Goal: Information Seeking & Learning: Learn about a topic

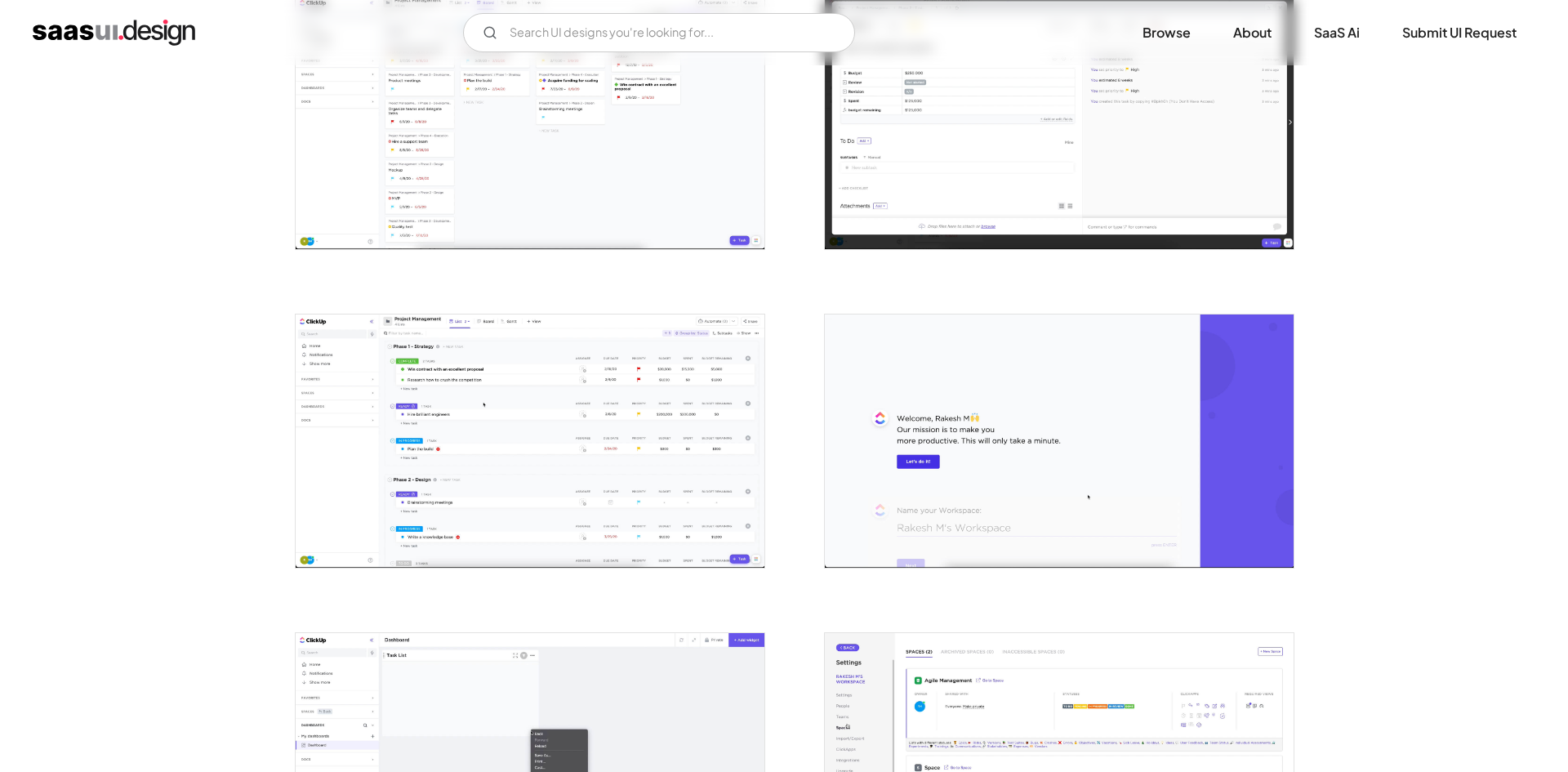
scroll to position [3184, 0]
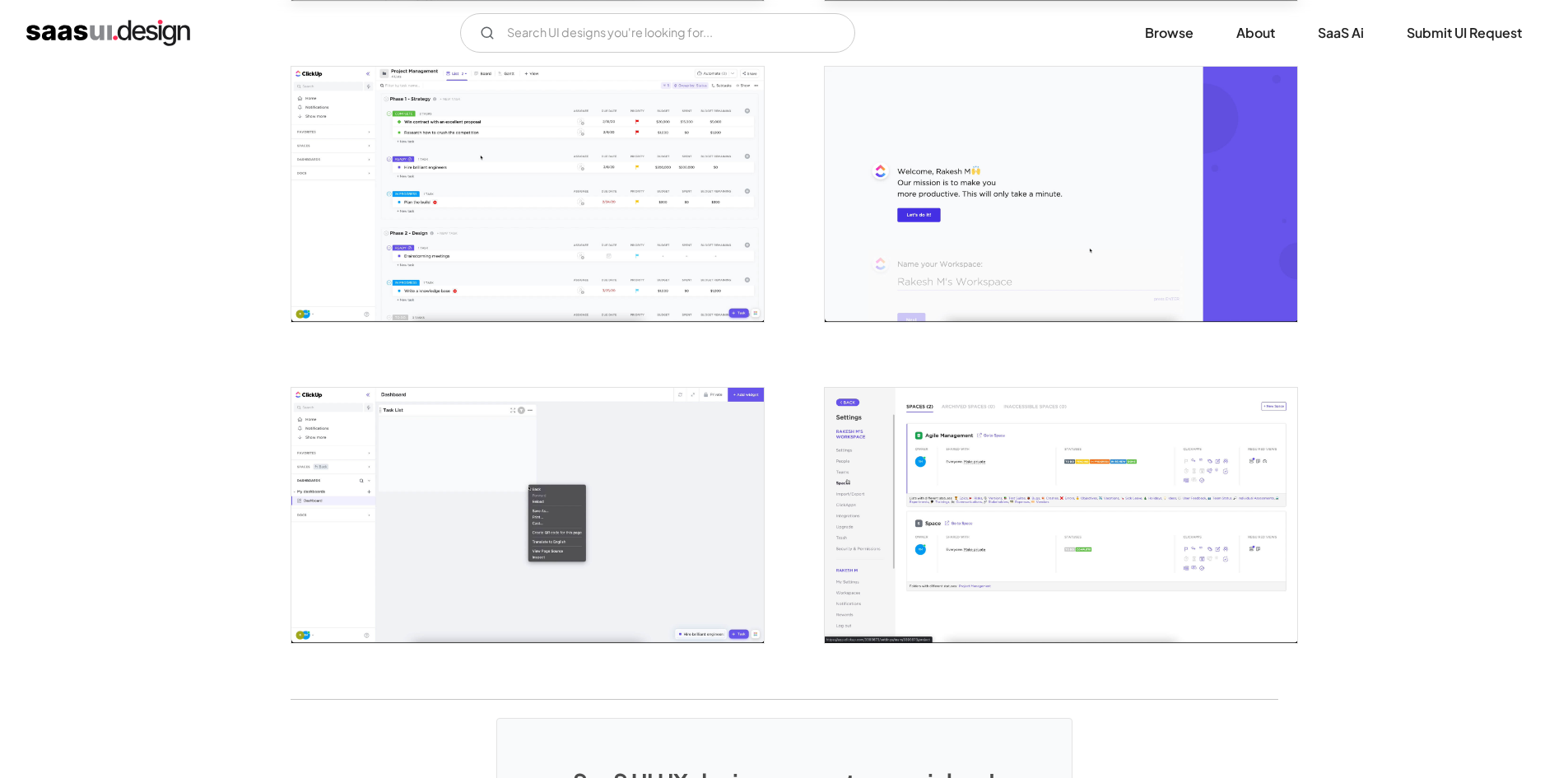
click at [467, 198] on img "open lightbox" at bounding box center [528, 194] width 473 height 255
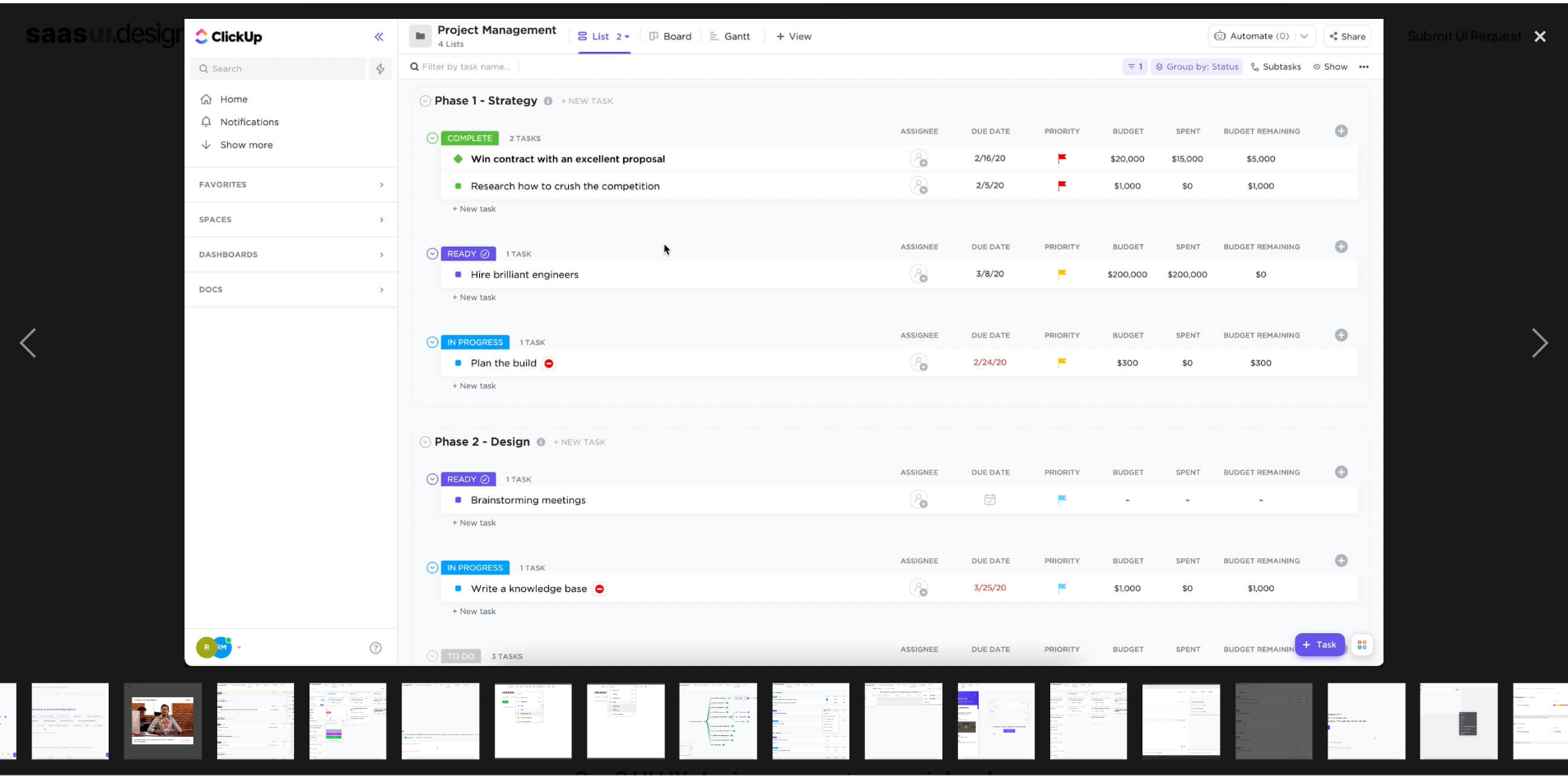
scroll to position [0, 488]
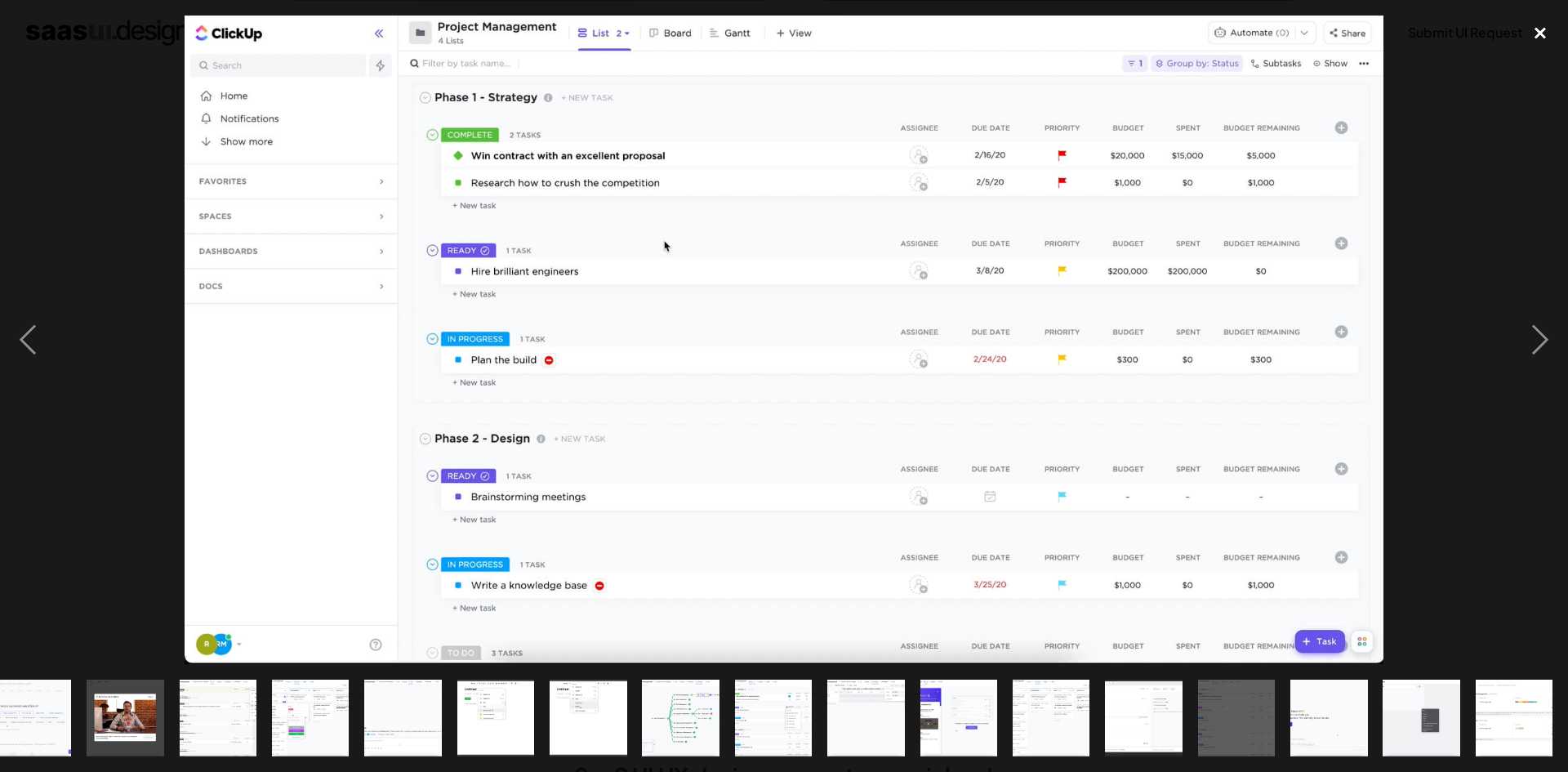
click at [1554, 34] on div "close lightbox" at bounding box center [1540, 33] width 55 height 36
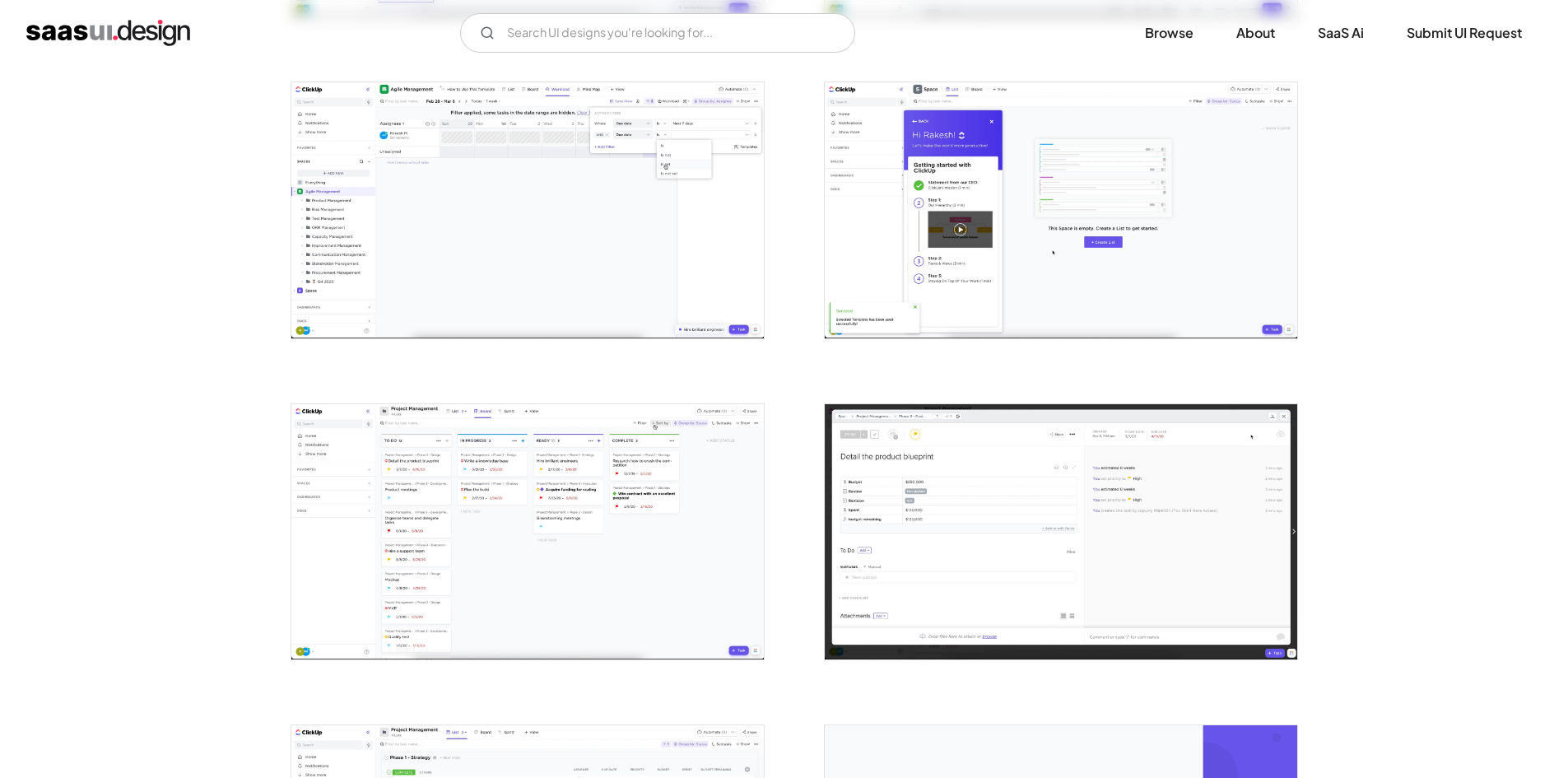
scroll to position [2469, 0]
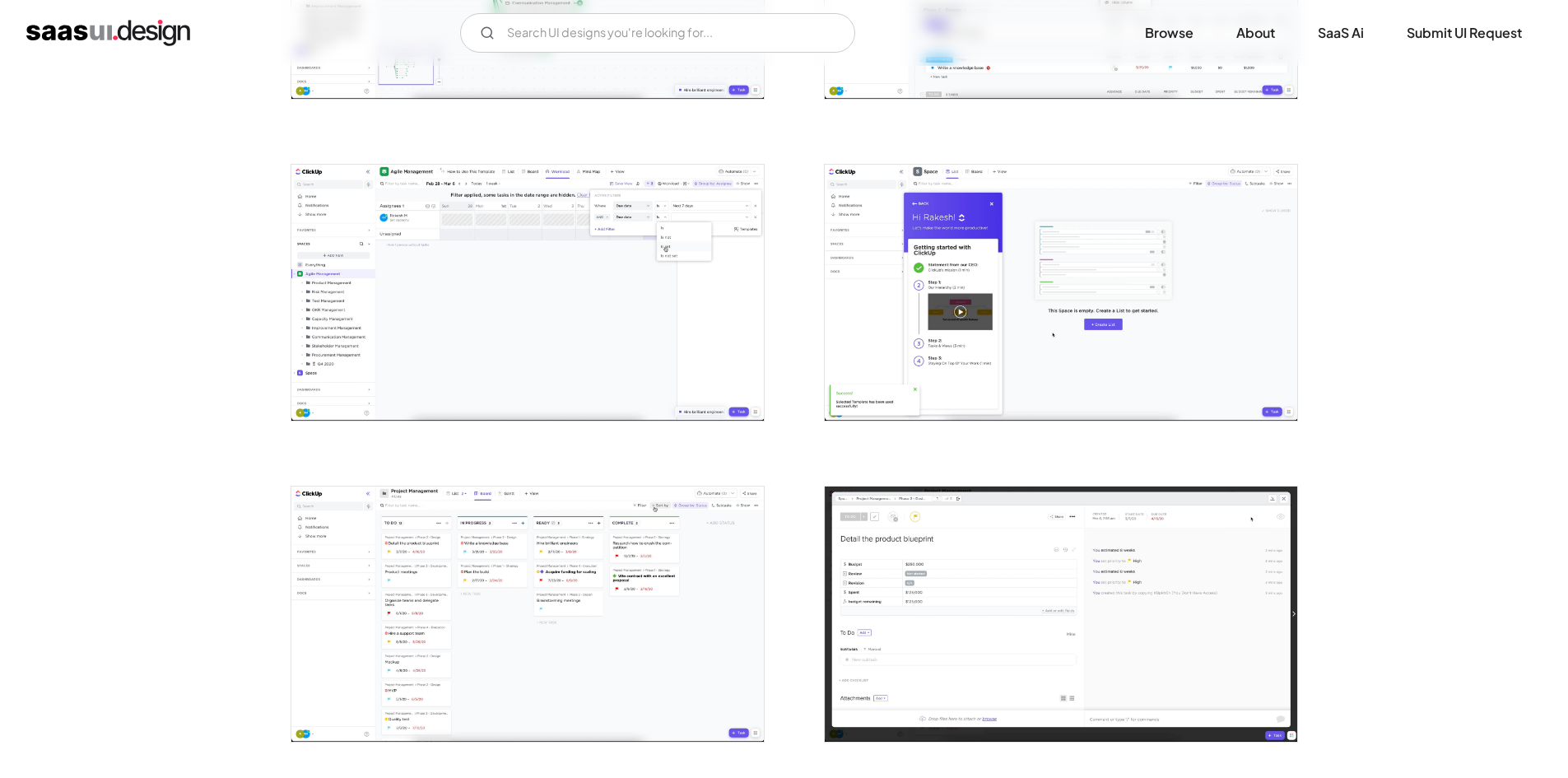
drag, startPoint x: 8, startPoint y: 43, endPoint x: 49, endPoint y: 35, distance: 41.8
click at [8, 43] on div "V7 Labs Gen AI Application Design Best-in-class data labeling tool. GenAI Close…" at bounding box center [784, 33] width 1568 height 40
click at [63, 33] on img "home" at bounding box center [109, 33] width 164 height 26
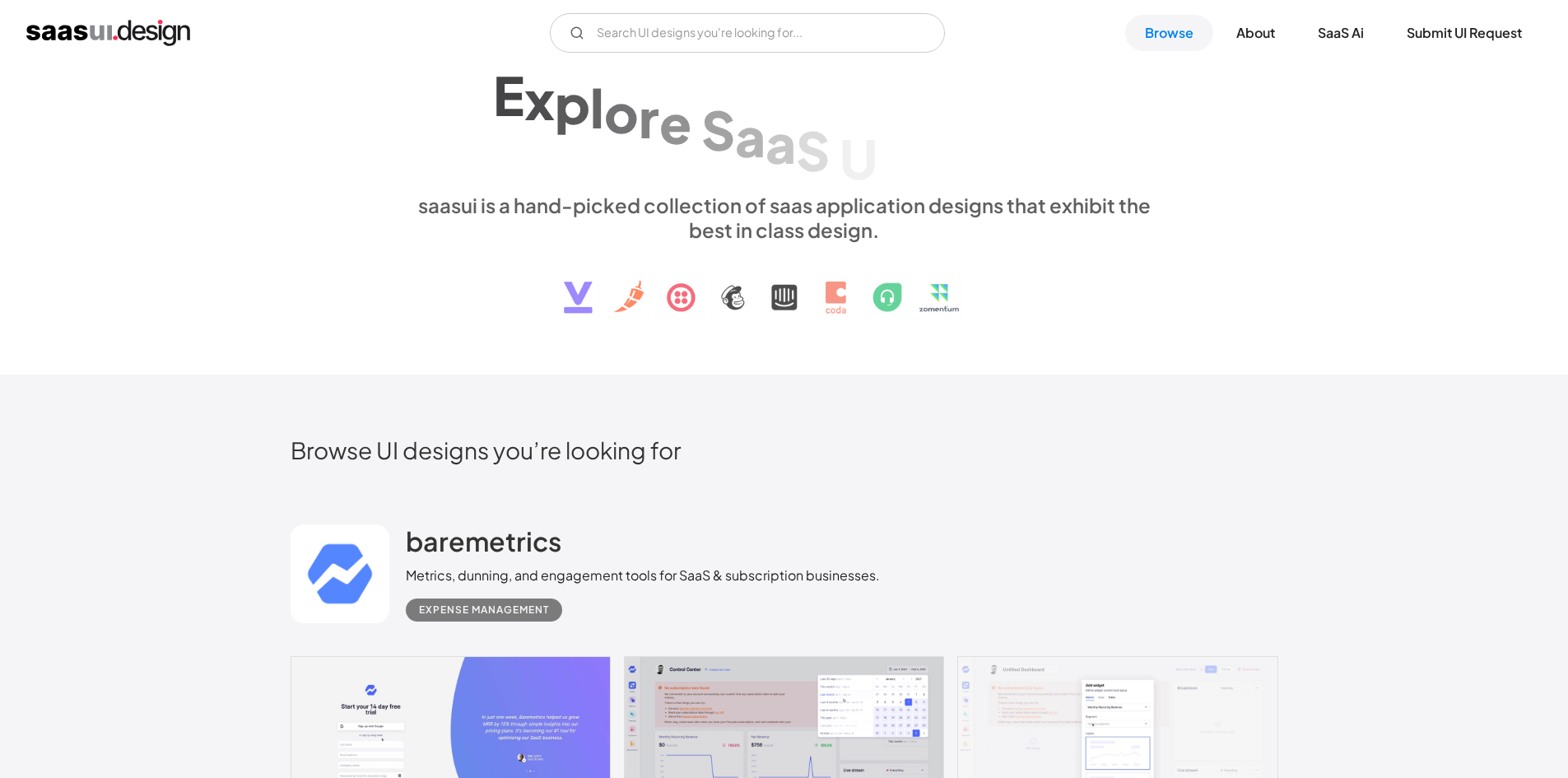
scroll to position [494, 0]
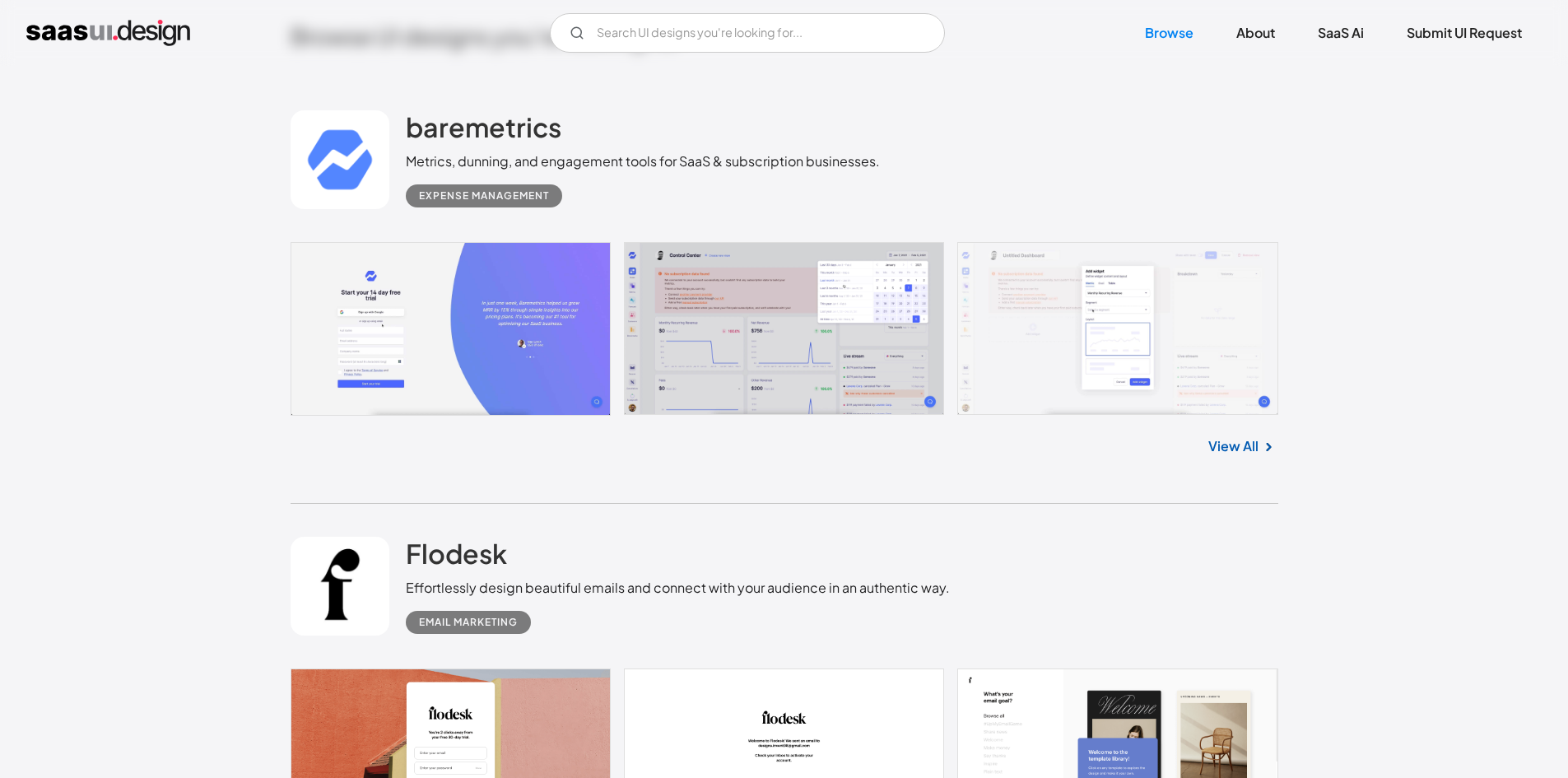
click at [374, 164] on link at bounding box center [340, 160] width 99 height 99
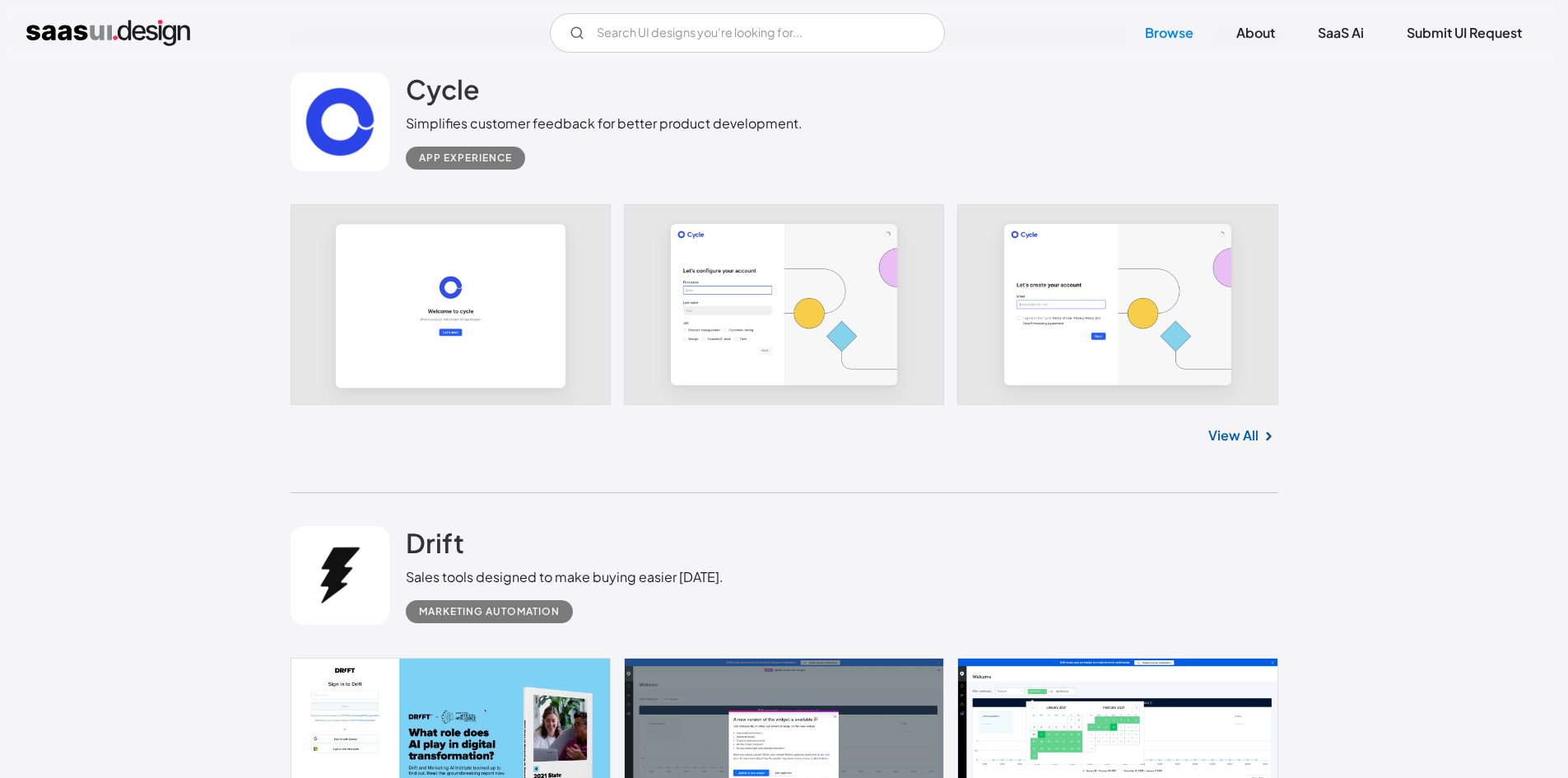
scroll to position [2222, 0]
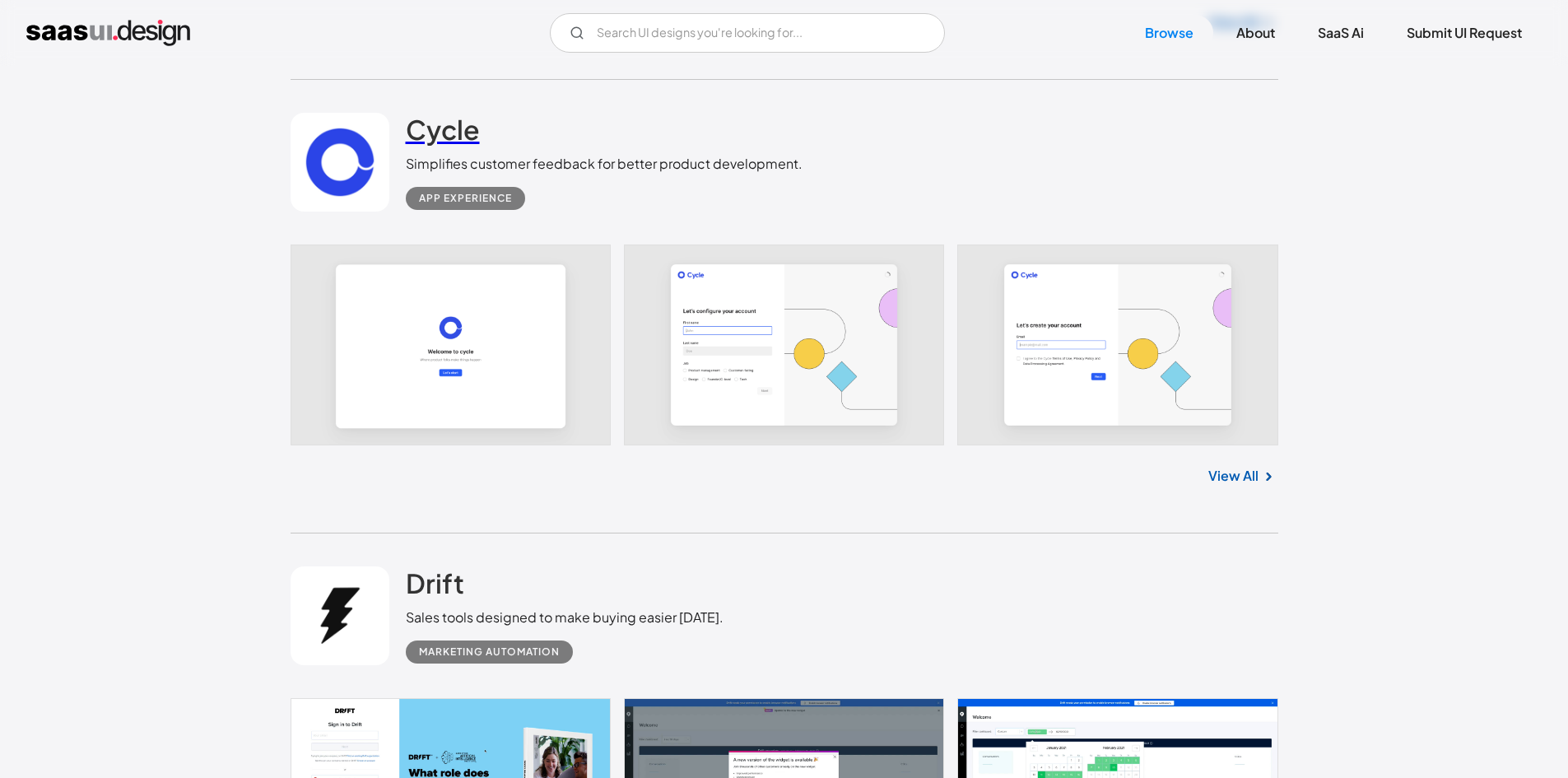
click at [442, 134] on h2 "Cycle" at bounding box center [443, 129] width 74 height 33
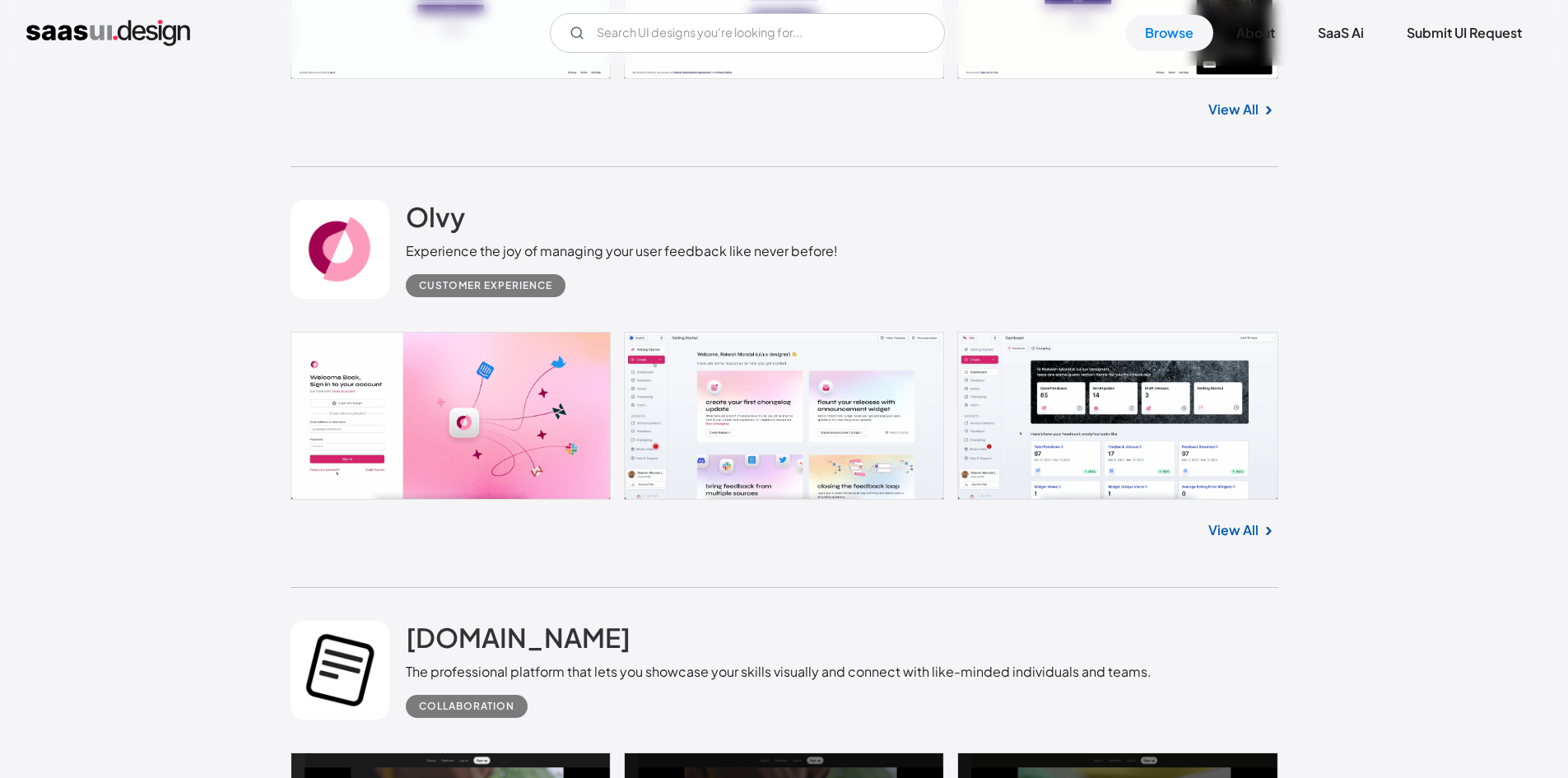
scroll to position [3456, 0]
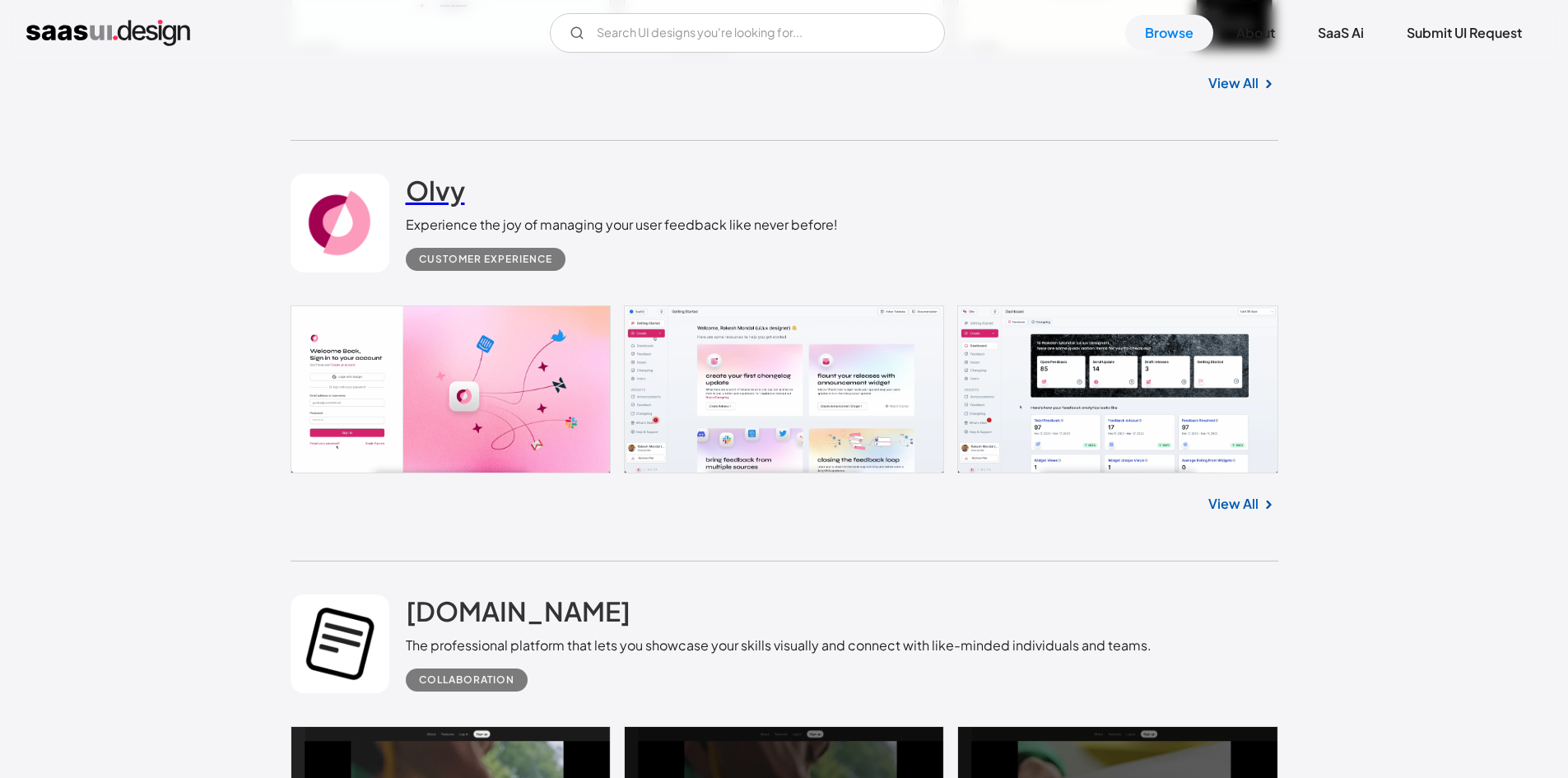
click at [424, 198] on h2 "Olvy" at bounding box center [435, 190] width 59 height 33
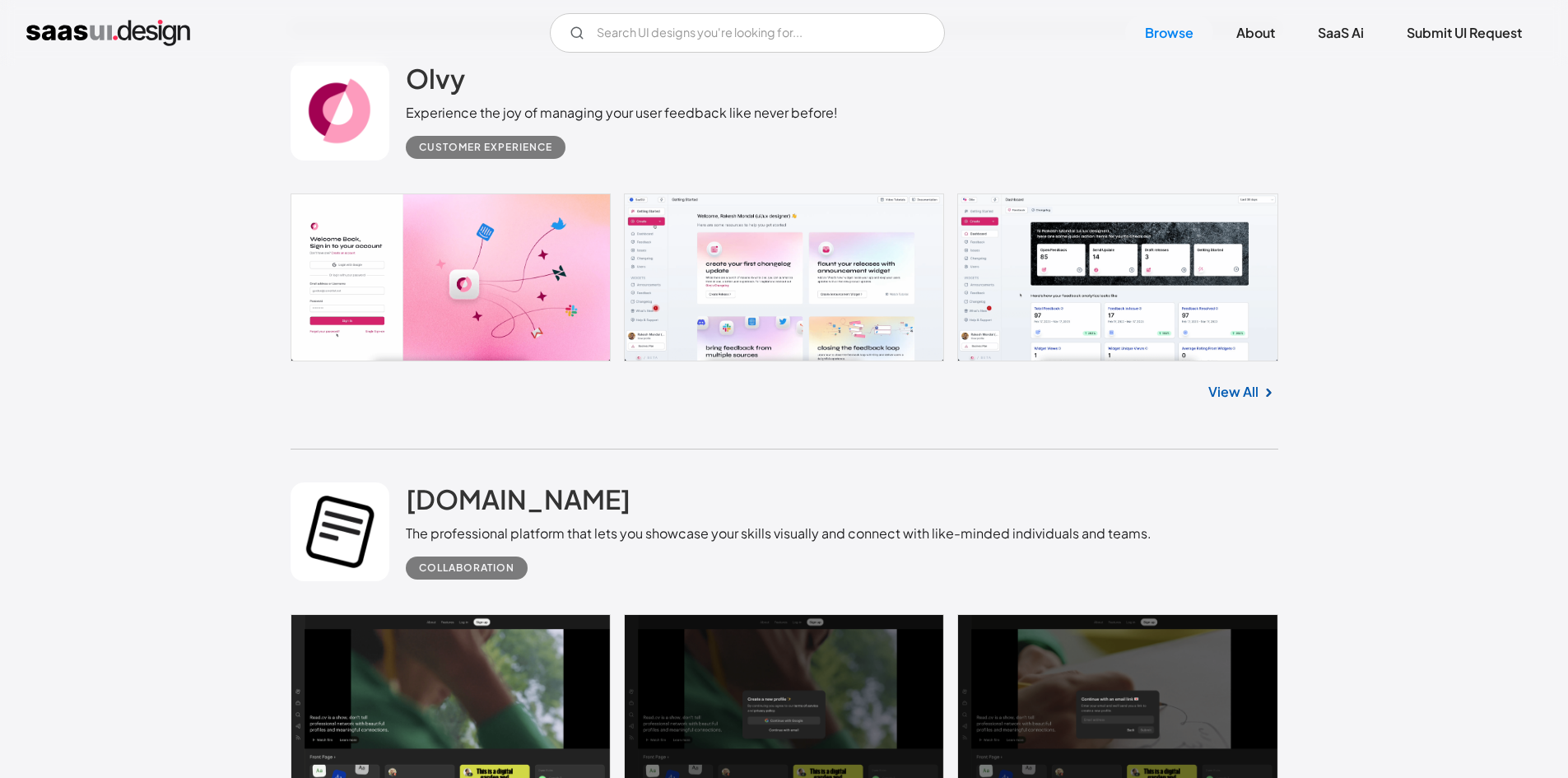
scroll to position [3539, 0]
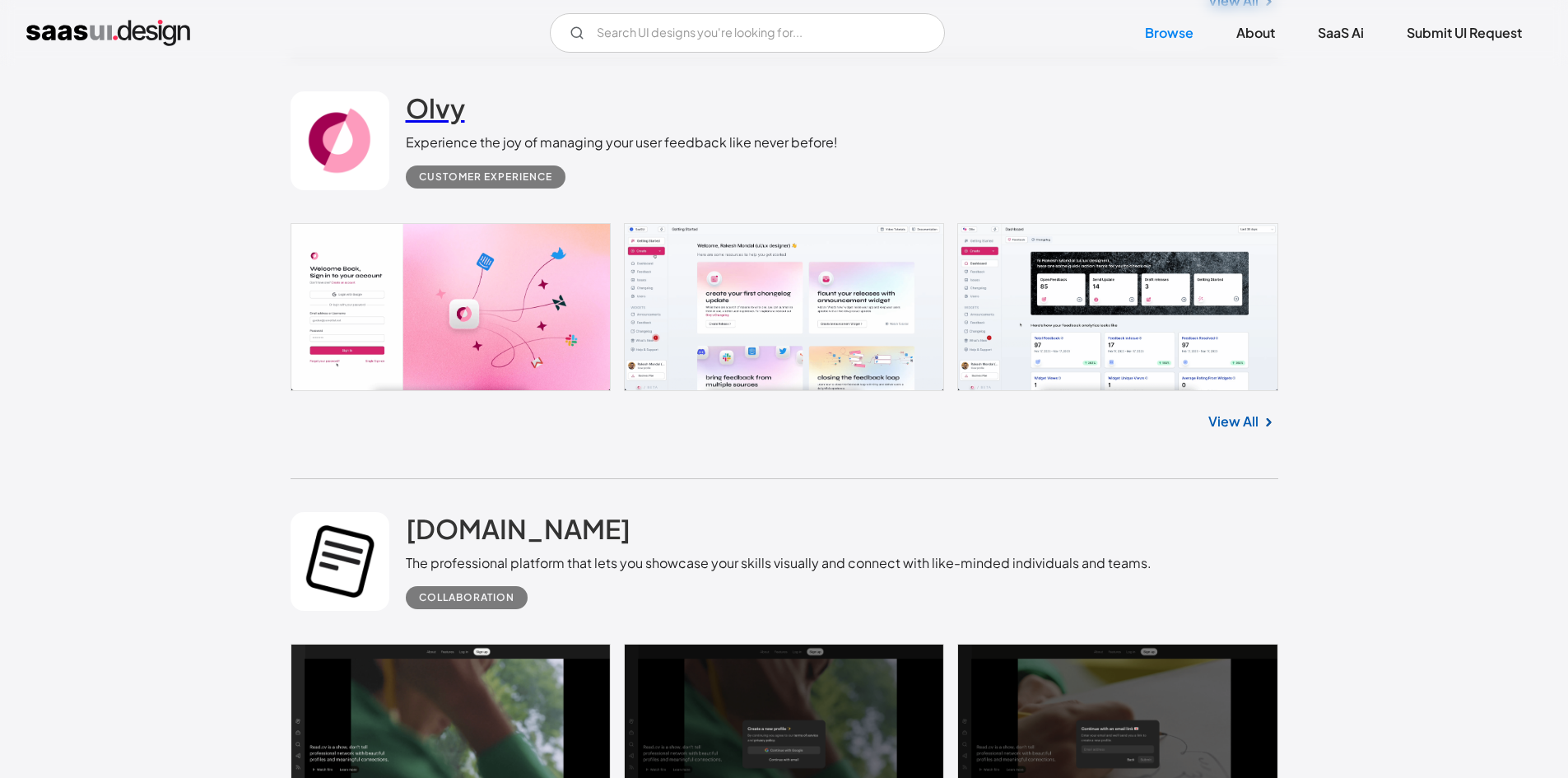
drag, startPoint x: 594, startPoint y: 209, endPoint x: 453, endPoint y: 122, distance: 165.7
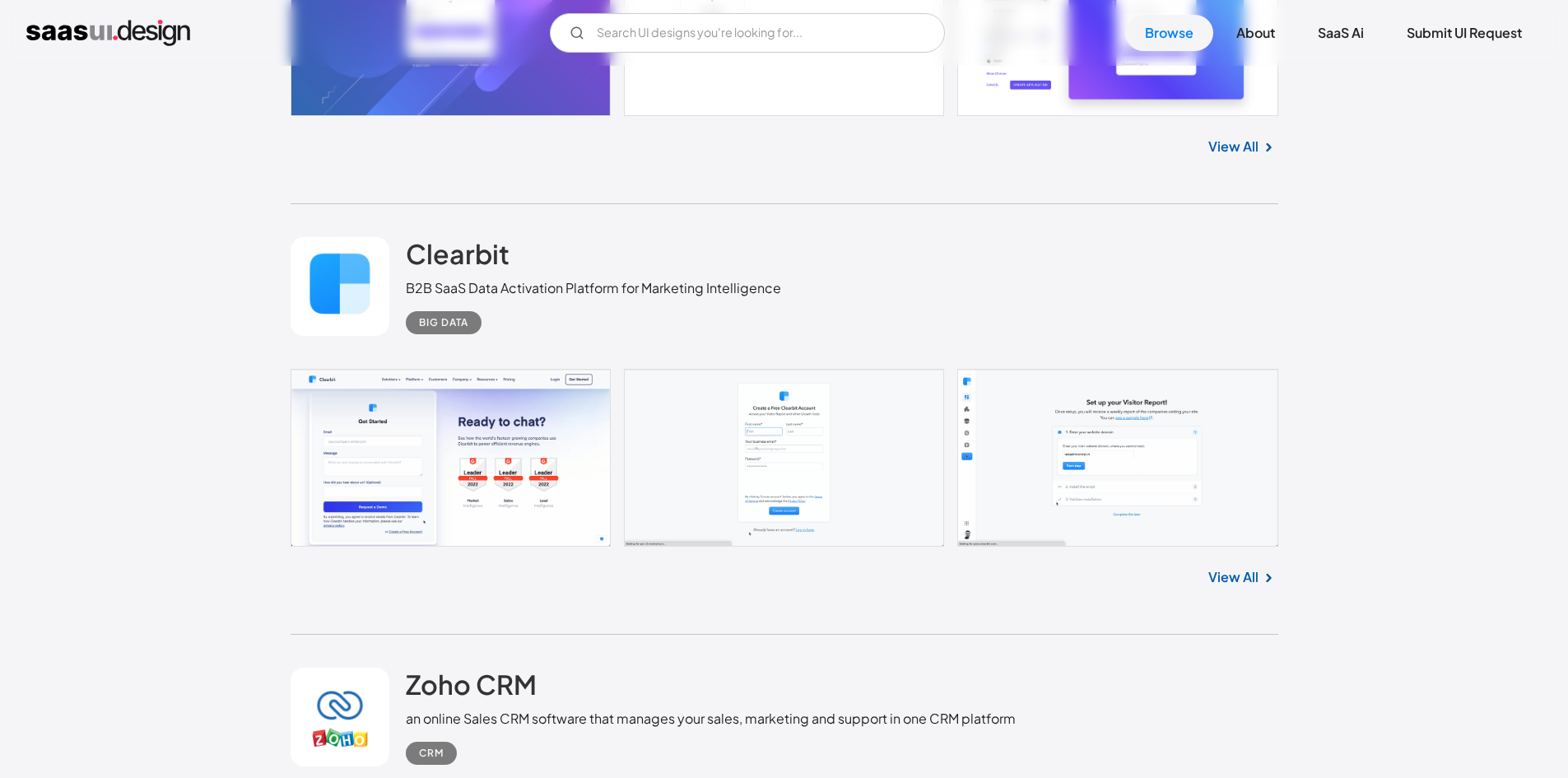
scroll to position [5184, 0]
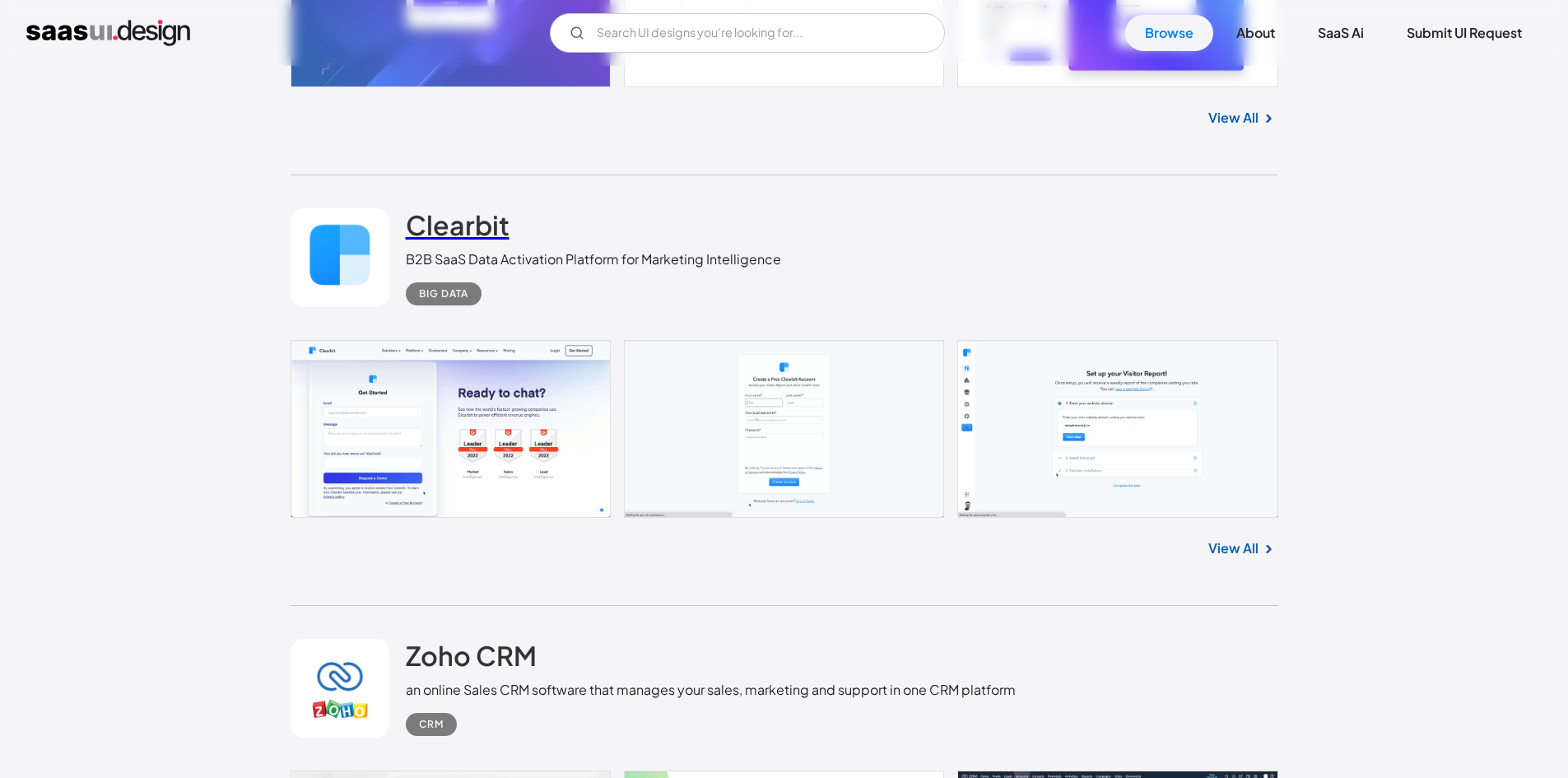
click at [431, 236] on h2 "Clearbit" at bounding box center [458, 224] width 104 height 33
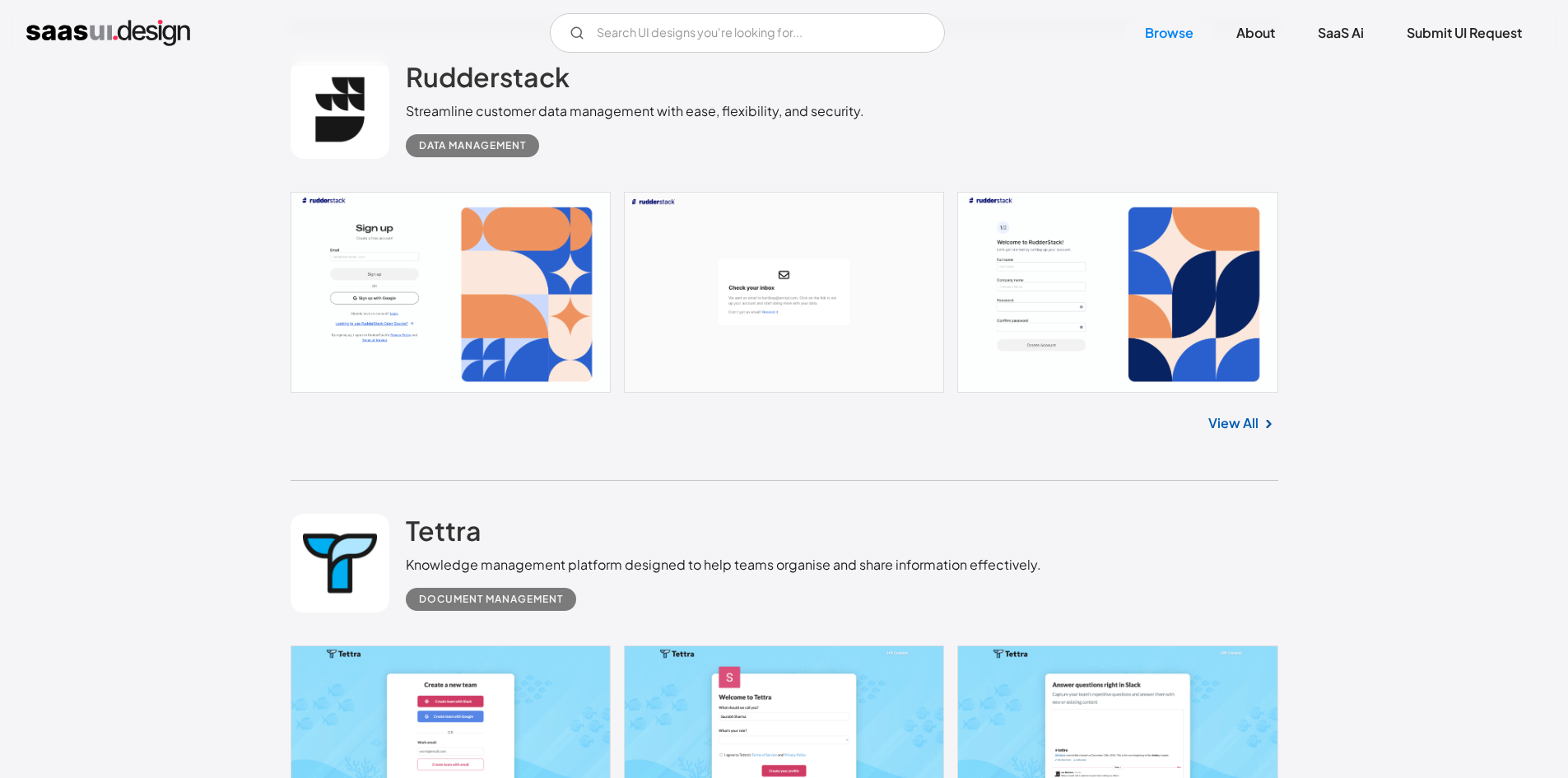
scroll to position [10122, 0]
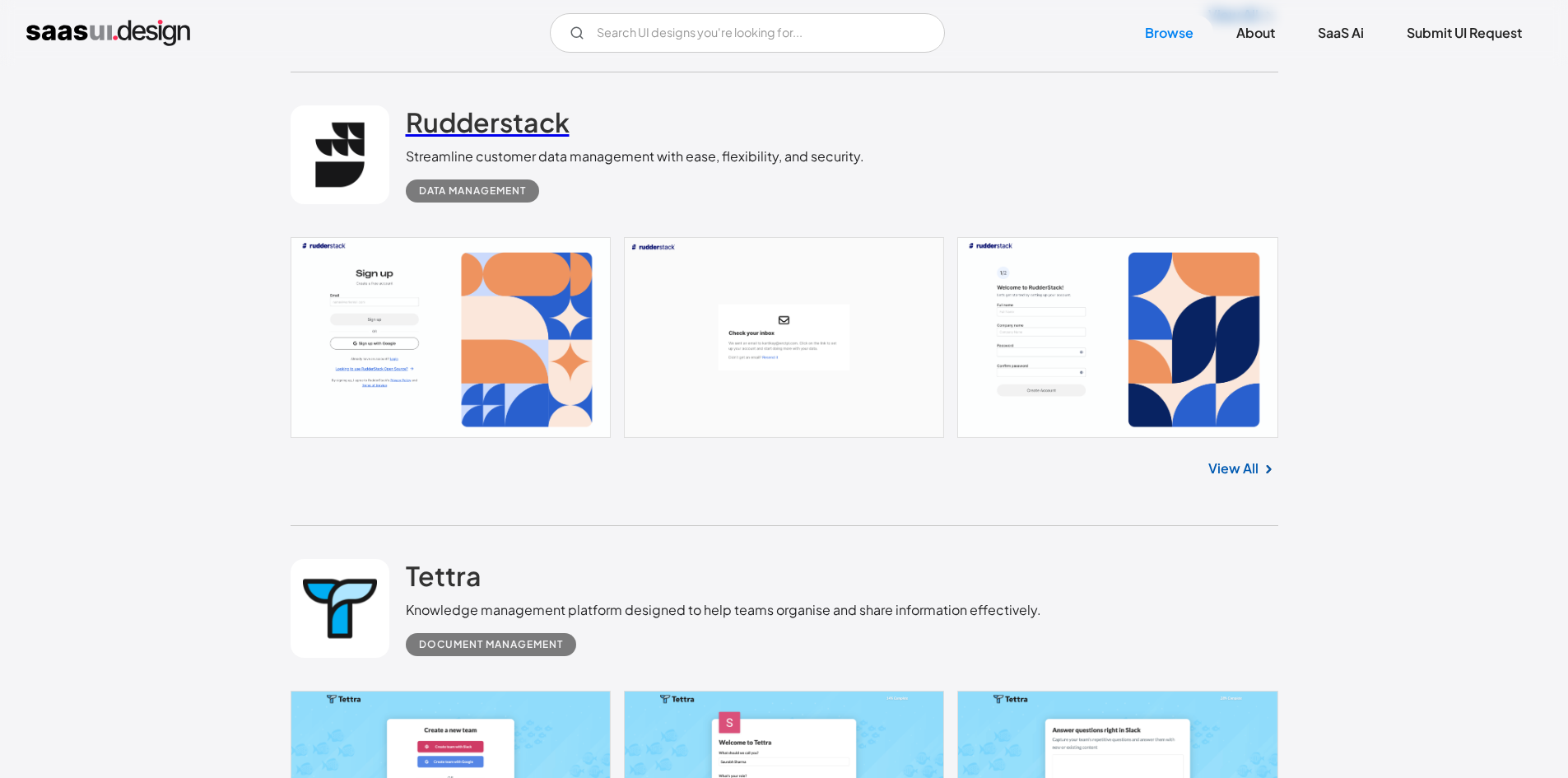
click at [497, 121] on h2 "Rudderstack" at bounding box center [488, 121] width 164 height 33
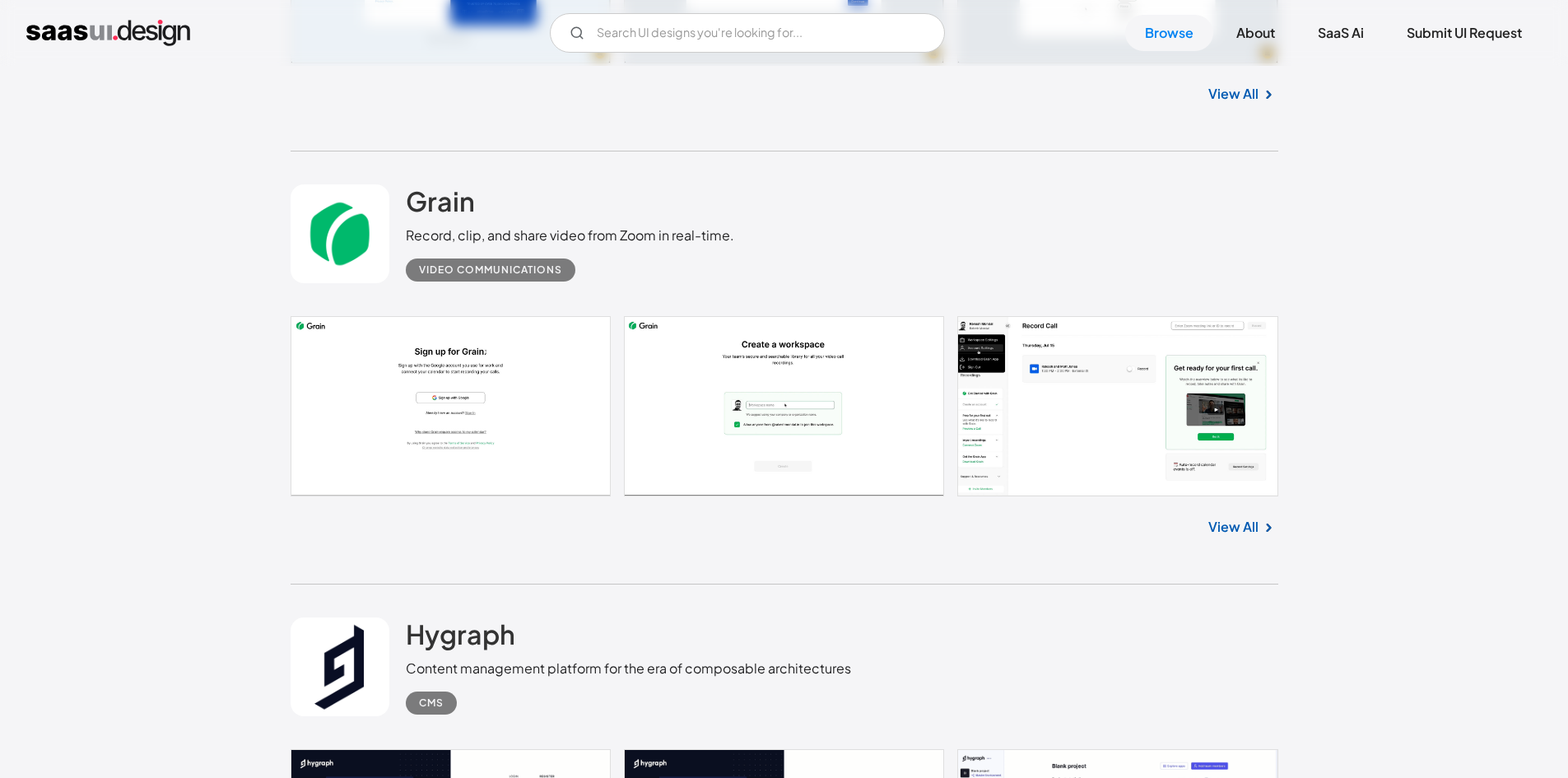
scroll to position [12262, 0]
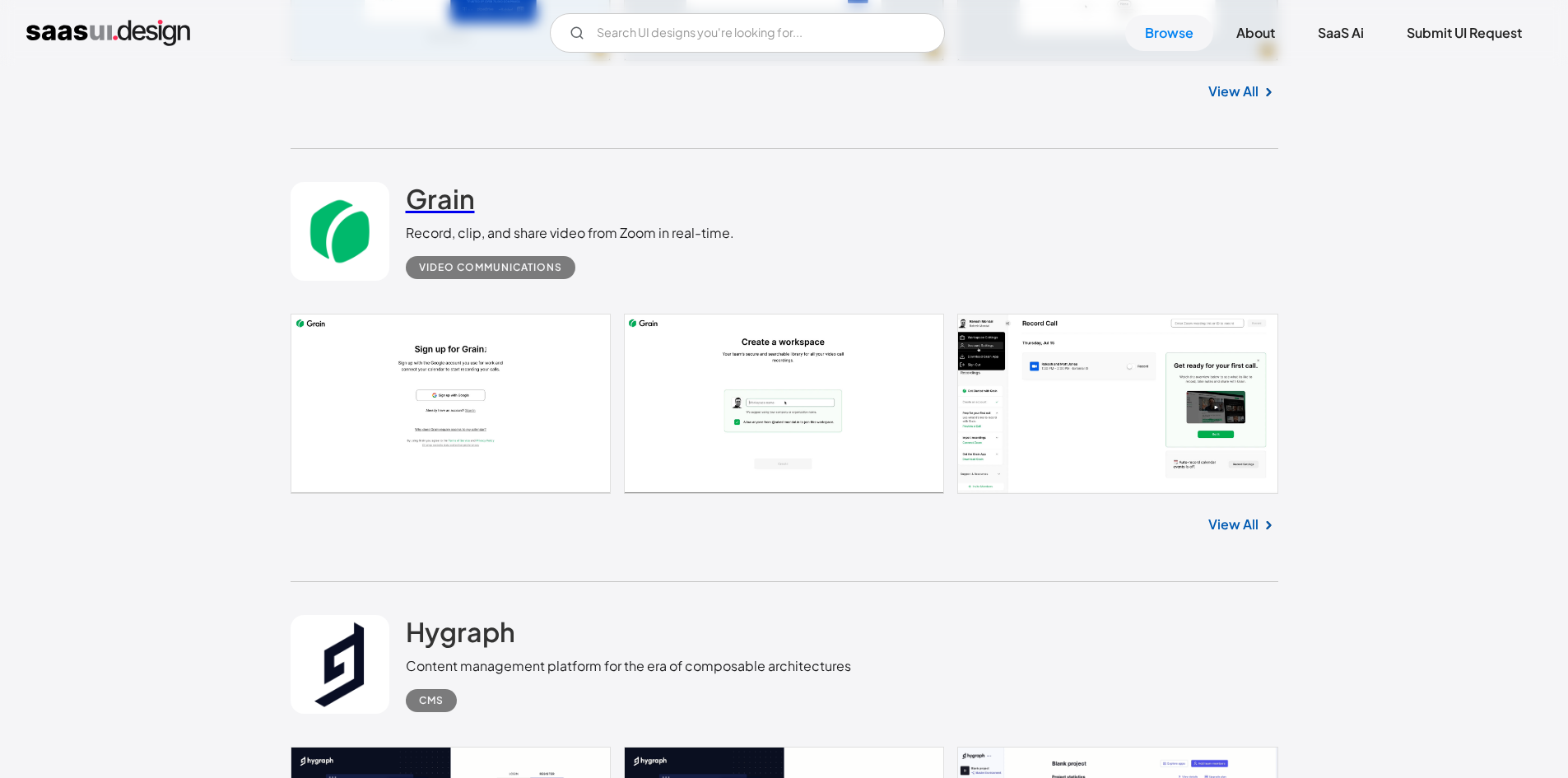
drag, startPoint x: 409, startPoint y: 174, endPoint x: 416, endPoint y: 183, distance: 11.4
click at [410, 174] on div "Grain Record, clip, and share video from Zoom in real-time. Video Communications" at bounding box center [784, 231] width 988 height 165
click at [417, 183] on h2 "Grain" at bounding box center [440, 198] width 69 height 33
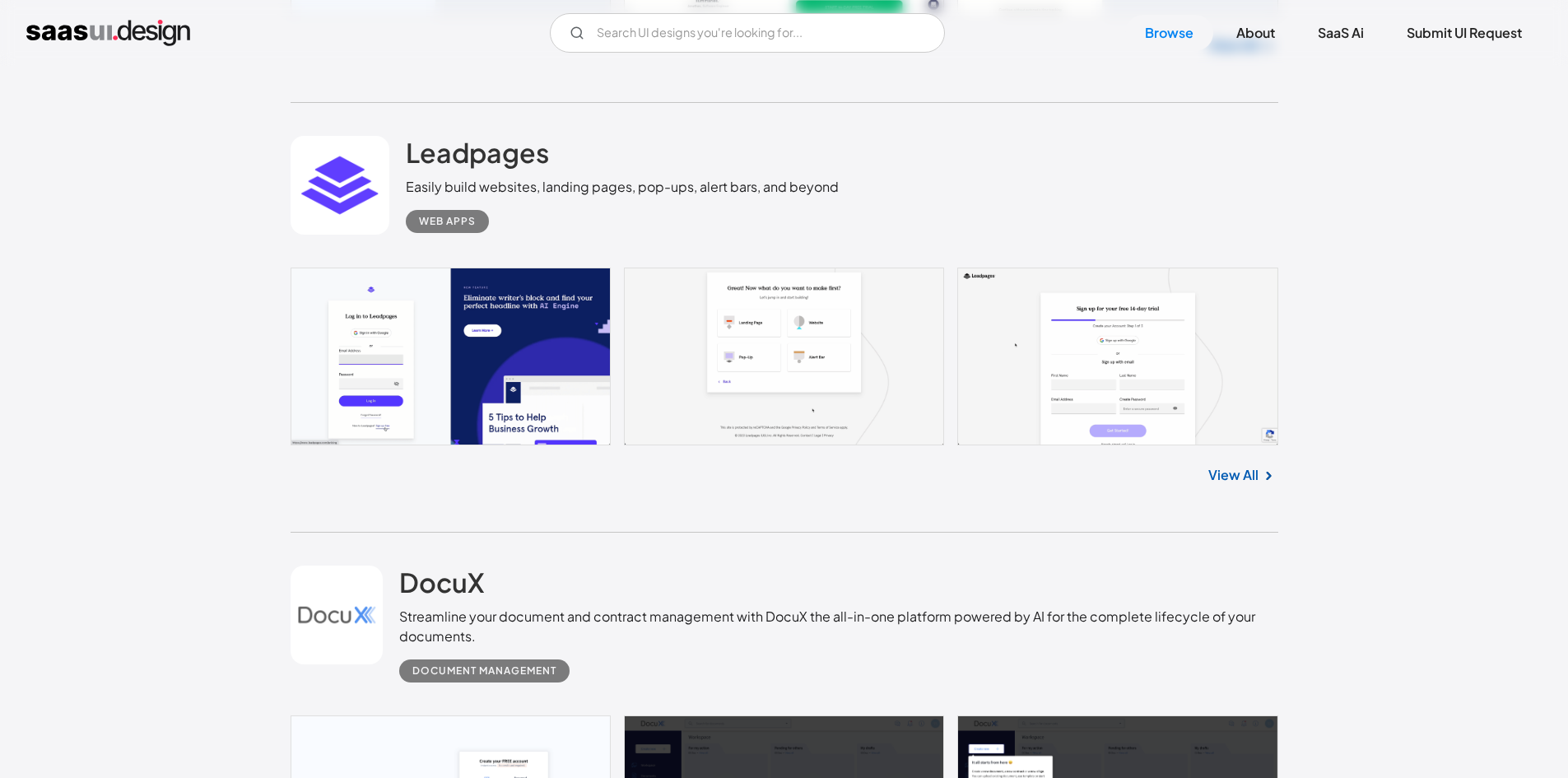
scroll to position [14484, 0]
click at [502, 166] on h2 "Leadpages" at bounding box center [477, 151] width 143 height 33
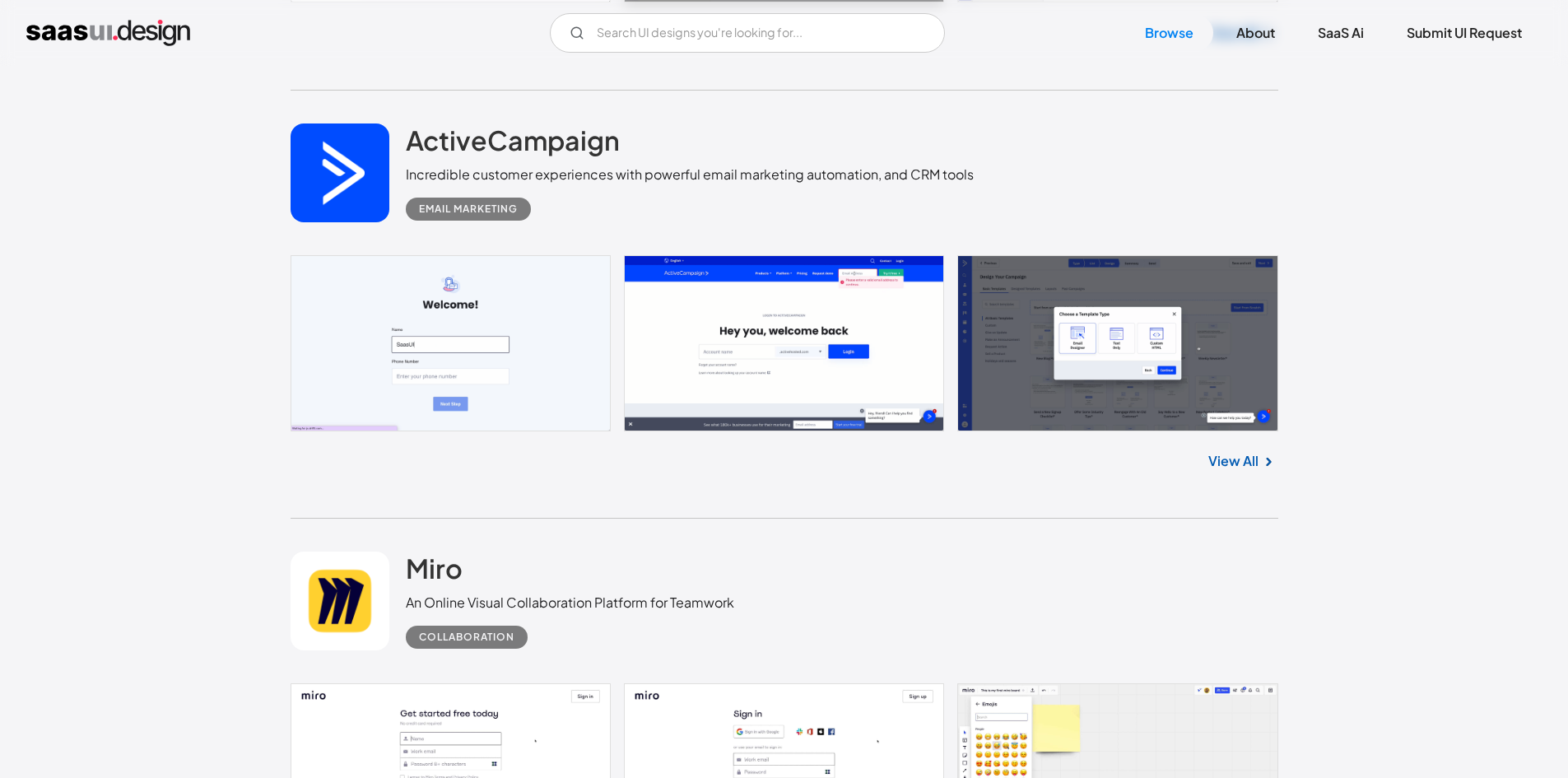
scroll to position [16706, 0]
click at [333, 165] on link at bounding box center [340, 174] width 99 height 99
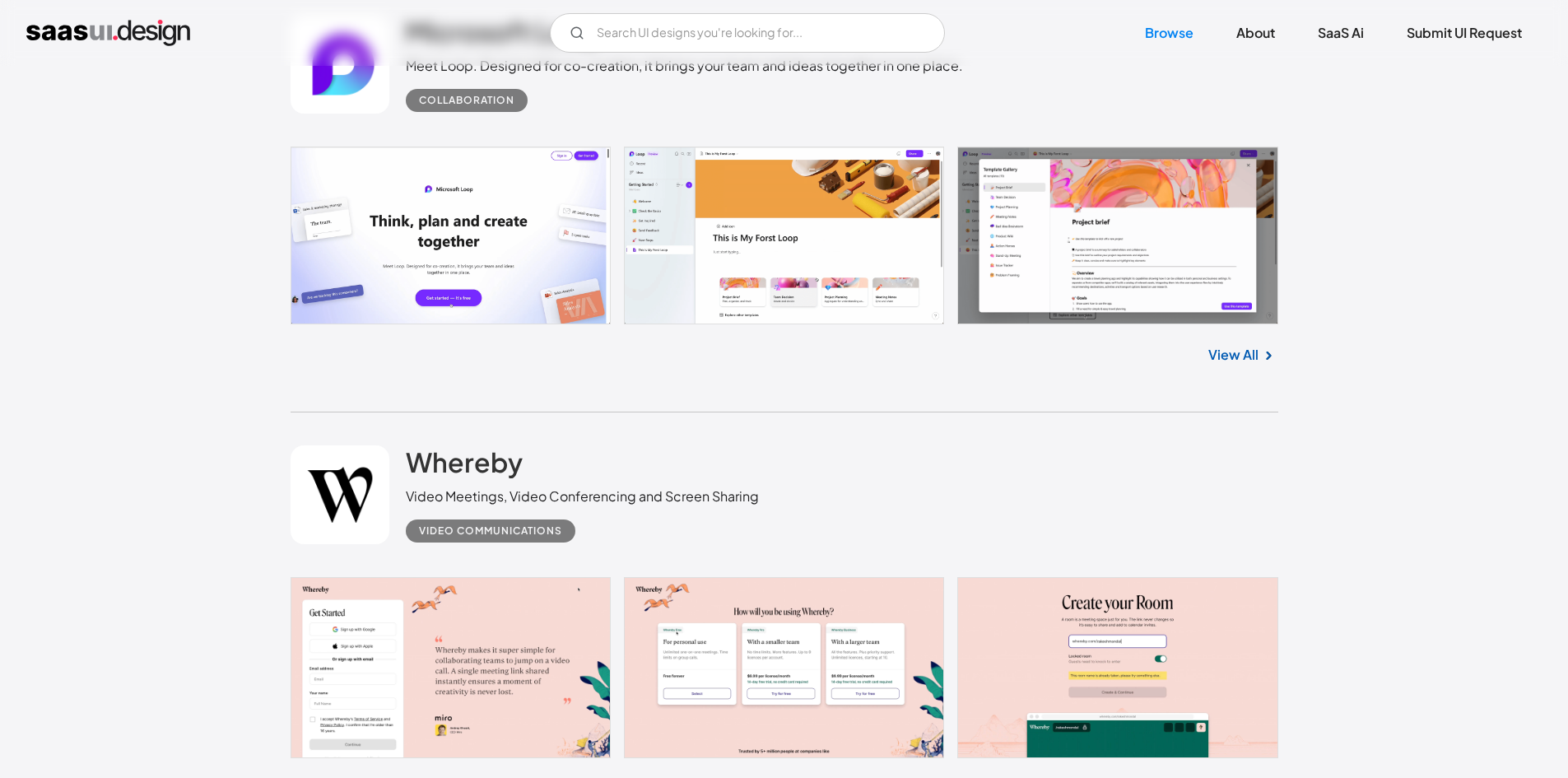
scroll to position [18927, 0]
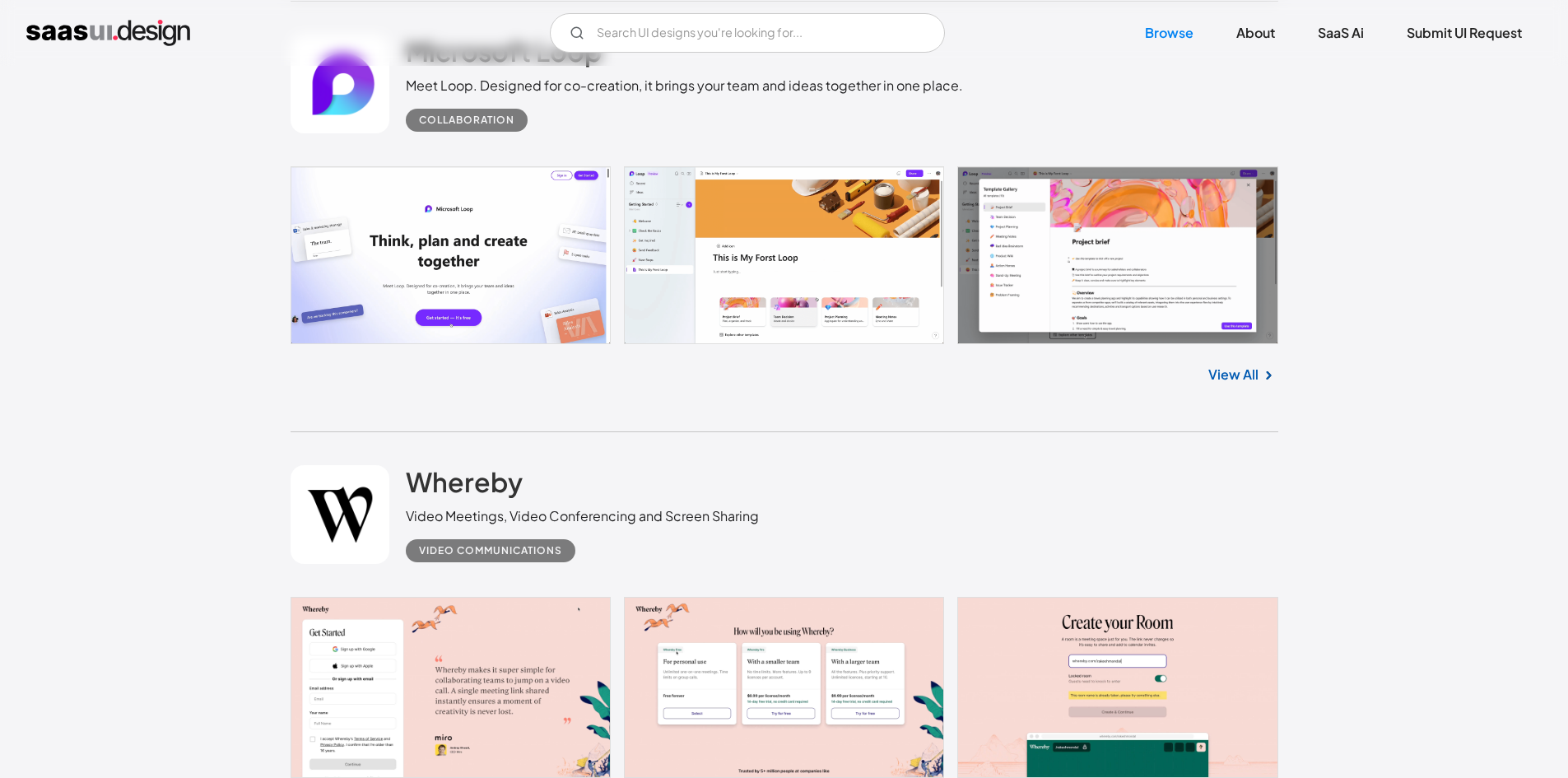
click at [697, 266] on link at bounding box center [784, 255] width 988 height 178
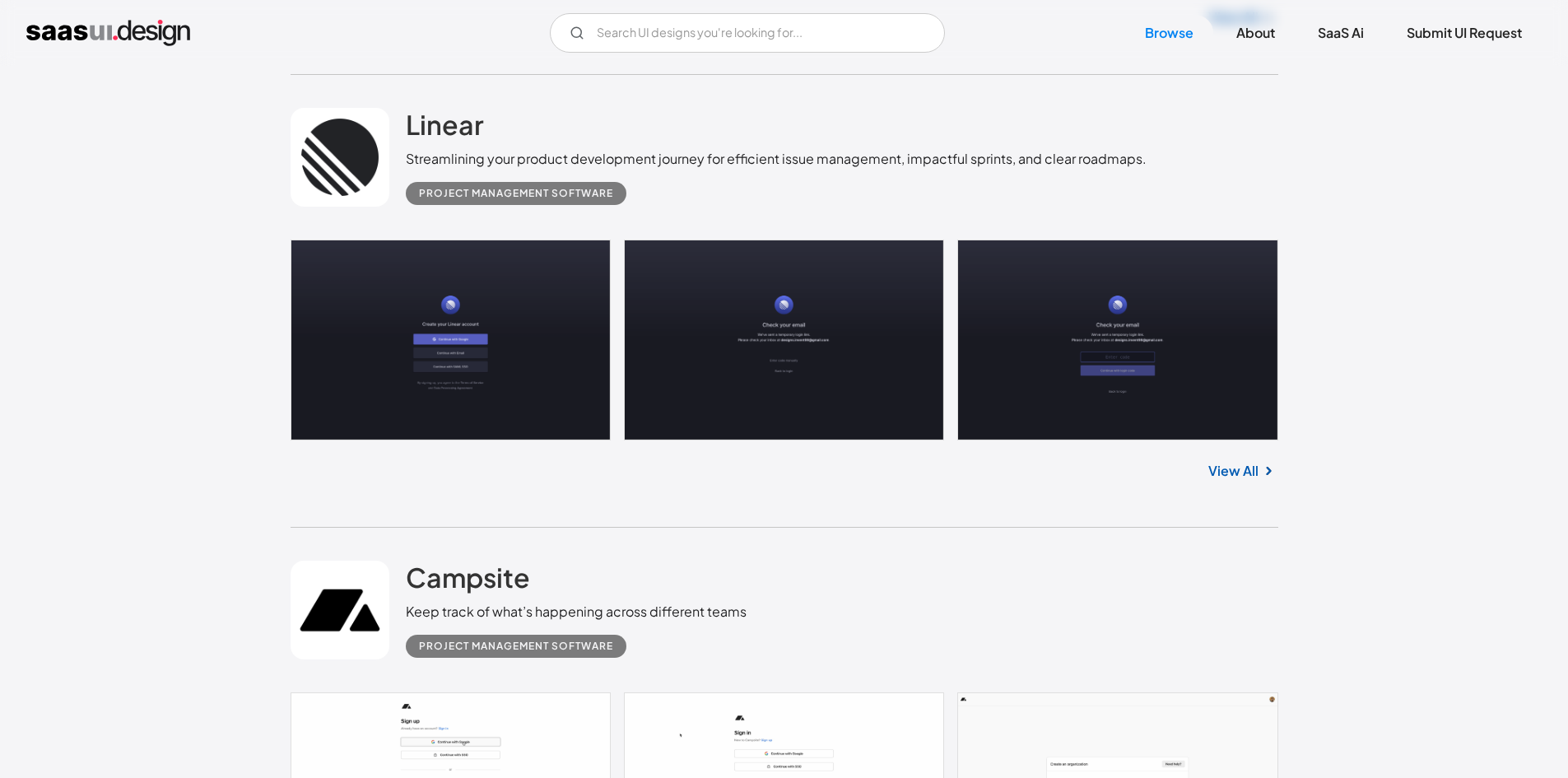
scroll to position [28885, 0]
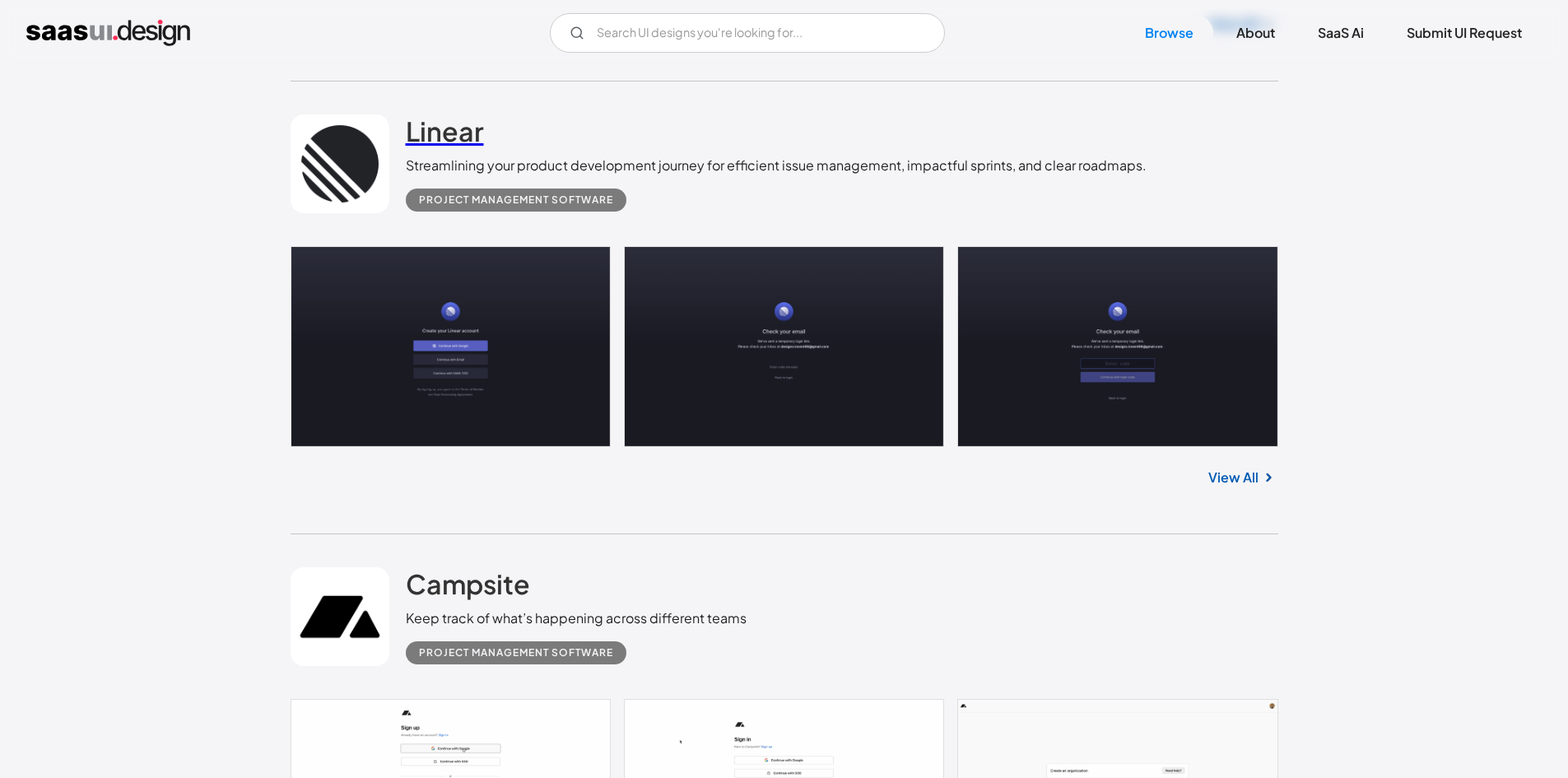
click at [423, 130] on h2 "Linear" at bounding box center [445, 131] width 79 height 33
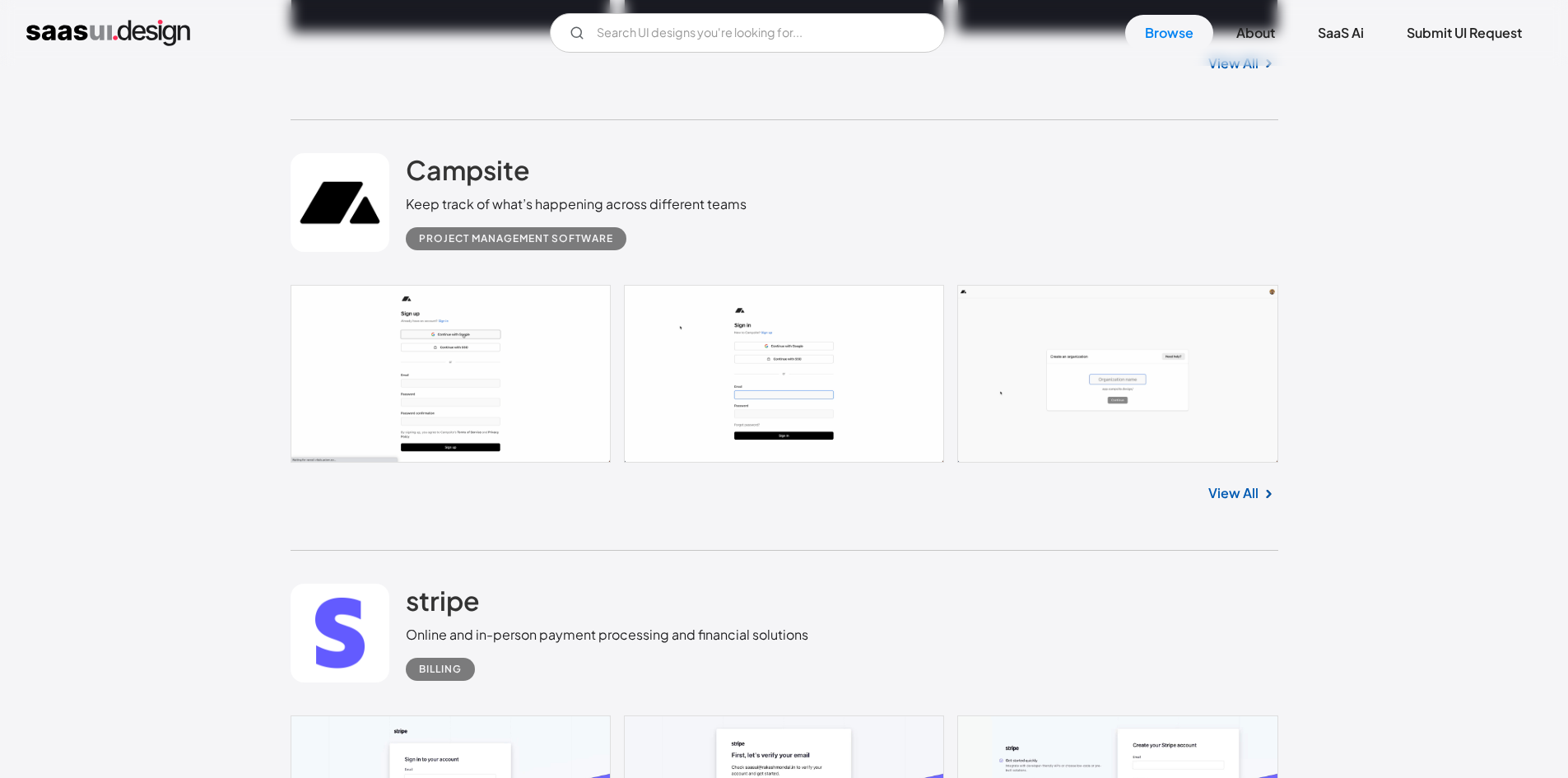
scroll to position [29296, 0]
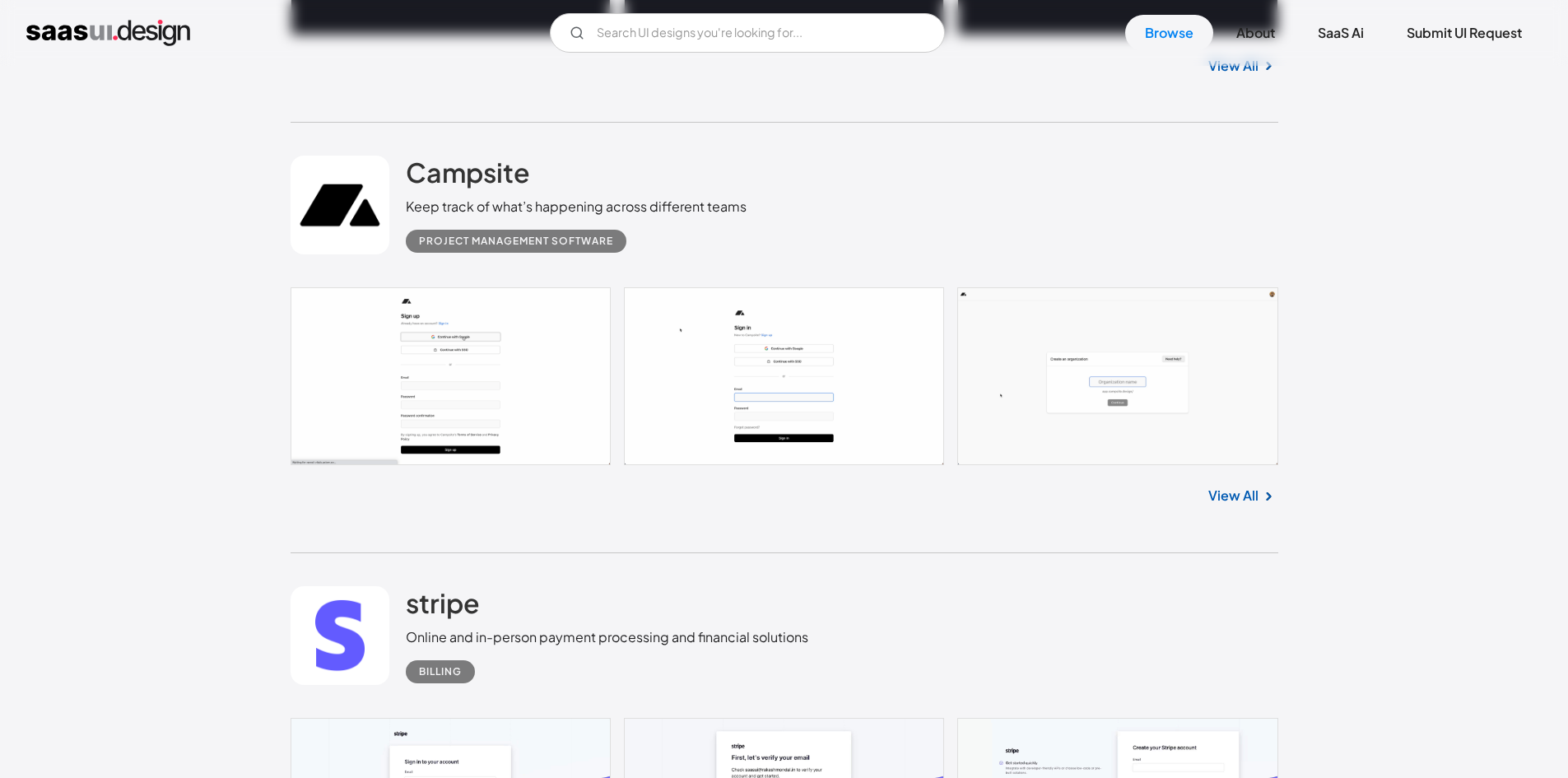
click at [352, 323] on link at bounding box center [784, 377] width 988 height 178
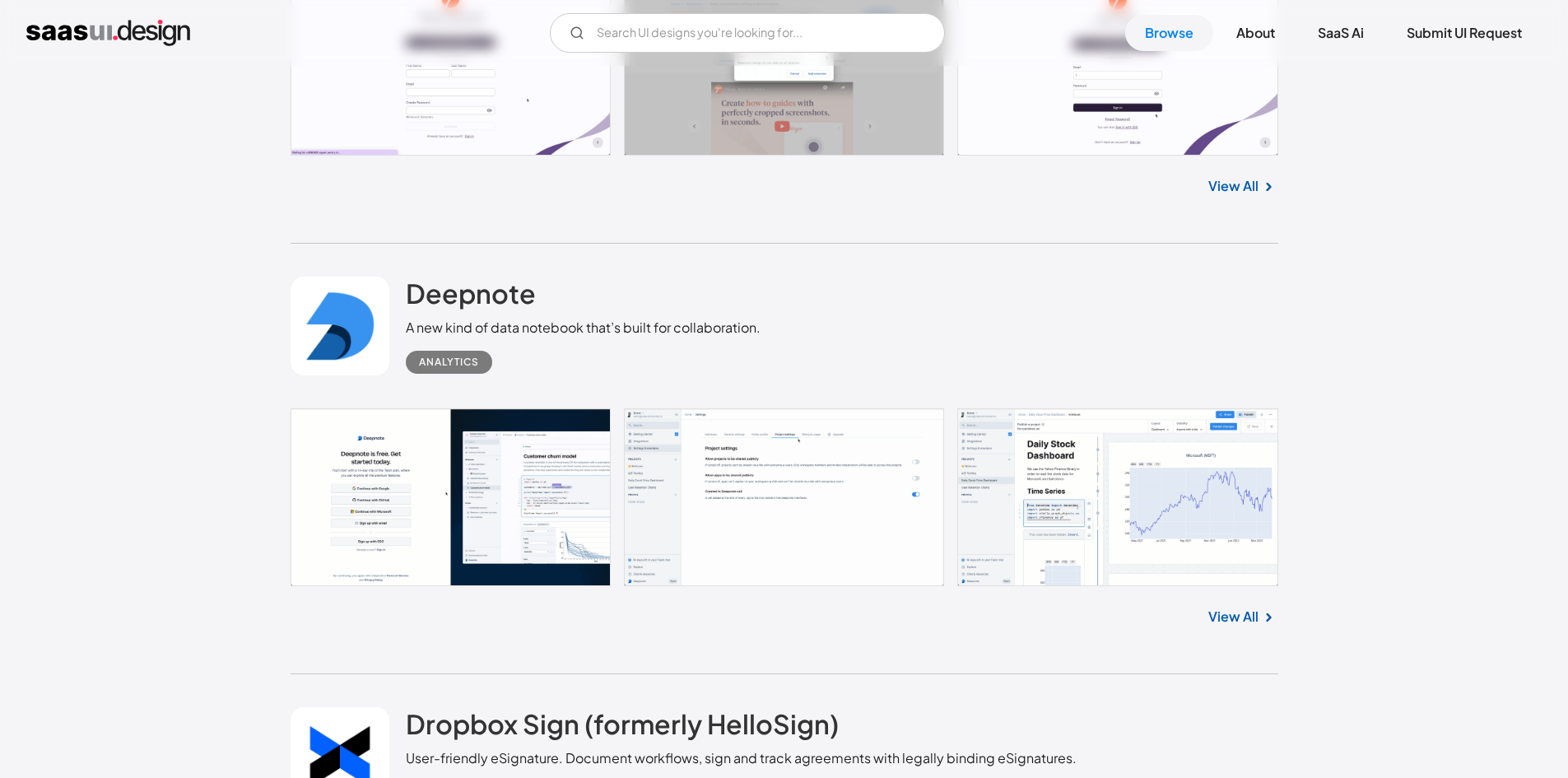
scroll to position [31436, 0]
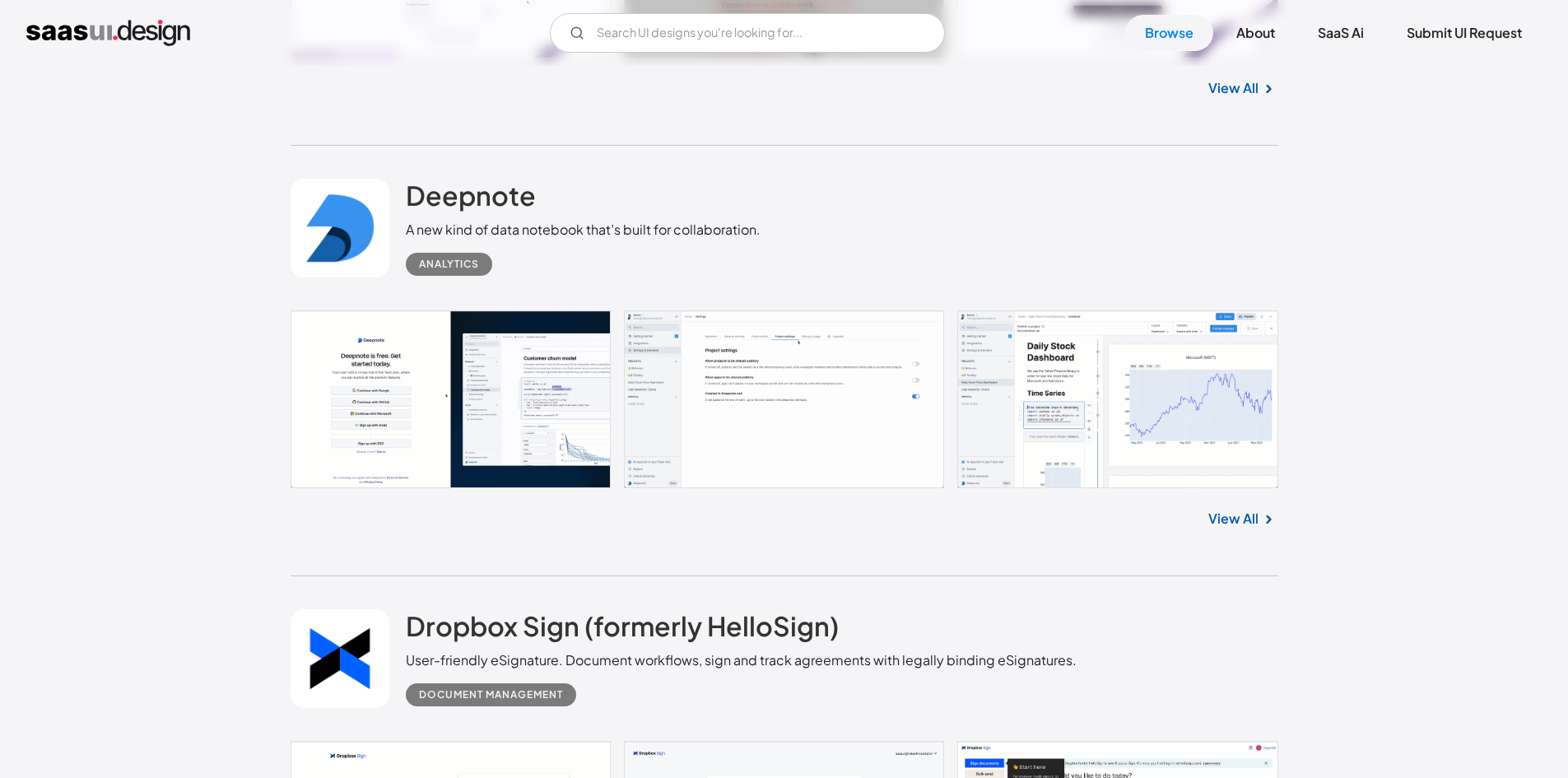
click at [684, 331] on link at bounding box center [784, 400] width 988 height 178
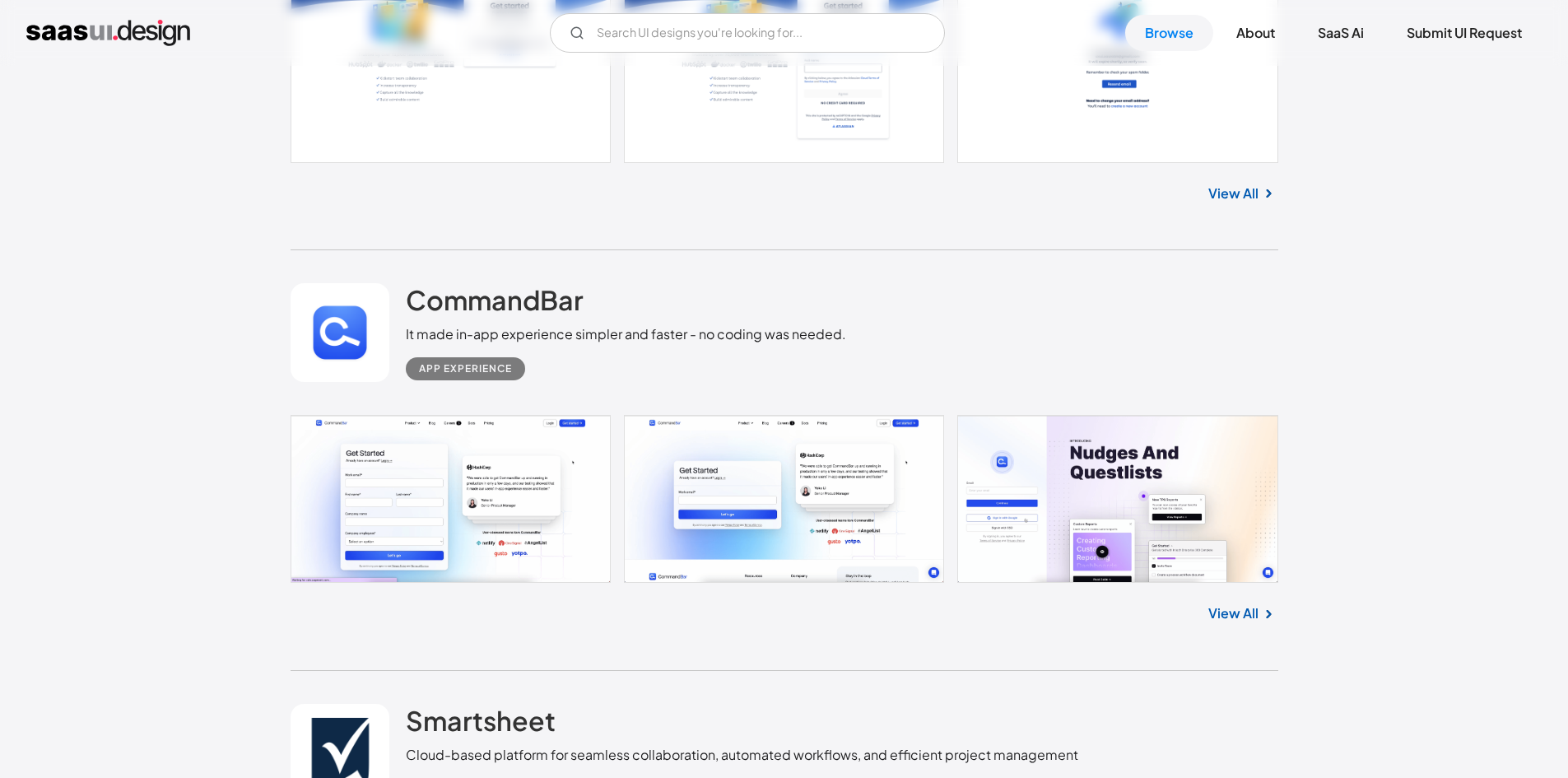
scroll to position [34399, 0]
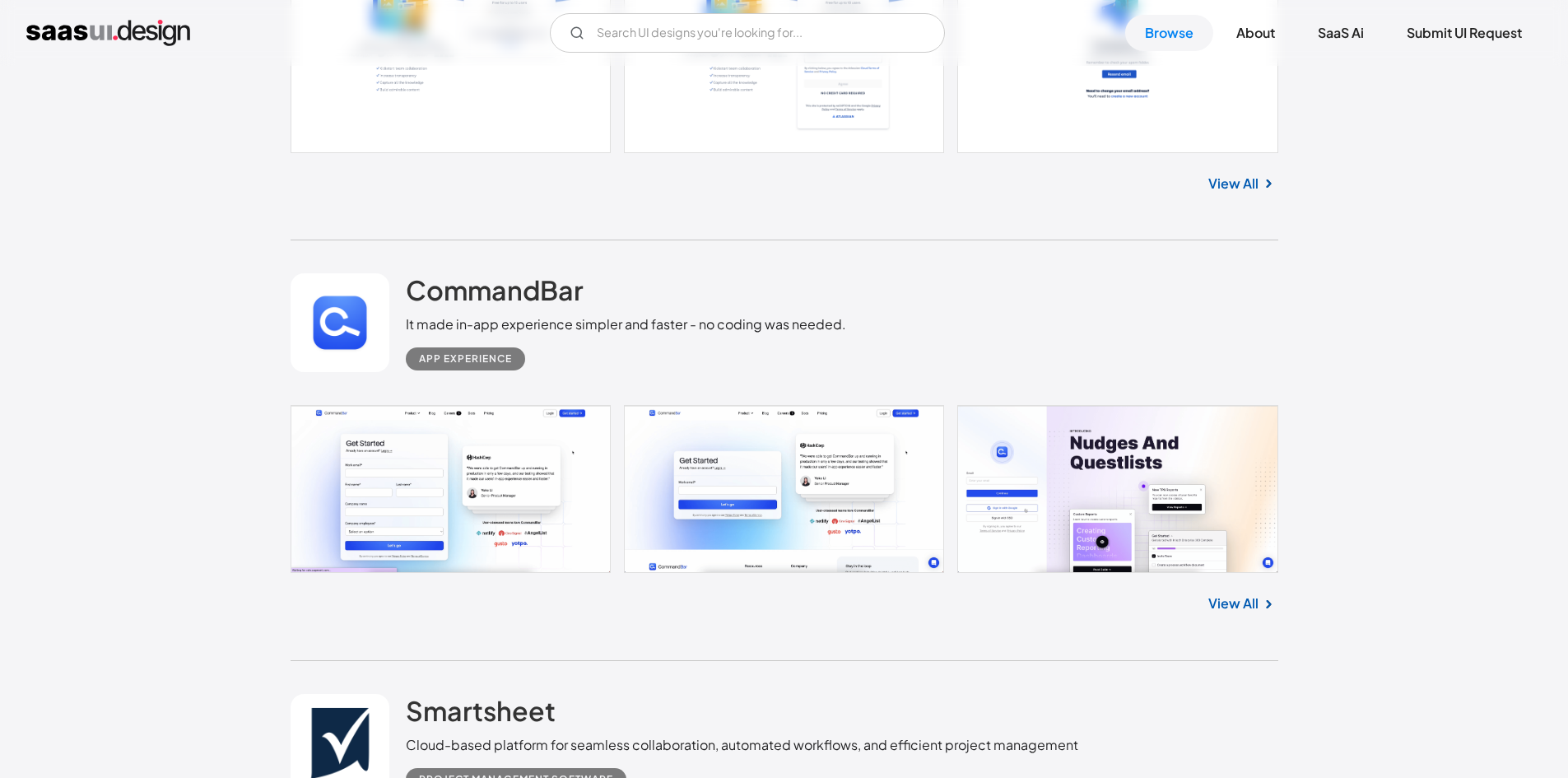
click at [403, 301] on div "CommandBar It made in-app experience simpler and faster - no coding was needed.…" at bounding box center [784, 322] width 988 height 165
click at [425, 281] on h2 "CommandBar" at bounding box center [495, 289] width 178 height 33
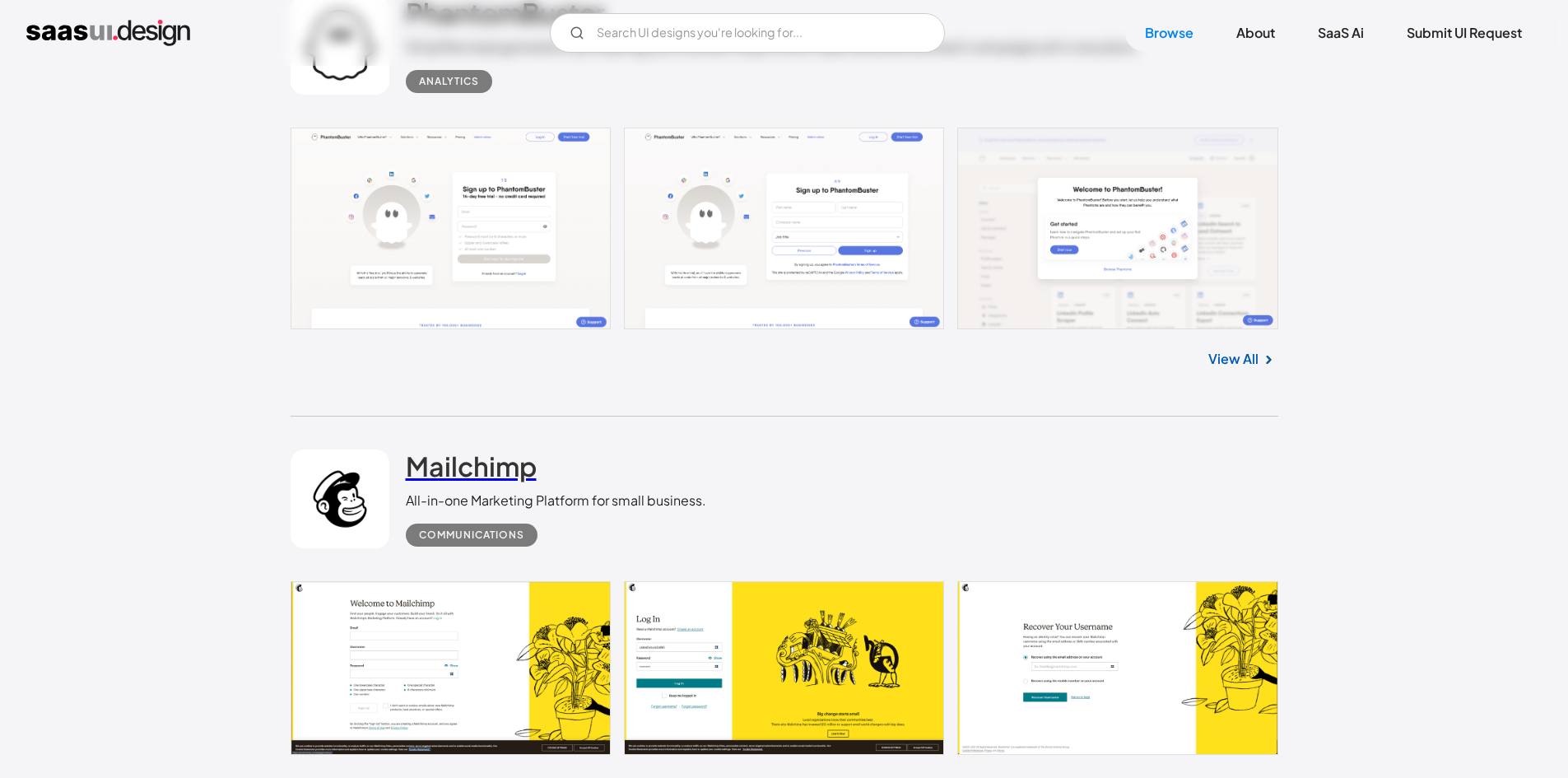
scroll to position [7125, 0]
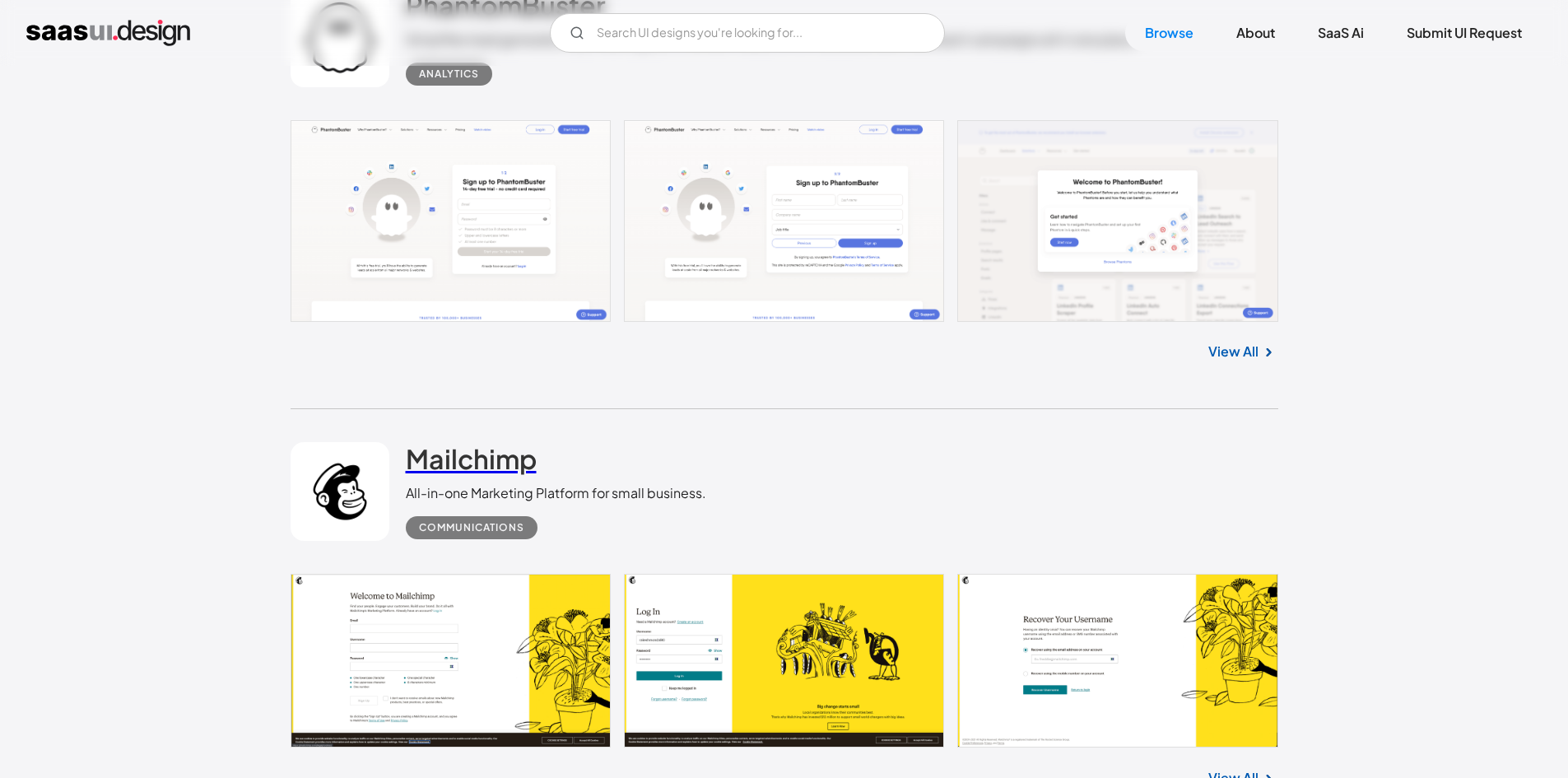
click at [427, 460] on h2 "Mailchimp" at bounding box center [471, 458] width 131 height 33
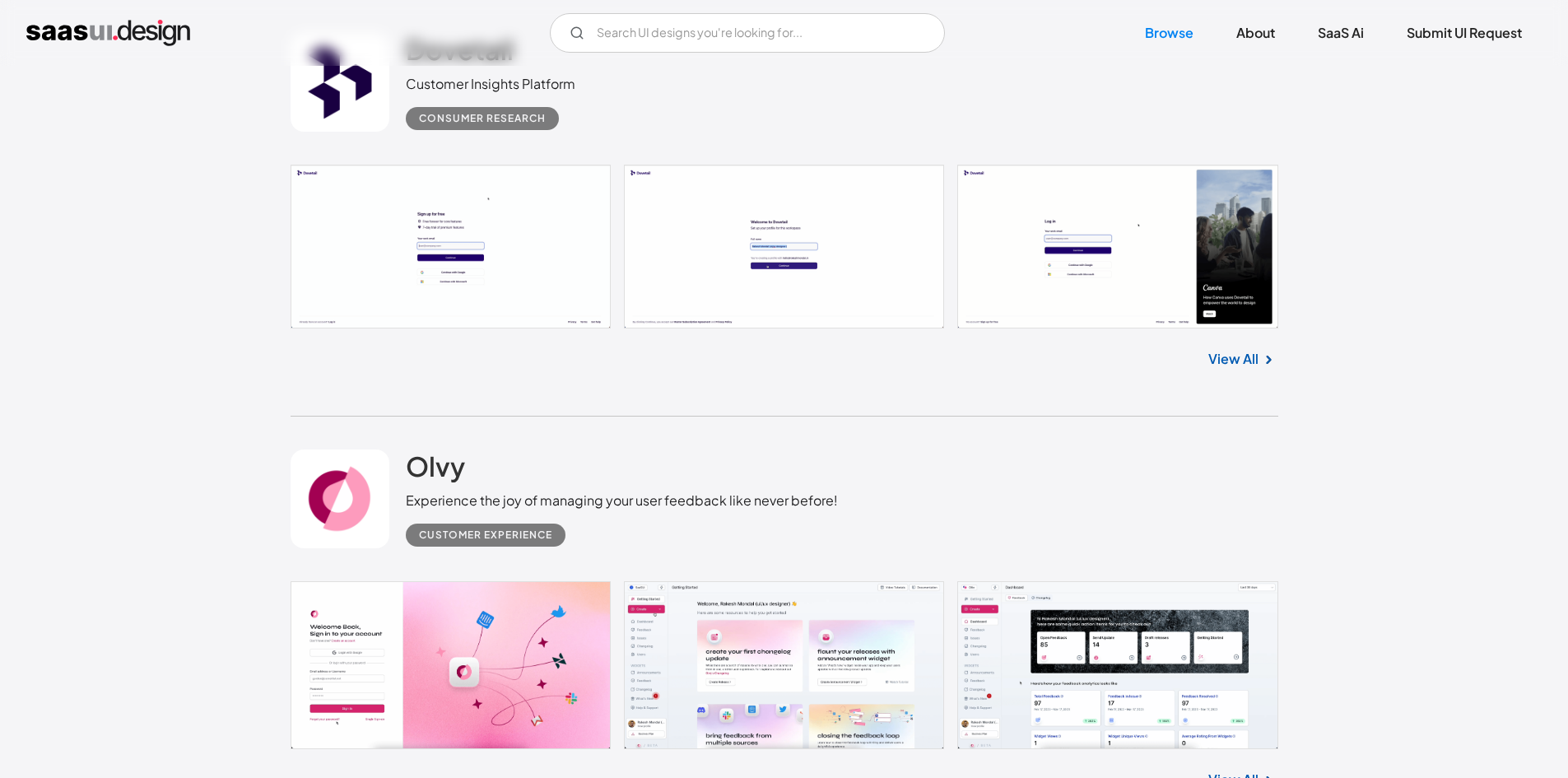
scroll to position [3176, 0]
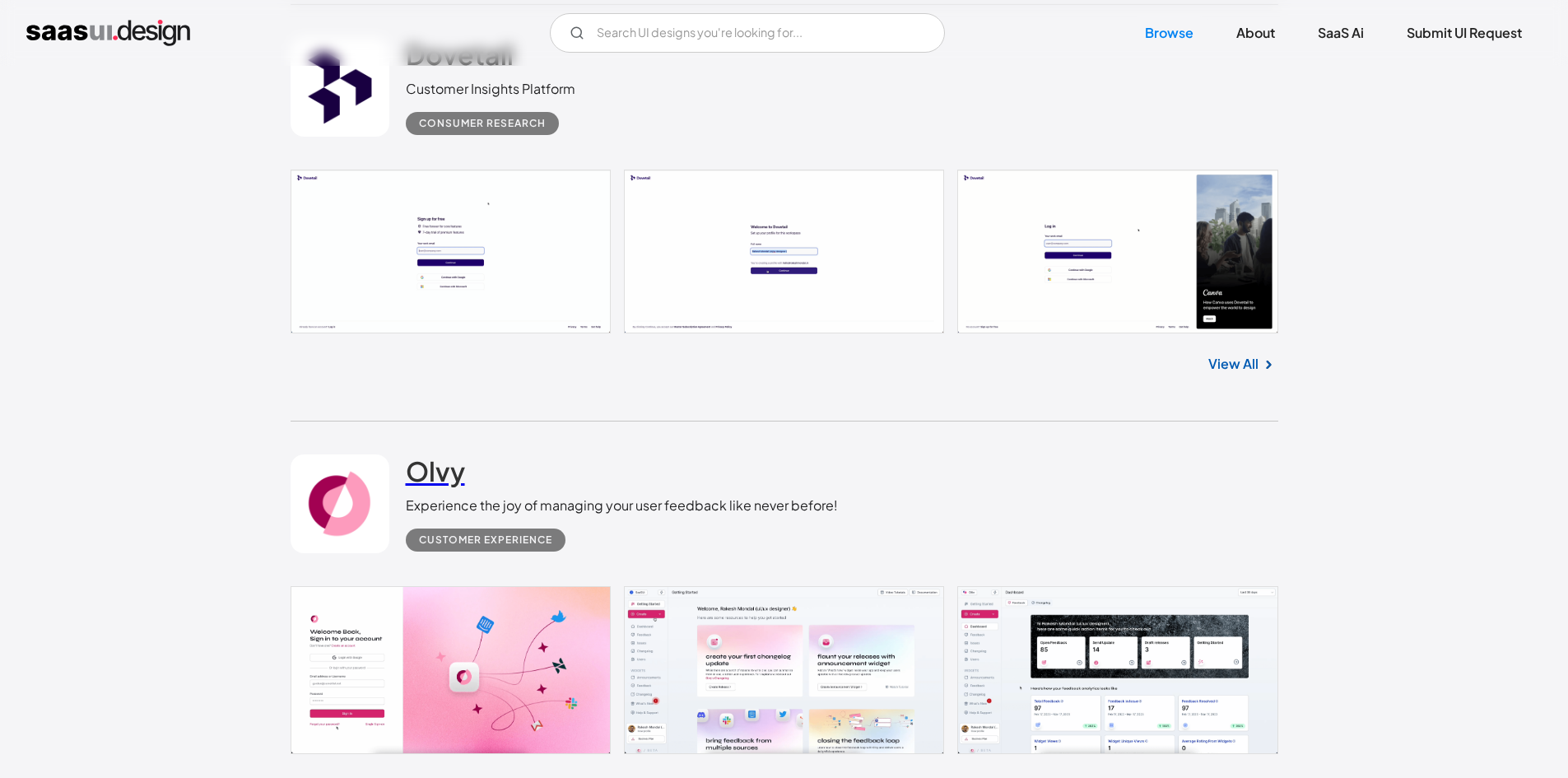
click at [424, 476] on h2 "Olvy" at bounding box center [435, 470] width 59 height 33
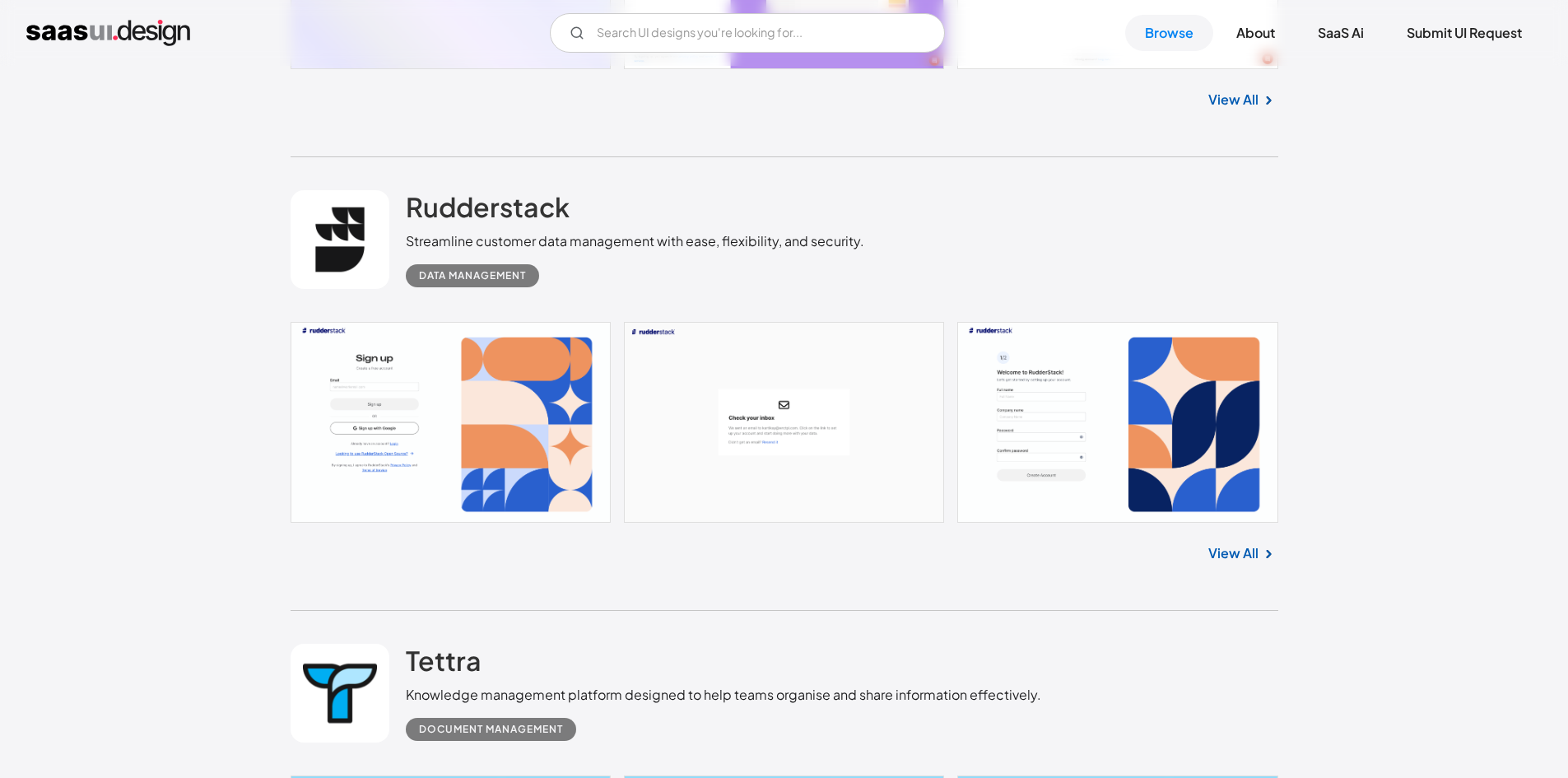
scroll to position [10088, 0]
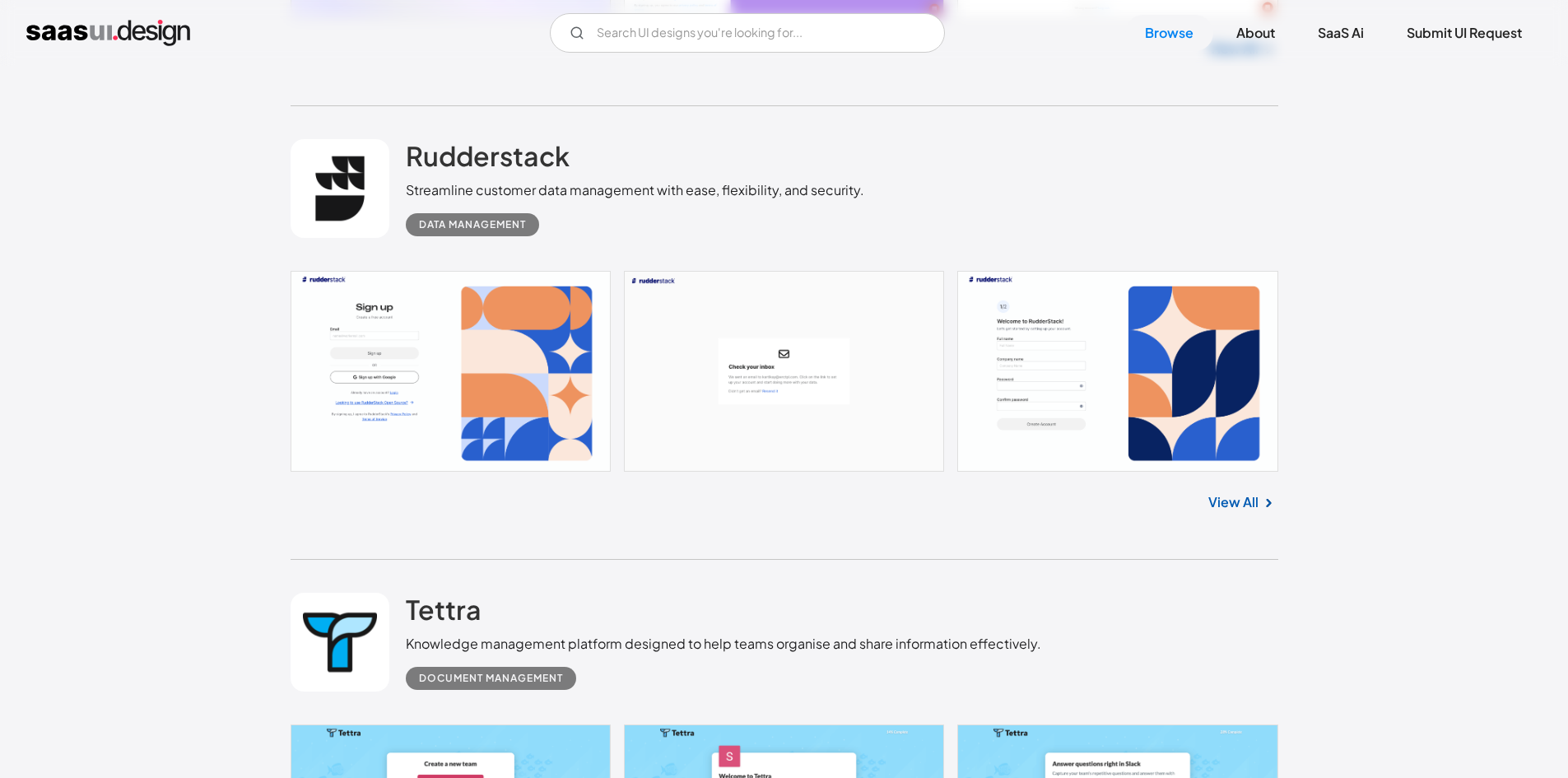
click at [459, 131] on div "Rudderstack Streamline customer data management with ease, flexibility, and sec…" at bounding box center [784, 188] width 988 height 165
click at [464, 146] on h2 "Rudderstack" at bounding box center [488, 155] width 164 height 33
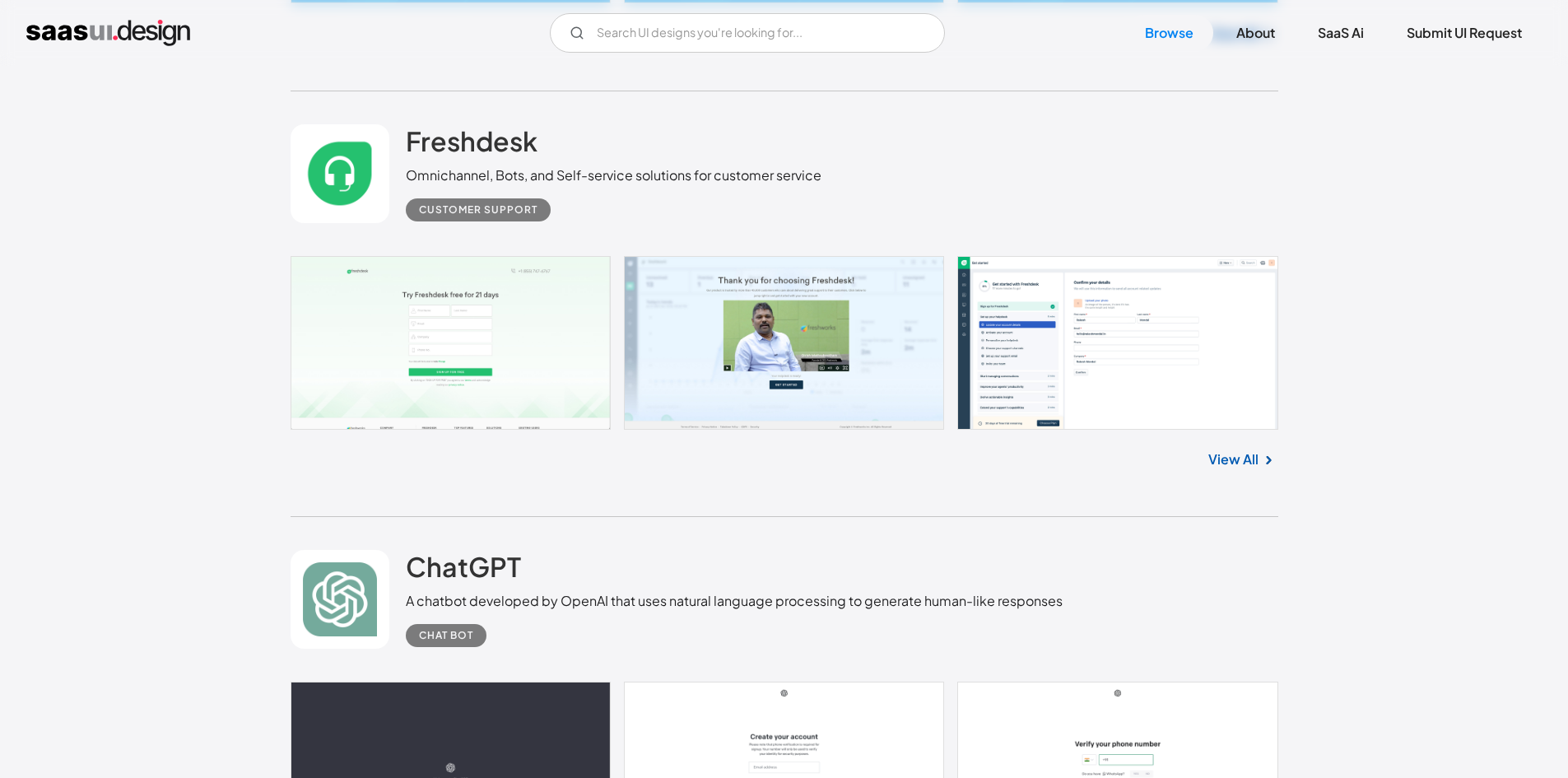
scroll to position [10993, 0]
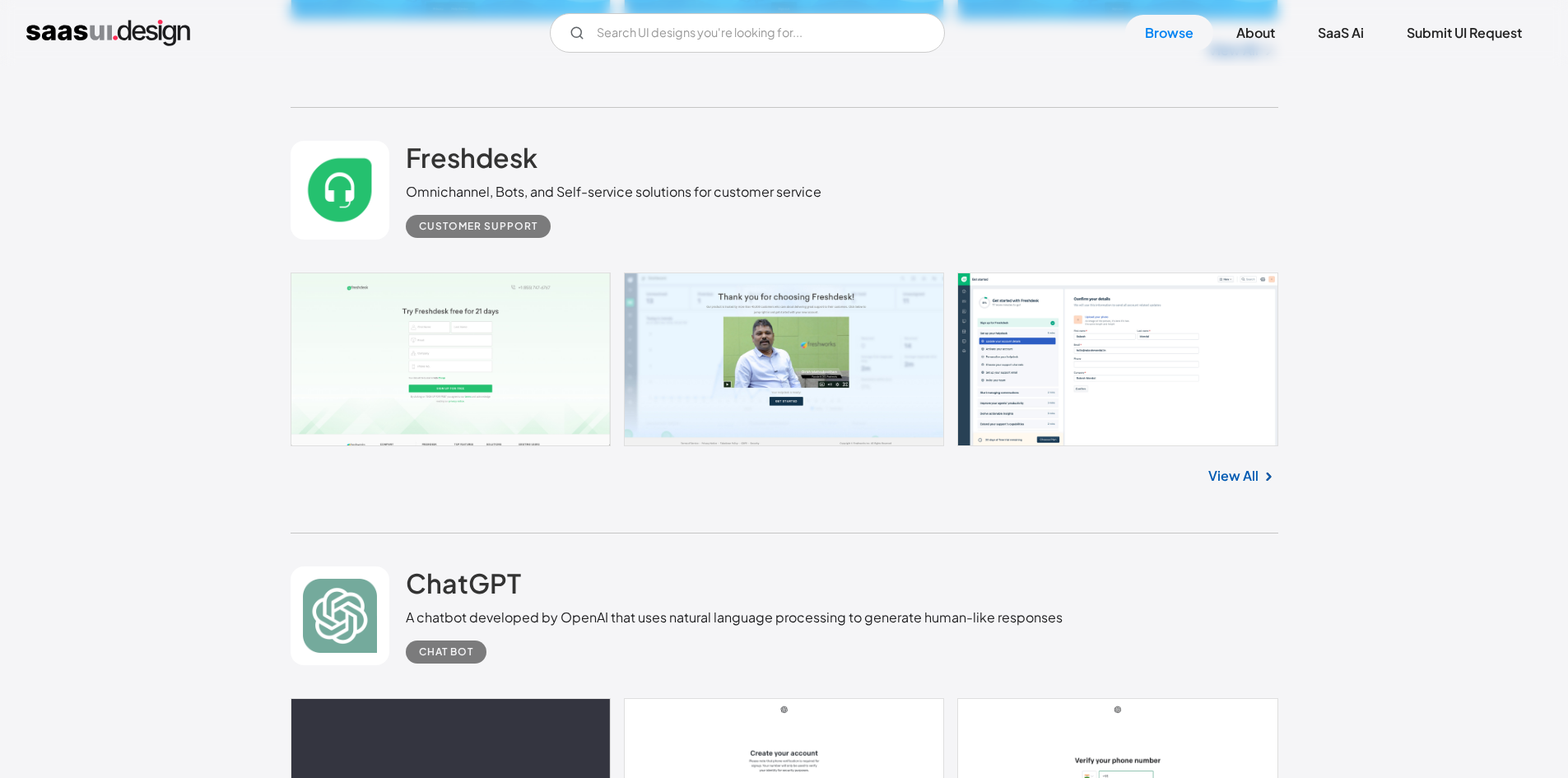
click at [1024, 308] on link at bounding box center [784, 359] width 988 height 174
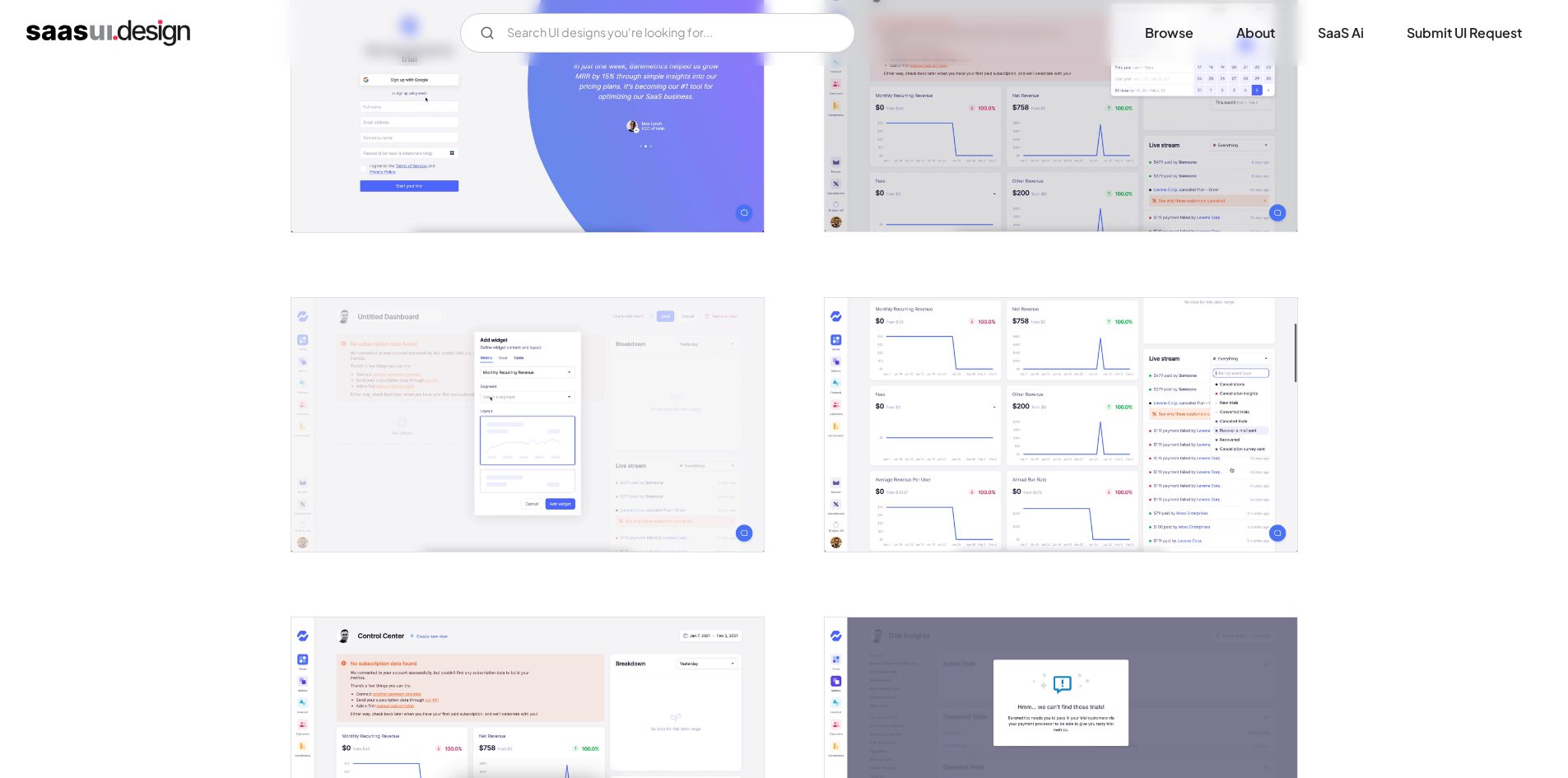
scroll to position [411, 0]
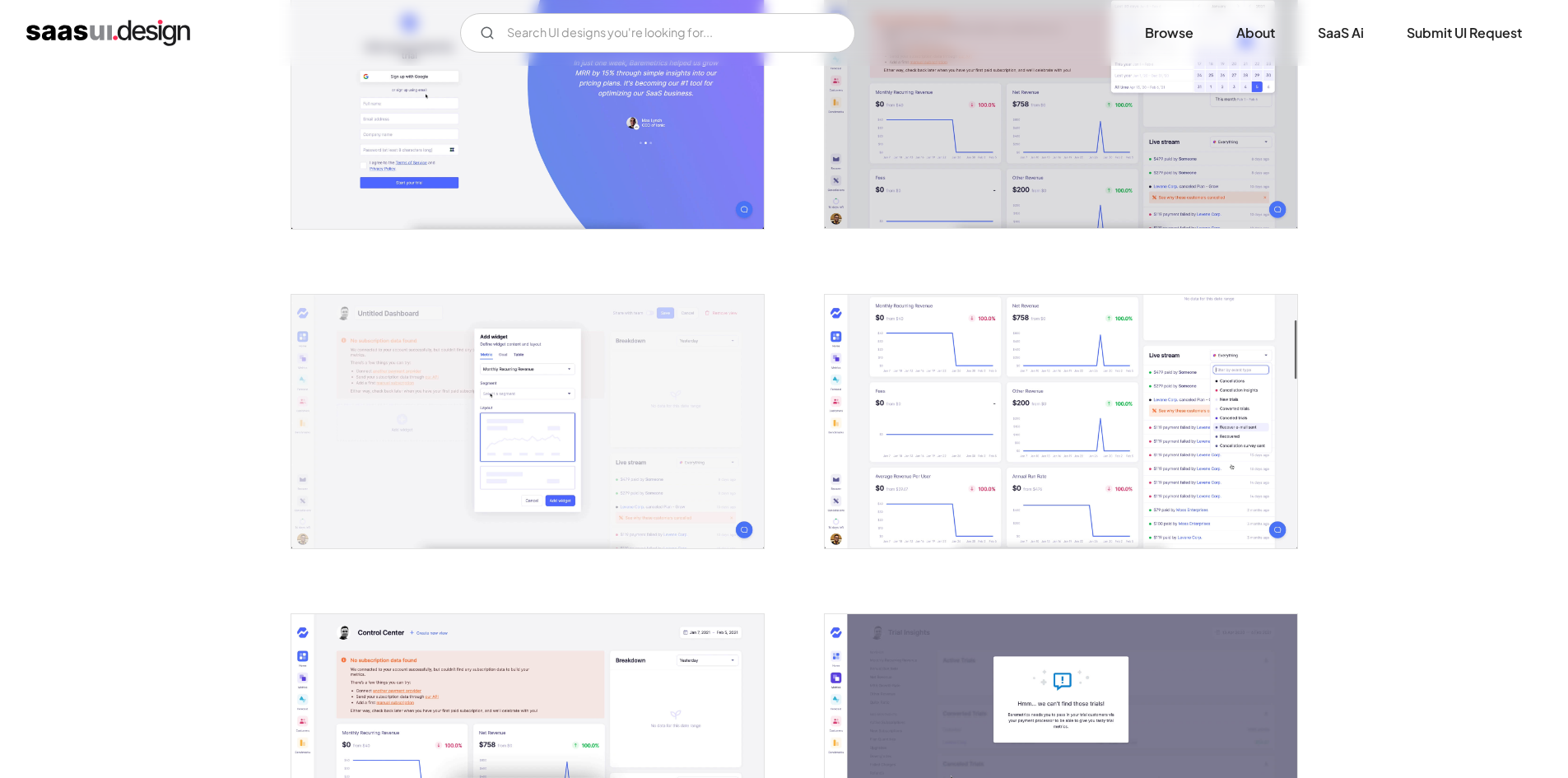
click at [987, 359] on img "open lightbox" at bounding box center [1062, 422] width 473 height 254
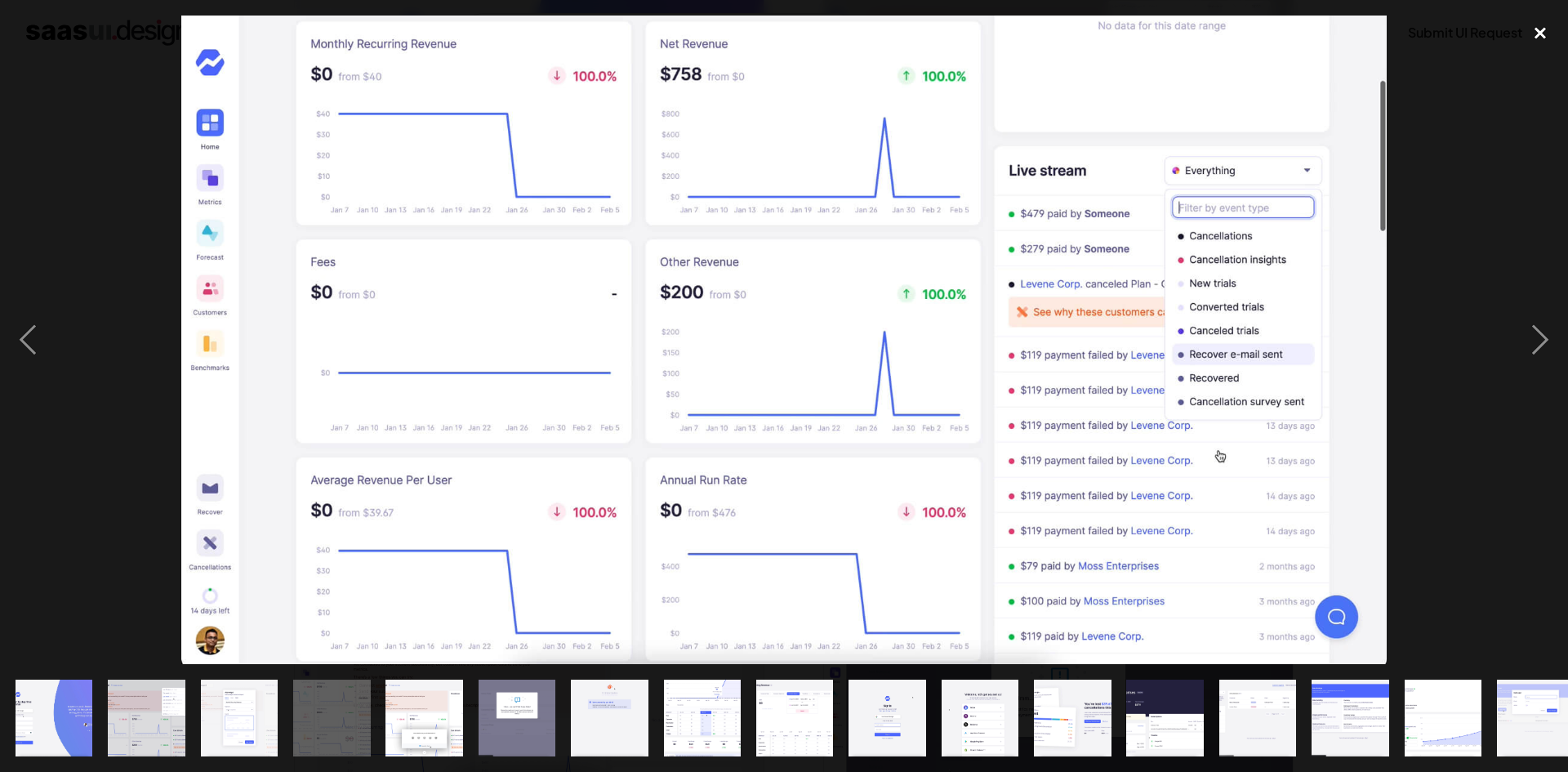
click at [1544, 20] on div "close lightbox" at bounding box center [1540, 33] width 55 height 36
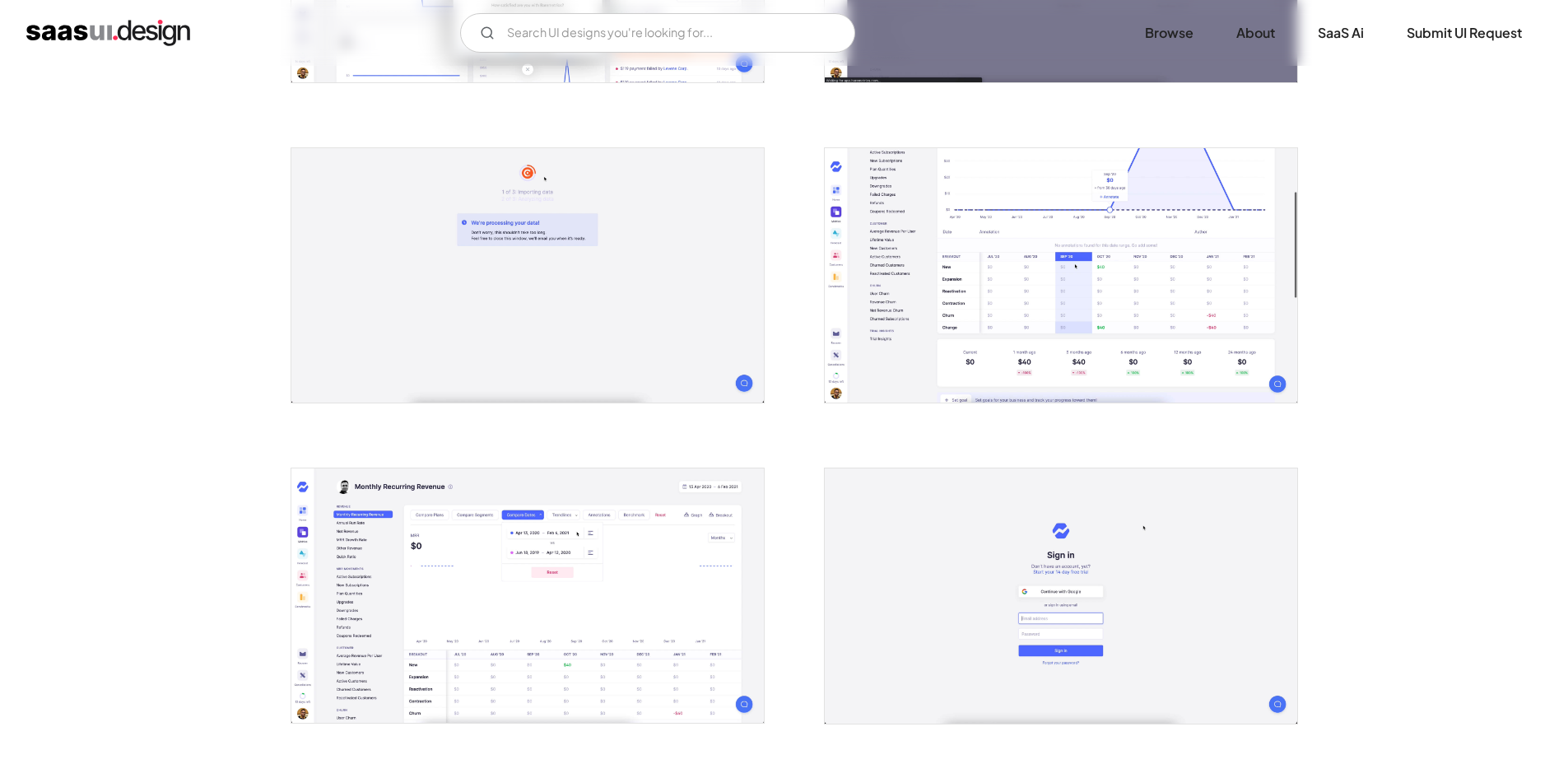
scroll to position [1234, 0]
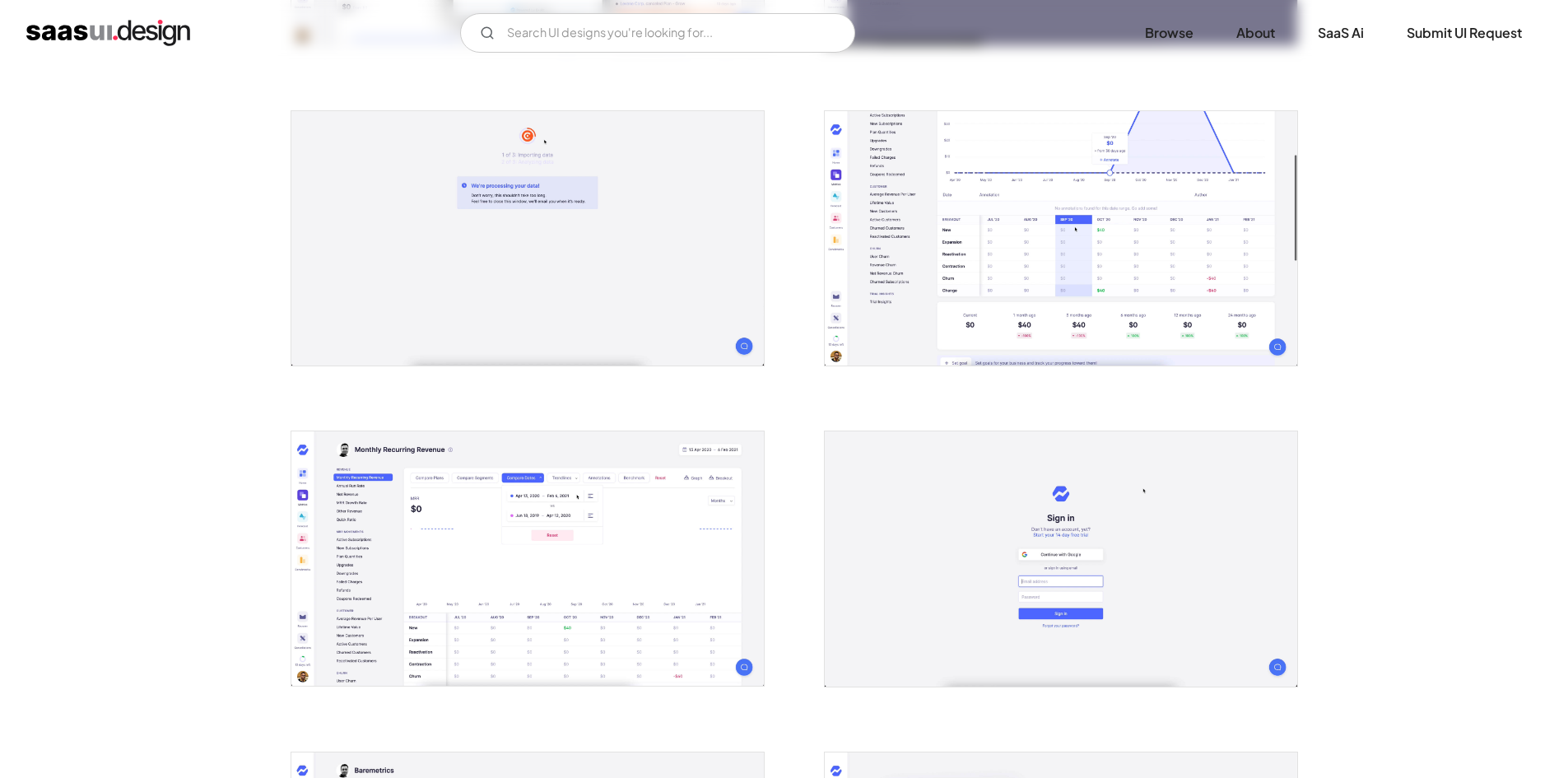
click at [596, 540] on img "open lightbox" at bounding box center [528, 558] width 473 height 254
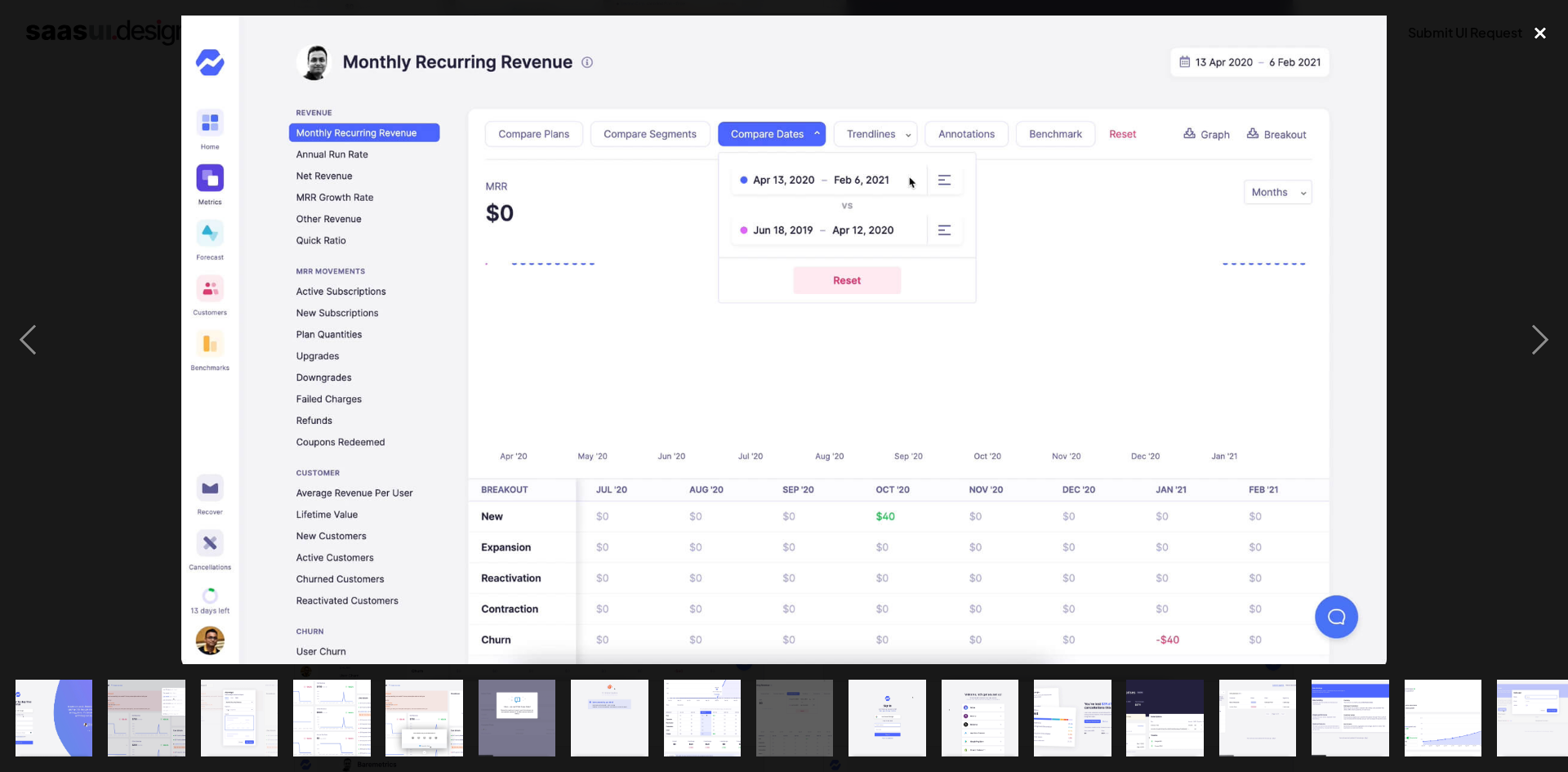
click at [1516, 32] on div "close lightbox" at bounding box center [1540, 33] width 55 height 36
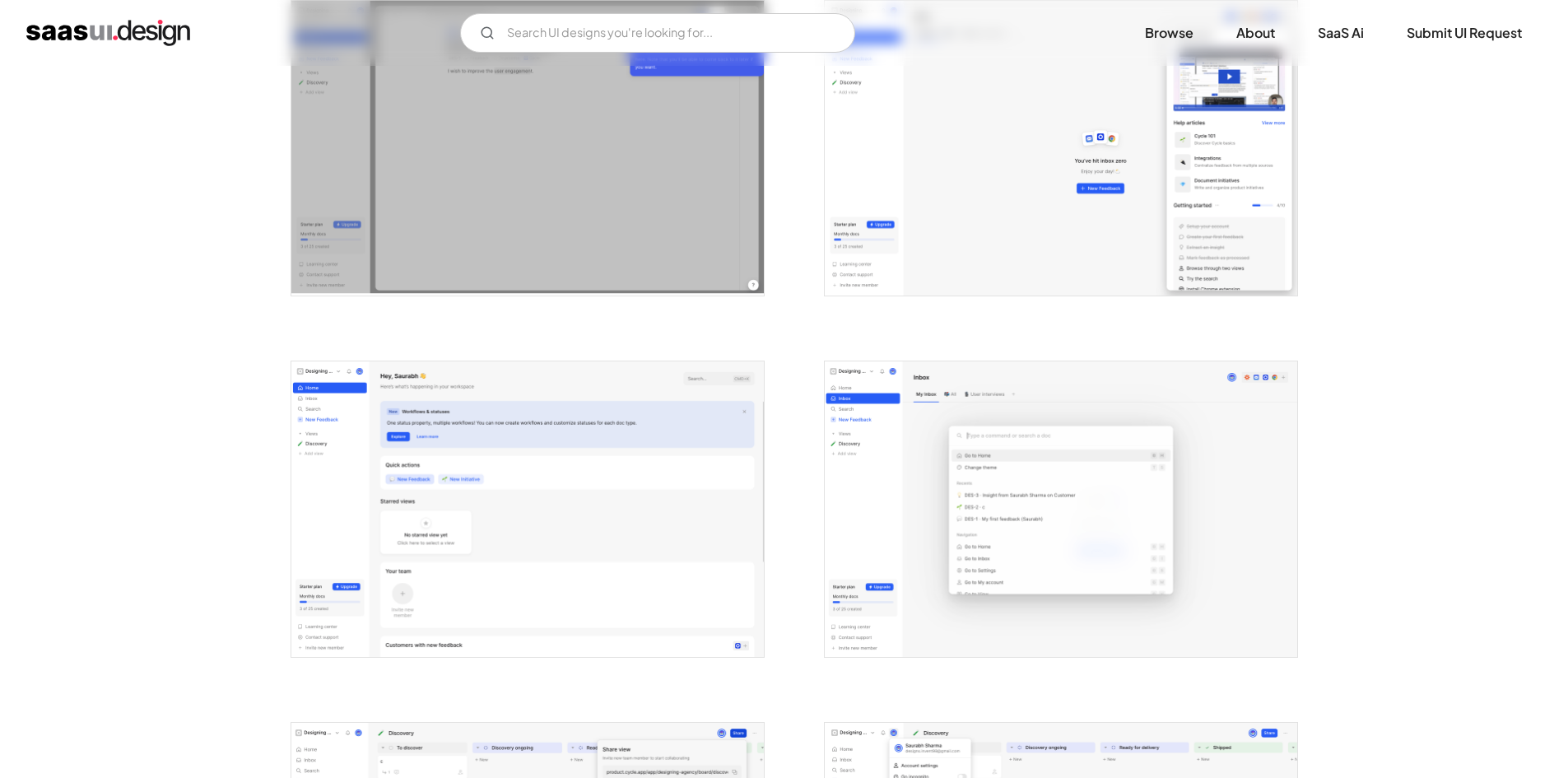
scroll to position [2908, 0]
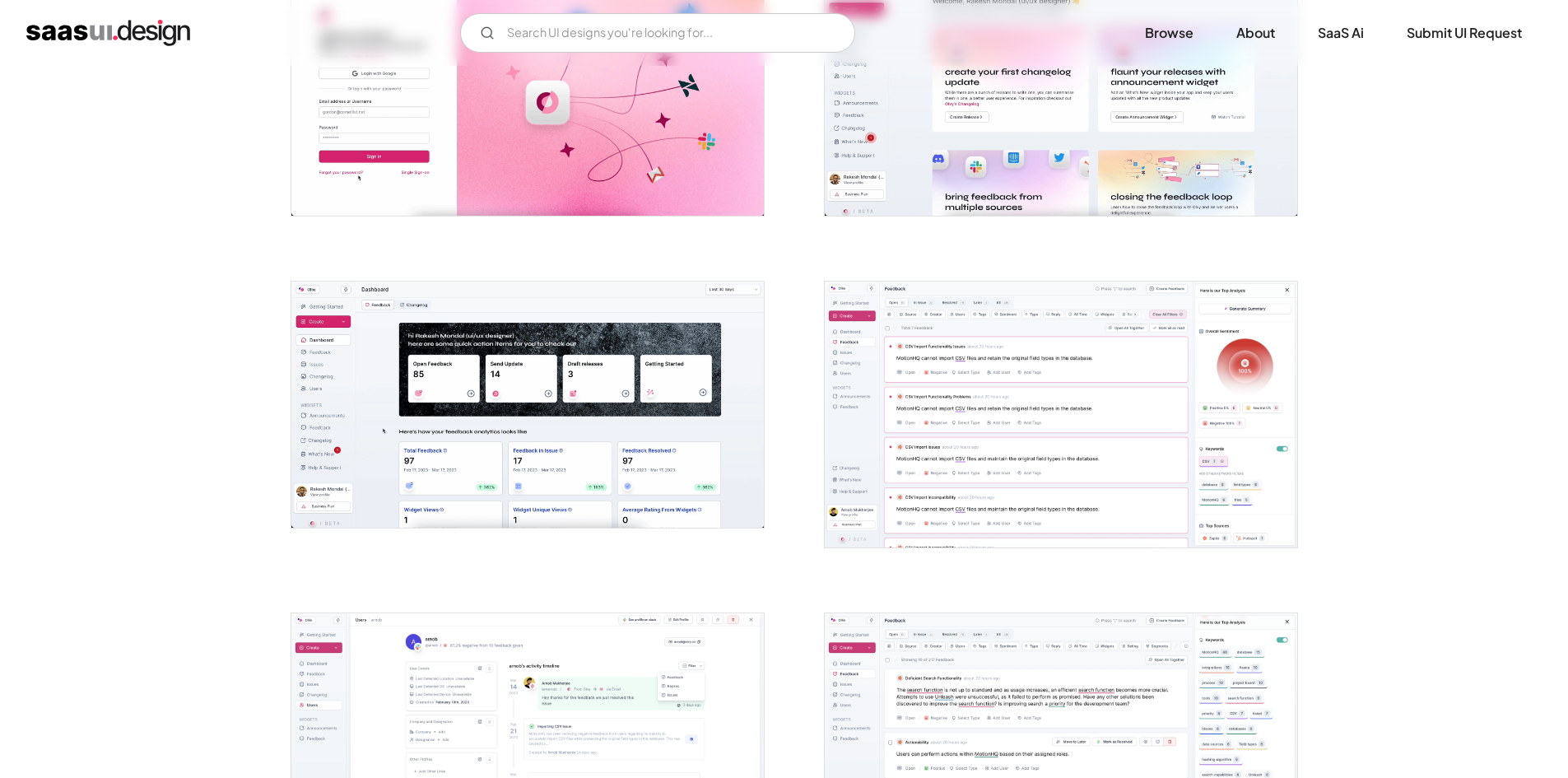
scroll to position [494, 0]
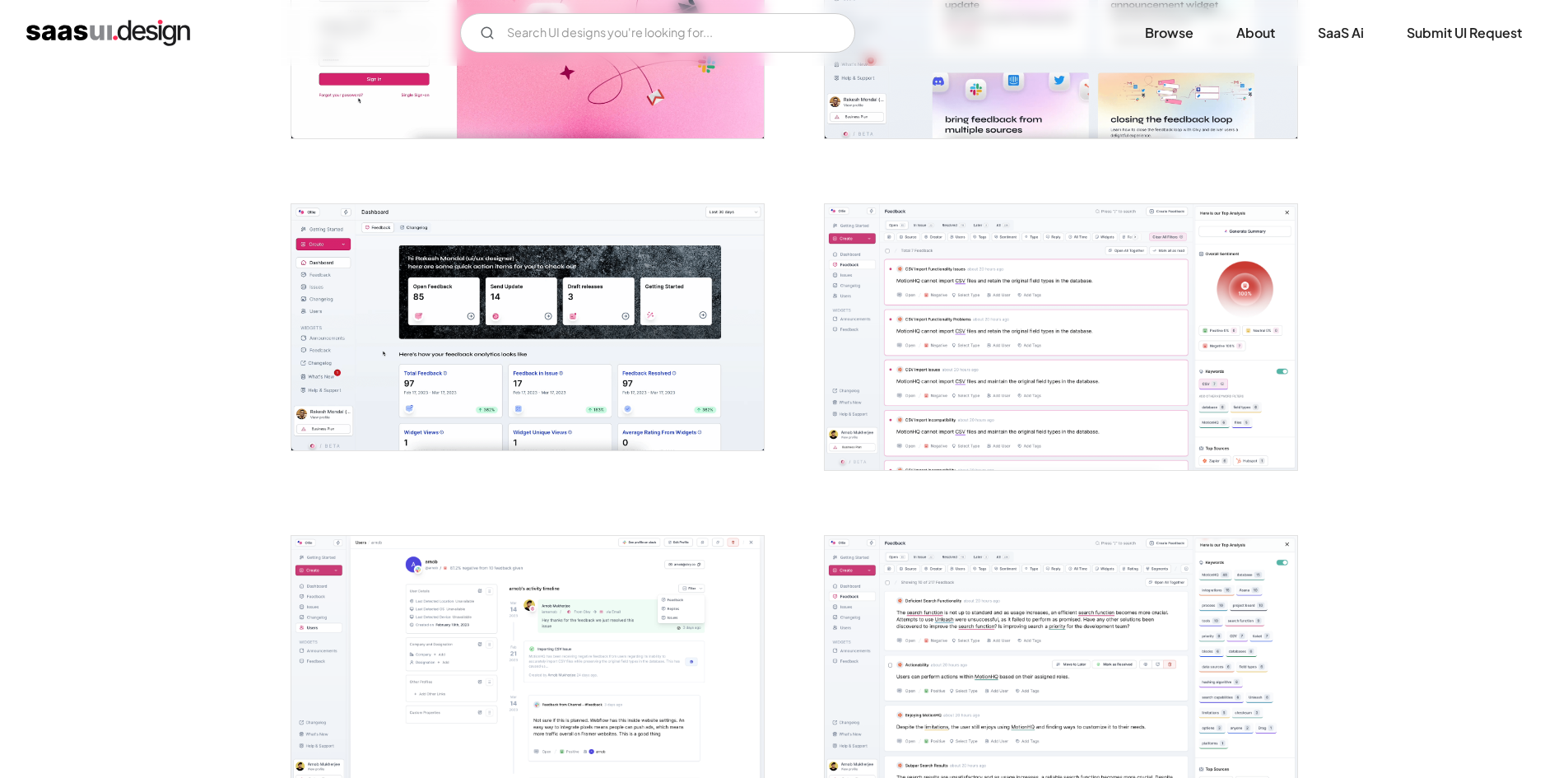
click at [494, 288] on img "open lightbox" at bounding box center [528, 326] width 473 height 246
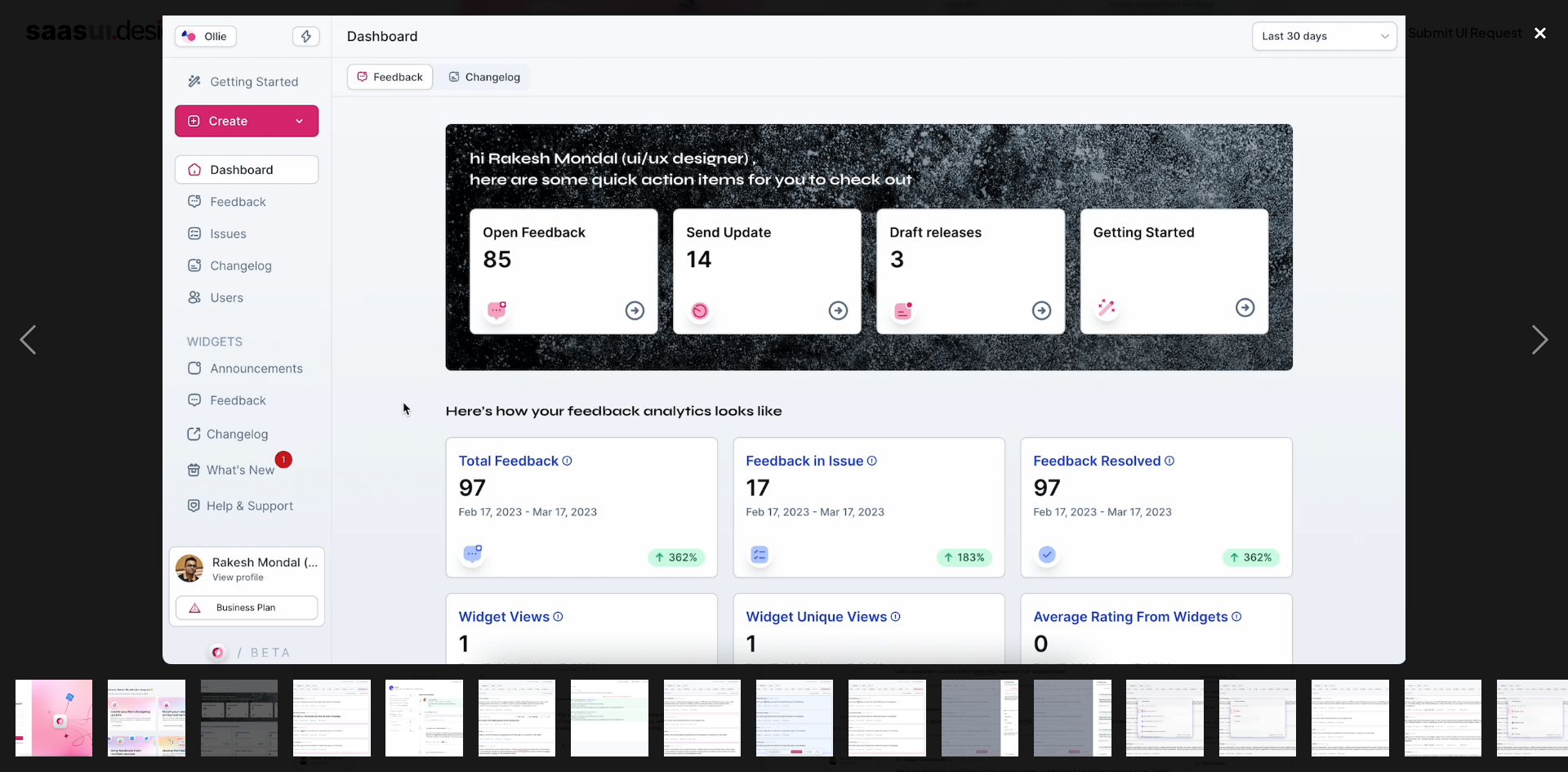
click at [1547, 39] on div "close lightbox" at bounding box center [1540, 33] width 55 height 36
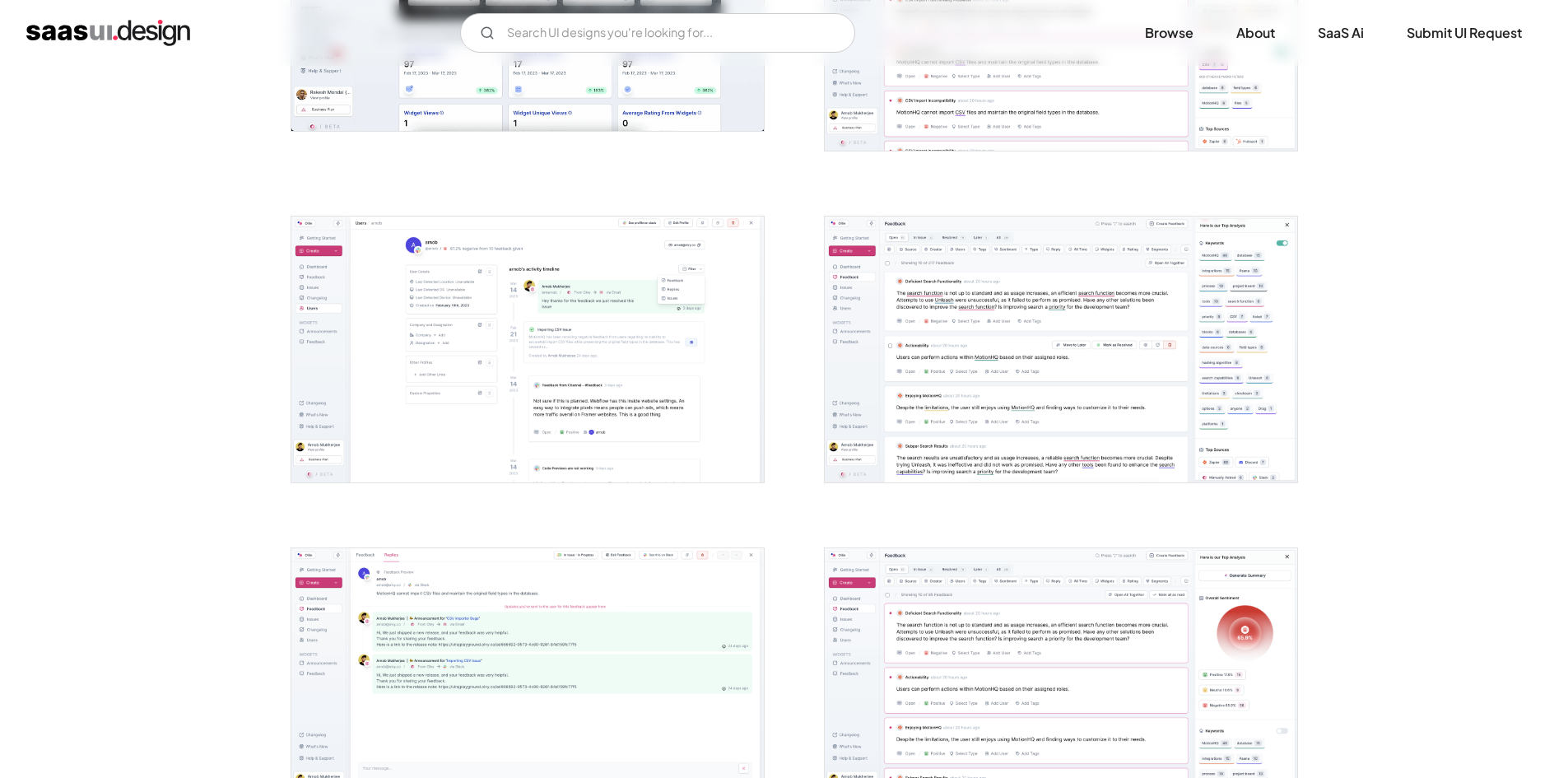
scroll to position [905, 0]
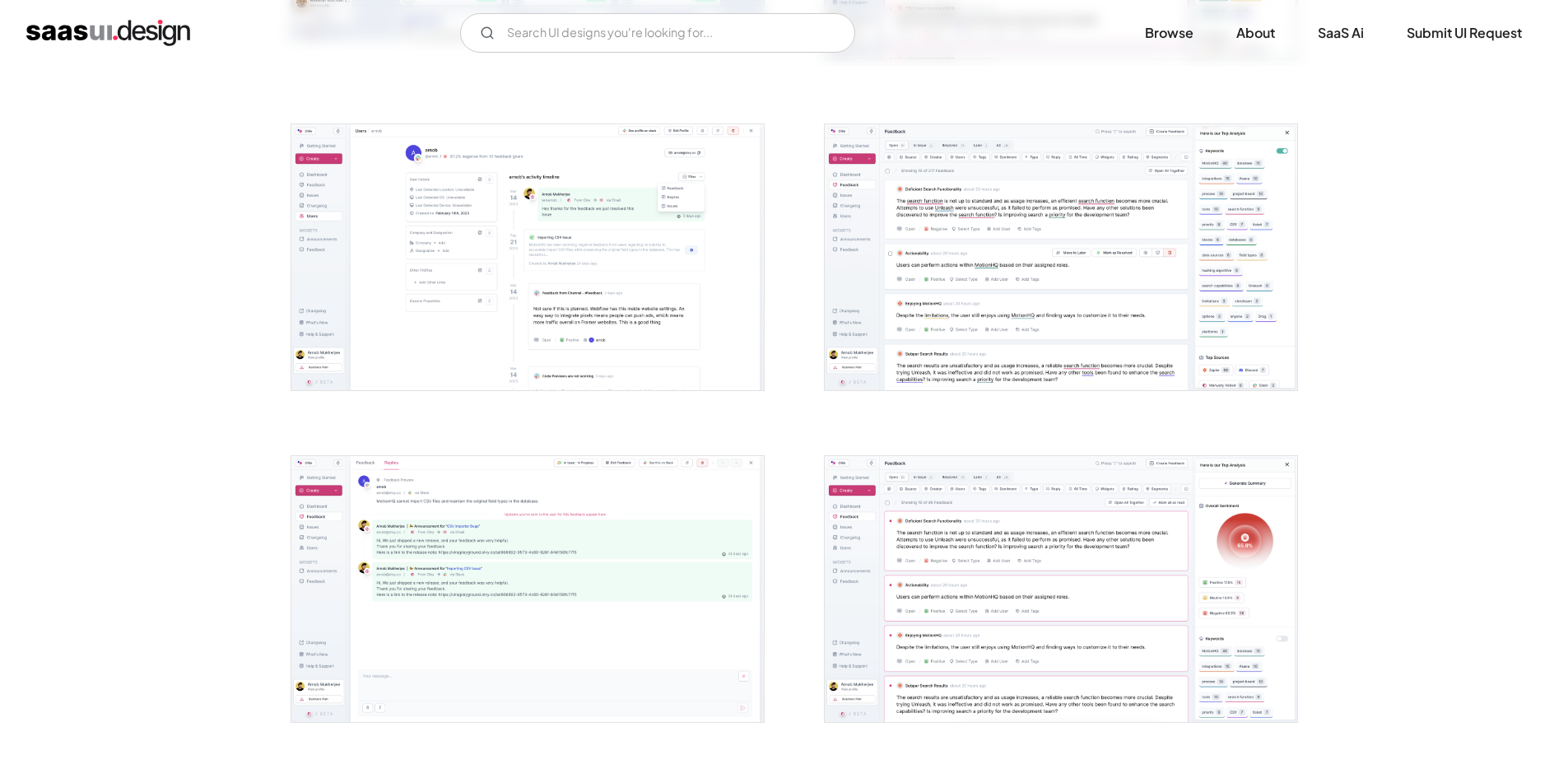
click at [575, 546] on img "open lightbox" at bounding box center [528, 588] width 473 height 266
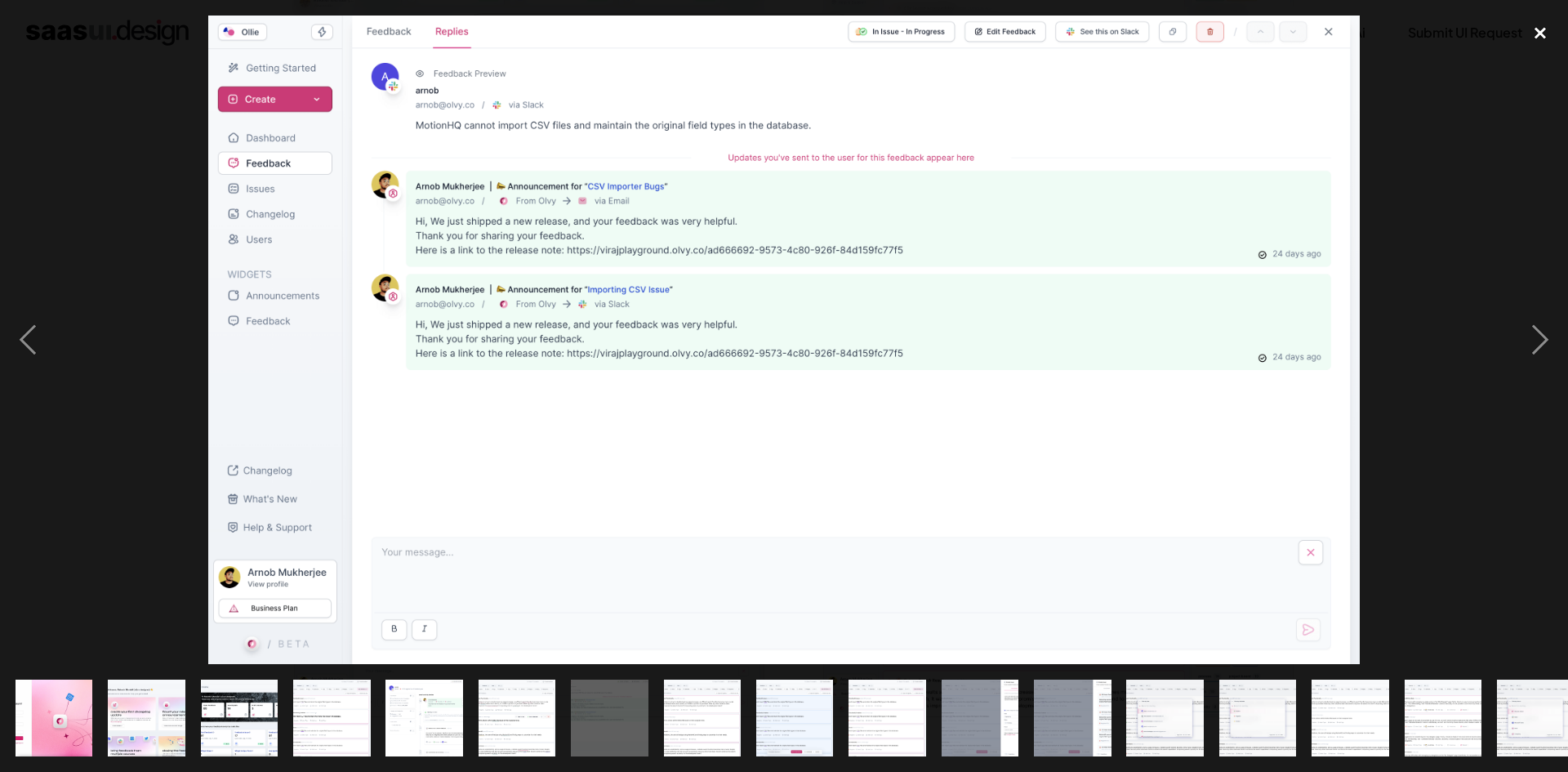
click at [1547, 26] on div "close lightbox" at bounding box center [1540, 33] width 55 height 36
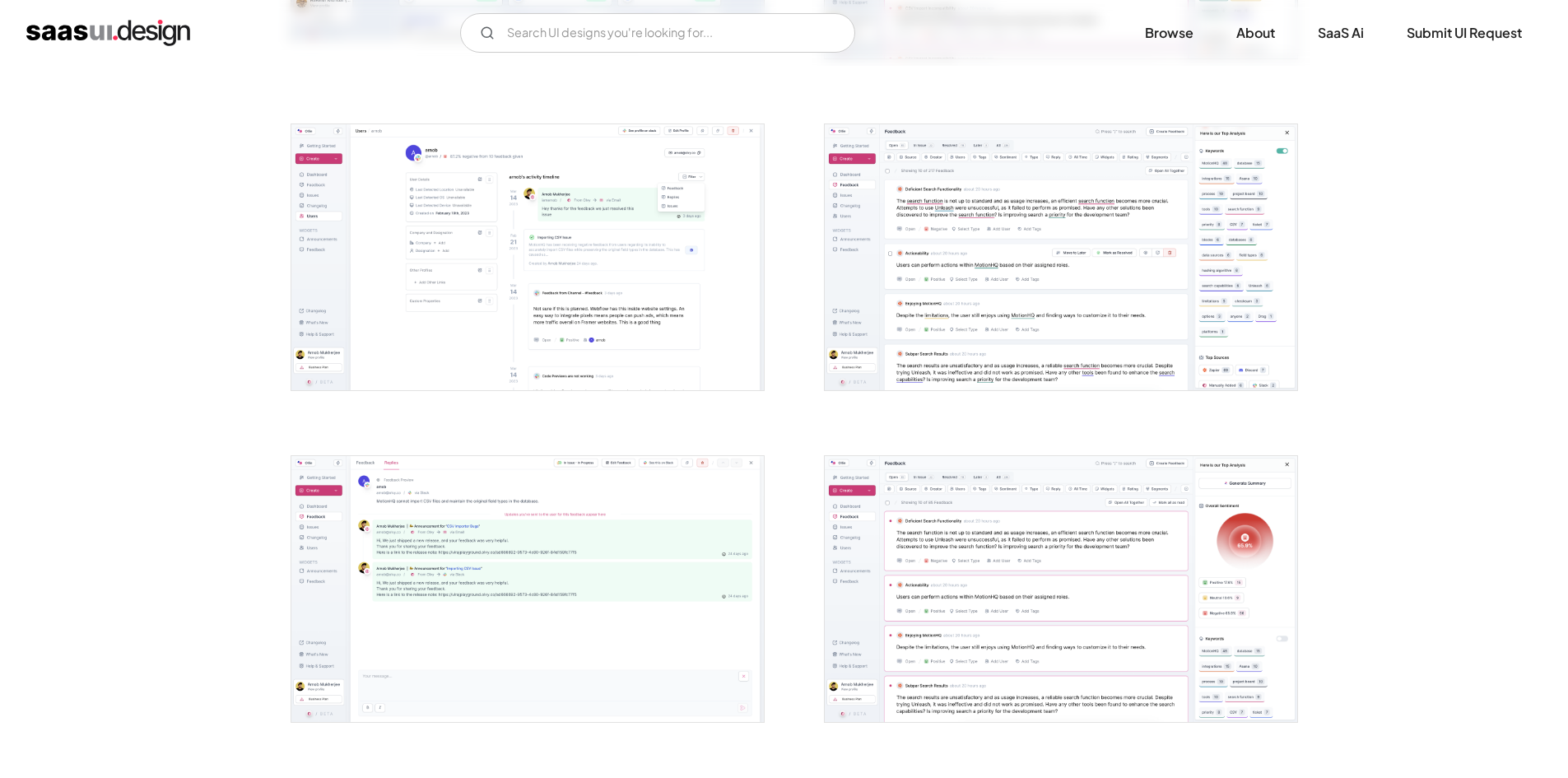
click at [927, 246] on img "open lightbox" at bounding box center [1062, 257] width 473 height 266
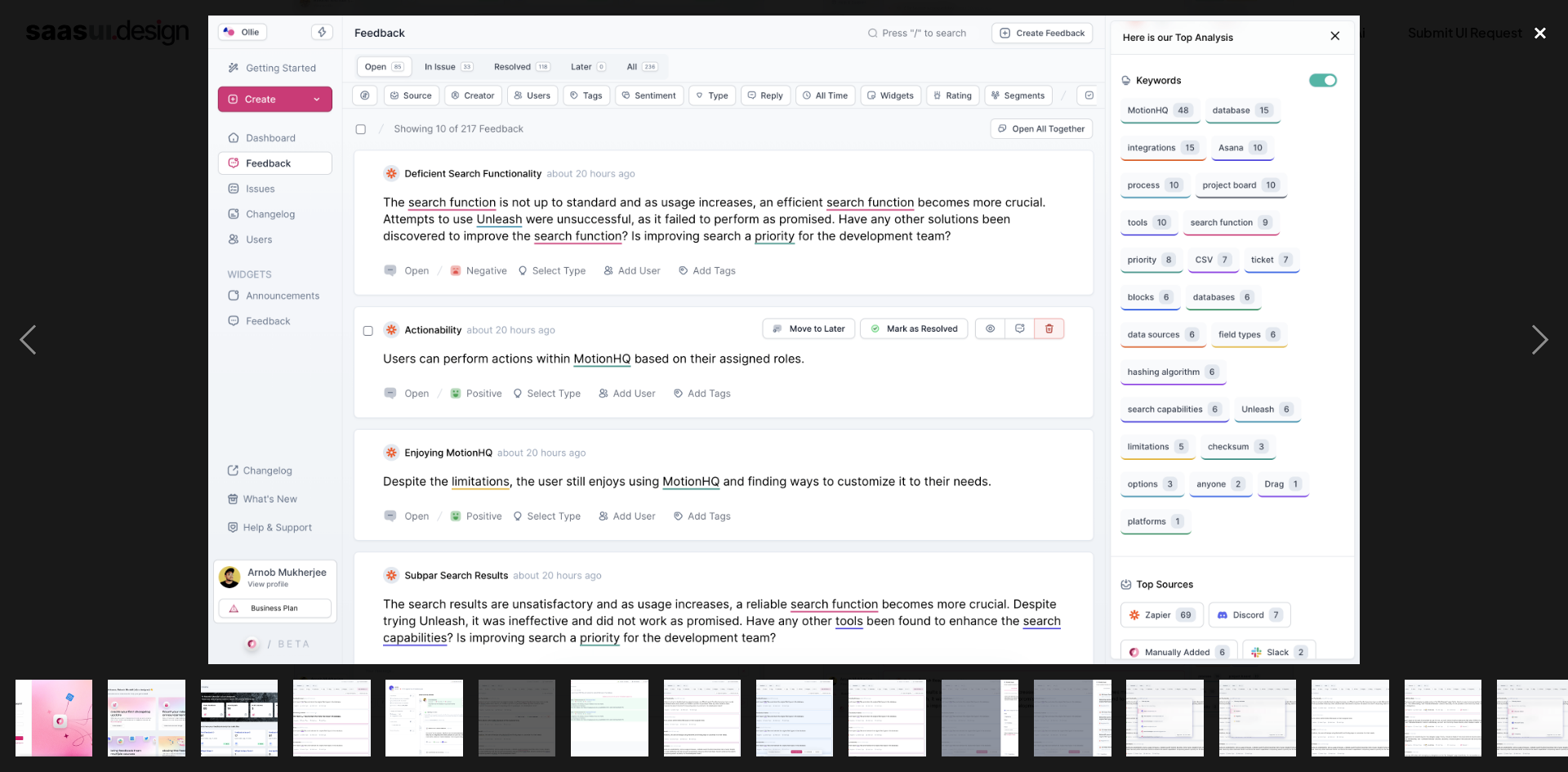
click at [1540, 30] on div "close lightbox" at bounding box center [1540, 33] width 55 height 36
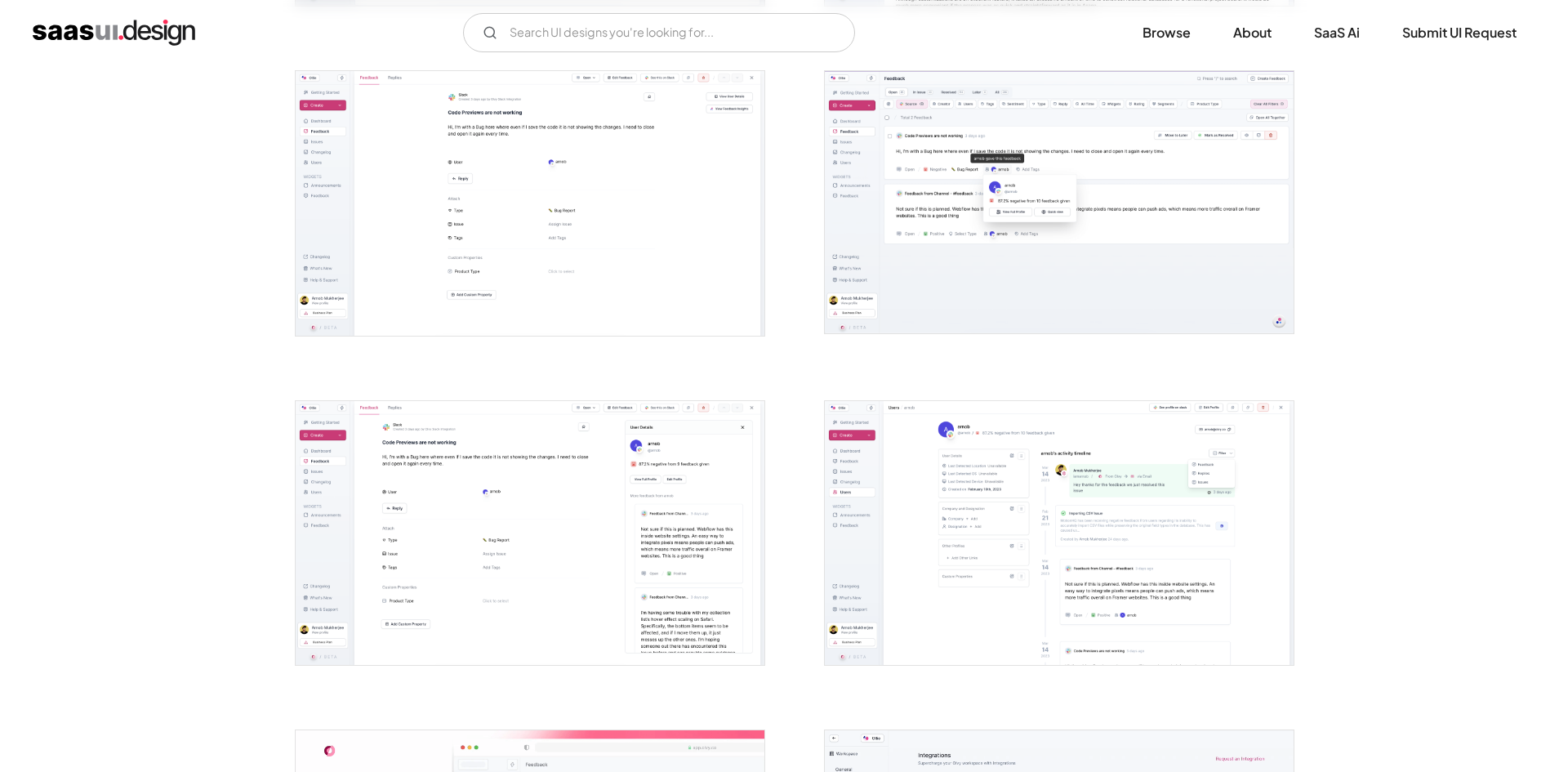
scroll to position [3267, 0]
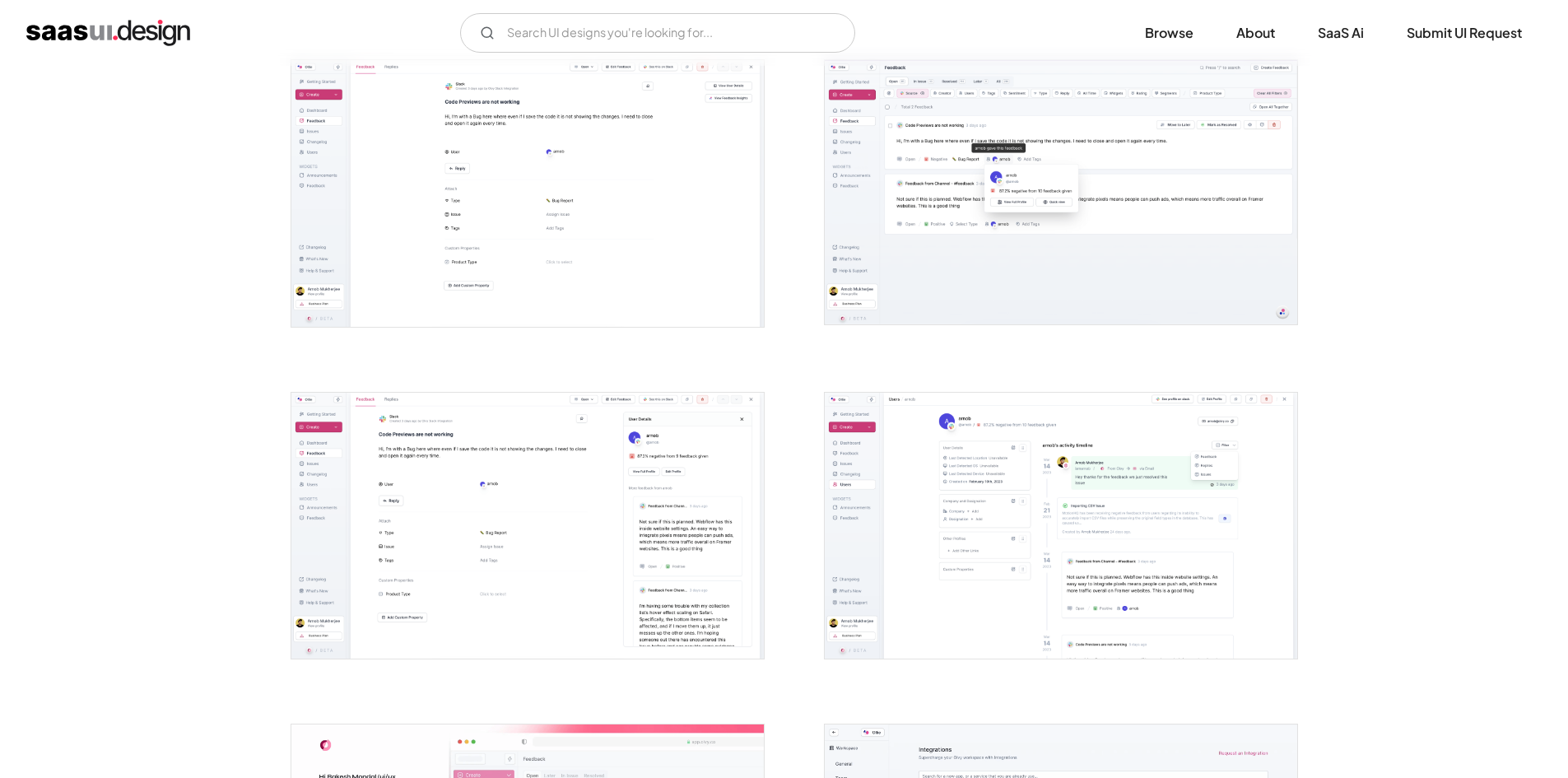
click at [897, 458] on img "open lightbox" at bounding box center [1062, 525] width 473 height 266
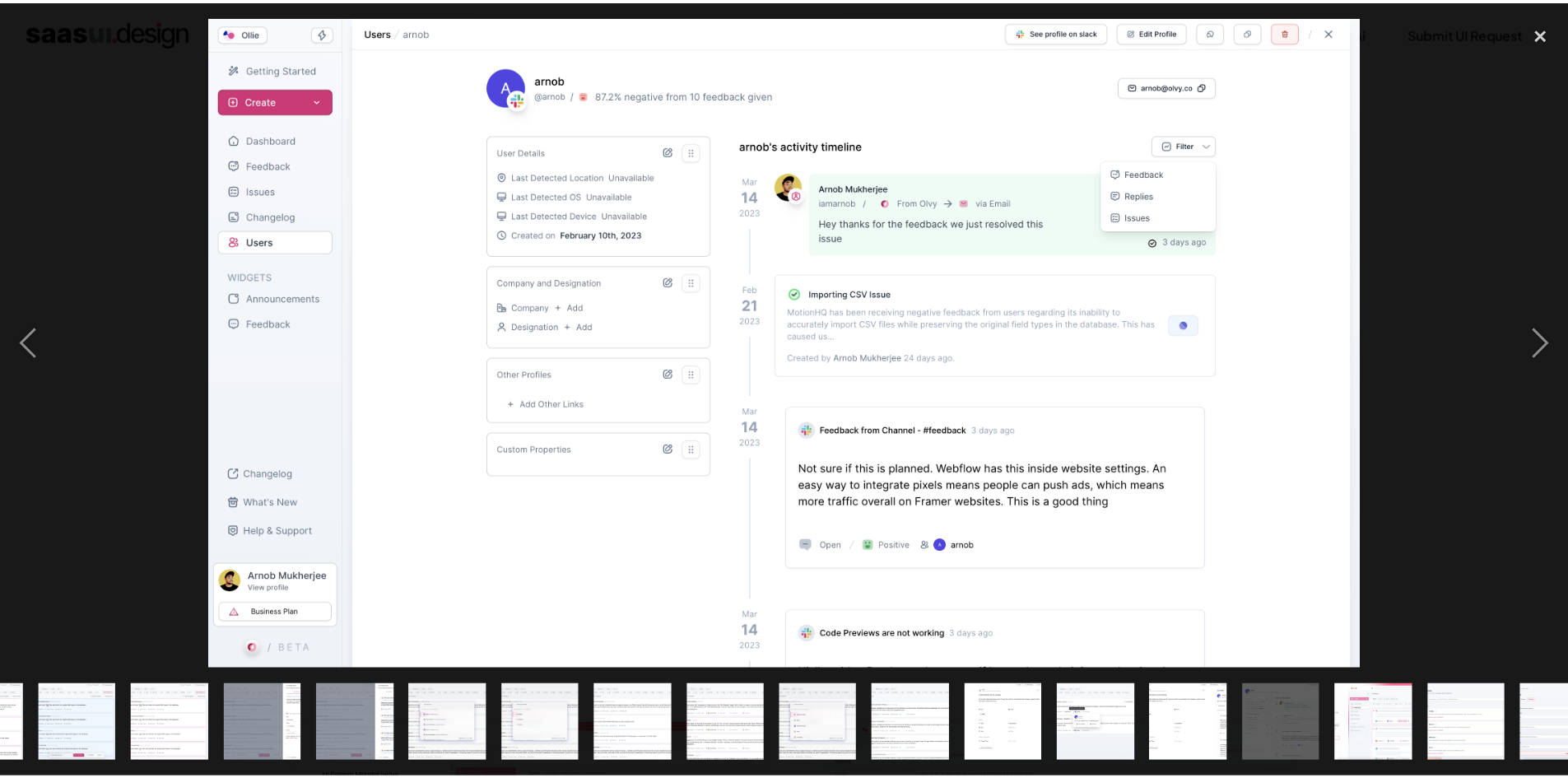
scroll to position [0, 768]
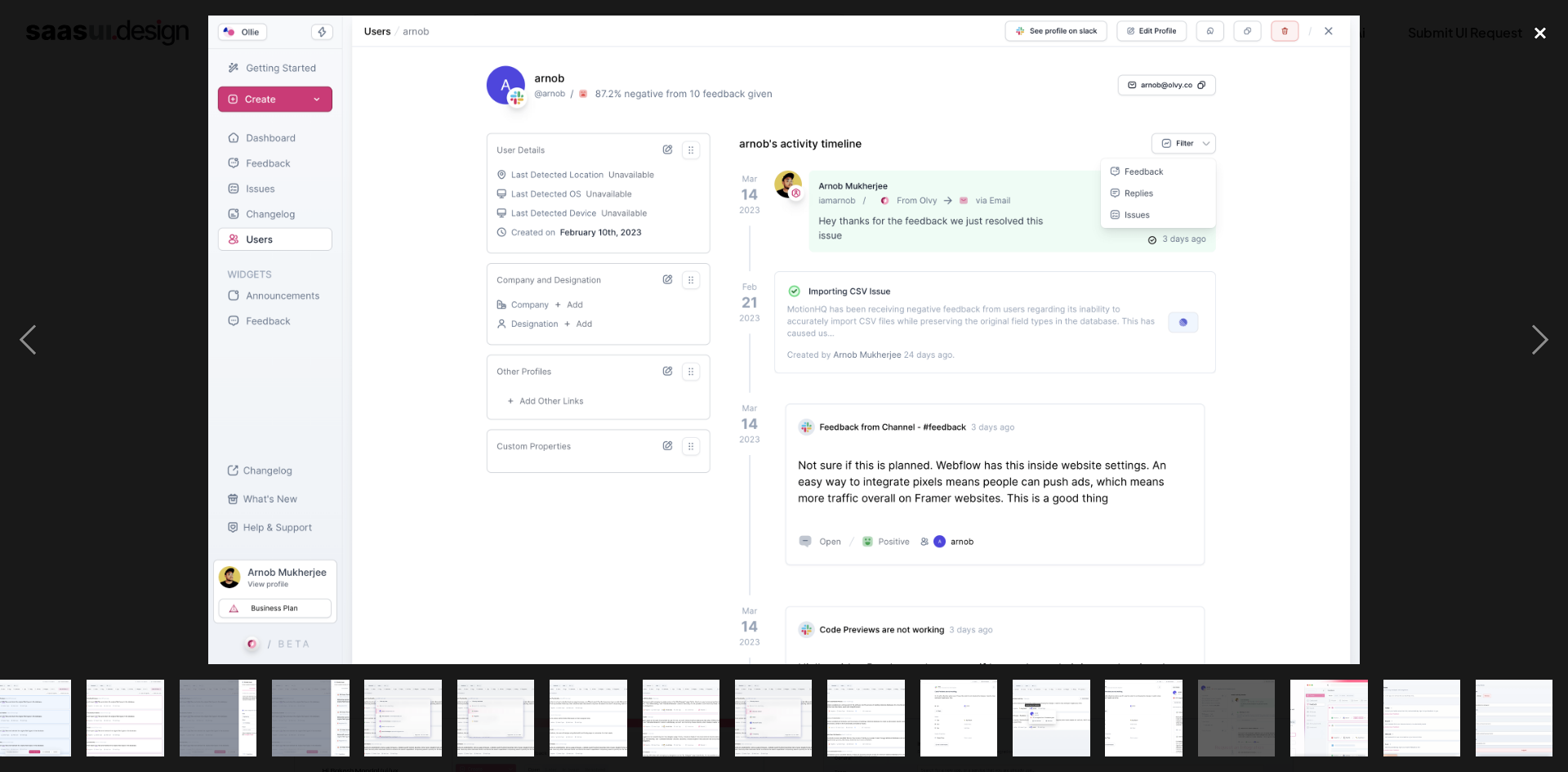
click at [1524, 27] on div "close lightbox" at bounding box center [1540, 33] width 55 height 36
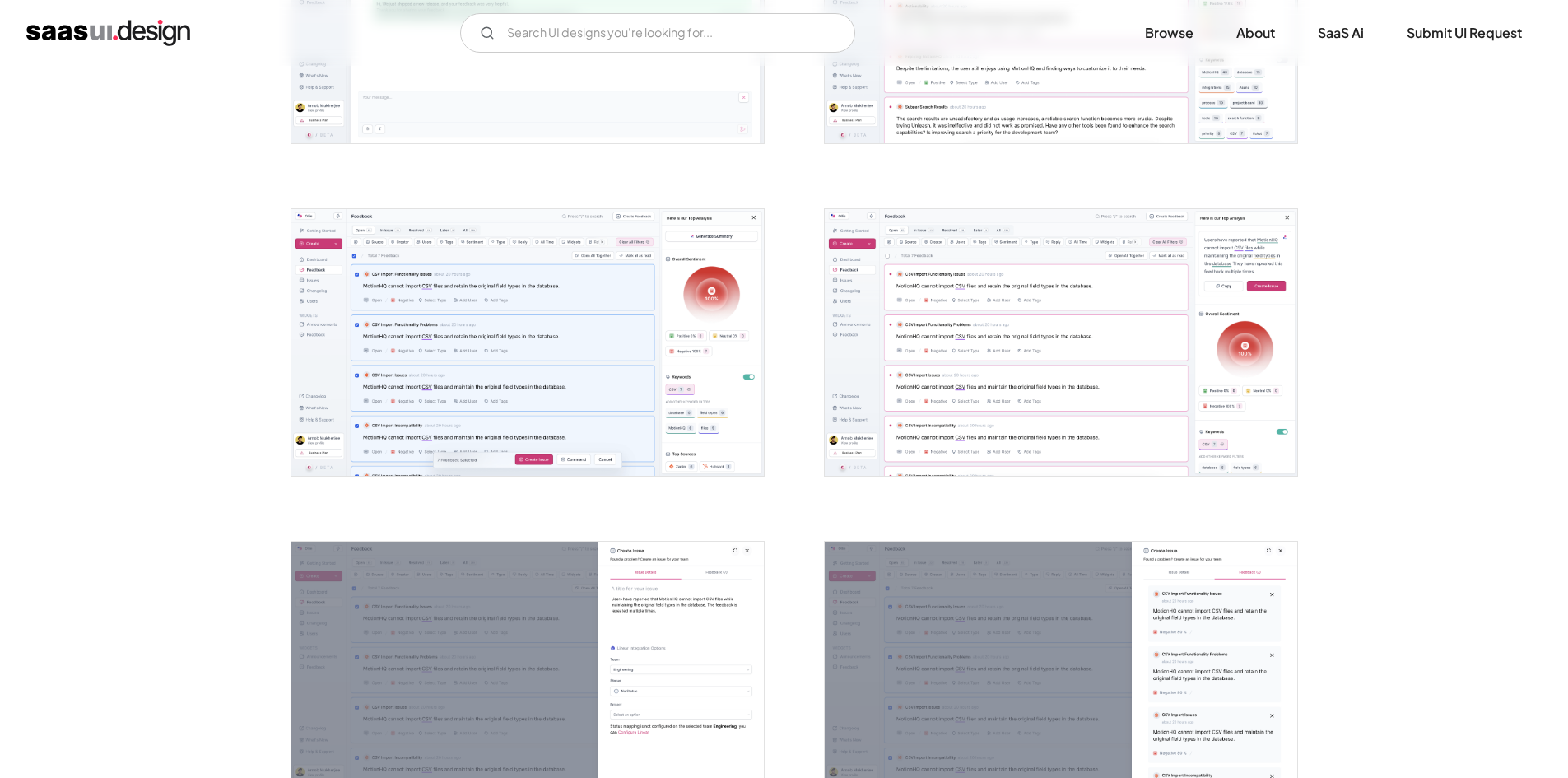
scroll to position [1481, 0]
click at [544, 337] on img "open lightbox" at bounding box center [528, 344] width 473 height 266
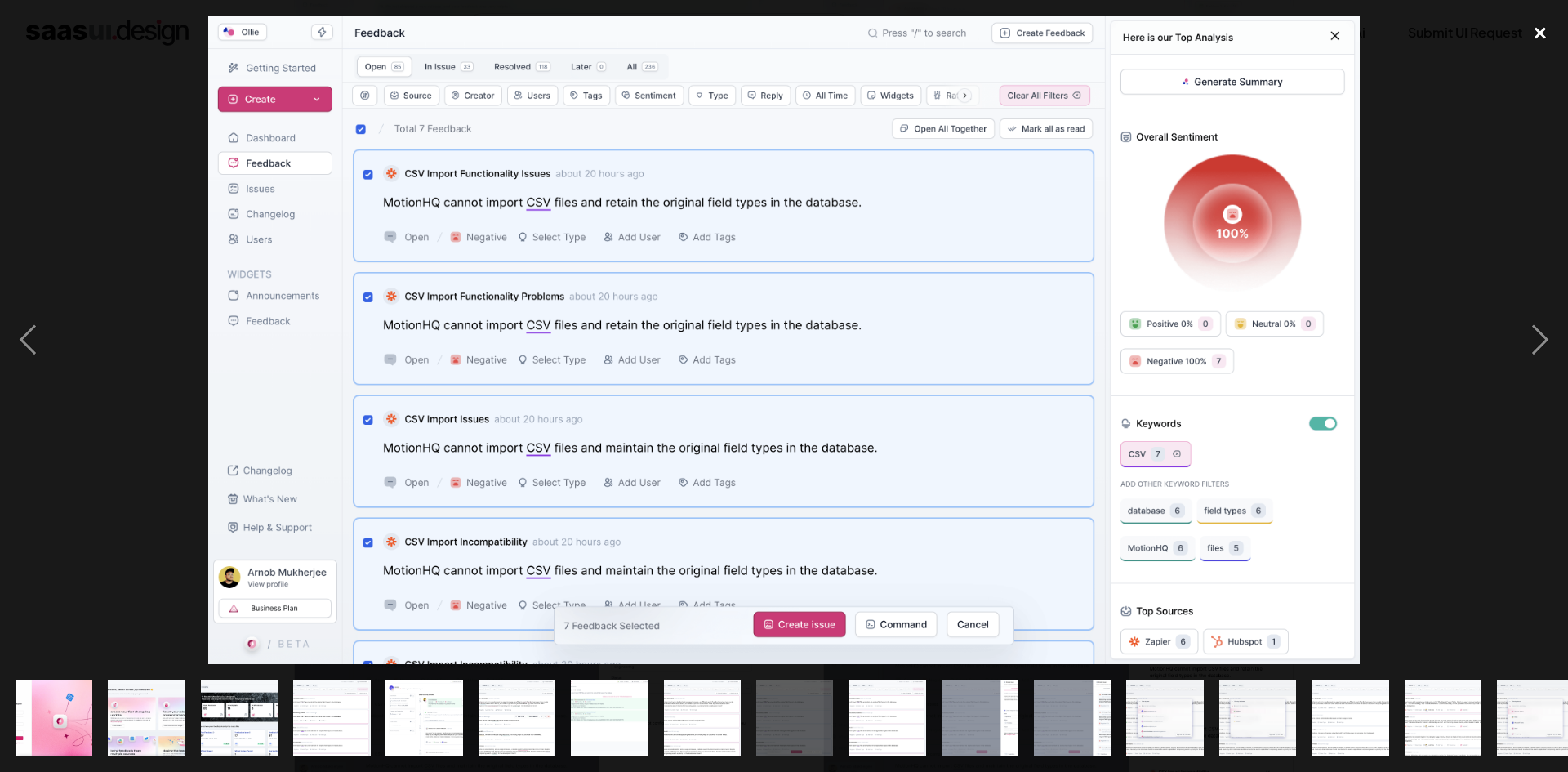
click at [1548, 26] on div "close lightbox" at bounding box center [1540, 33] width 55 height 36
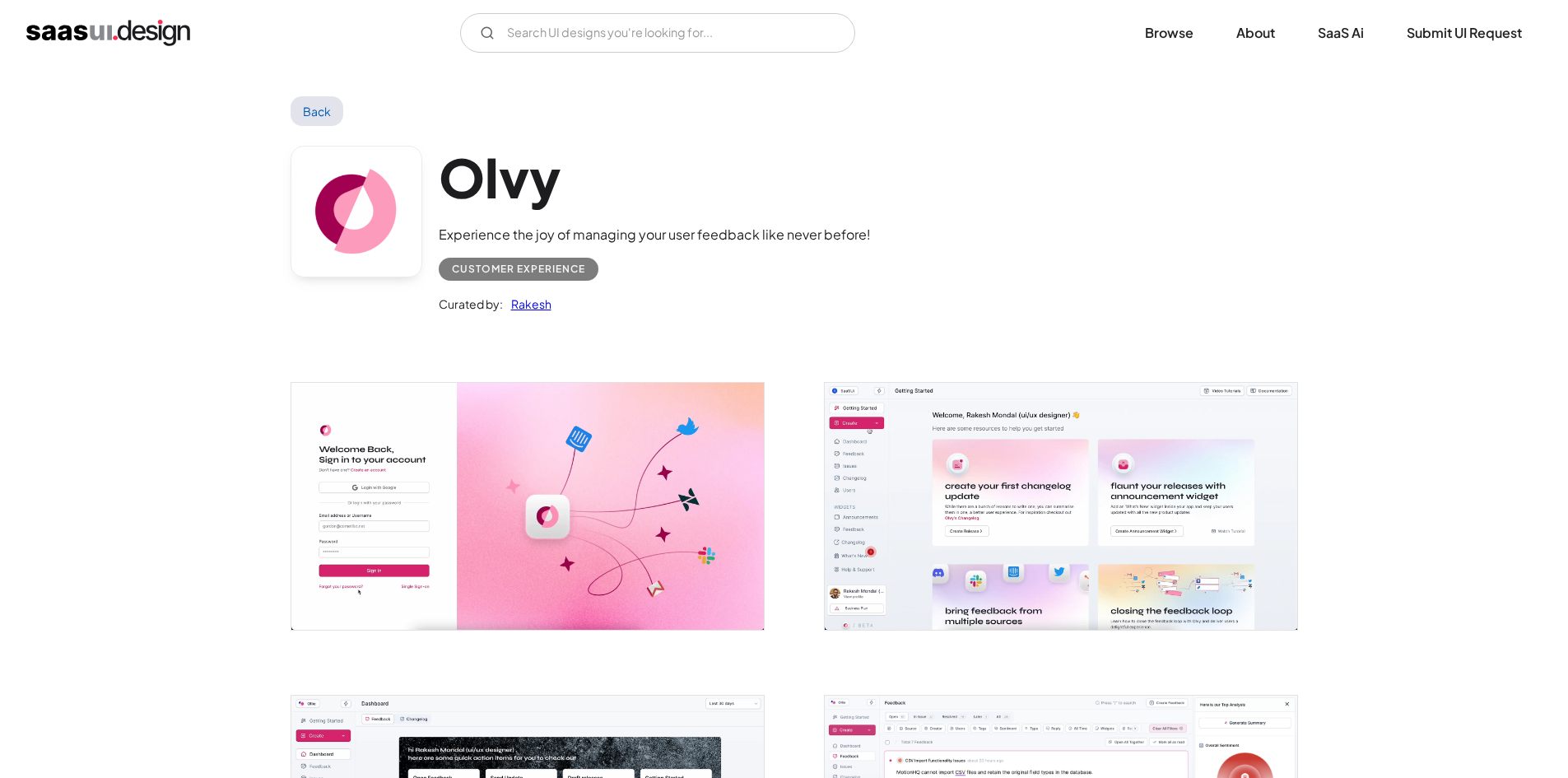
scroll to position [0, 0]
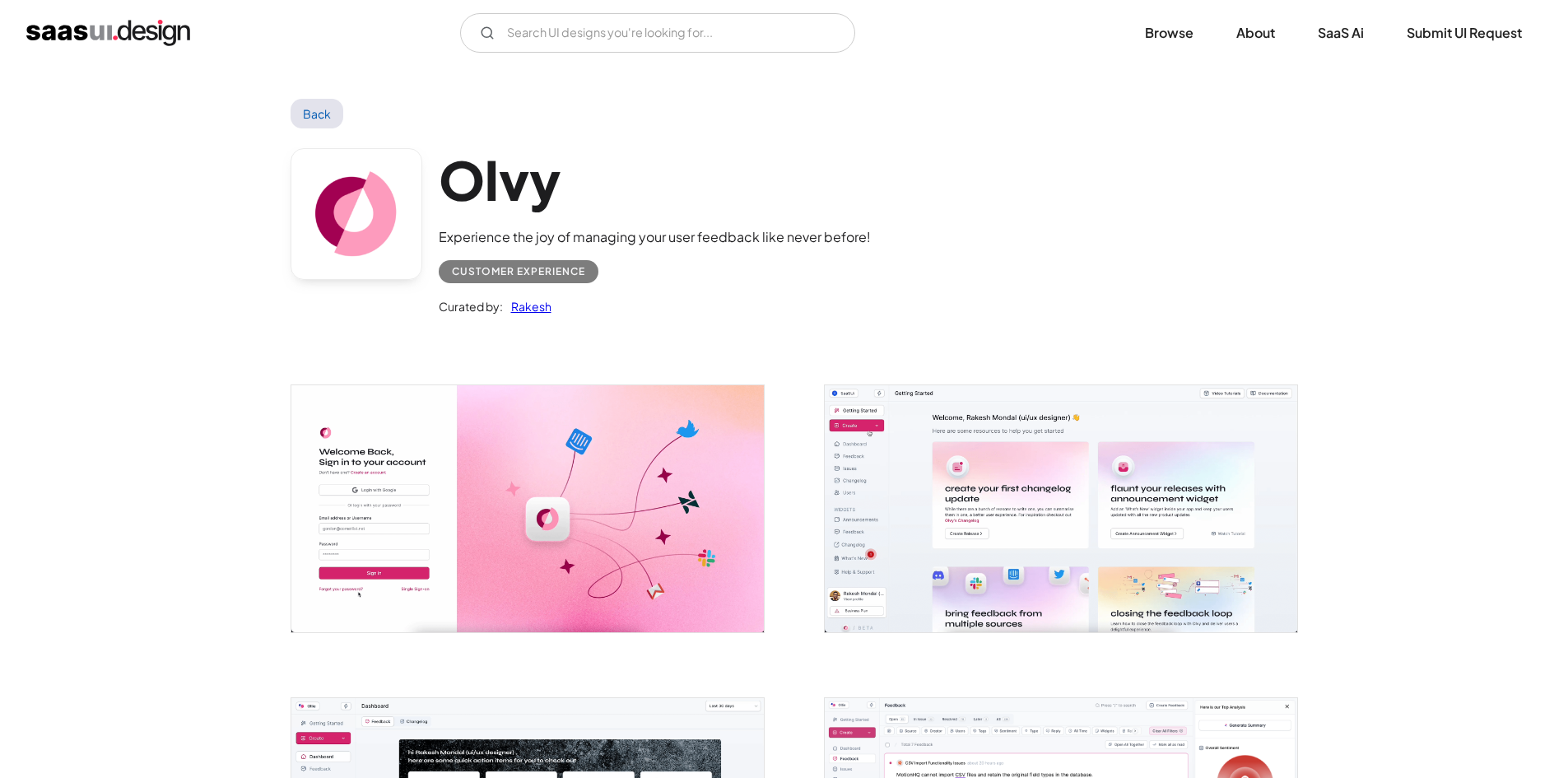
click at [549, 482] on img "open lightbox" at bounding box center [528, 508] width 473 height 246
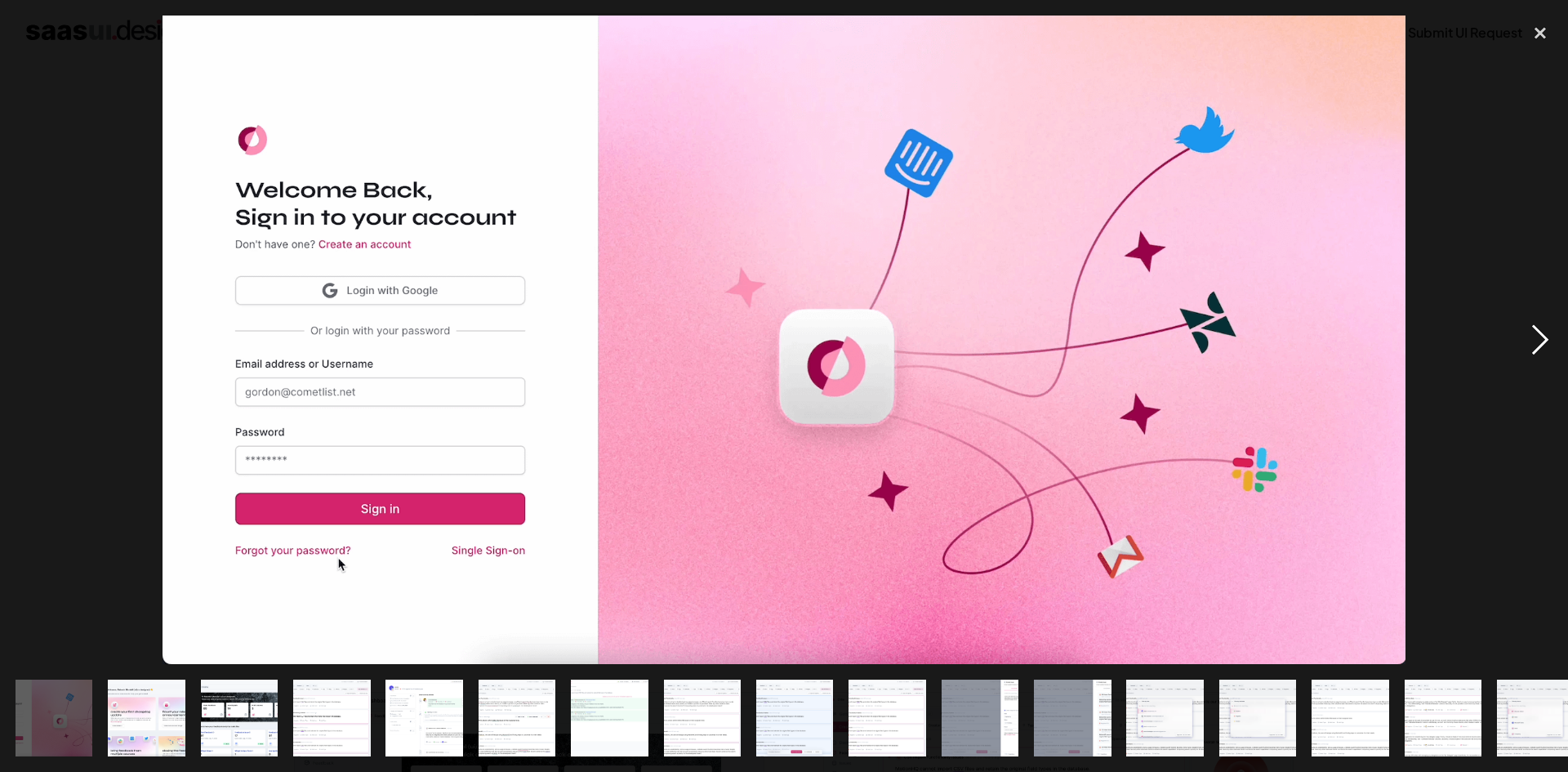
click at [1552, 315] on div "next image" at bounding box center [1540, 340] width 55 height 649
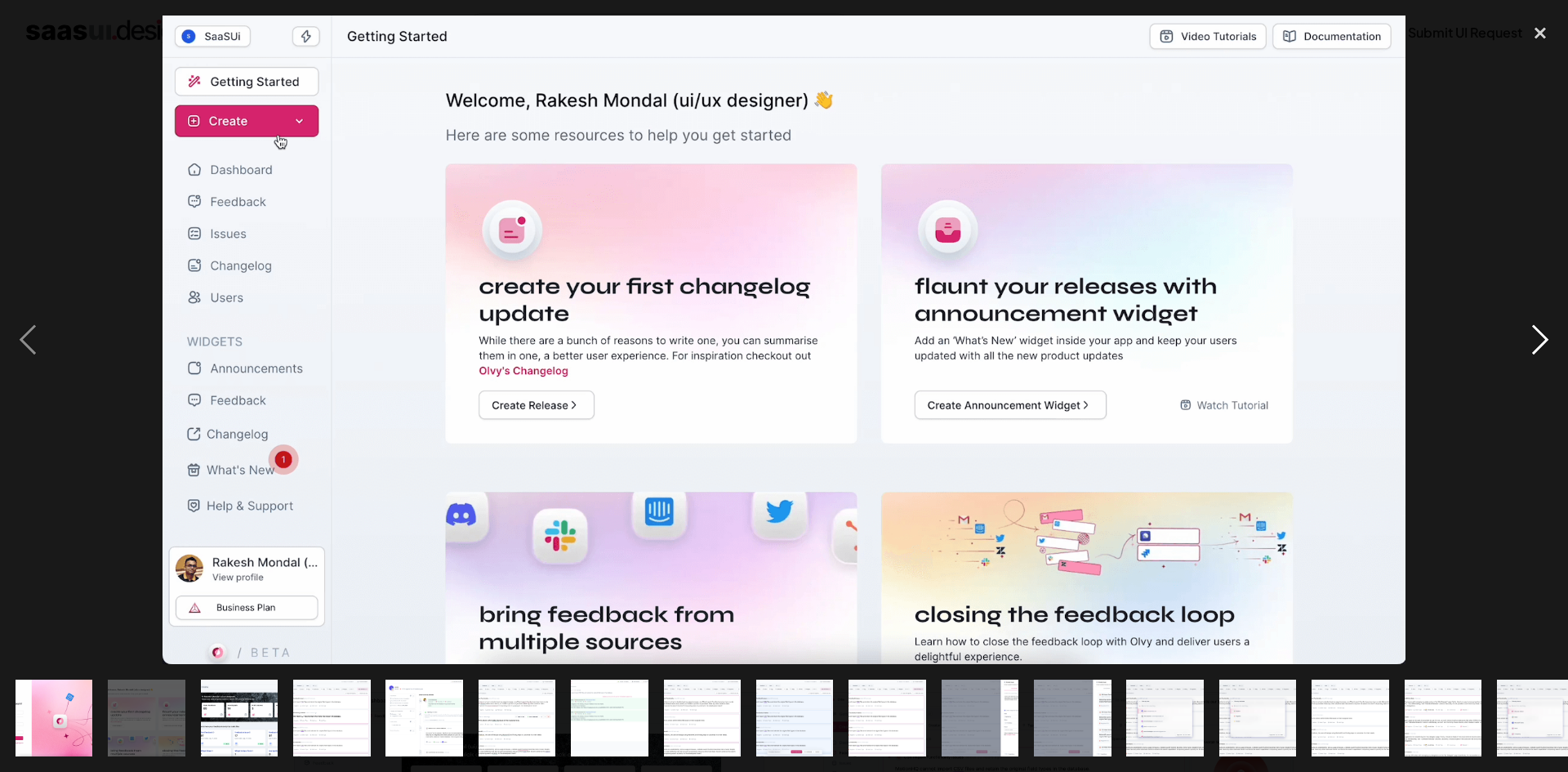
click at [1550, 315] on div "next image" at bounding box center [1540, 340] width 55 height 649
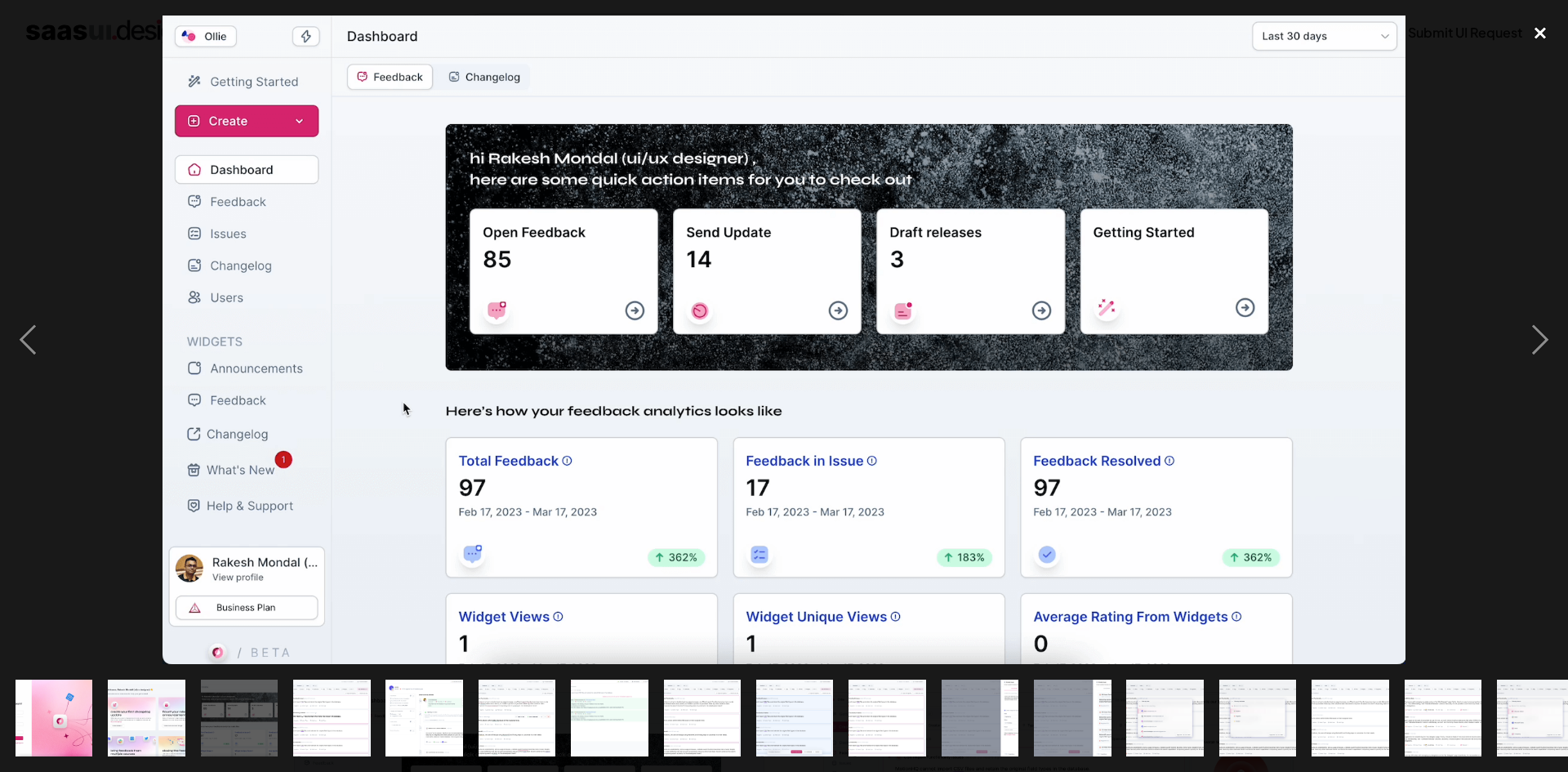
click at [1540, 39] on div "close lightbox" at bounding box center [1540, 33] width 55 height 36
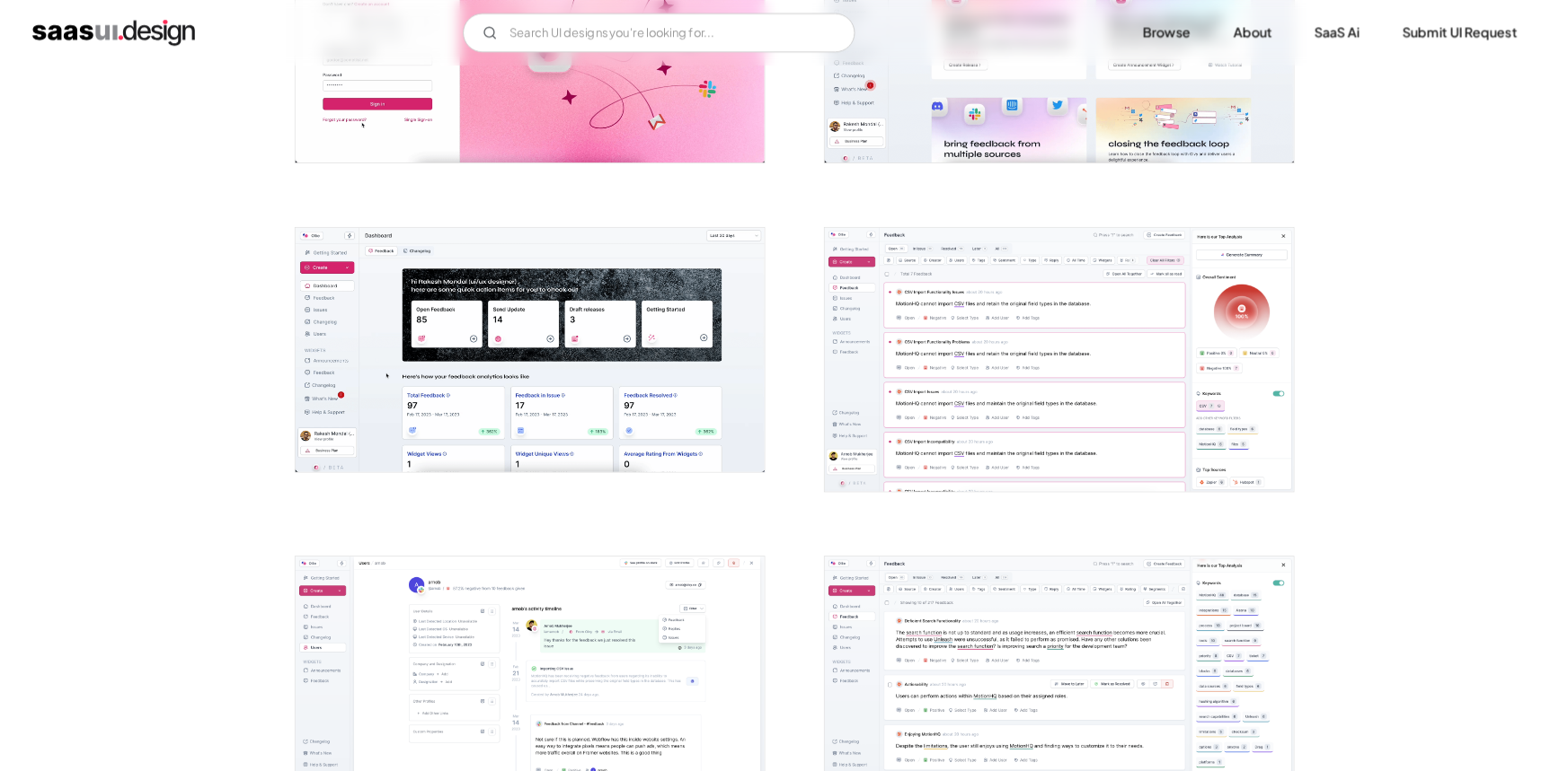
scroll to position [539, 0]
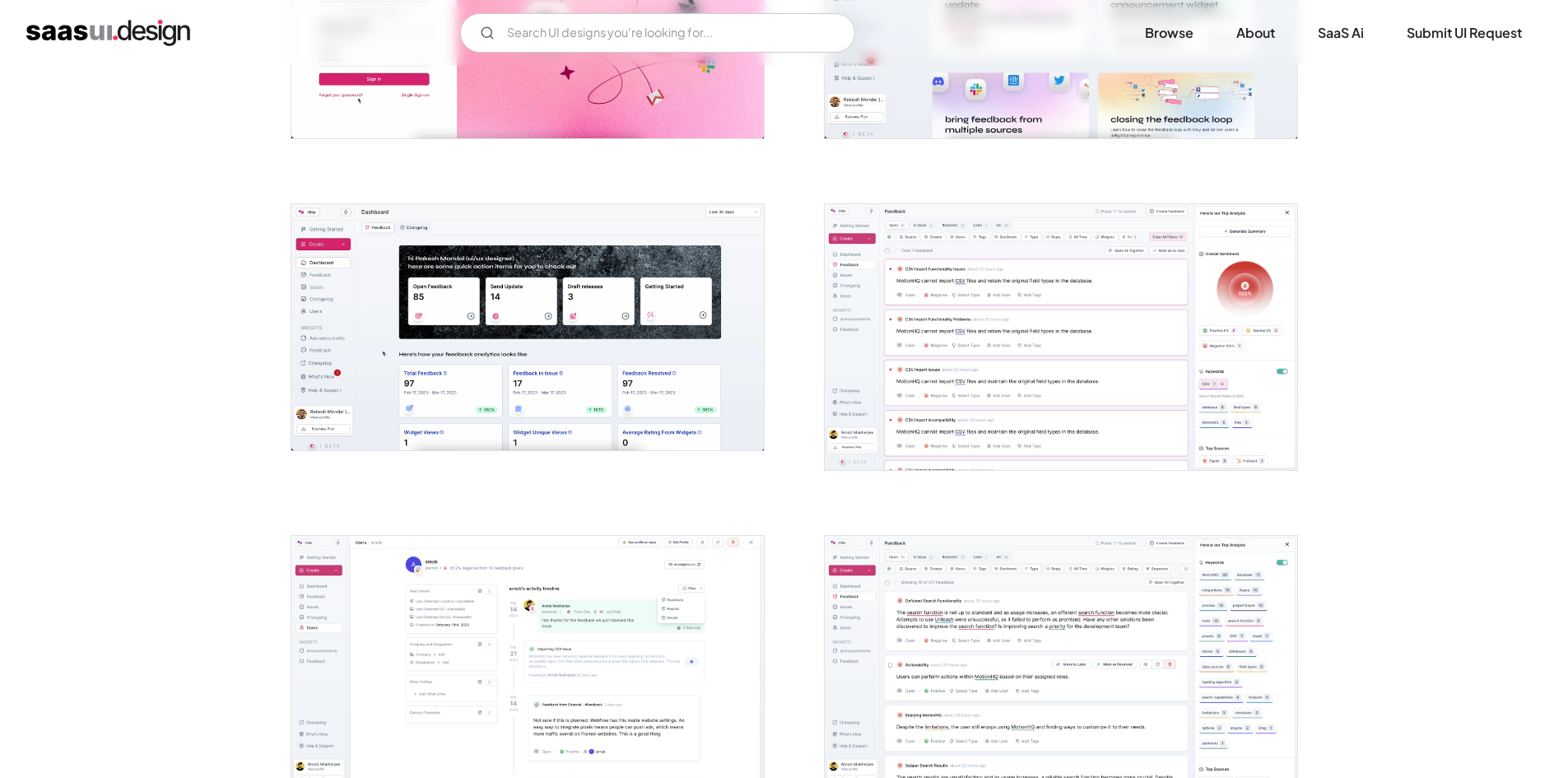
click at [682, 382] on img "open lightbox" at bounding box center [528, 326] width 473 height 246
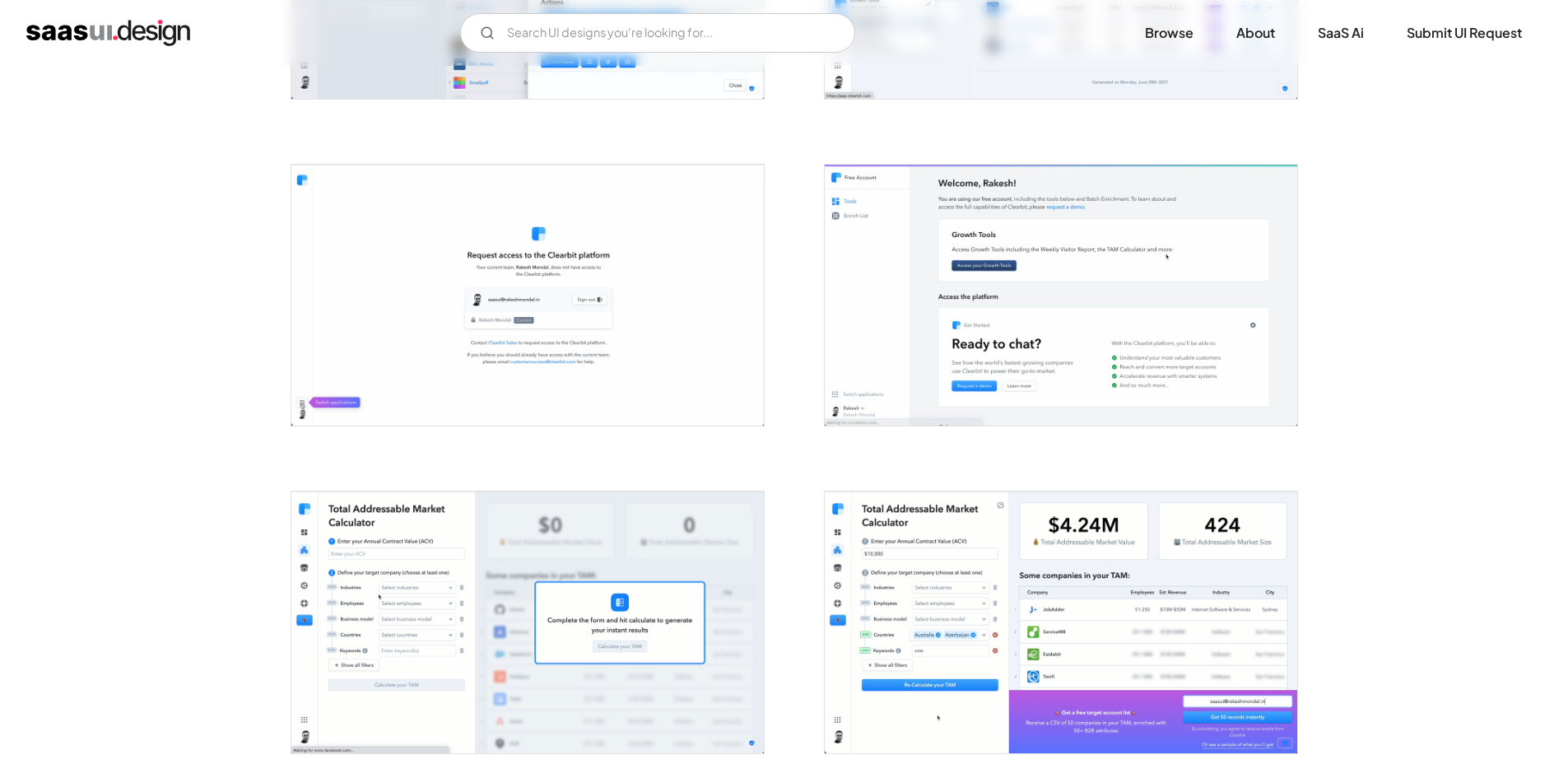
scroll to position [1564, 0]
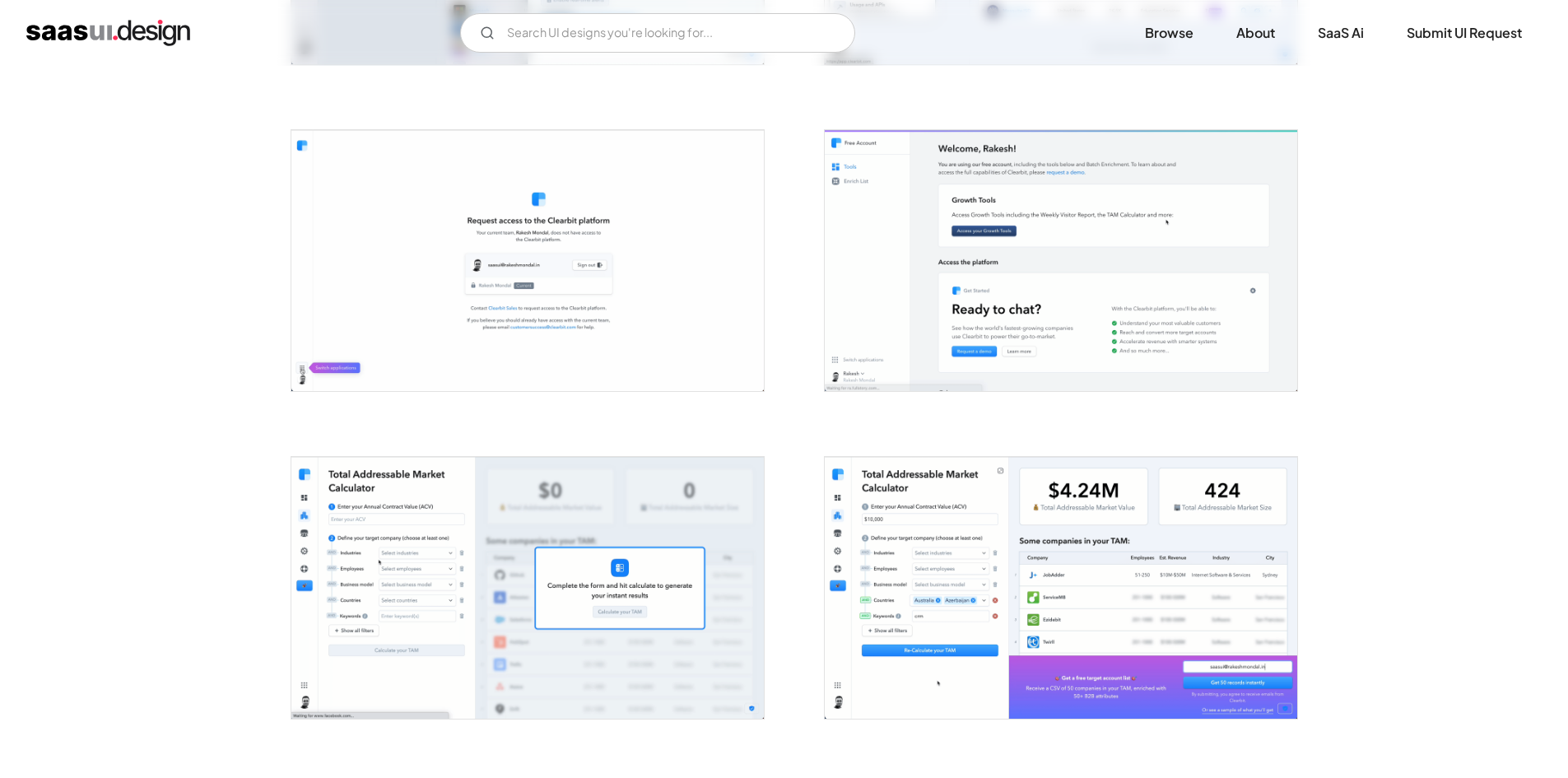
click at [350, 503] on img "open lightbox" at bounding box center [528, 587] width 473 height 261
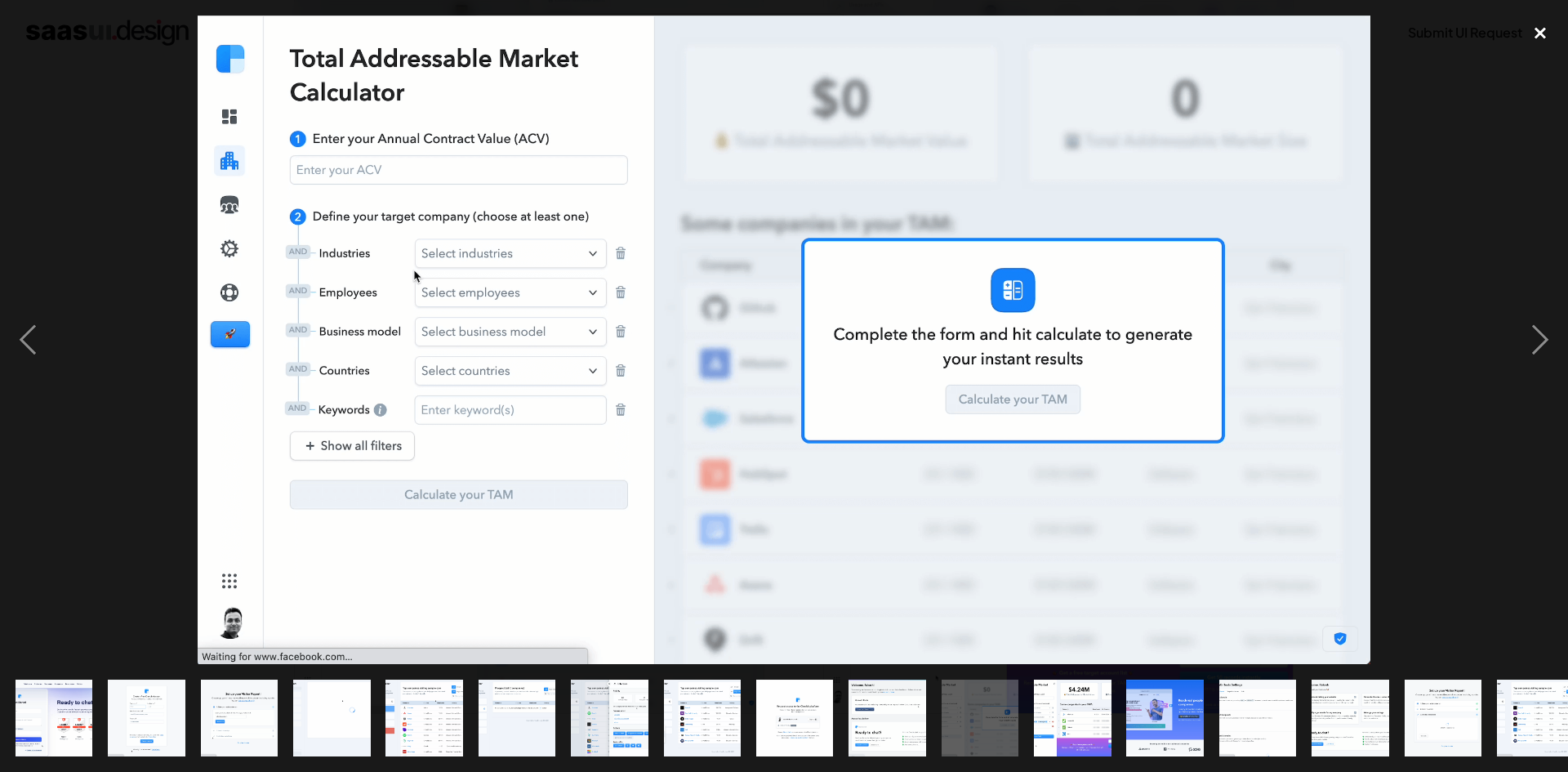
click at [1536, 28] on div "close lightbox" at bounding box center [1540, 33] width 55 height 36
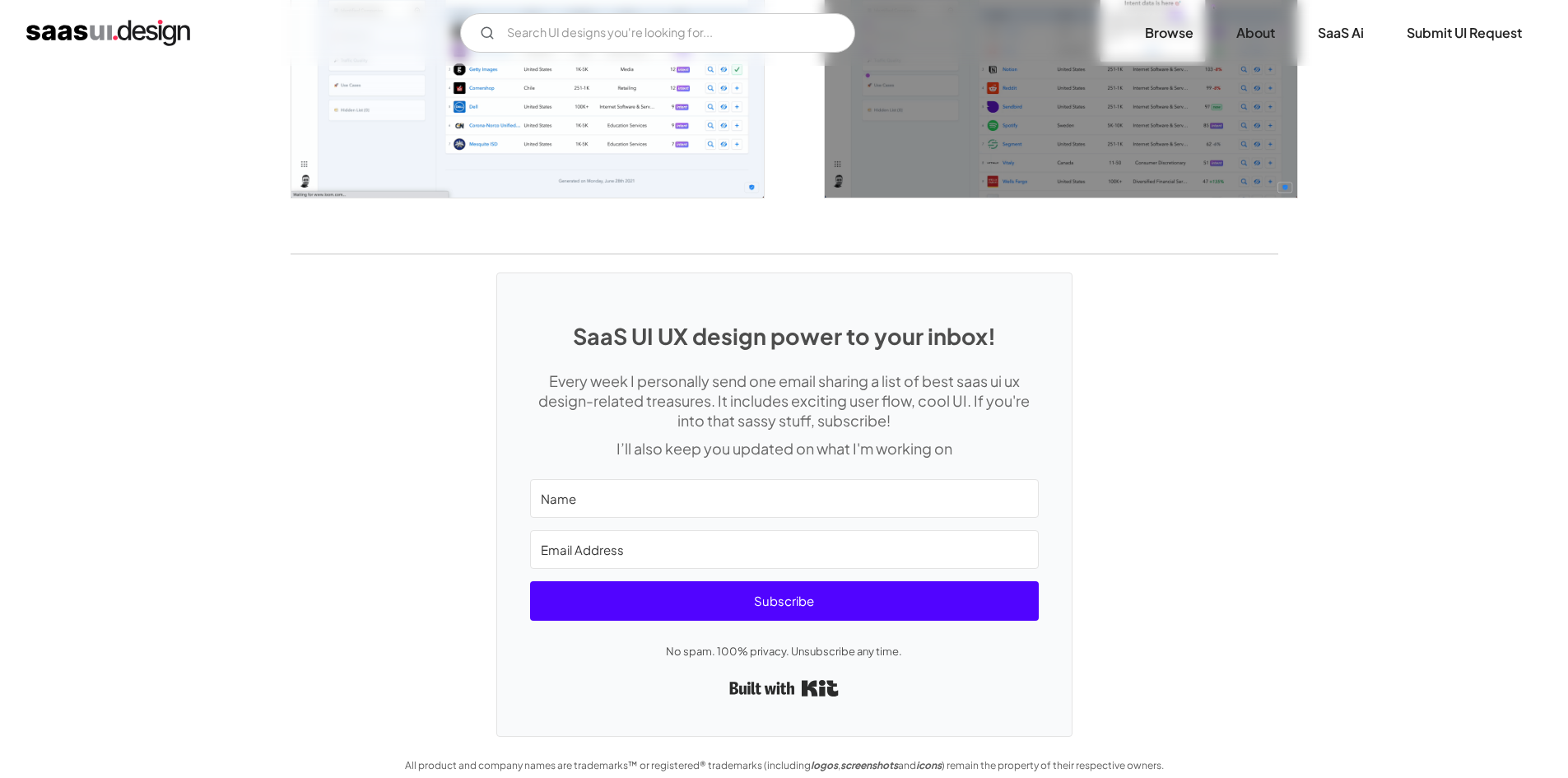
scroll to position [3082, 0]
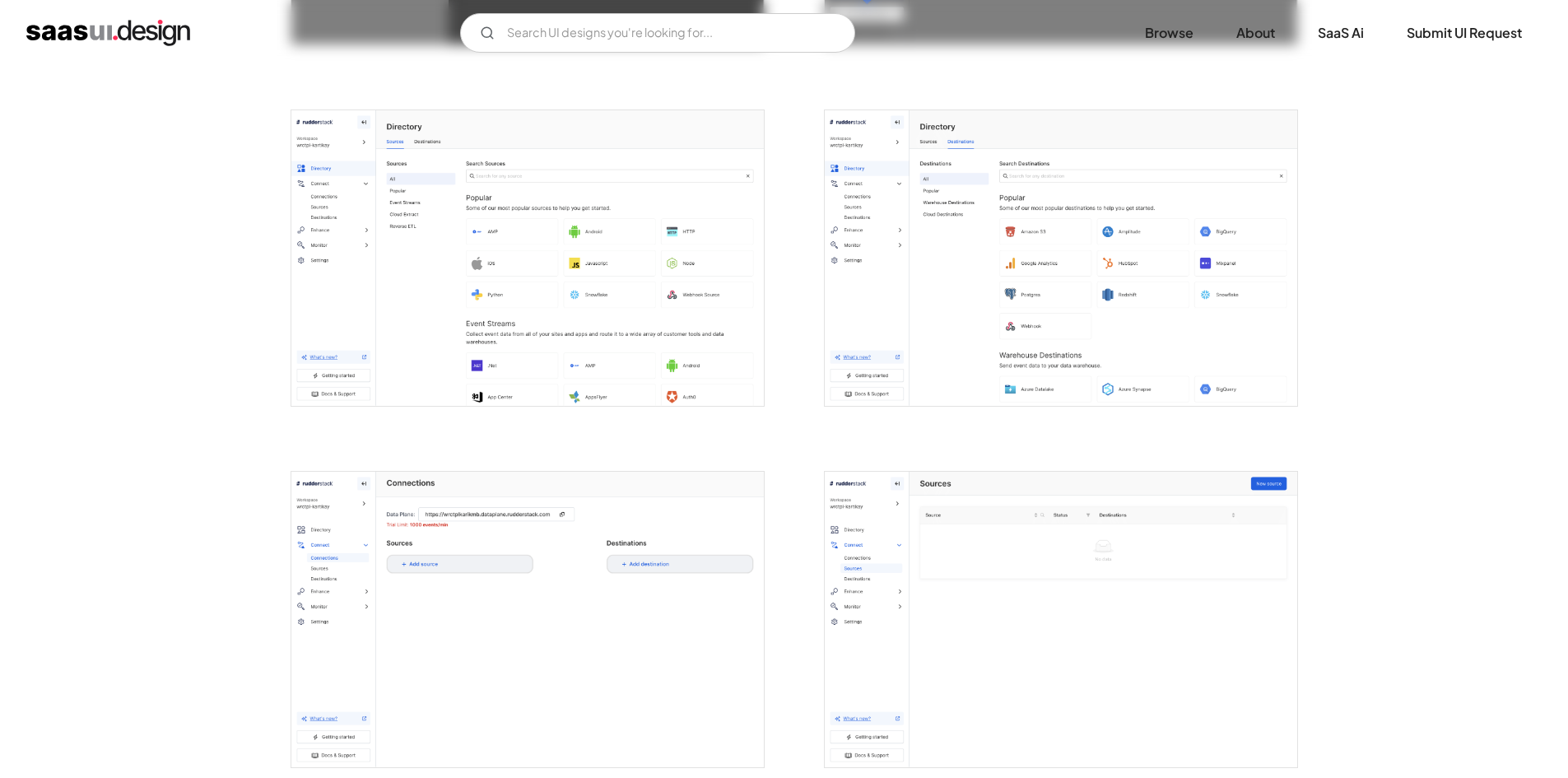
scroll to position [1728, 0]
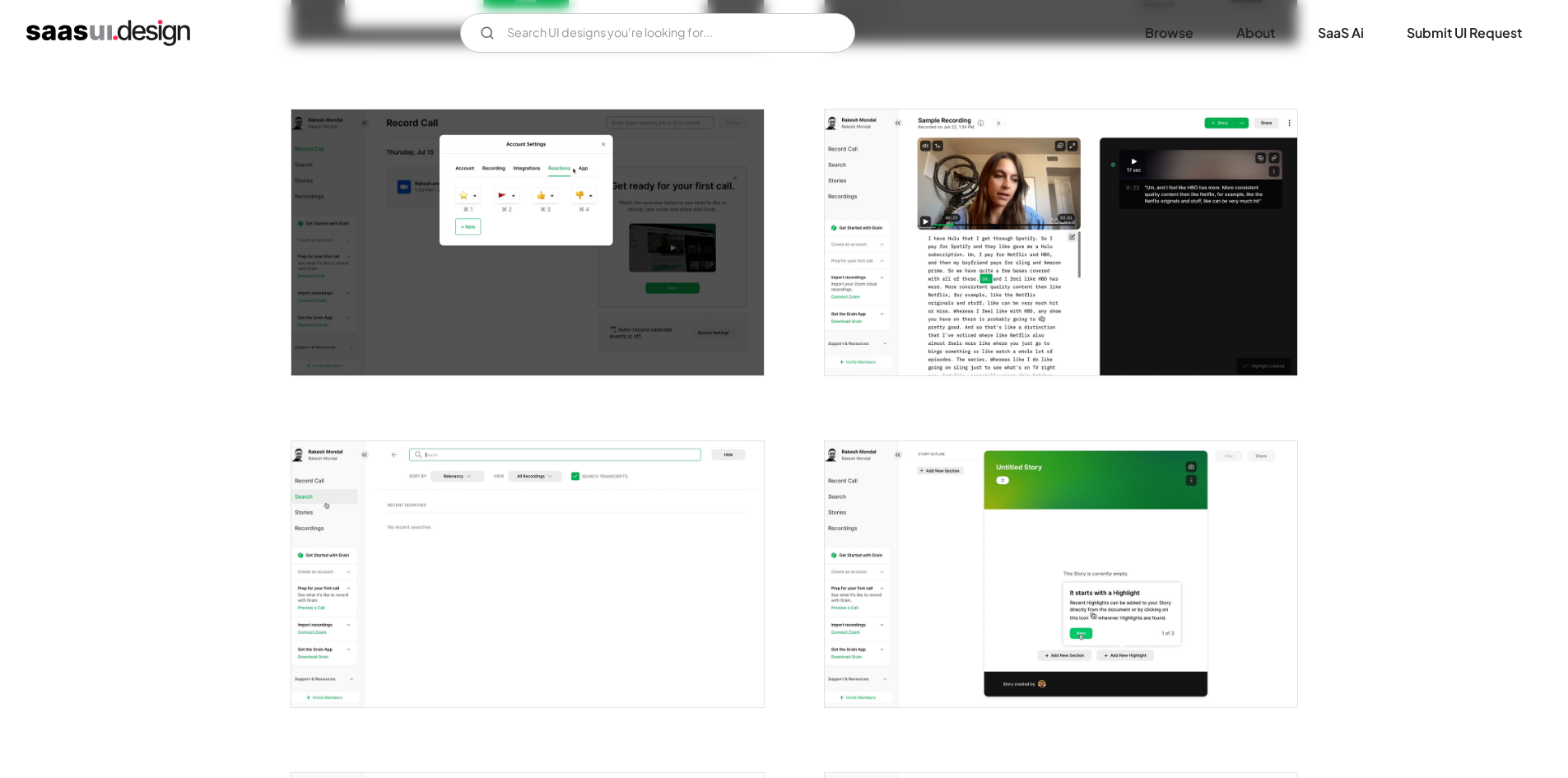
scroll to position [1317, 0]
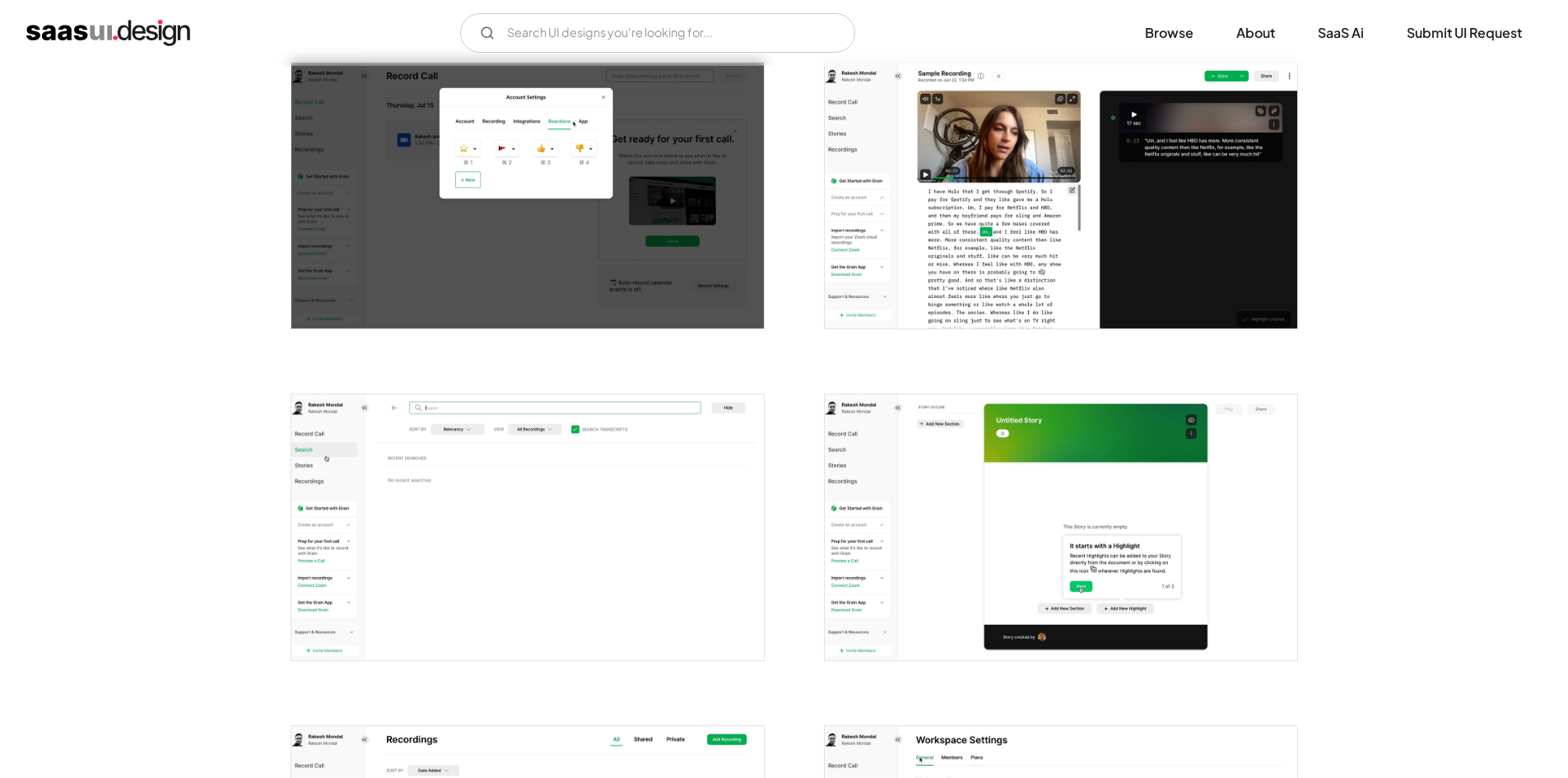
click at [889, 464] on img "open lightbox" at bounding box center [1062, 527] width 473 height 266
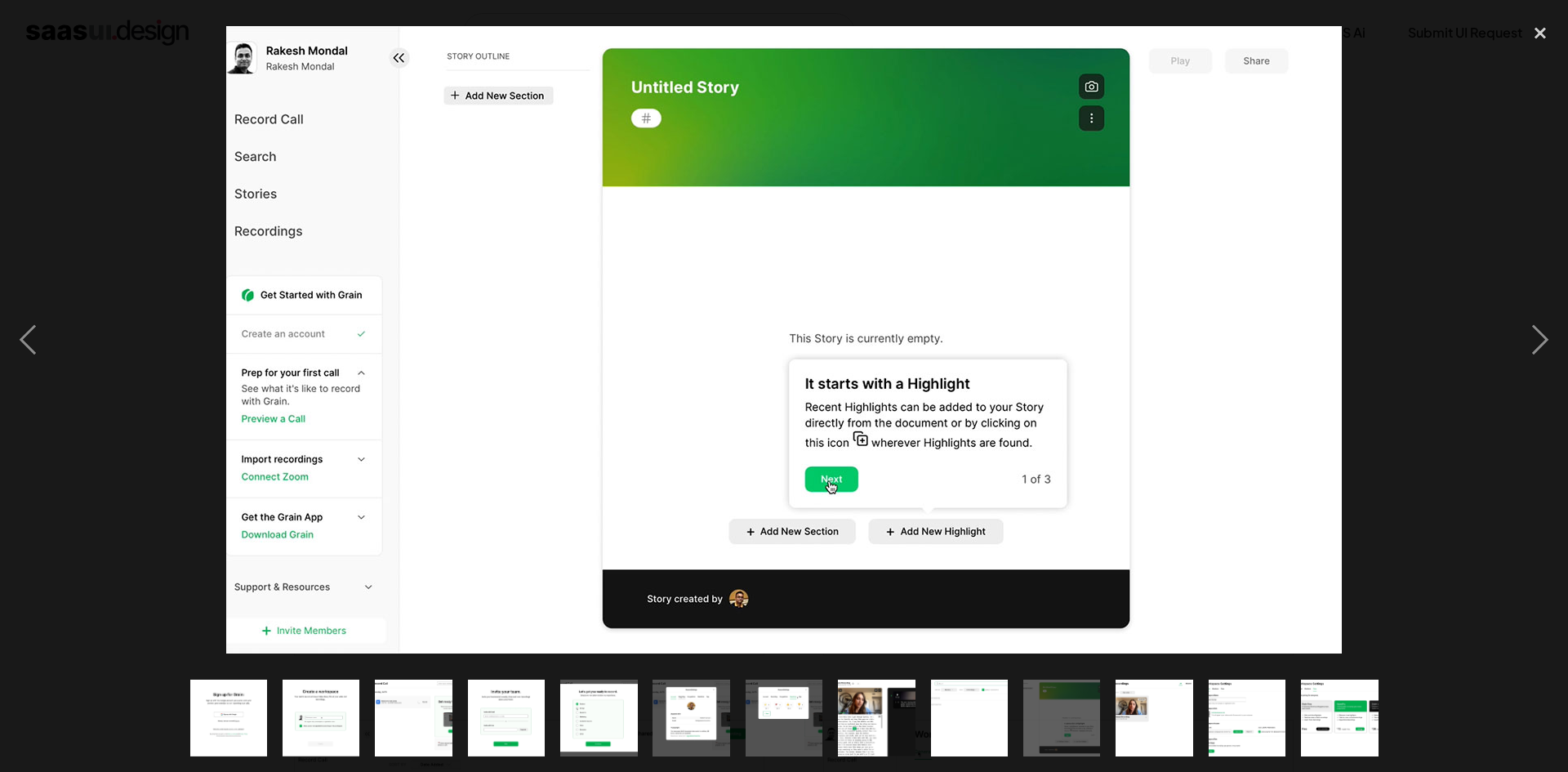
click at [1504, 249] on div at bounding box center [784, 340] width 1568 height 649
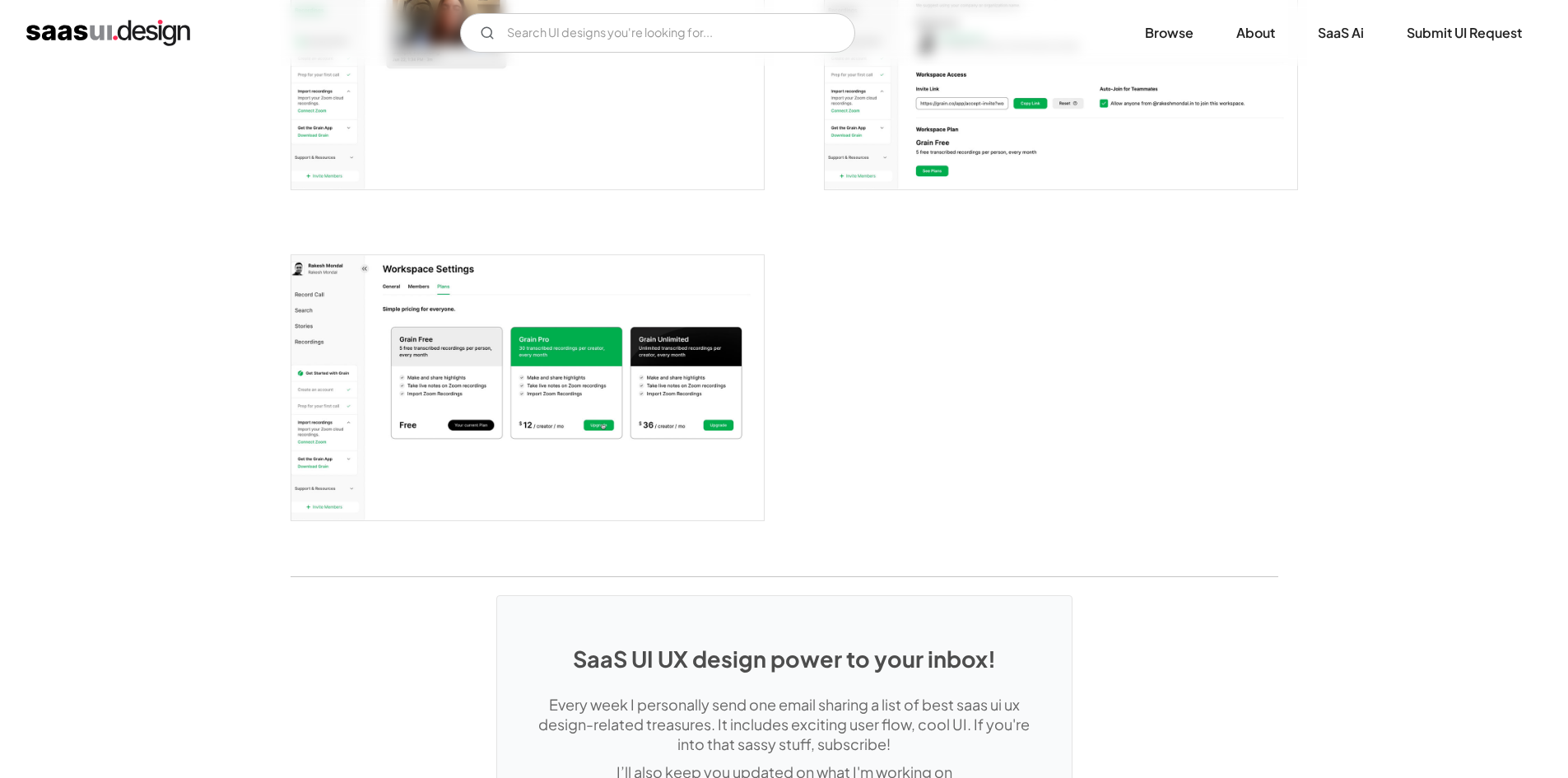
scroll to position [2222, 0]
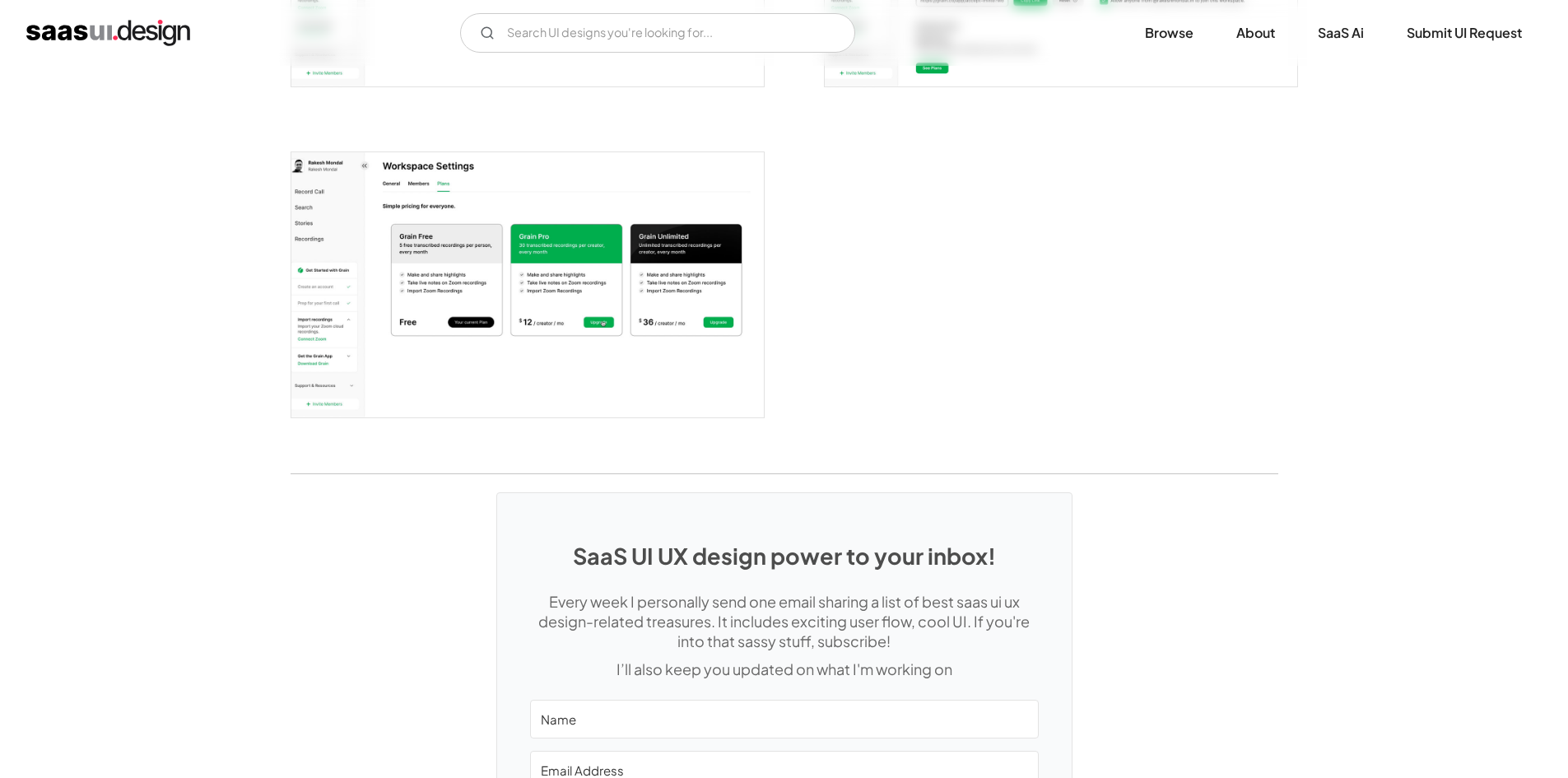
click at [674, 360] on img "open lightbox" at bounding box center [528, 285] width 473 height 266
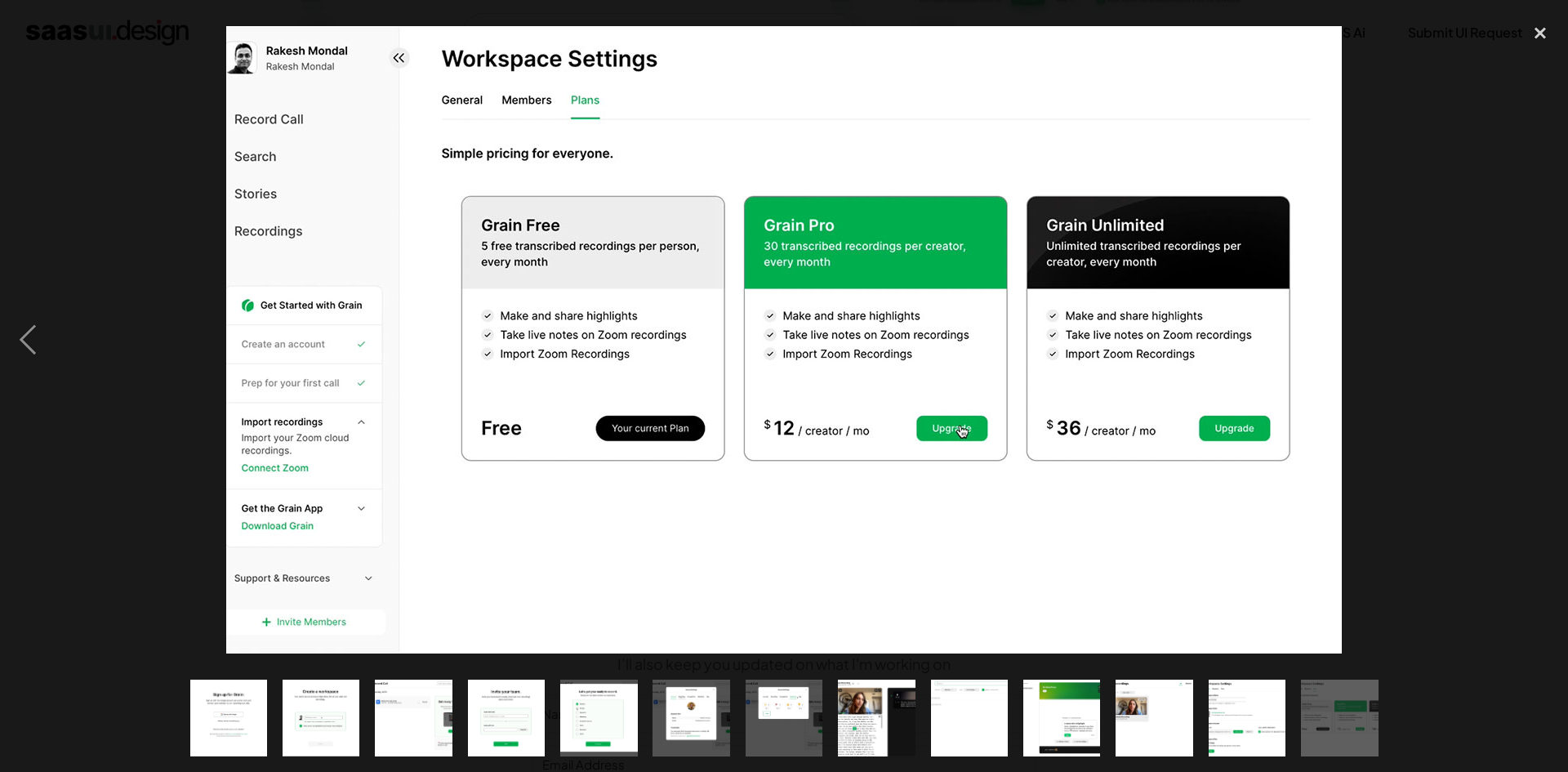
click at [1487, 220] on div at bounding box center [784, 340] width 1568 height 649
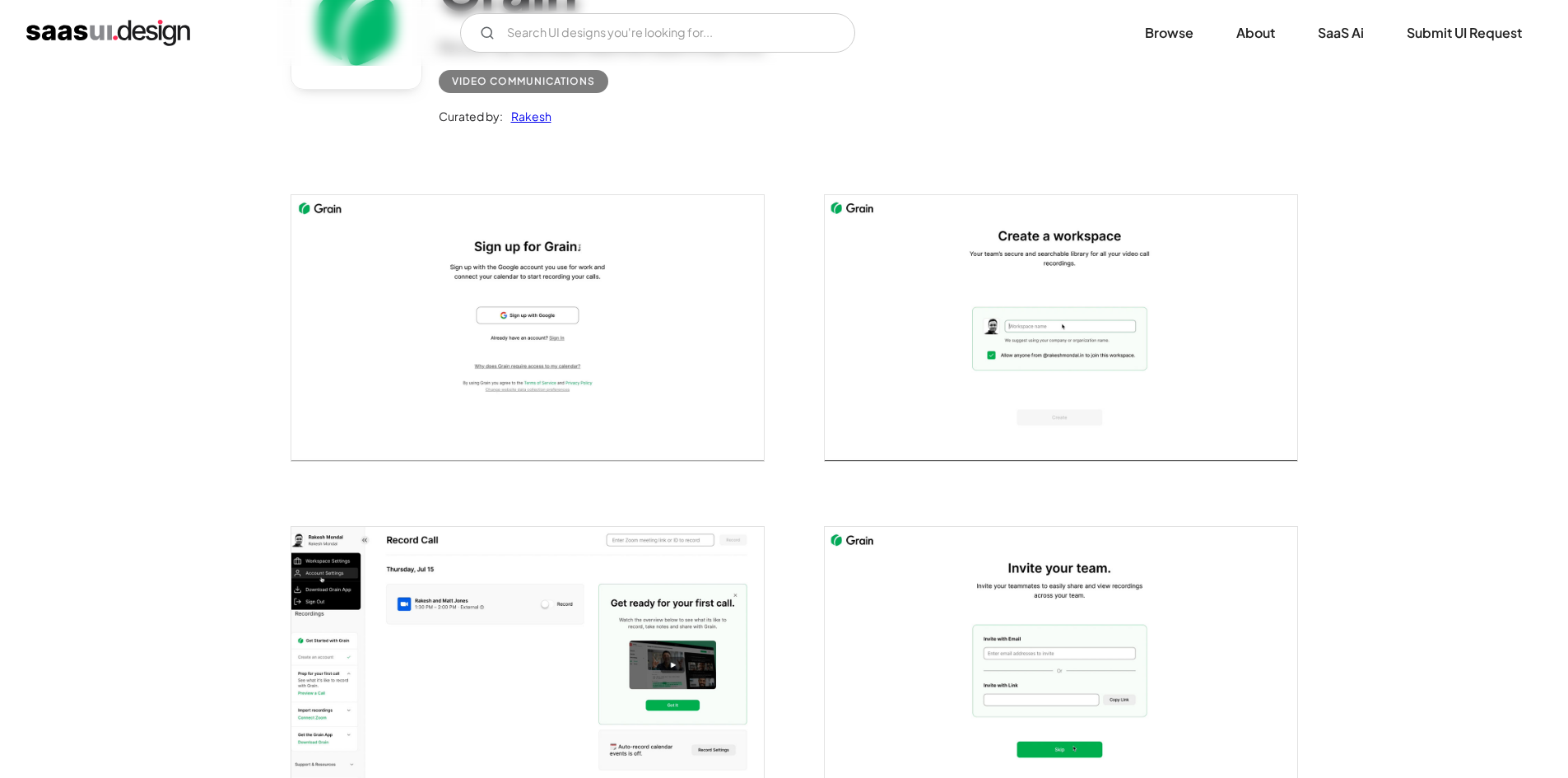
scroll to position [154, 0]
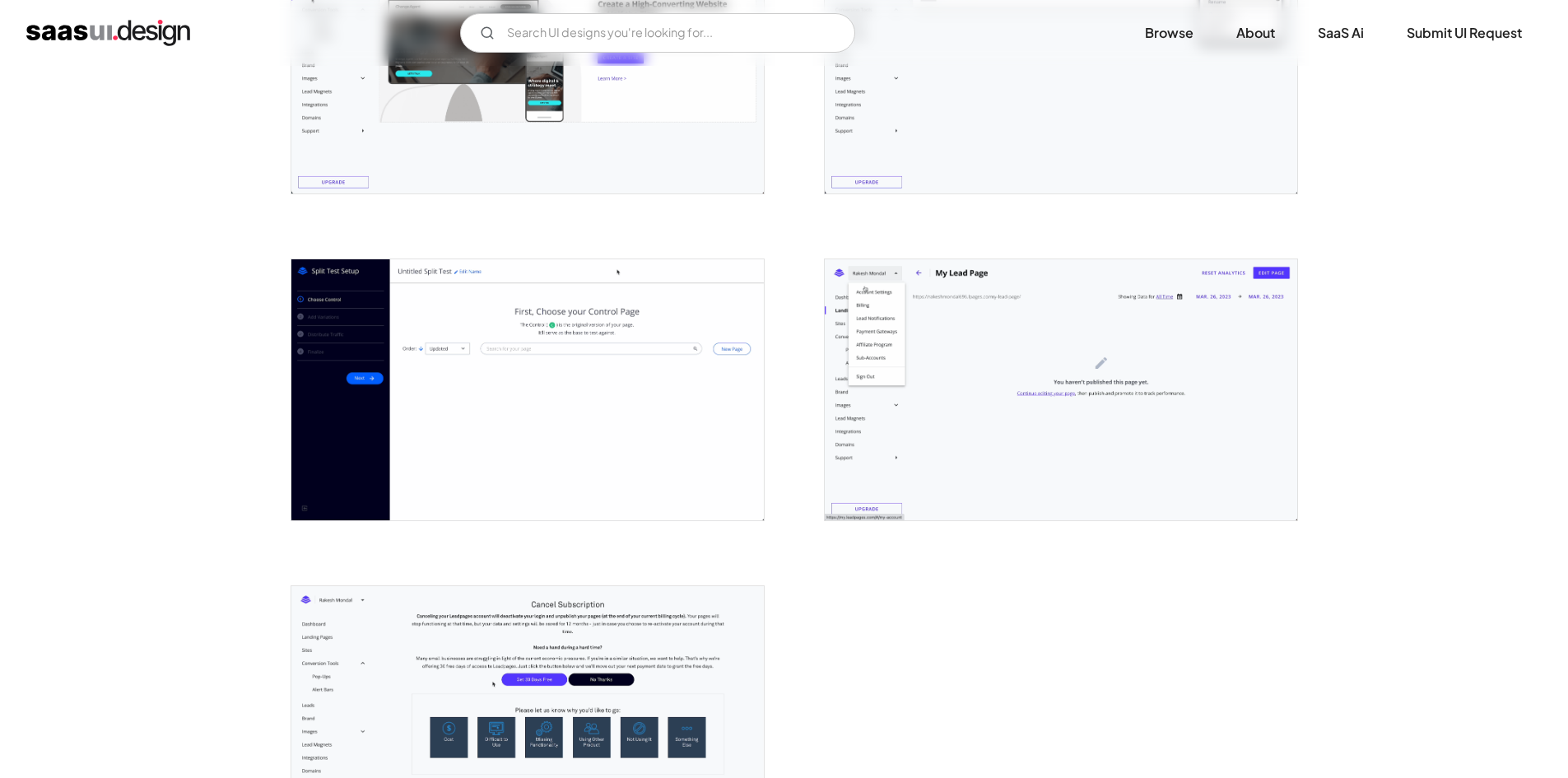
scroll to position [3785, 0]
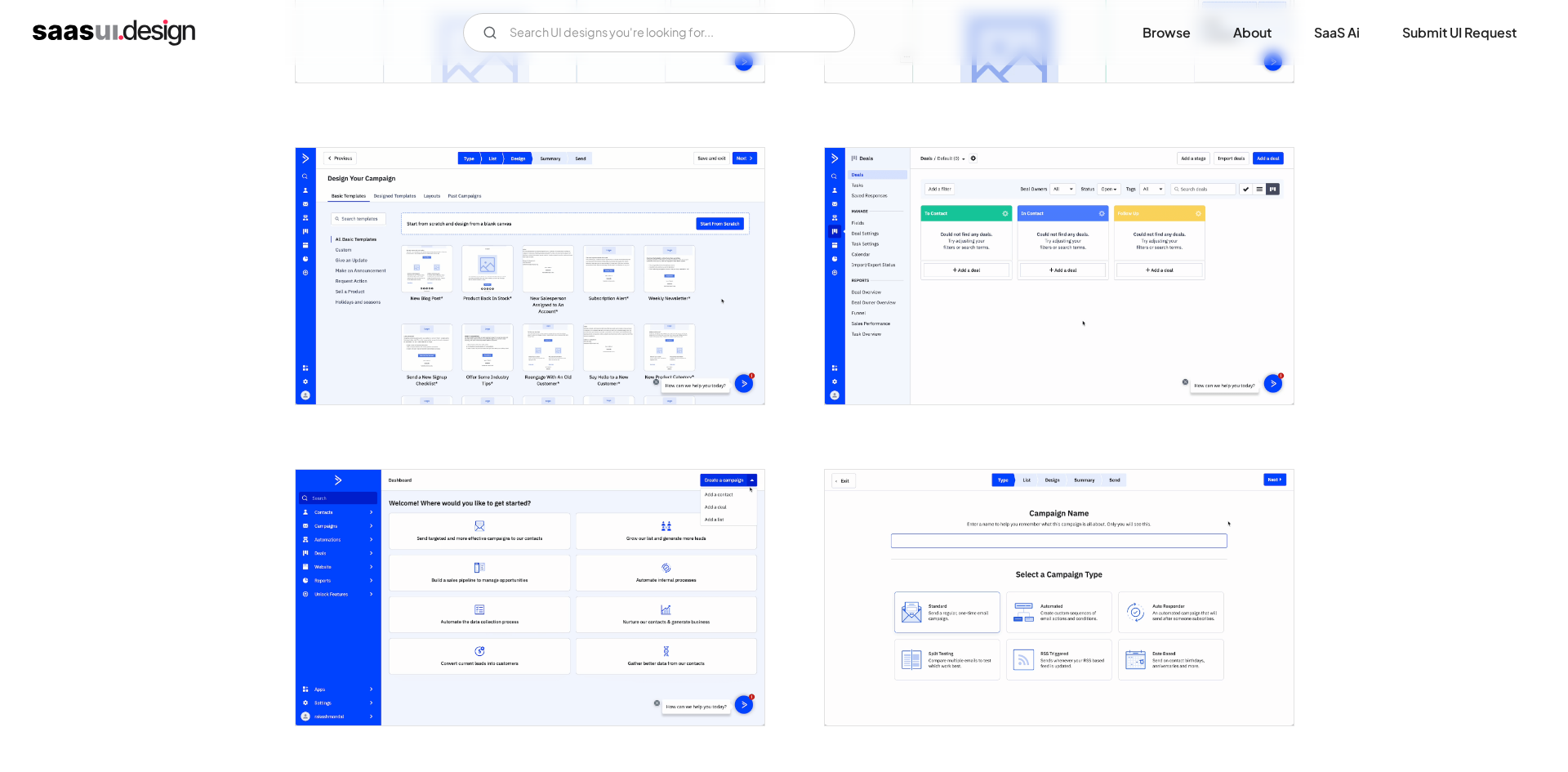
scroll to position [1796, 0]
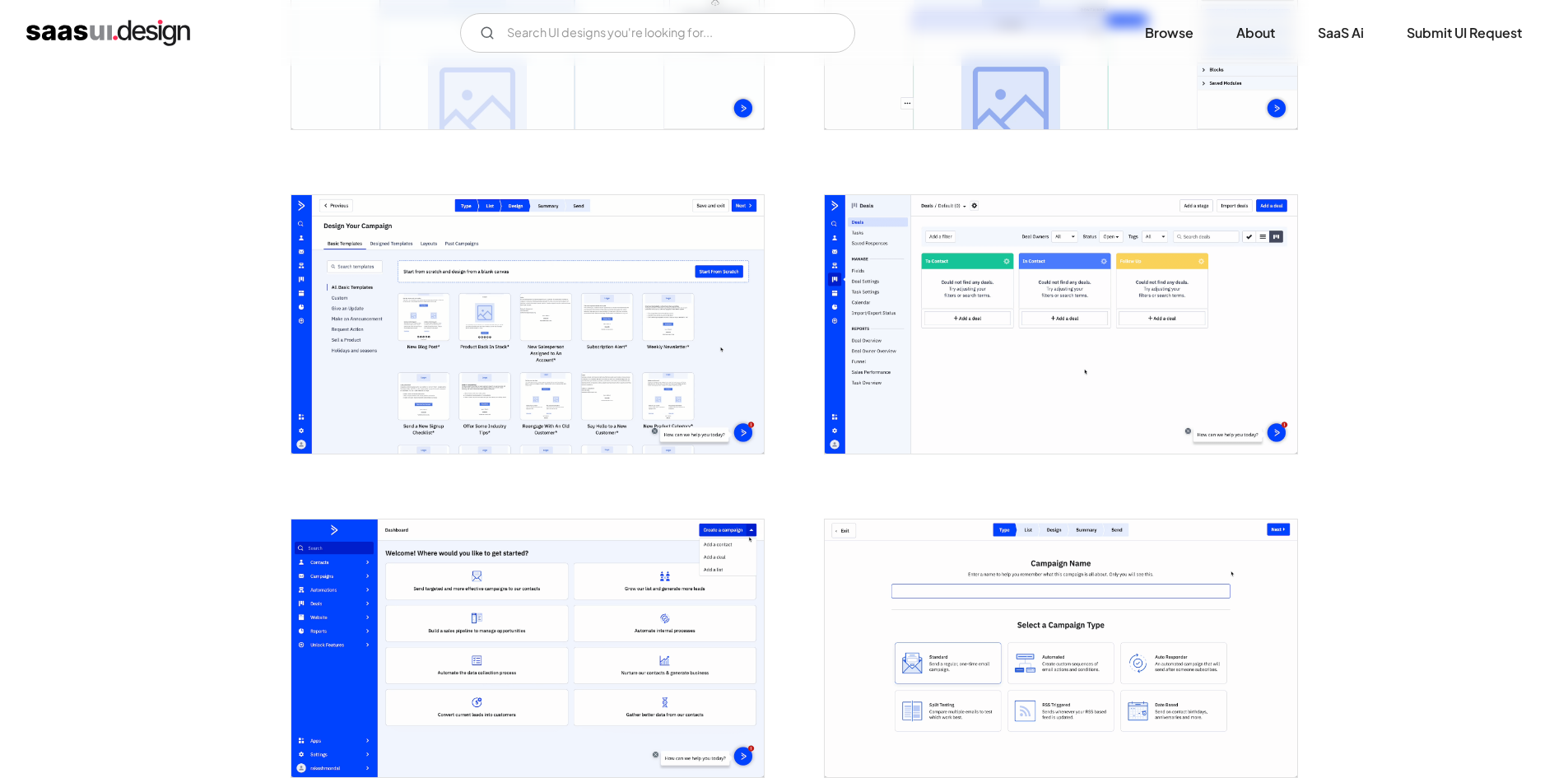
click at [736, 305] on img "open lightbox" at bounding box center [528, 324] width 473 height 258
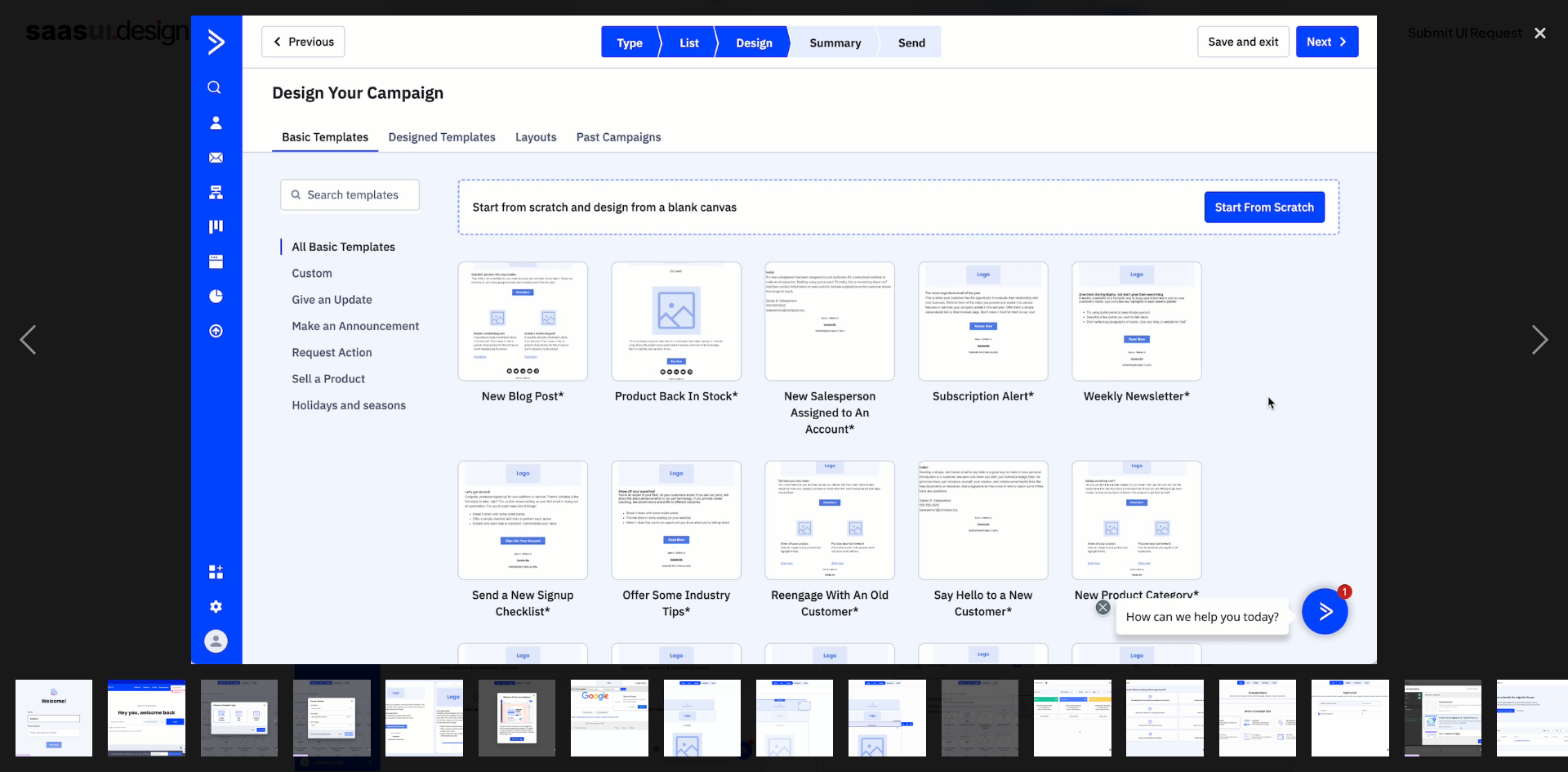
click at [1468, 242] on div at bounding box center [784, 340] width 1568 height 649
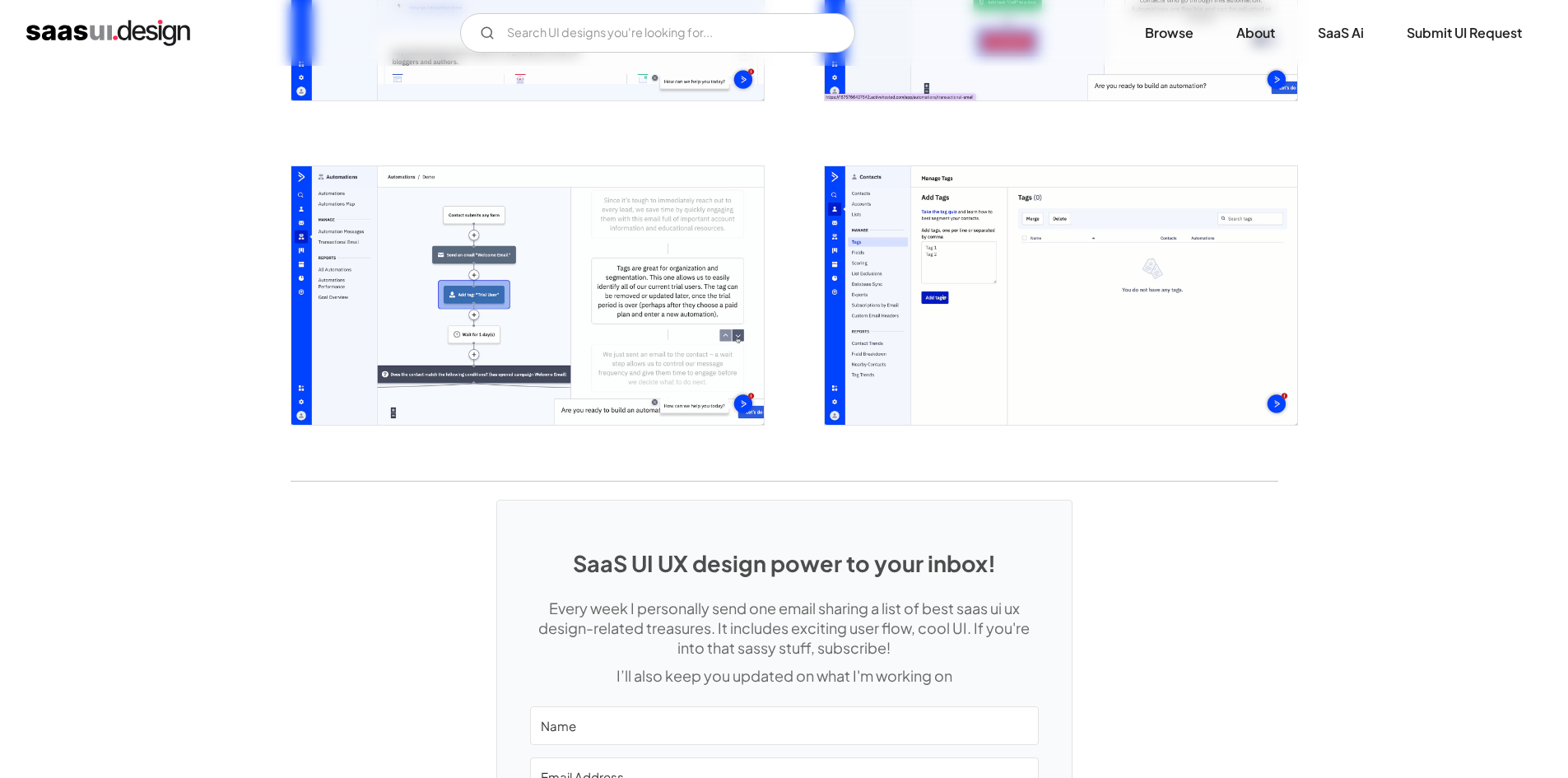
scroll to position [4027, 0]
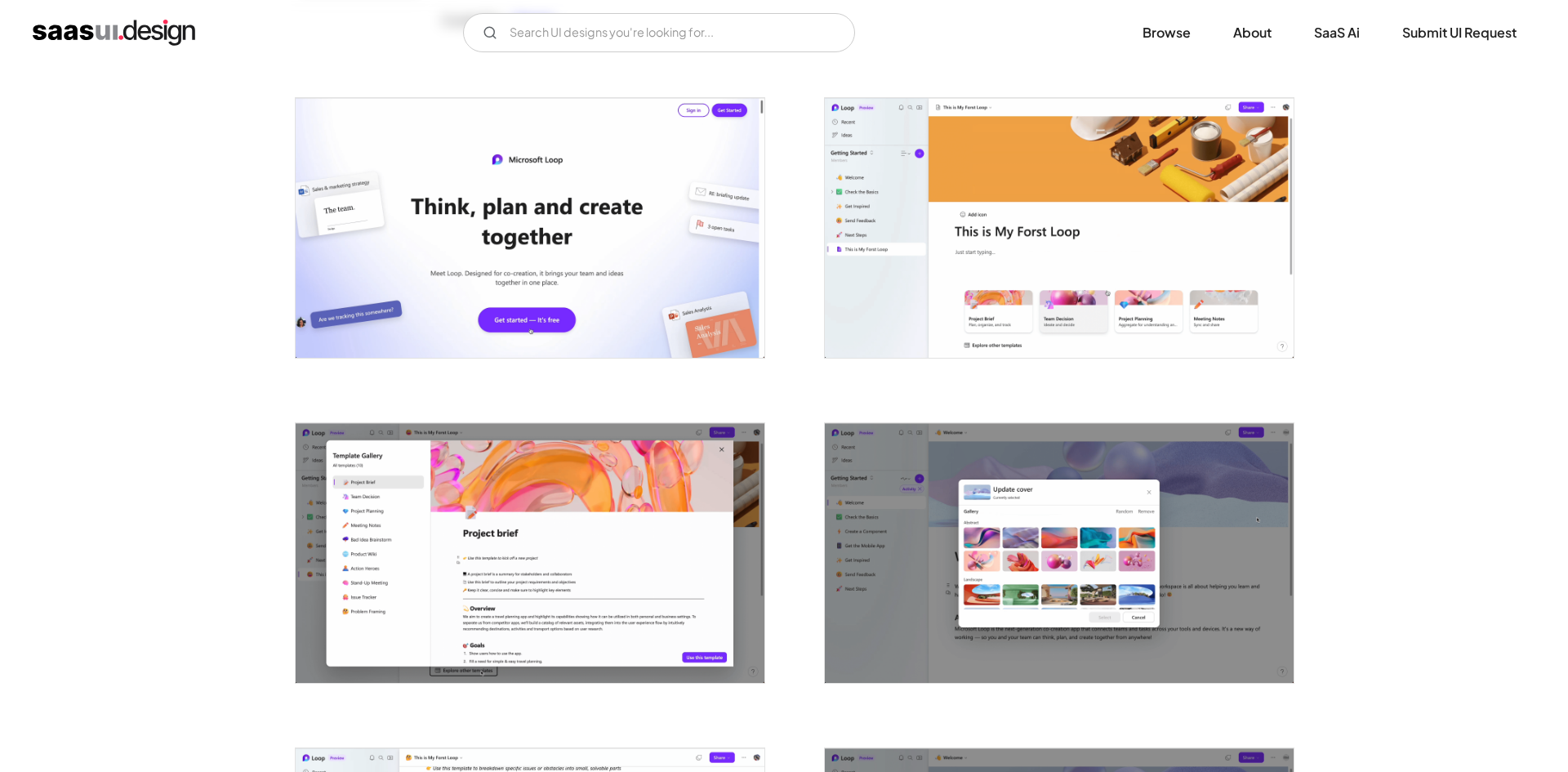
scroll to position [408, 0]
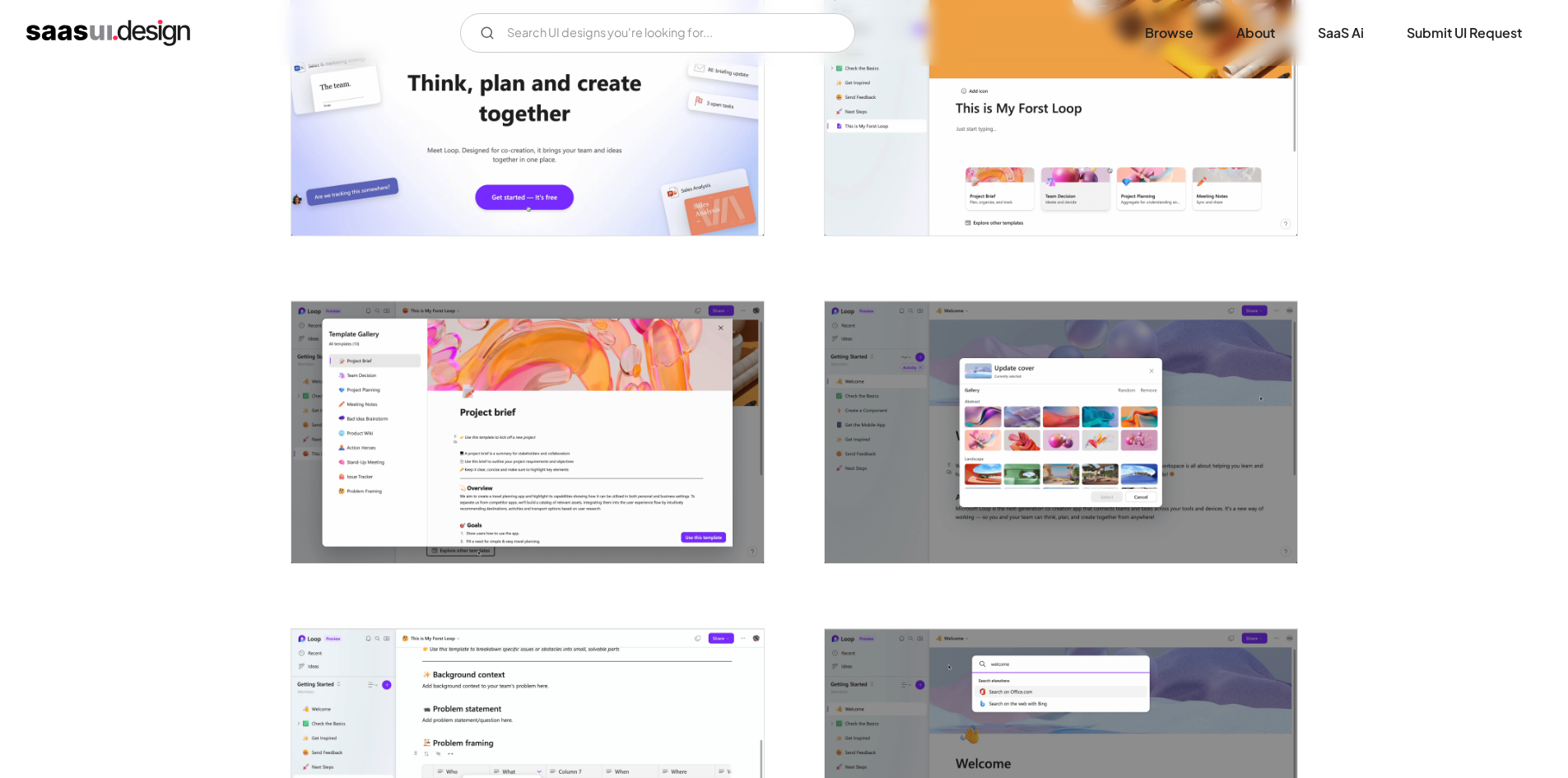
click at [956, 168] on img "open lightbox" at bounding box center [1062, 104] width 473 height 262
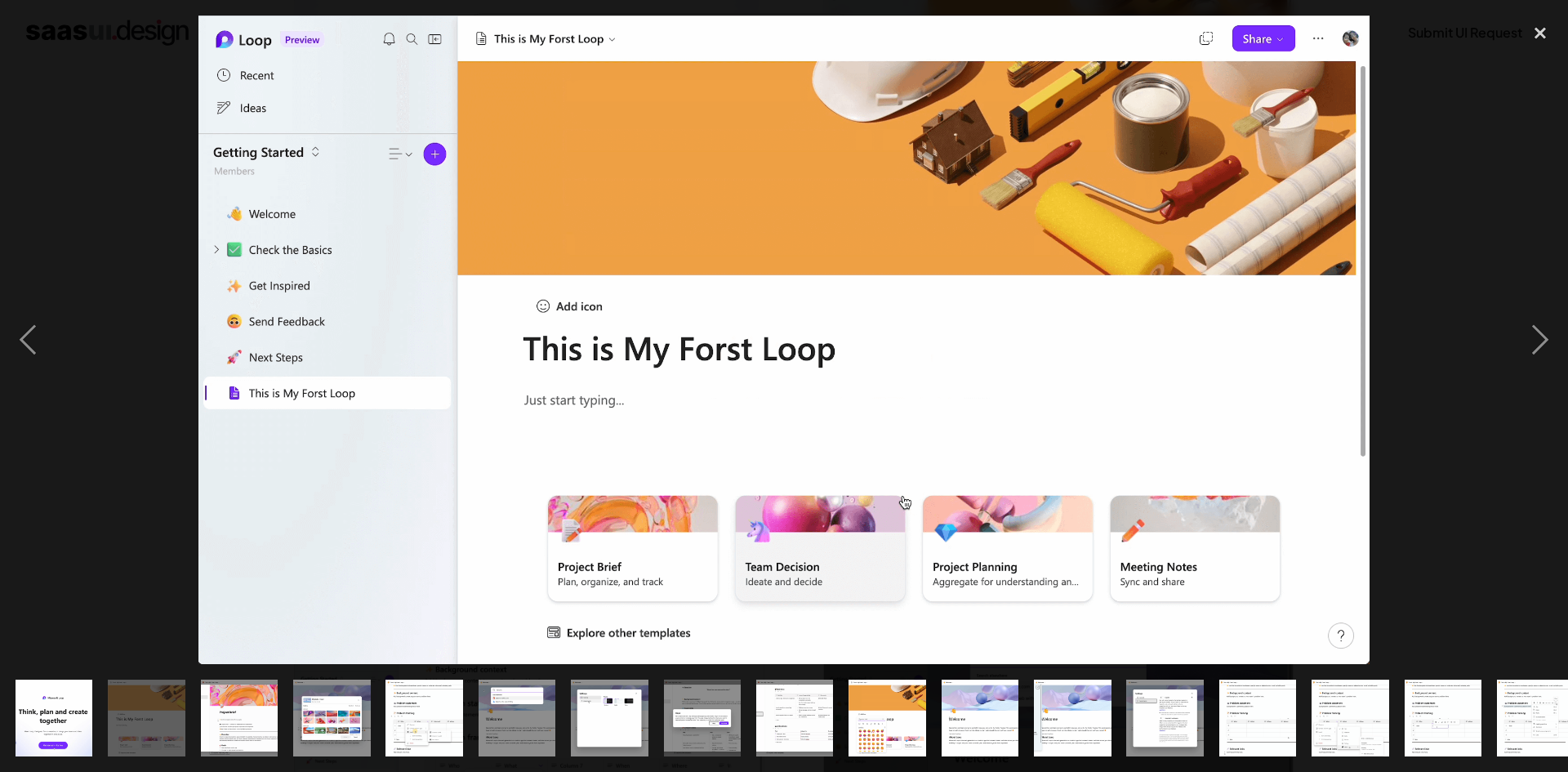
click at [1484, 141] on div at bounding box center [784, 340] width 1568 height 649
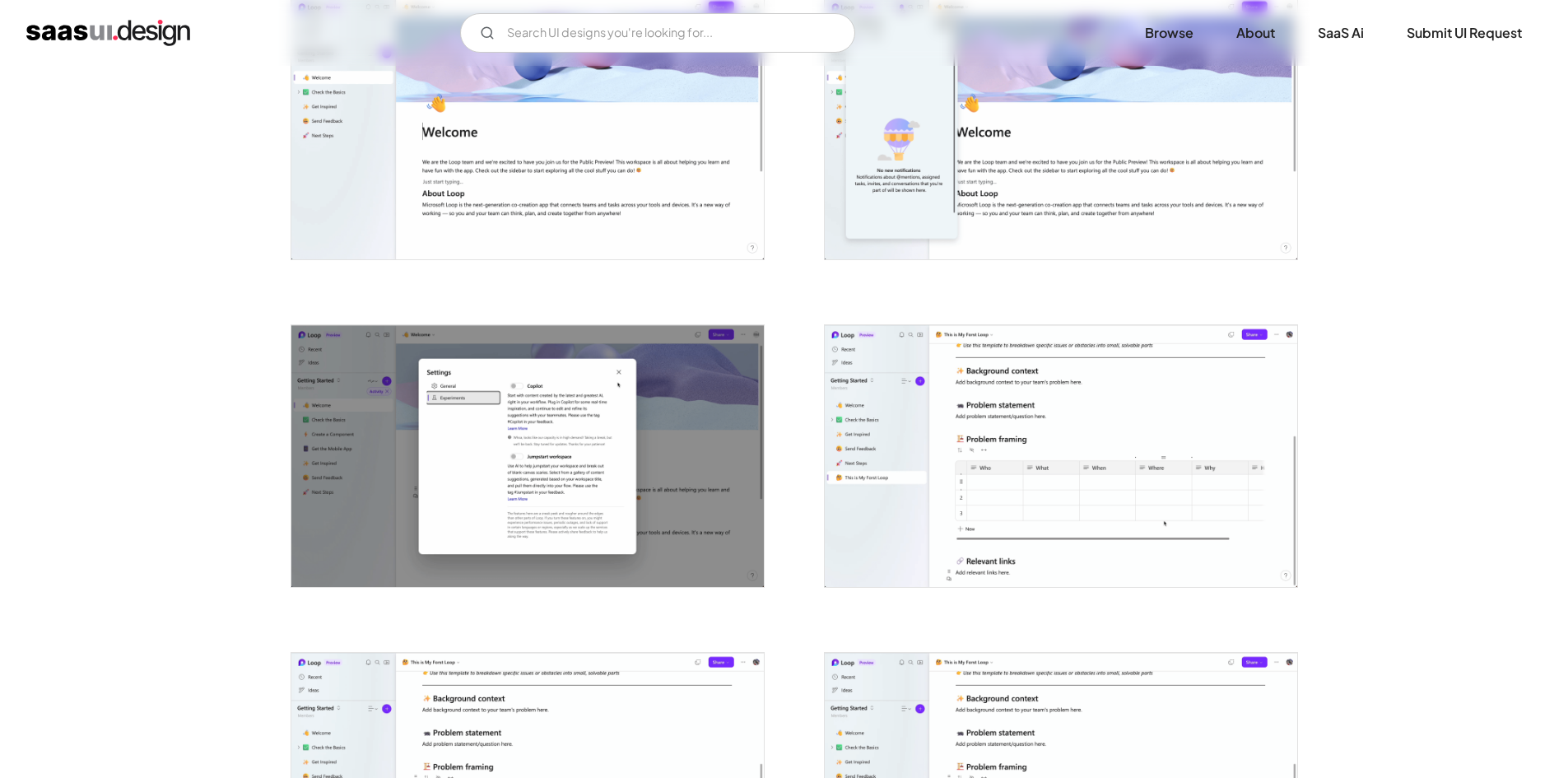
scroll to position [2360, 0]
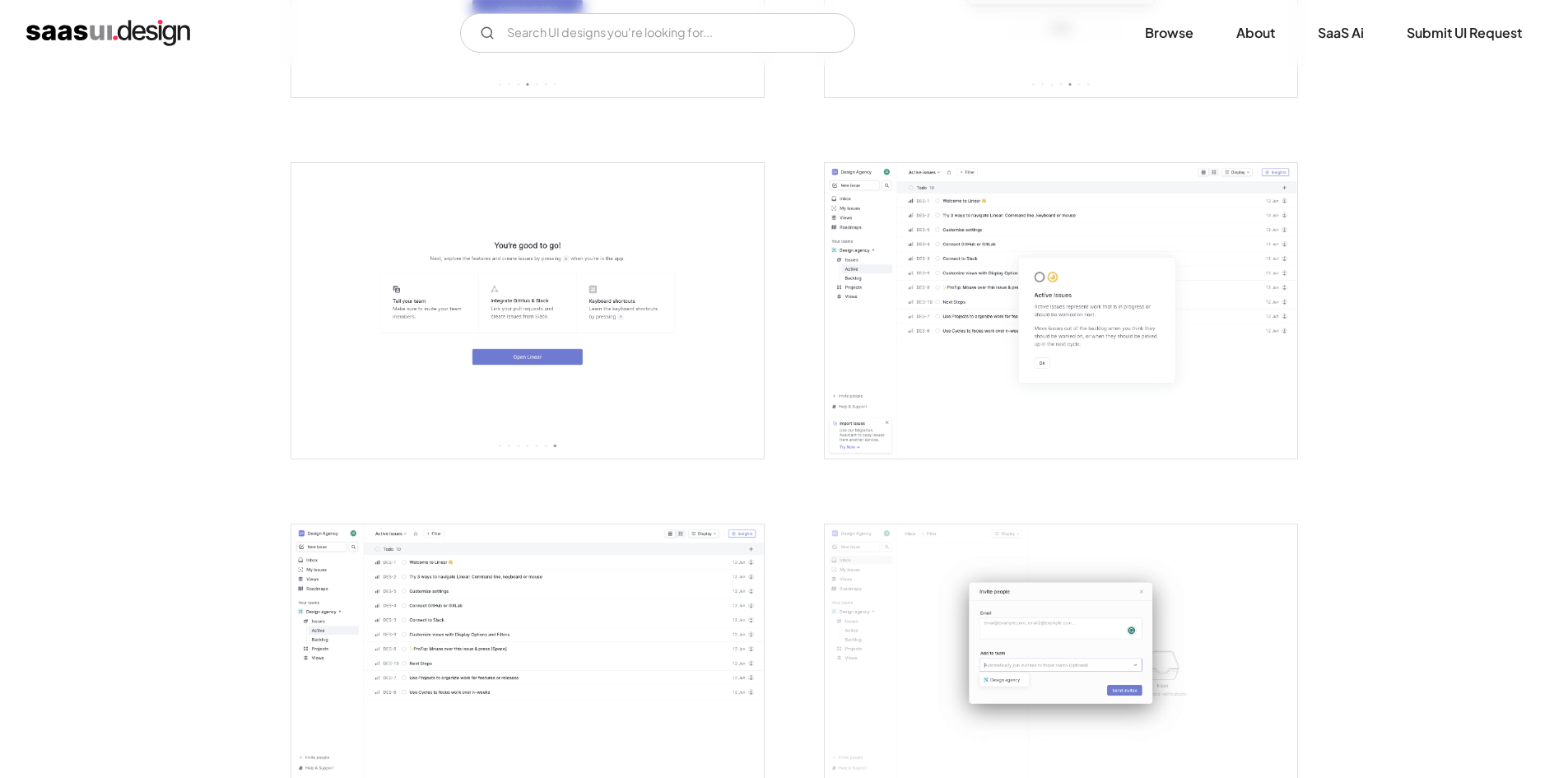
scroll to position [1646, 0]
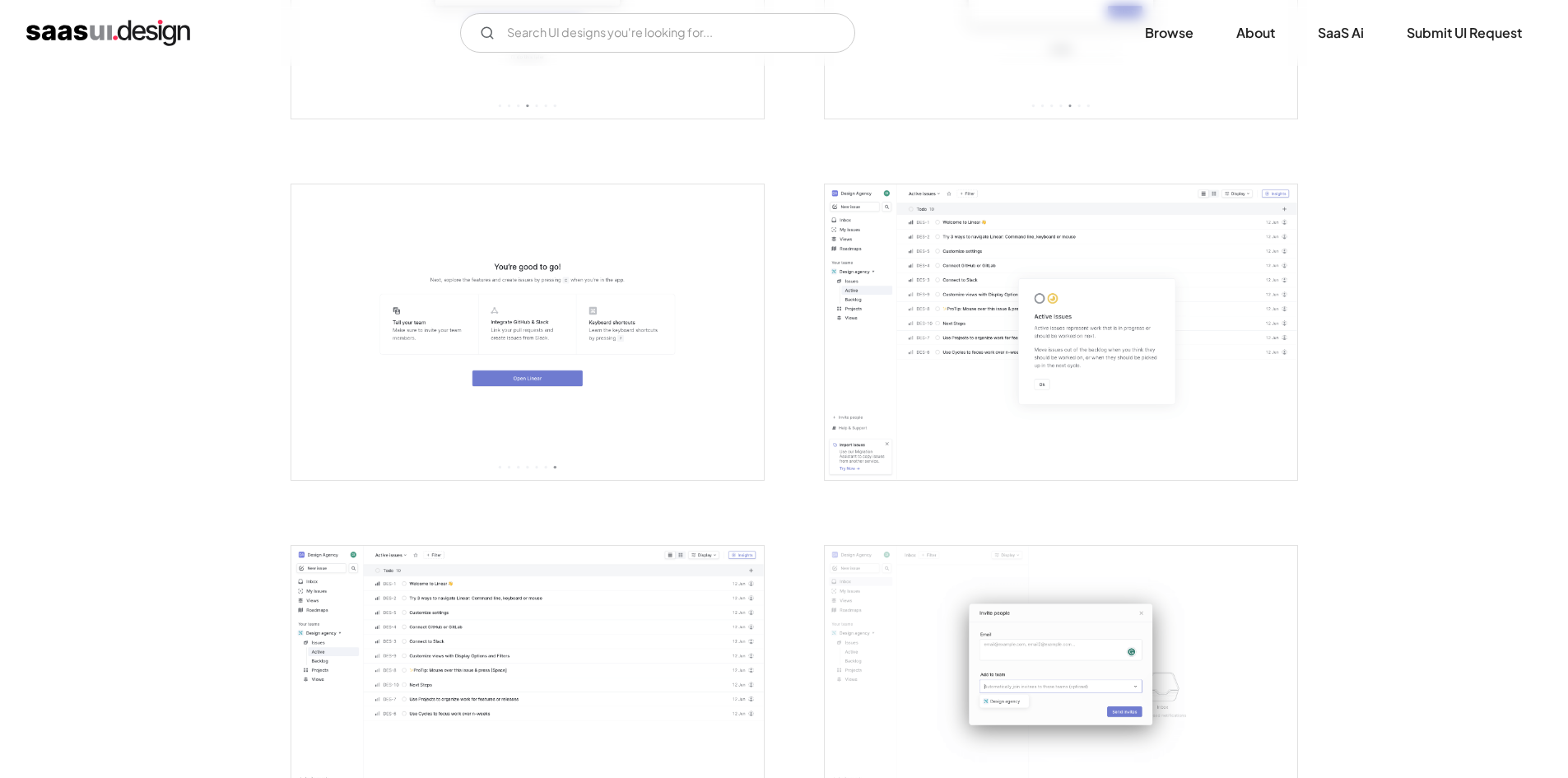
click at [956, 268] on img "open lightbox" at bounding box center [1062, 332] width 473 height 295
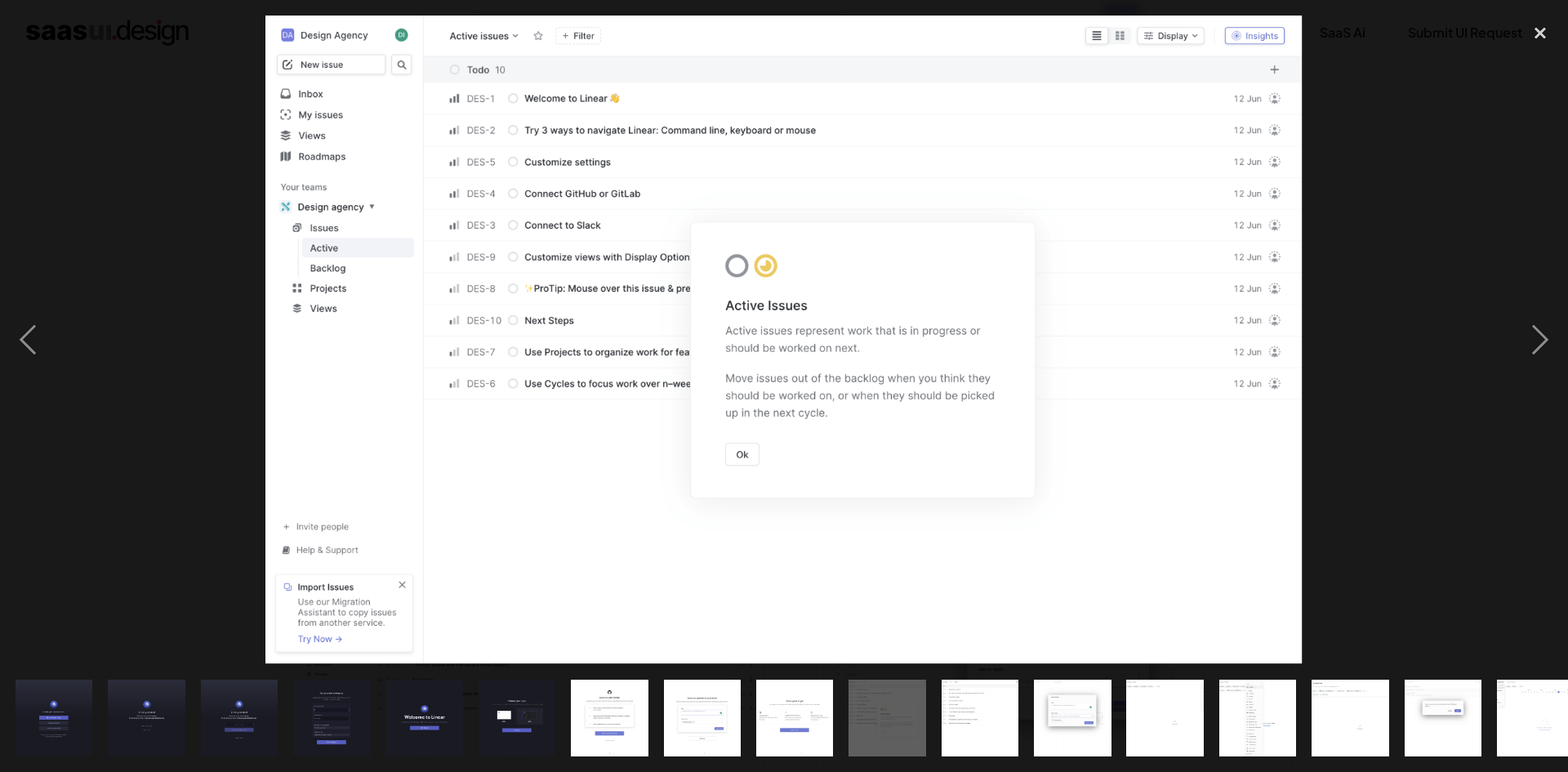
click at [1462, 199] on div at bounding box center [784, 340] width 1568 height 649
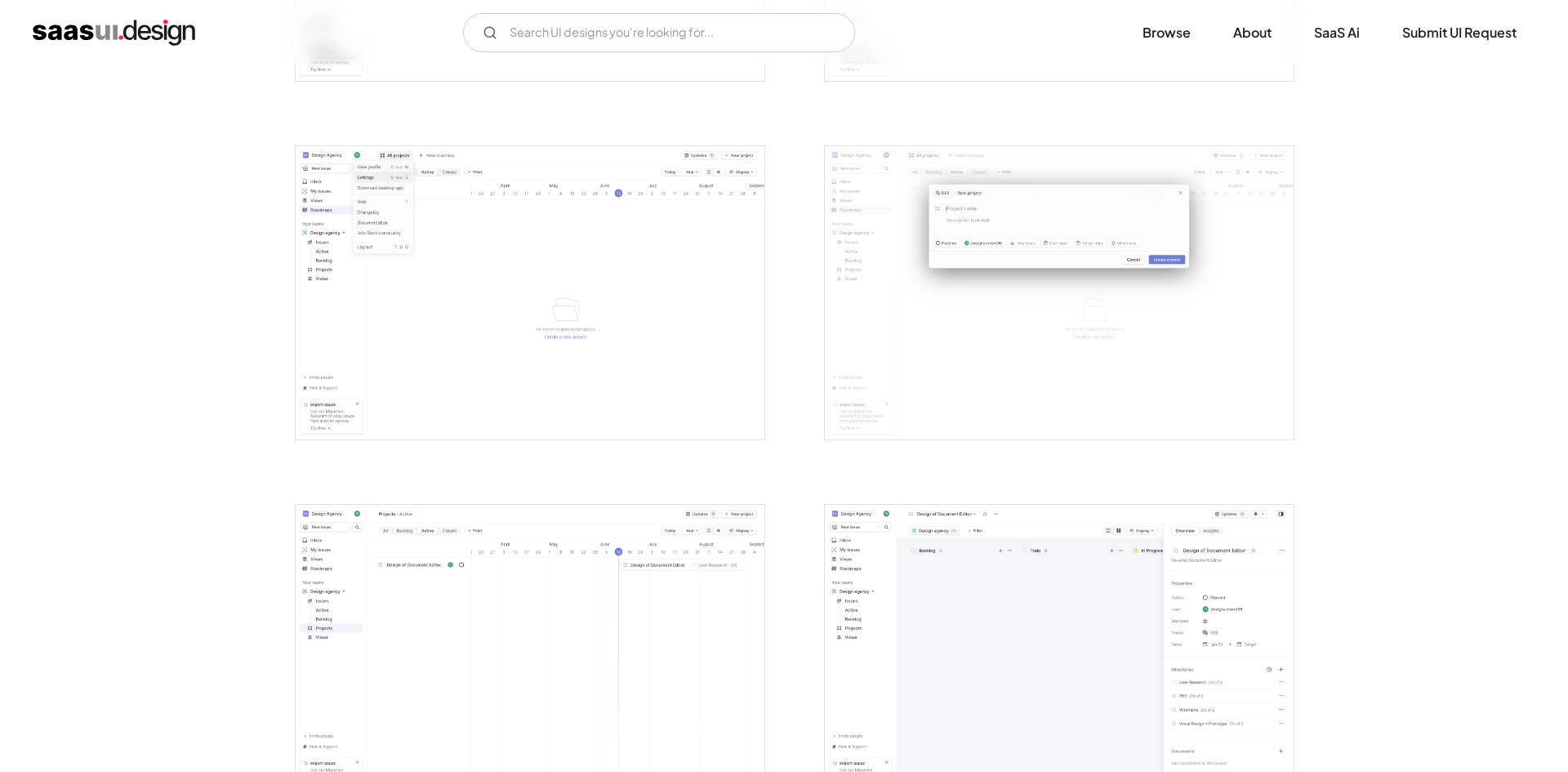
scroll to position [3593, 0]
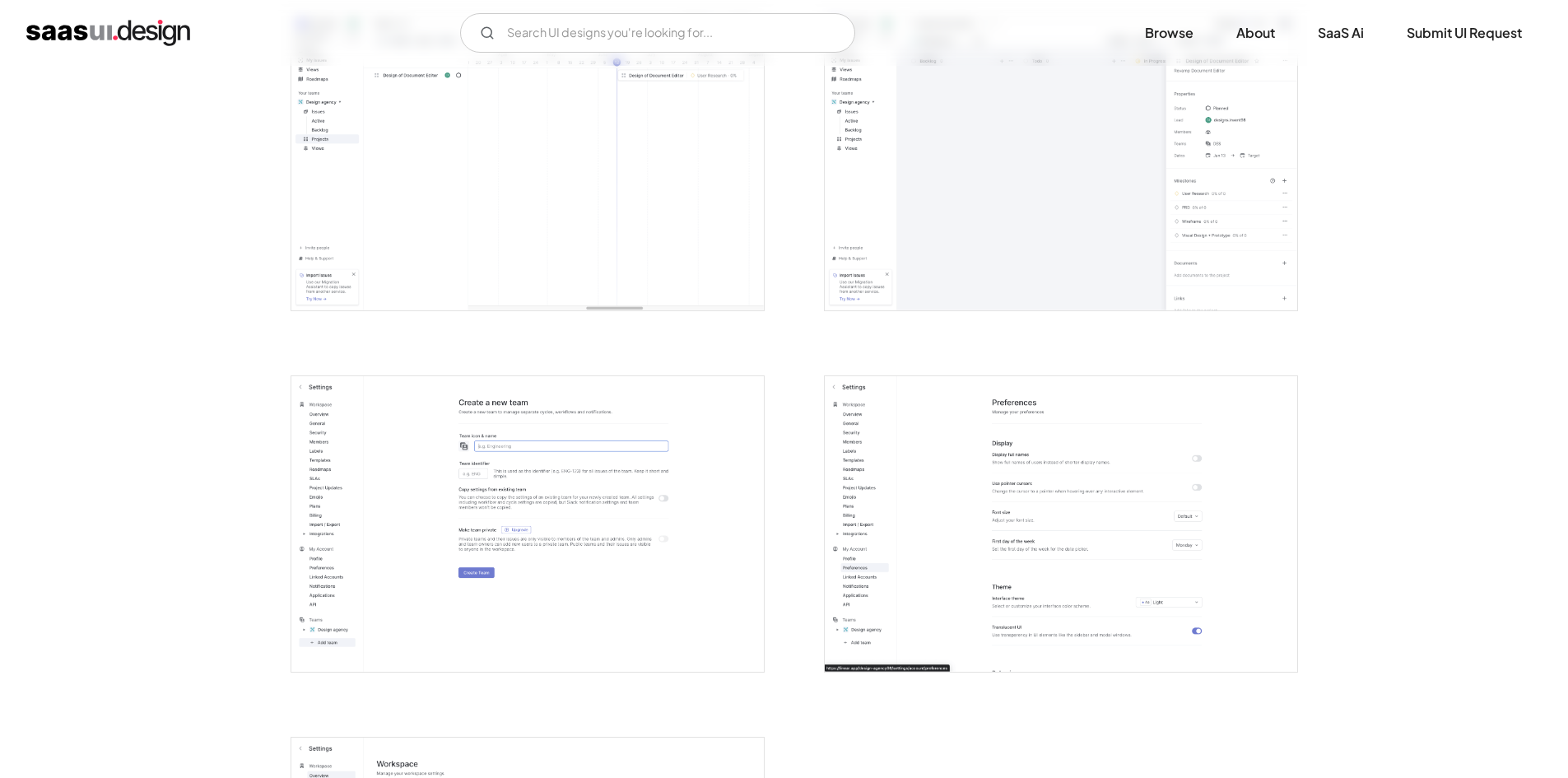
click at [614, 481] on img "open lightbox" at bounding box center [528, 523] width 473 height 295
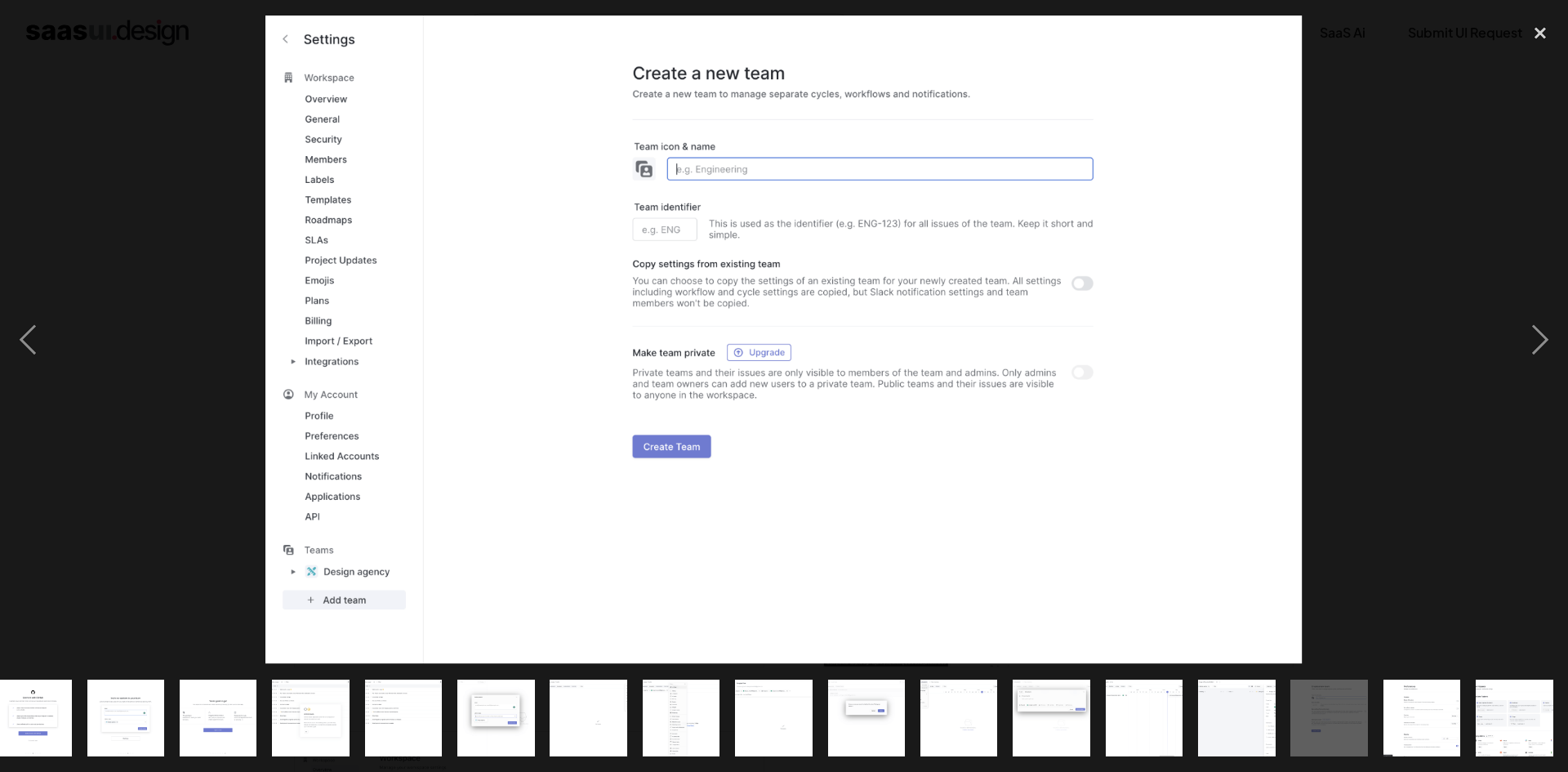
scroll to position [0, 578]
click at [1425, 159] on div at bounding box center [784, 340] width 1568 height 649
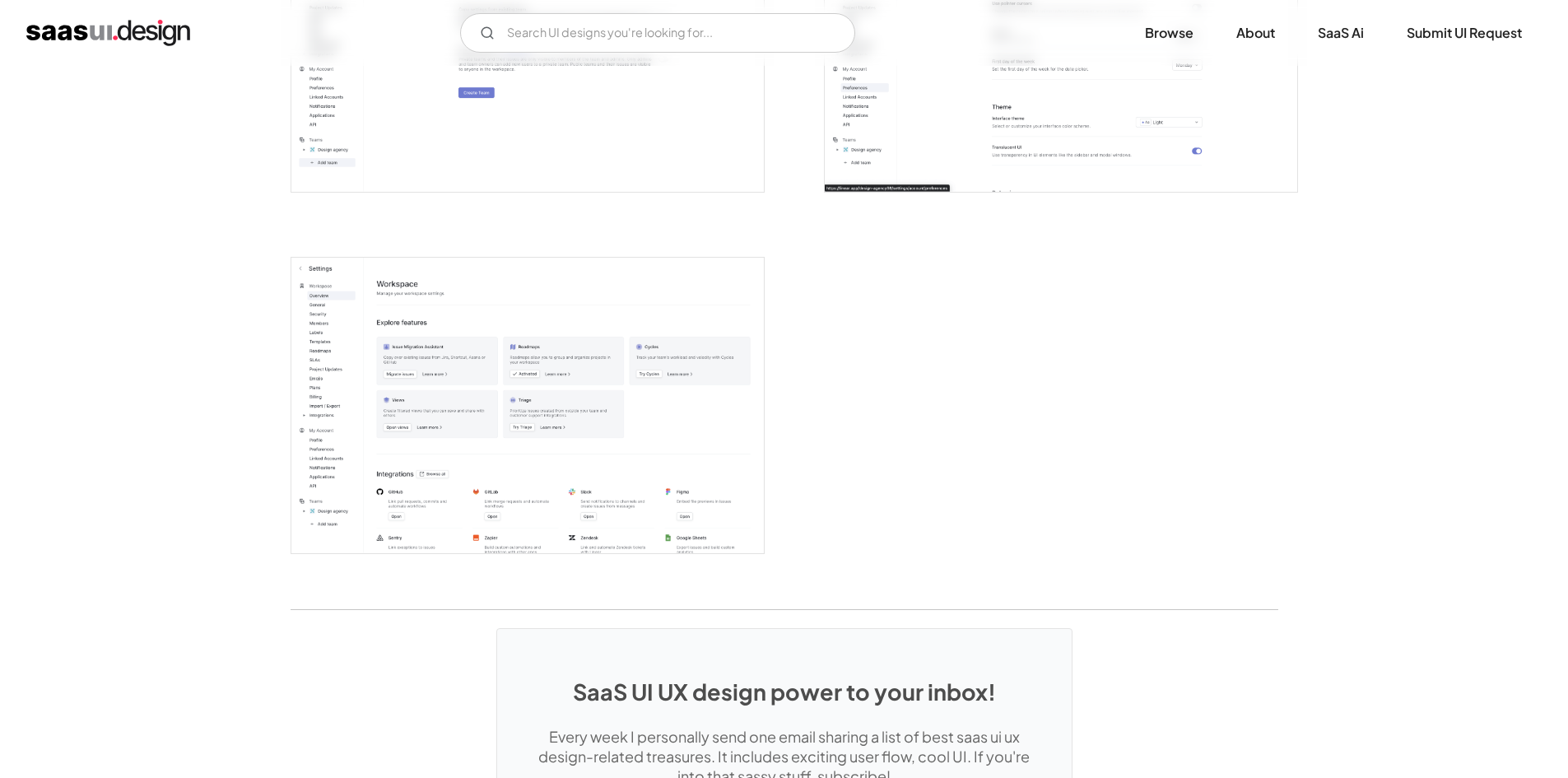
scroll to position [4115, 0]
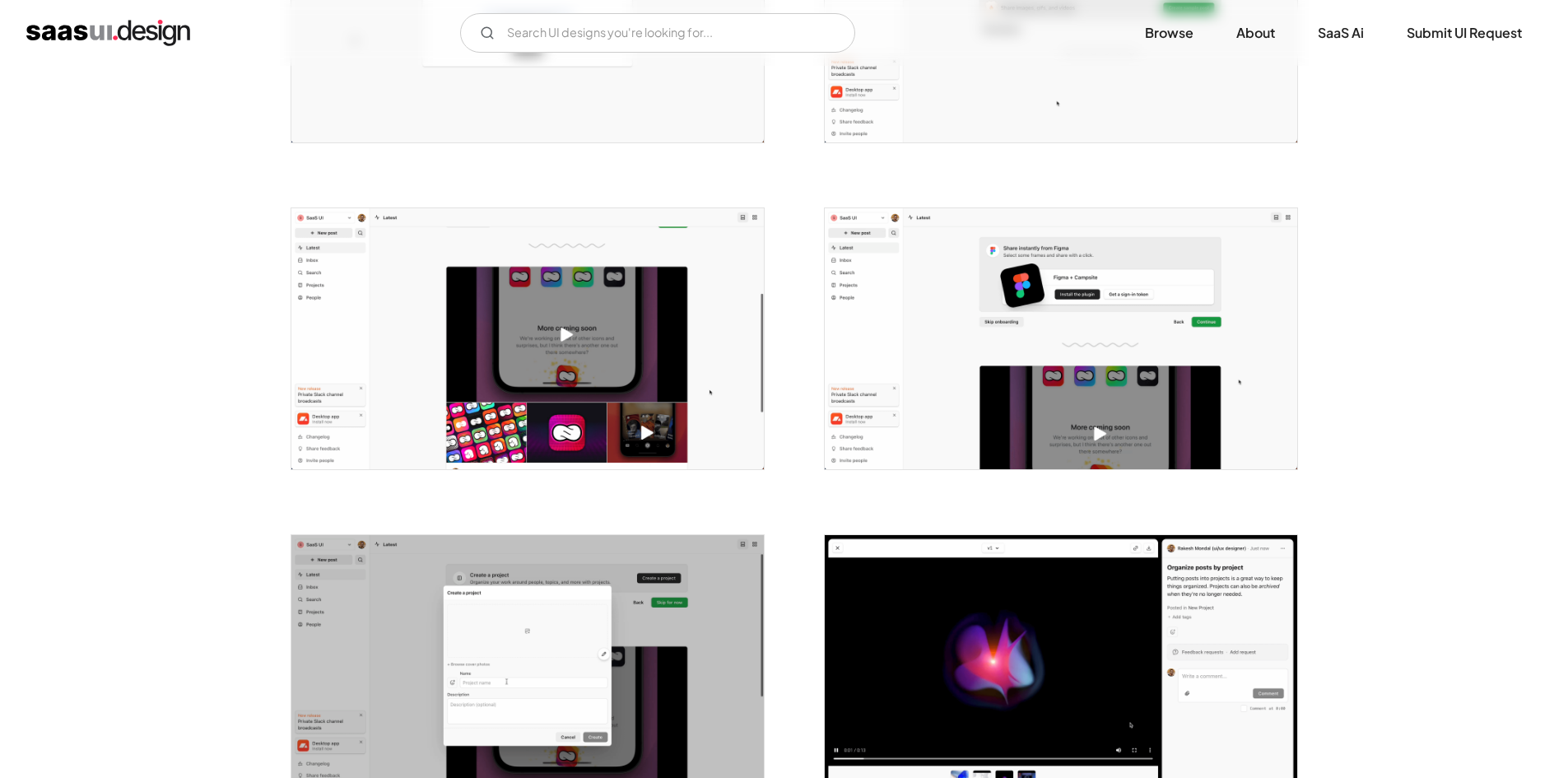
scroll to position [823, 0]
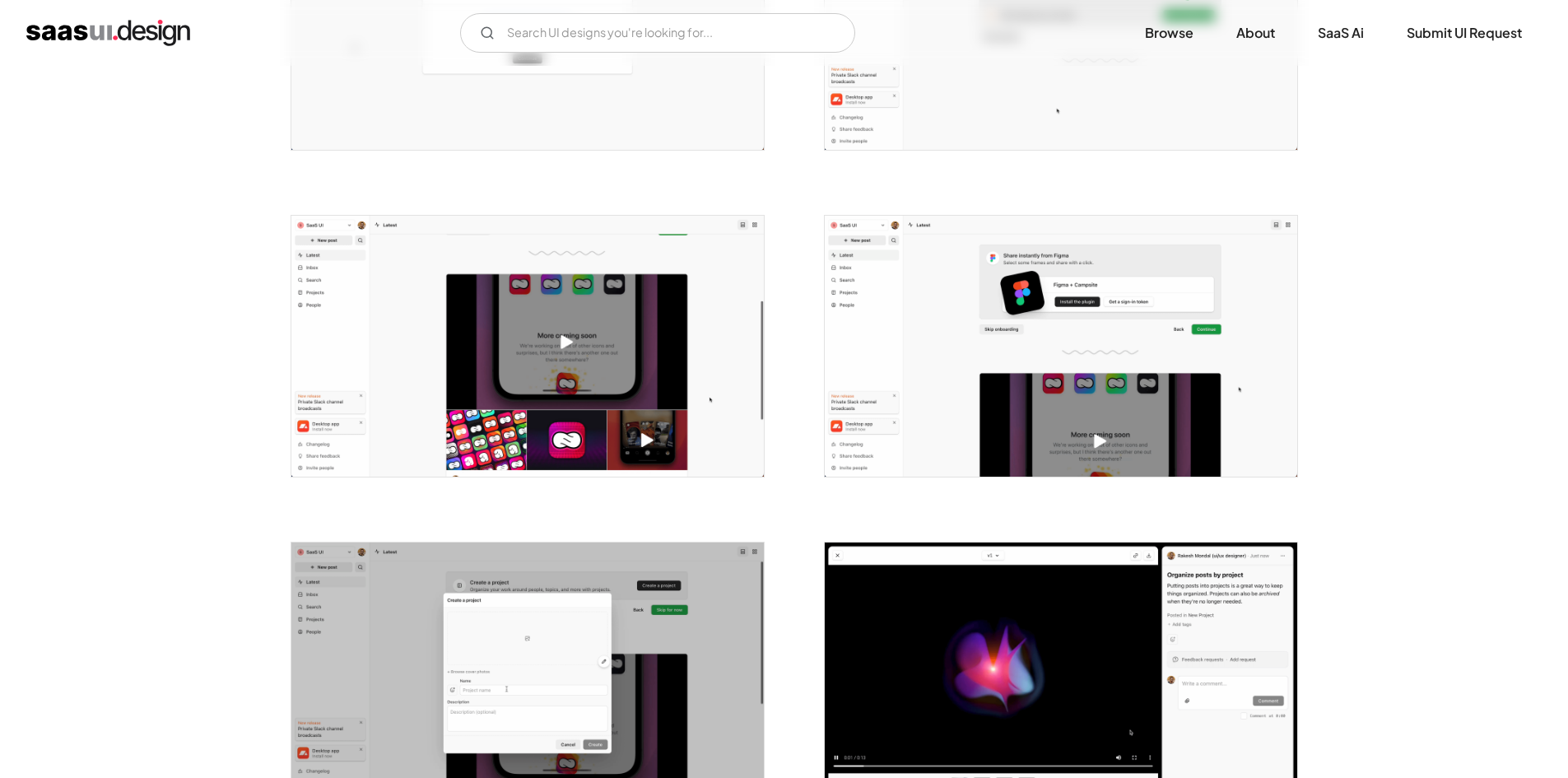
click at [876, 362] on img "open lightbox" at bounding box center [1062, 346] width 473 height 261
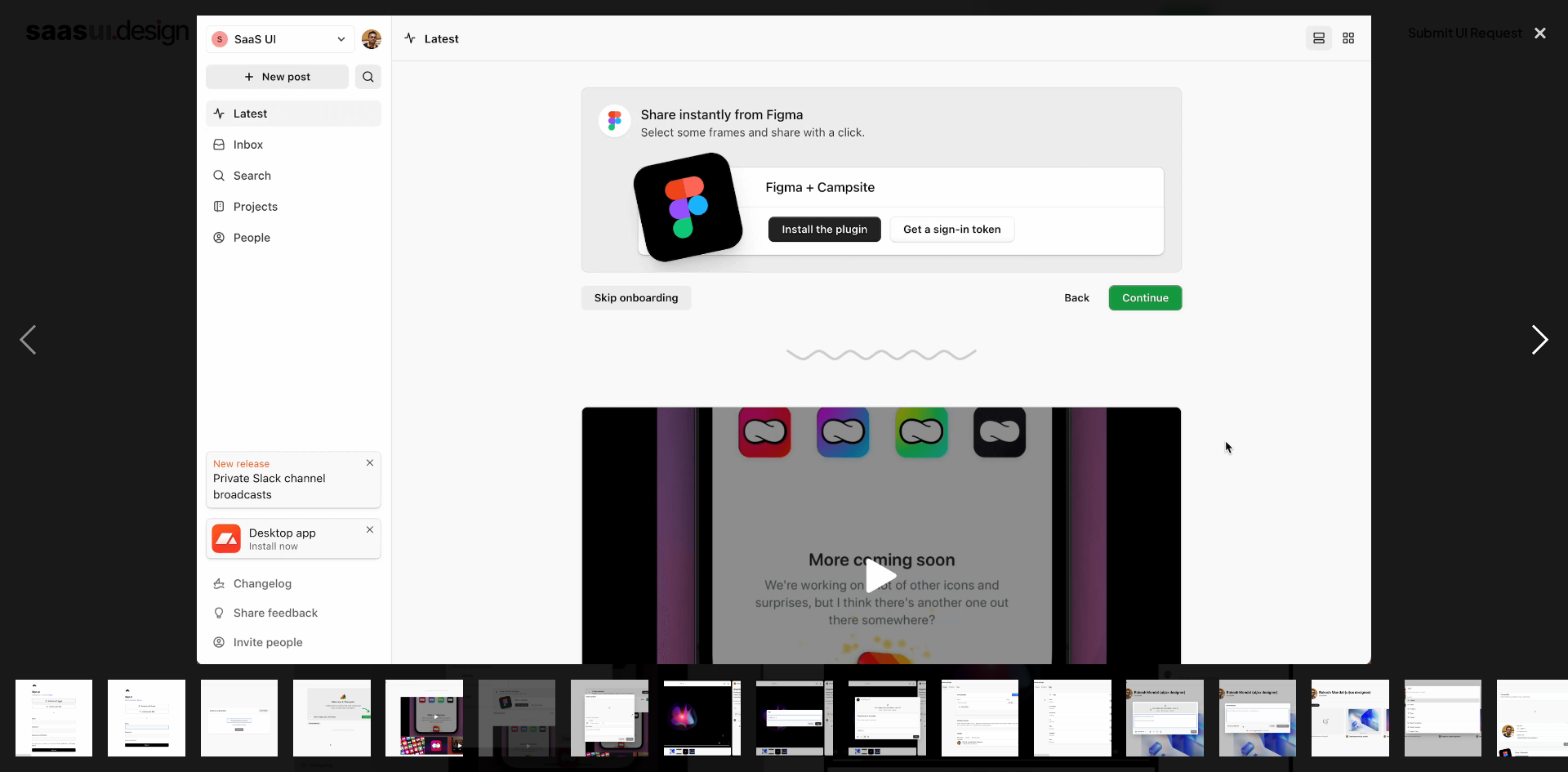
click at [1541, 249] on div "next image" at bounding box center [1540, 340] width 55 height 649
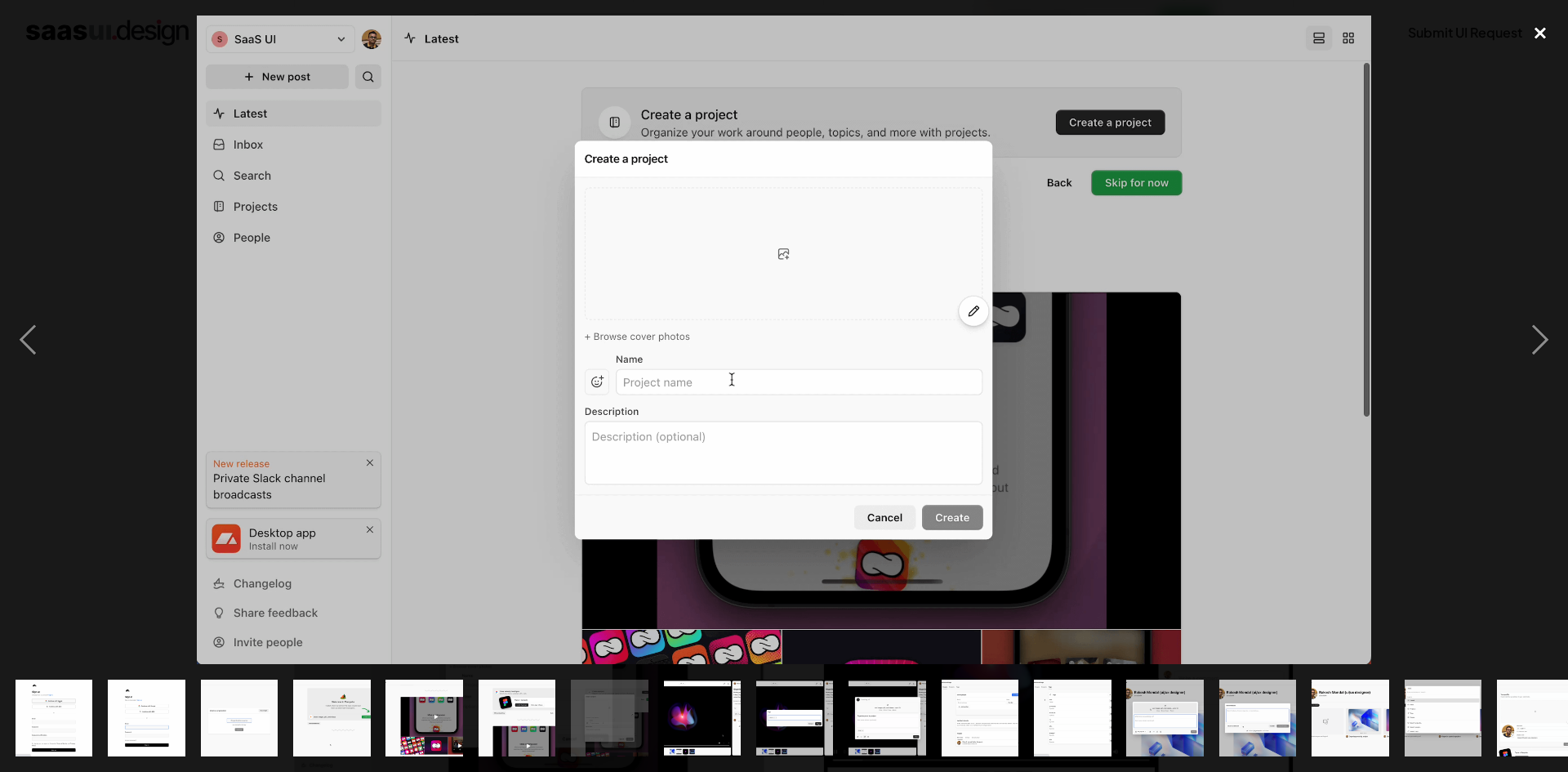
click at [1553, 29] on div "close lightbox" at bounding box center [1540, 33] width 55 height 36
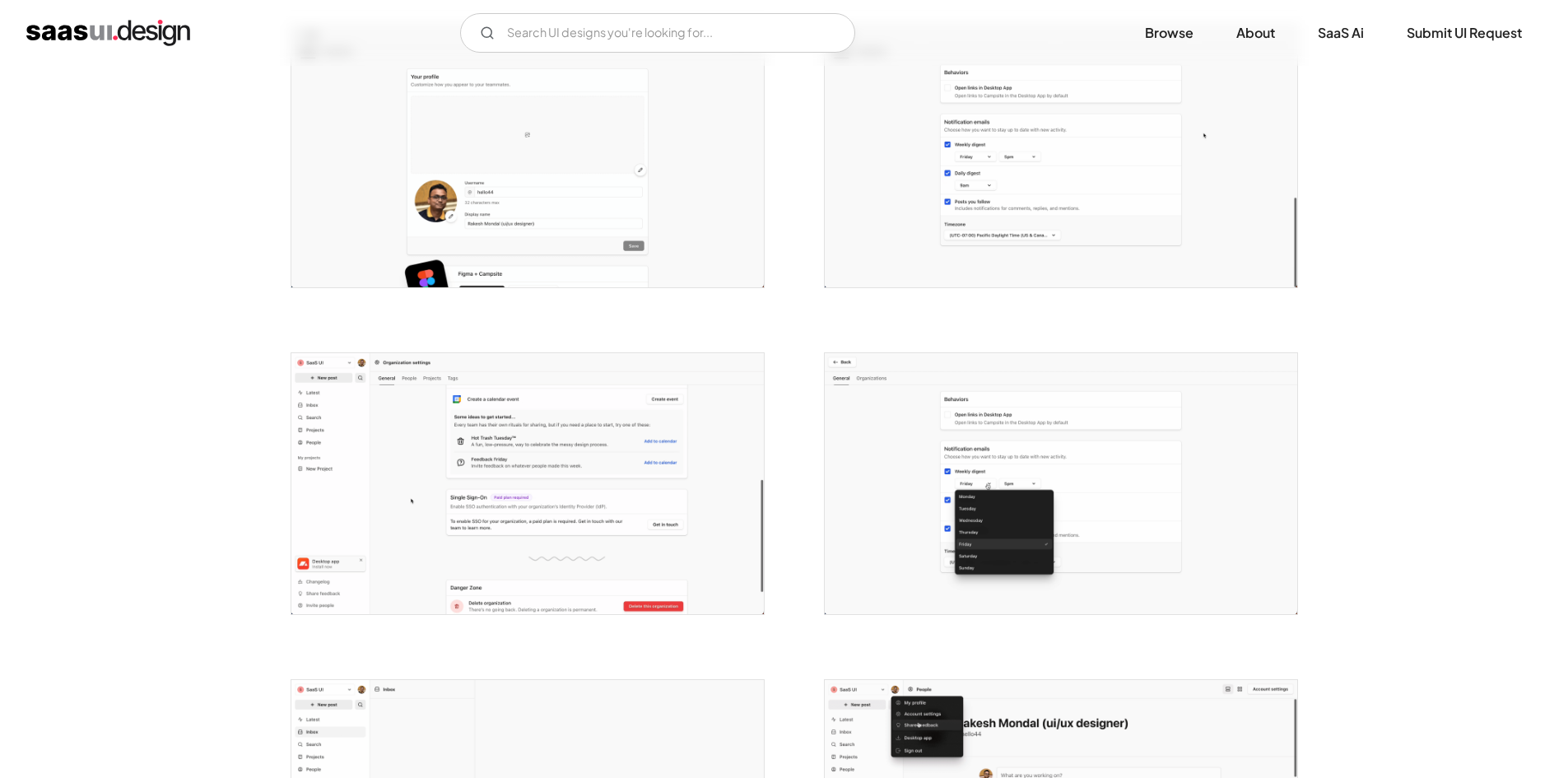
scroll to position [3045, 0]
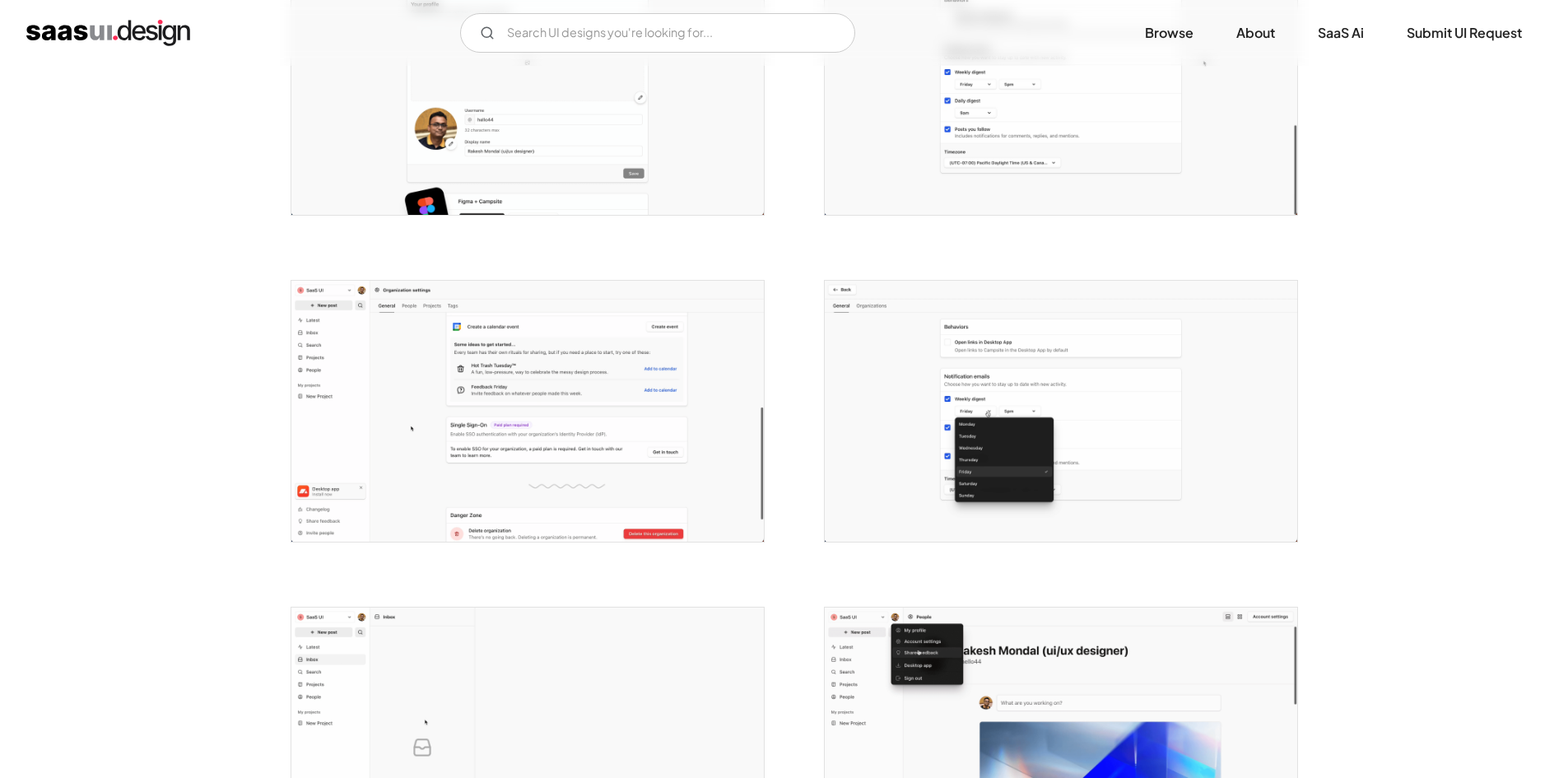
click at [517, 383] on img "open lightbox" at bounding box center [528, 411] width 473 height 261
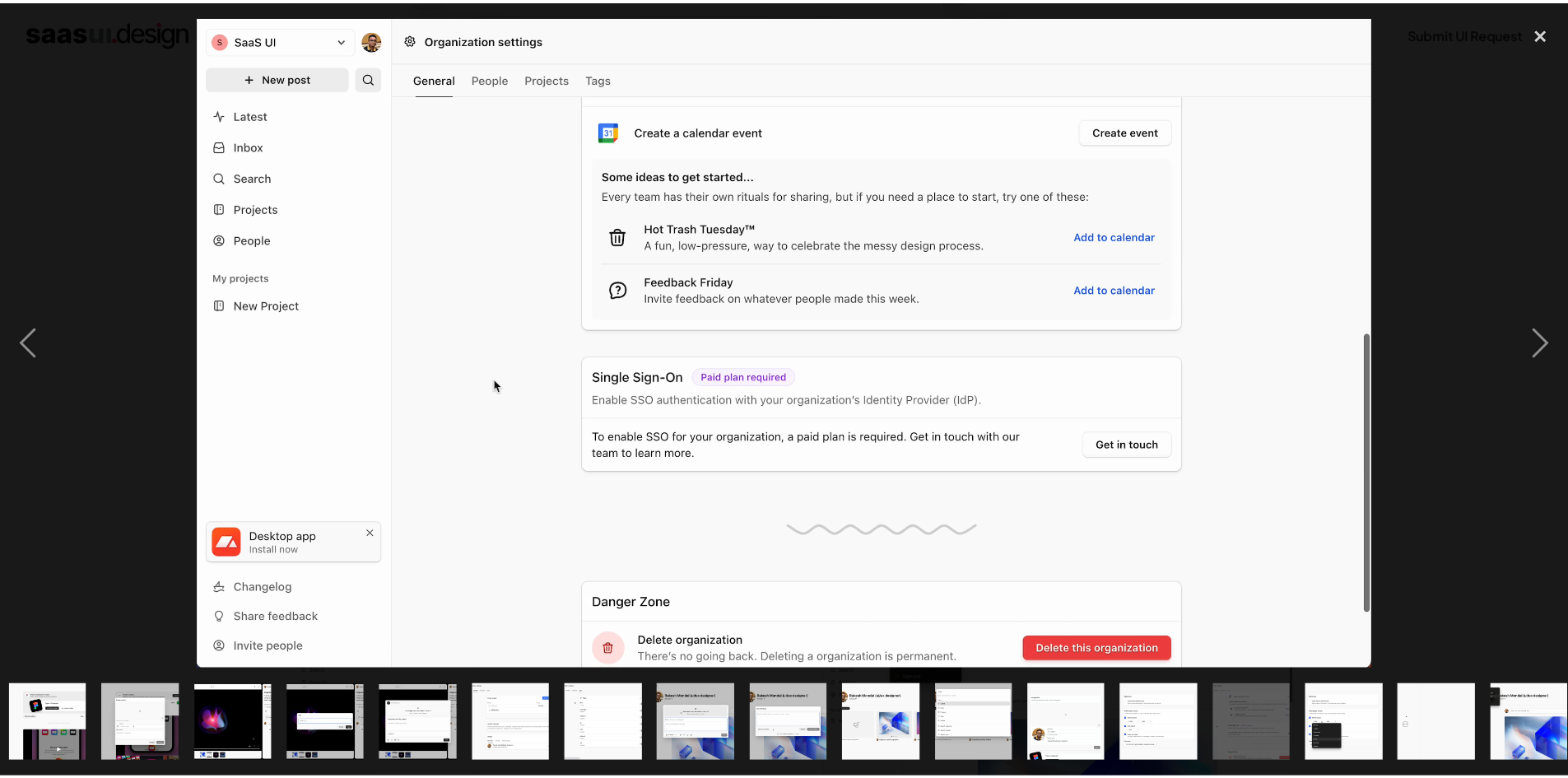
scroll to position [0, 488]
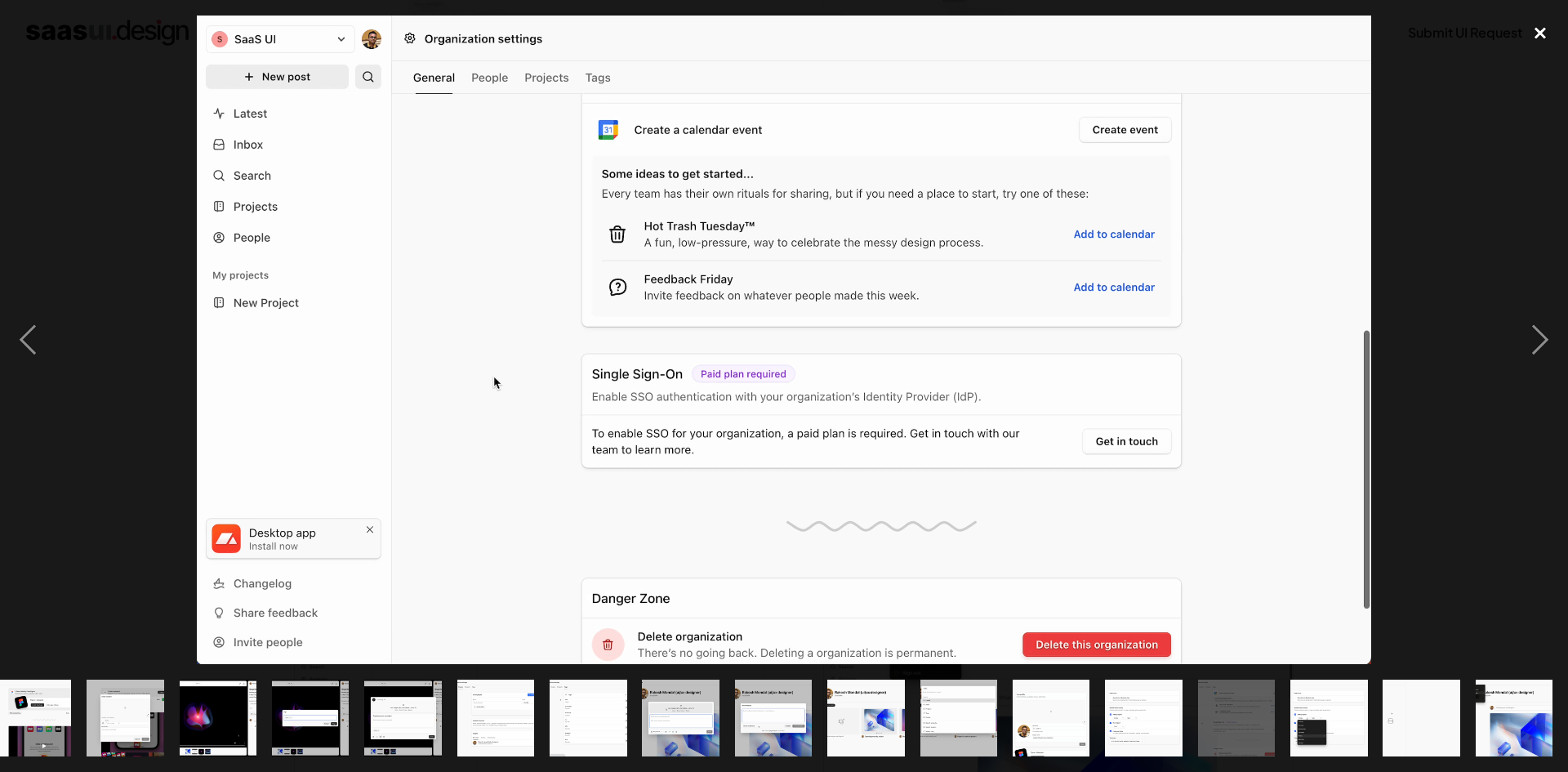
click at [1540, 18] on div "close lightbox" at bounding box center [1540, 33] width 55 height 36
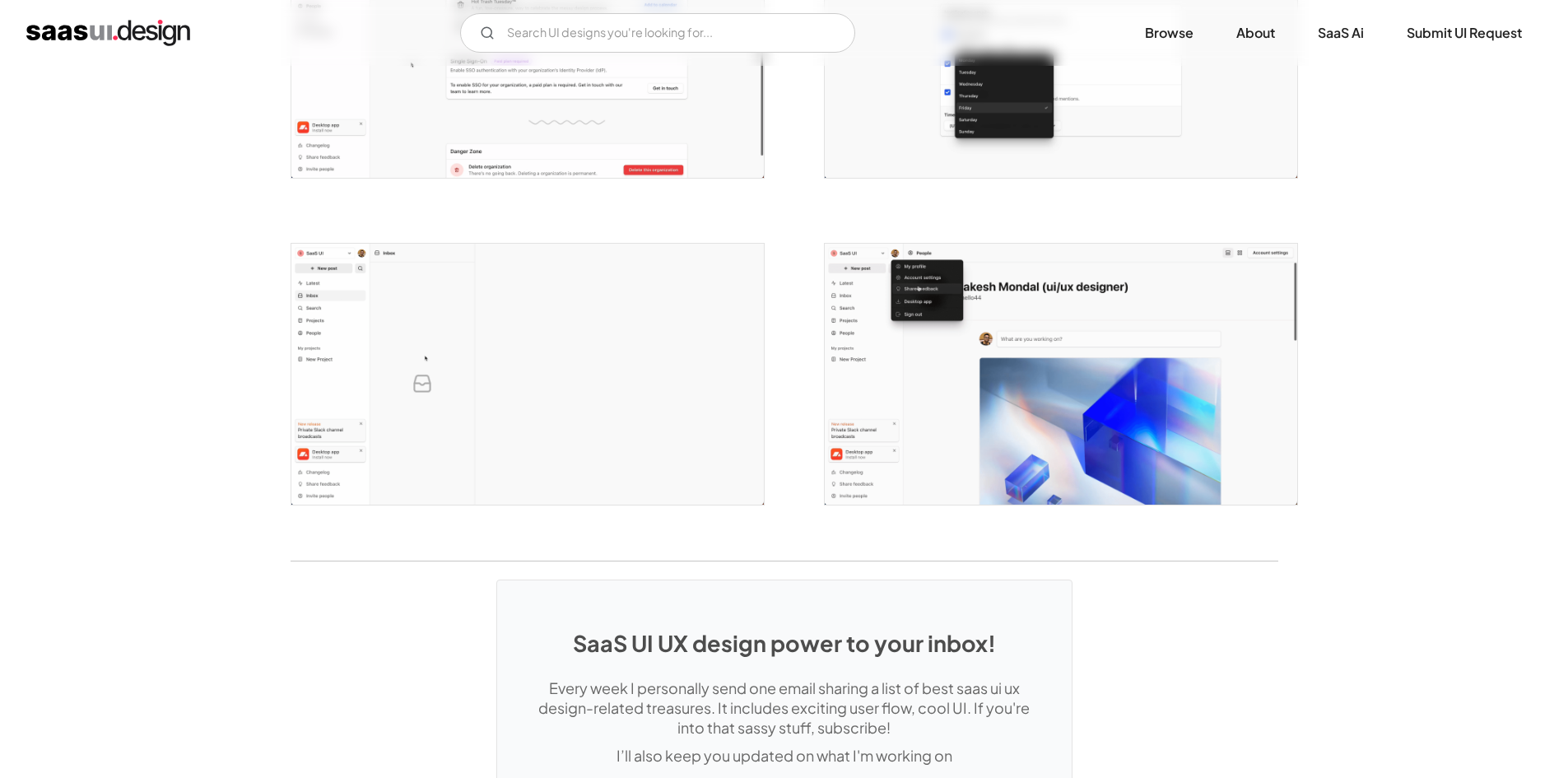
scroll to position [3539, 0]
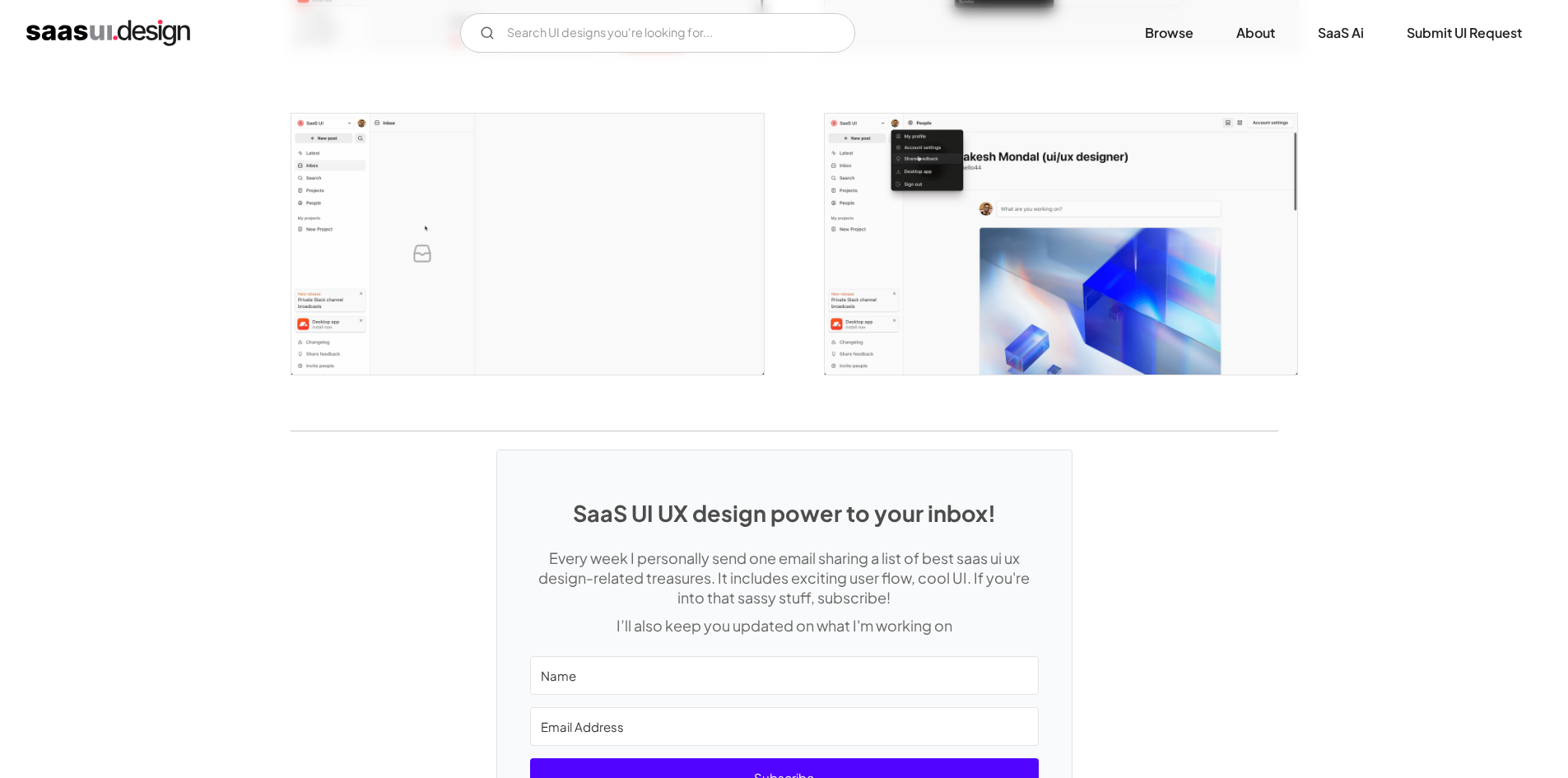
click at [1093, 230] on img "open lightbox" at bounding box center [1062, 244] width 473 height 261
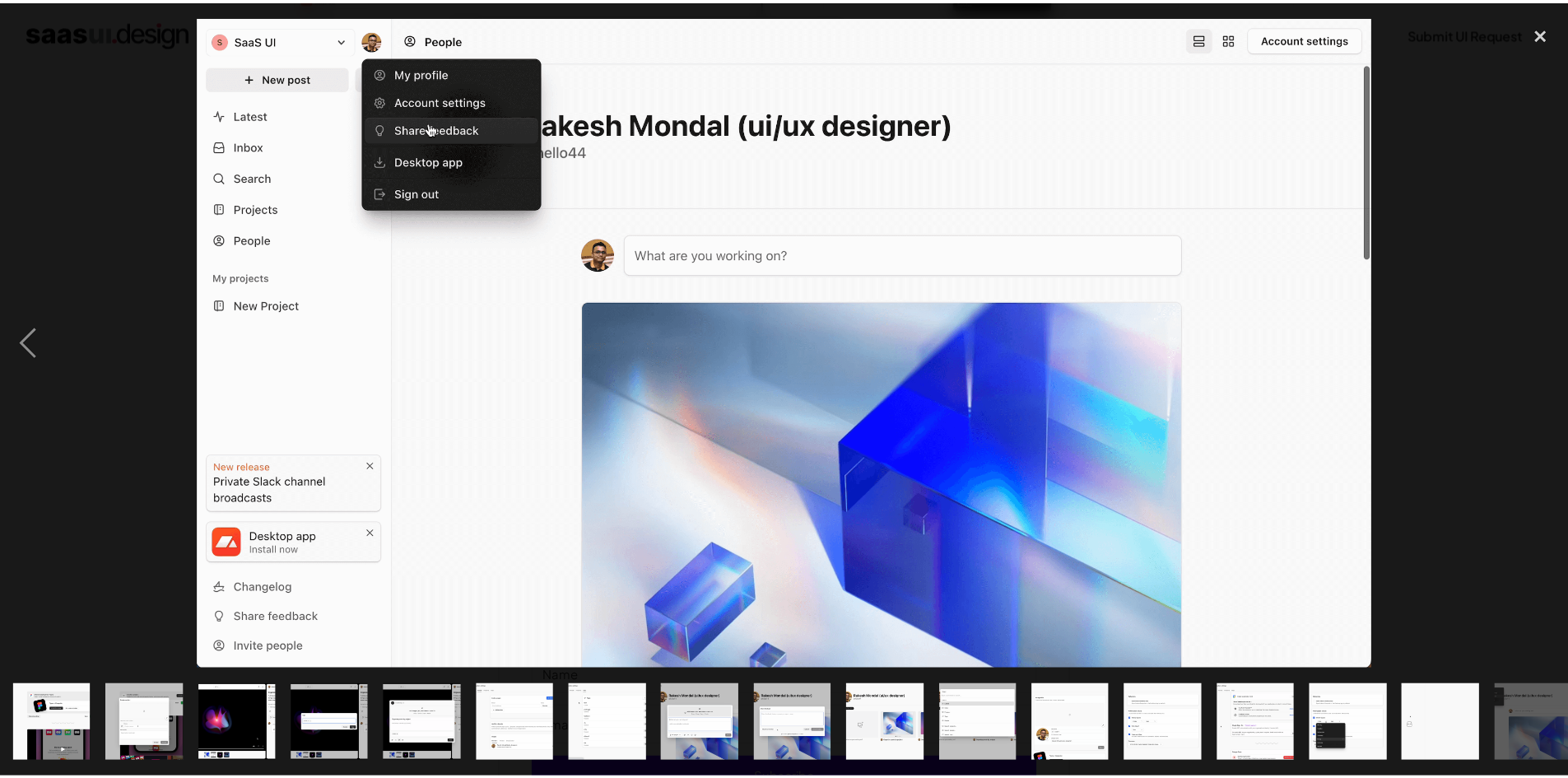
scroll to position [0, 488]
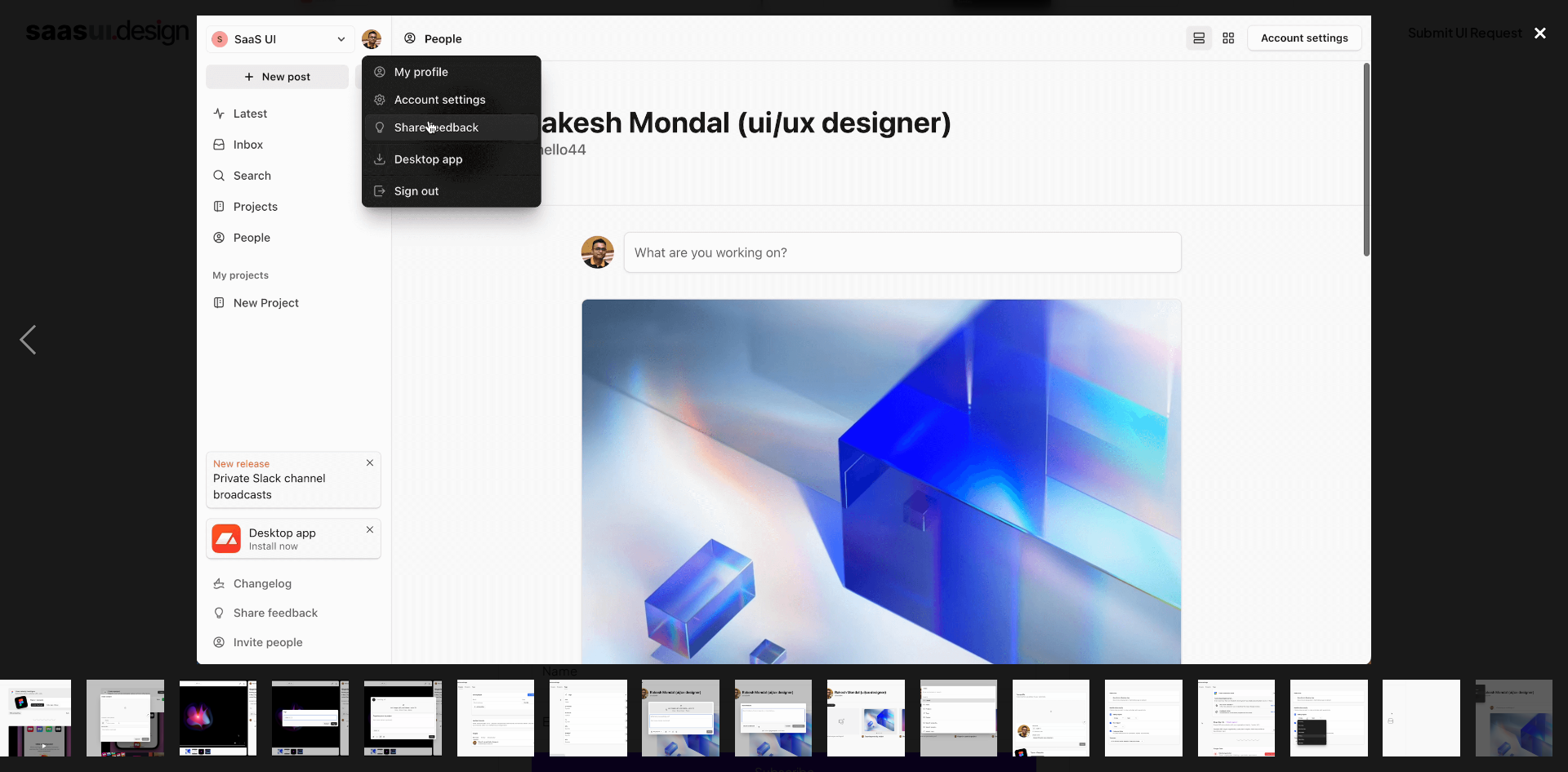
click at [1536, 34] on div "close lightbox" at bounding box center [1540, 33] width 55 height 36
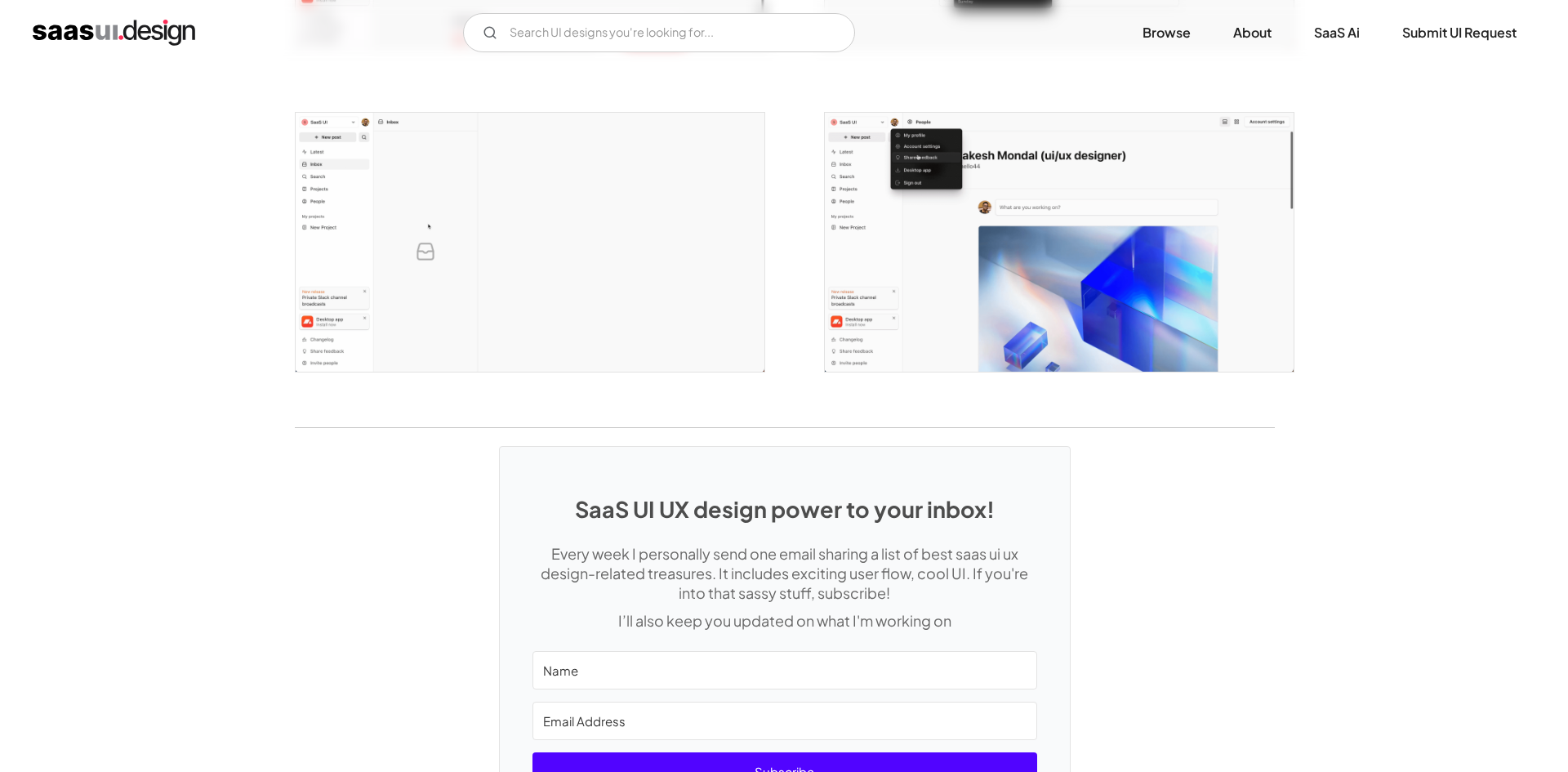
scroll to position [0, 0]
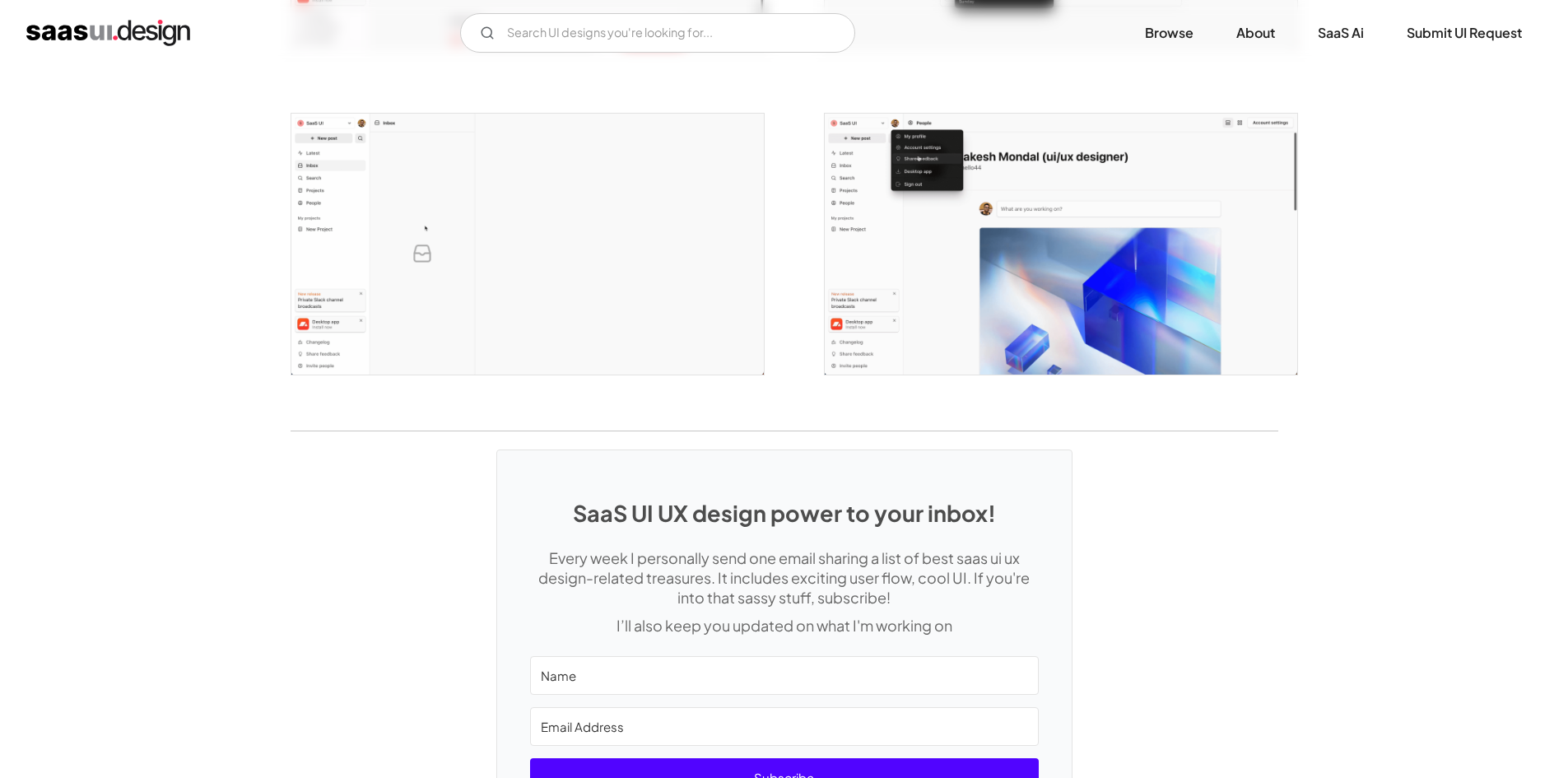
click at [386, 208] on img "open lightbox" at bounding box center [528, 244] width 473 height 261
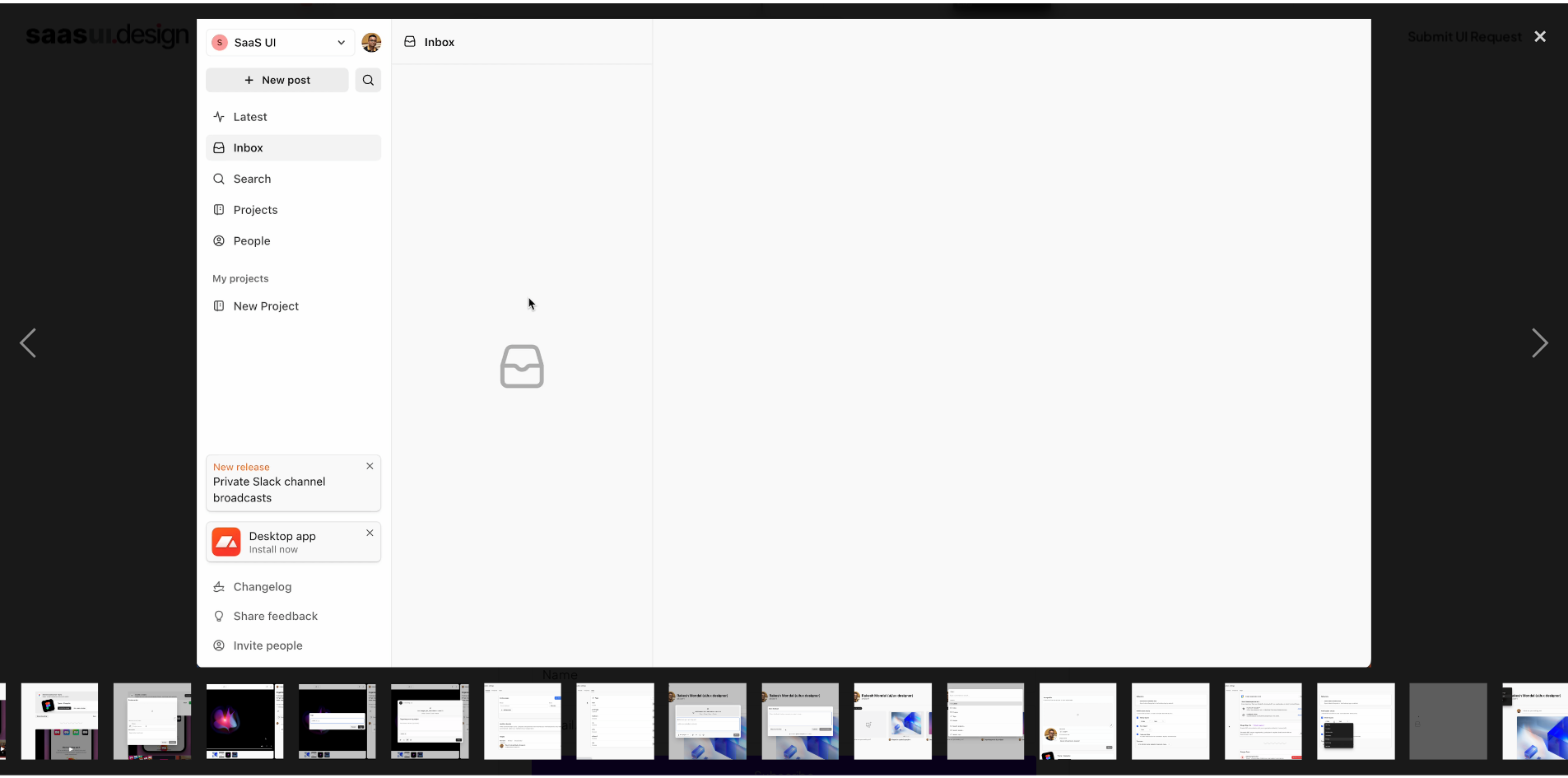
scroll to position [0, 488]
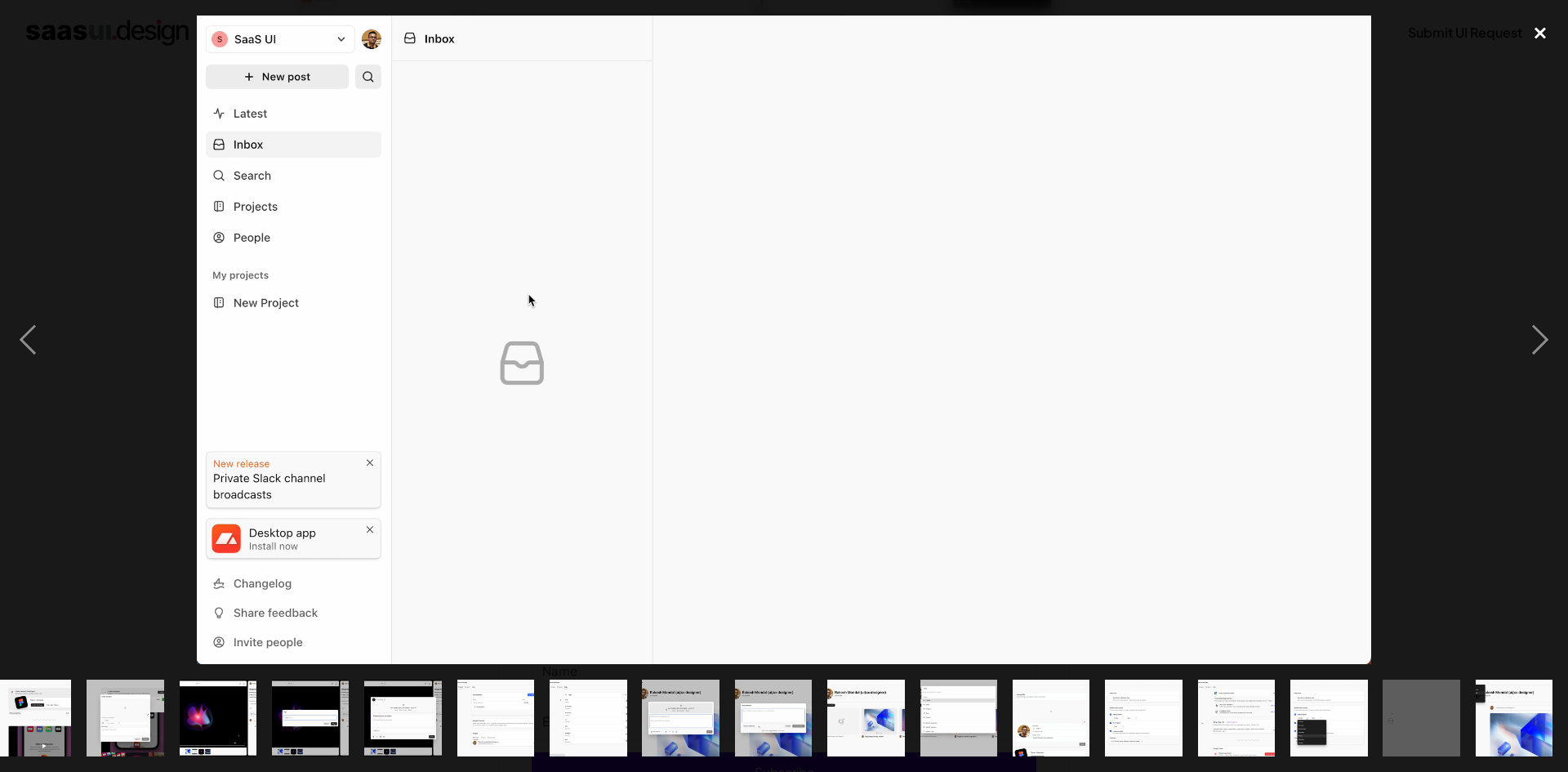
click at [1543, 32] on div "close lightbox" at bounding box center [1540, 33] width 55 height 36
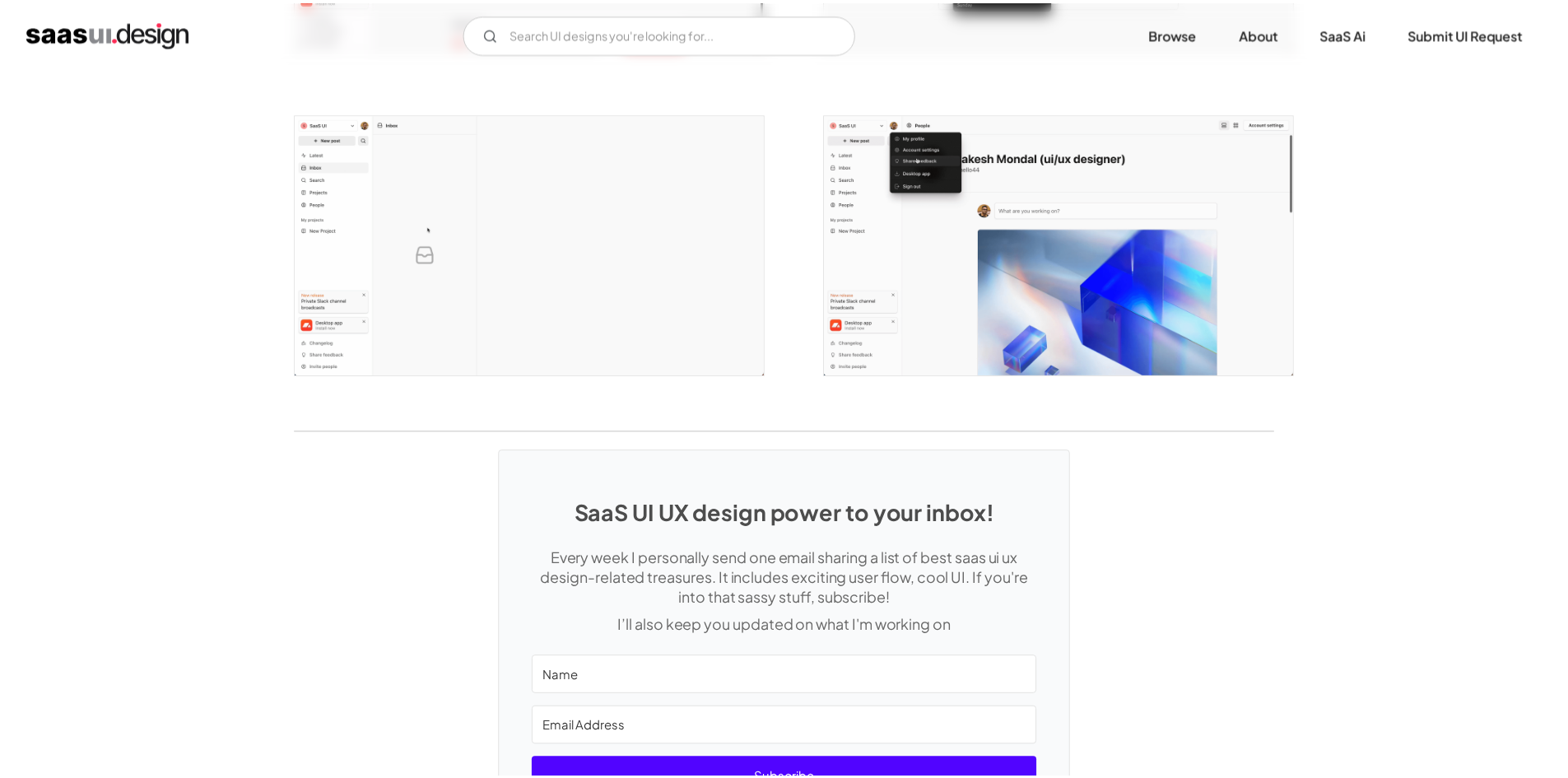
scroll to position [0, 0]
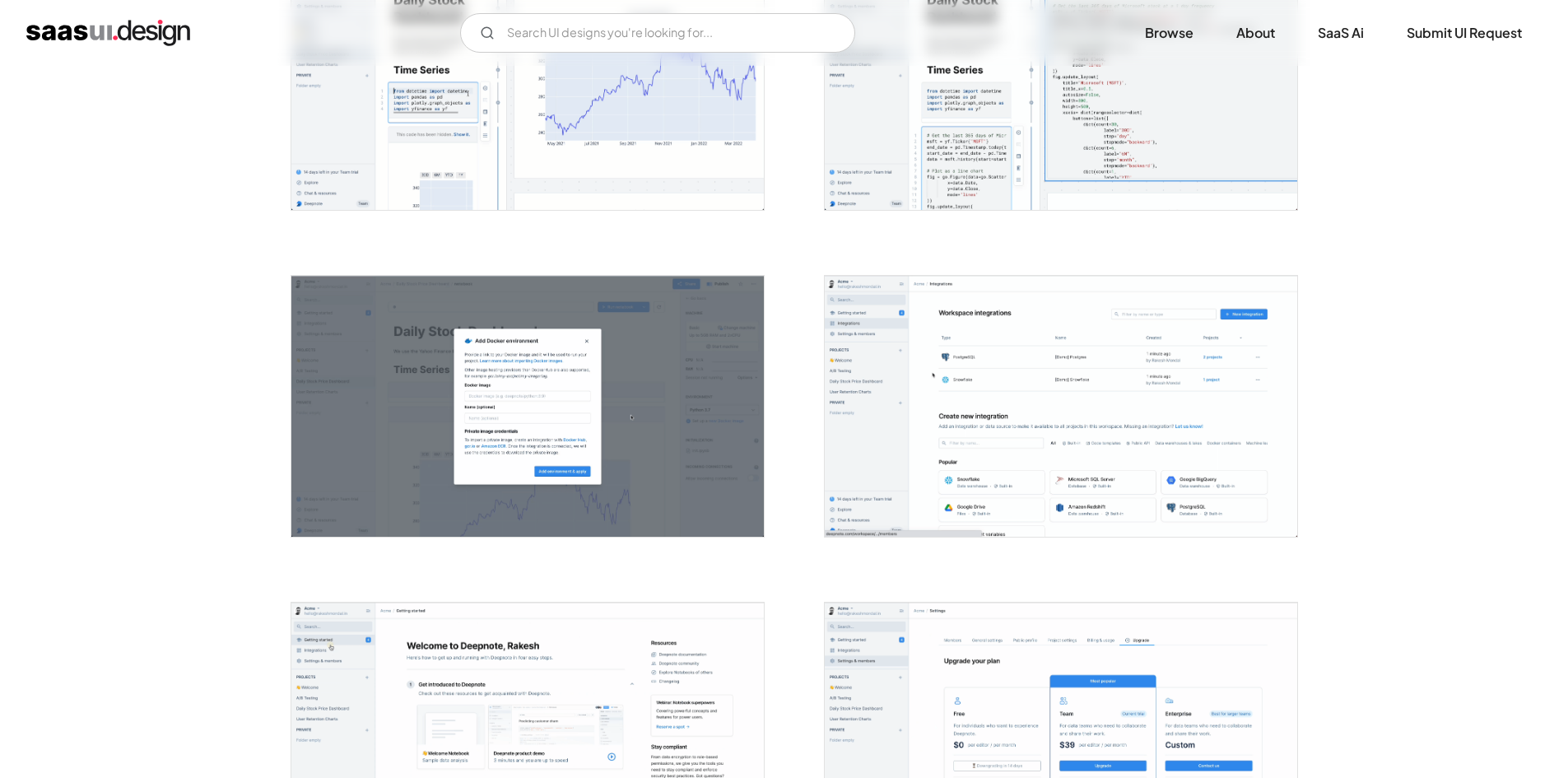
scroll to position [823, 0]
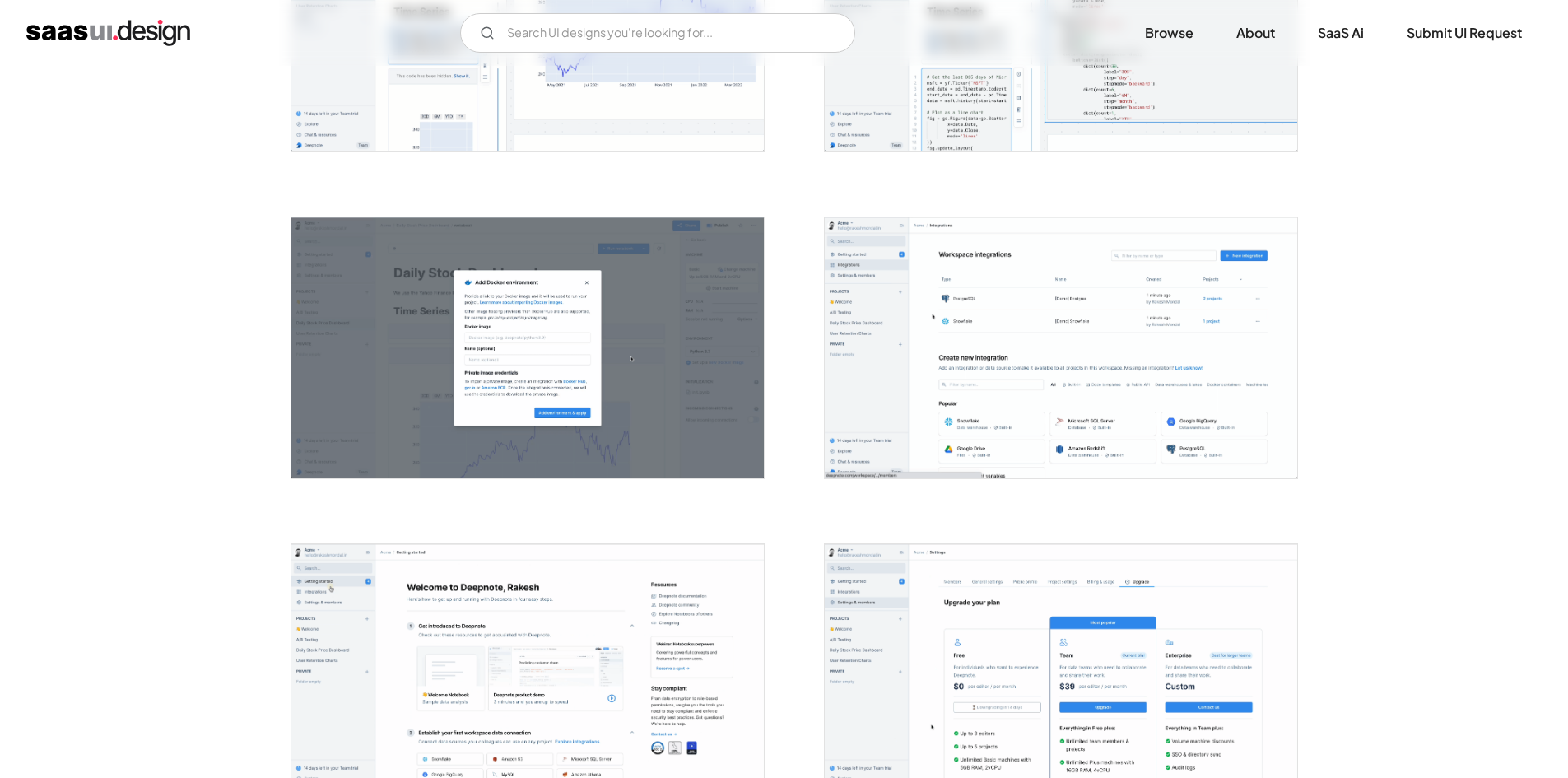
click at [898, 343] on img "open lightbox" at bounding box center [1062, 348] width 473 height 262
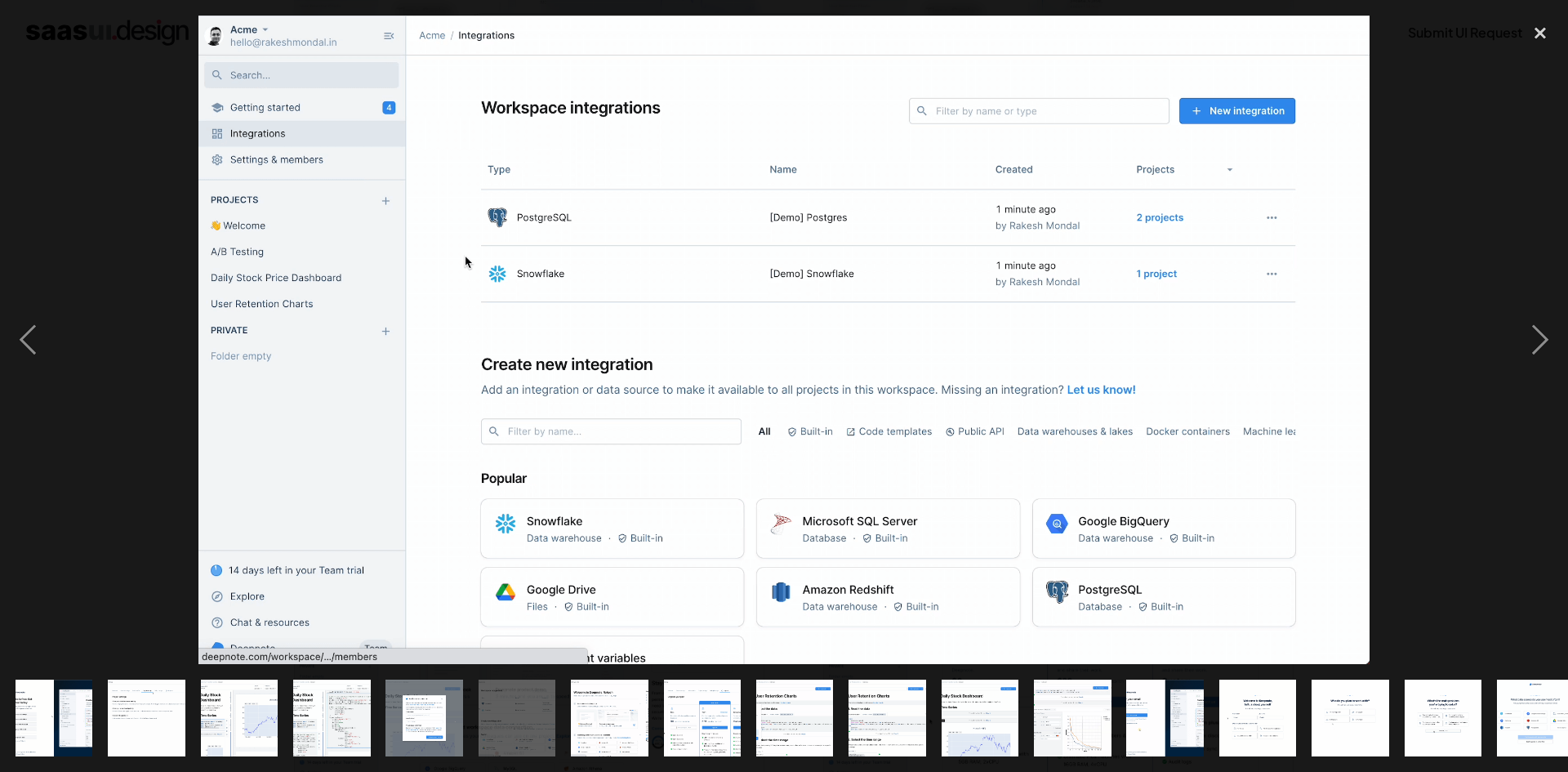
click at [1459, 132] on div at bounding box center [784, 340] width 1568 height 649
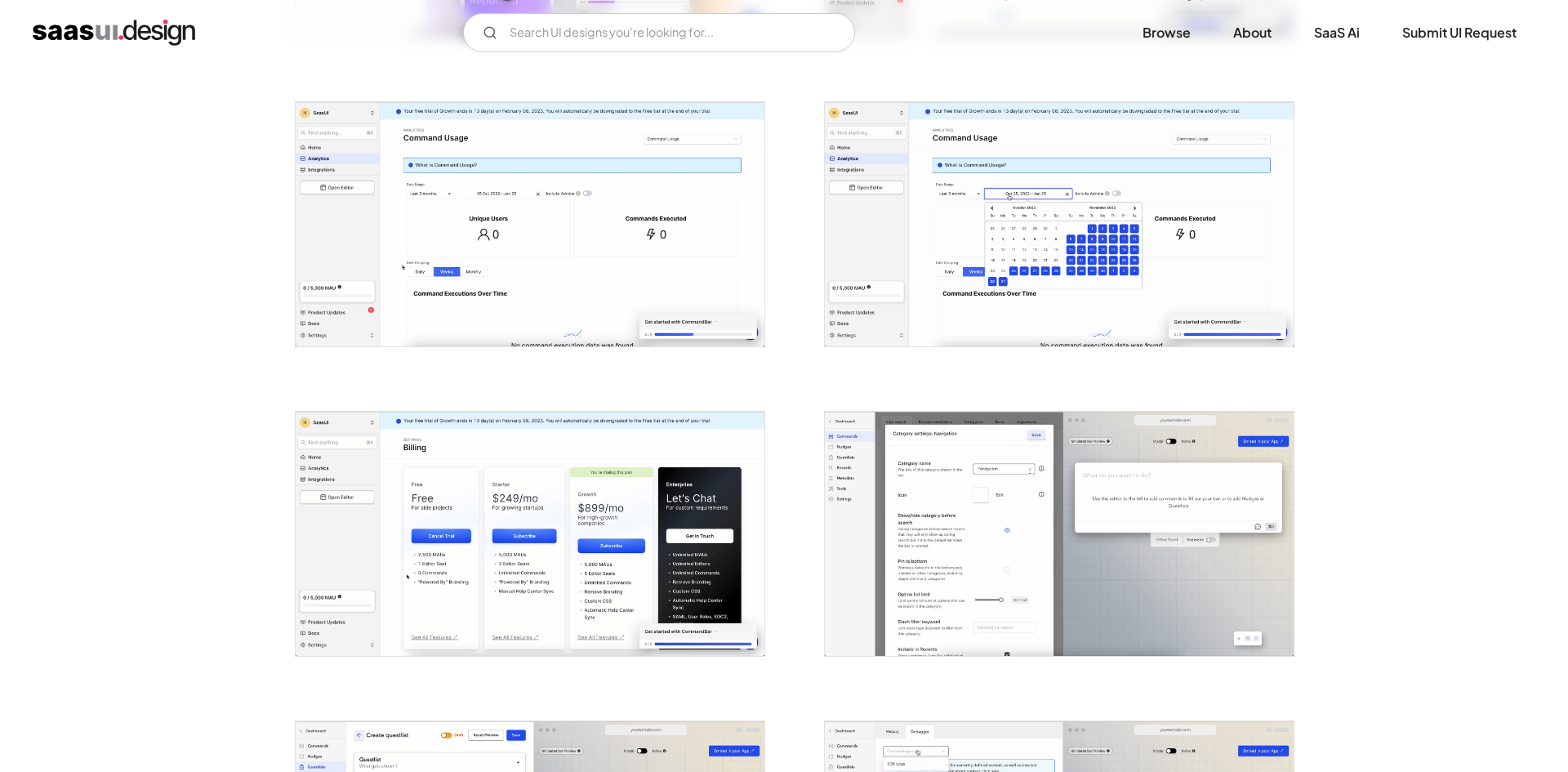
scroll to position [898, 0]
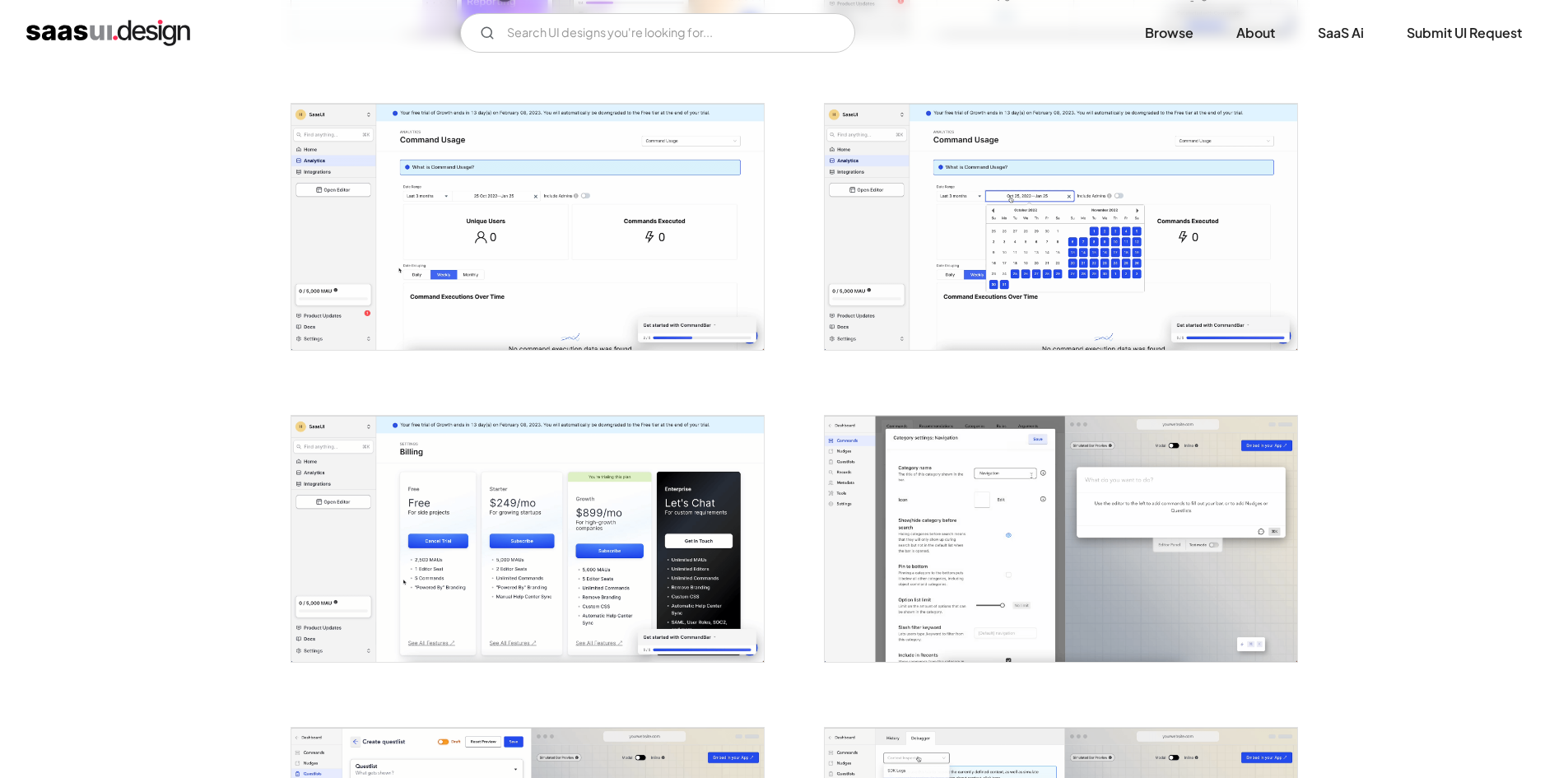
click at [366, 244] on img "open lightbox" at bounding box center [528, 227] width 473 height 246
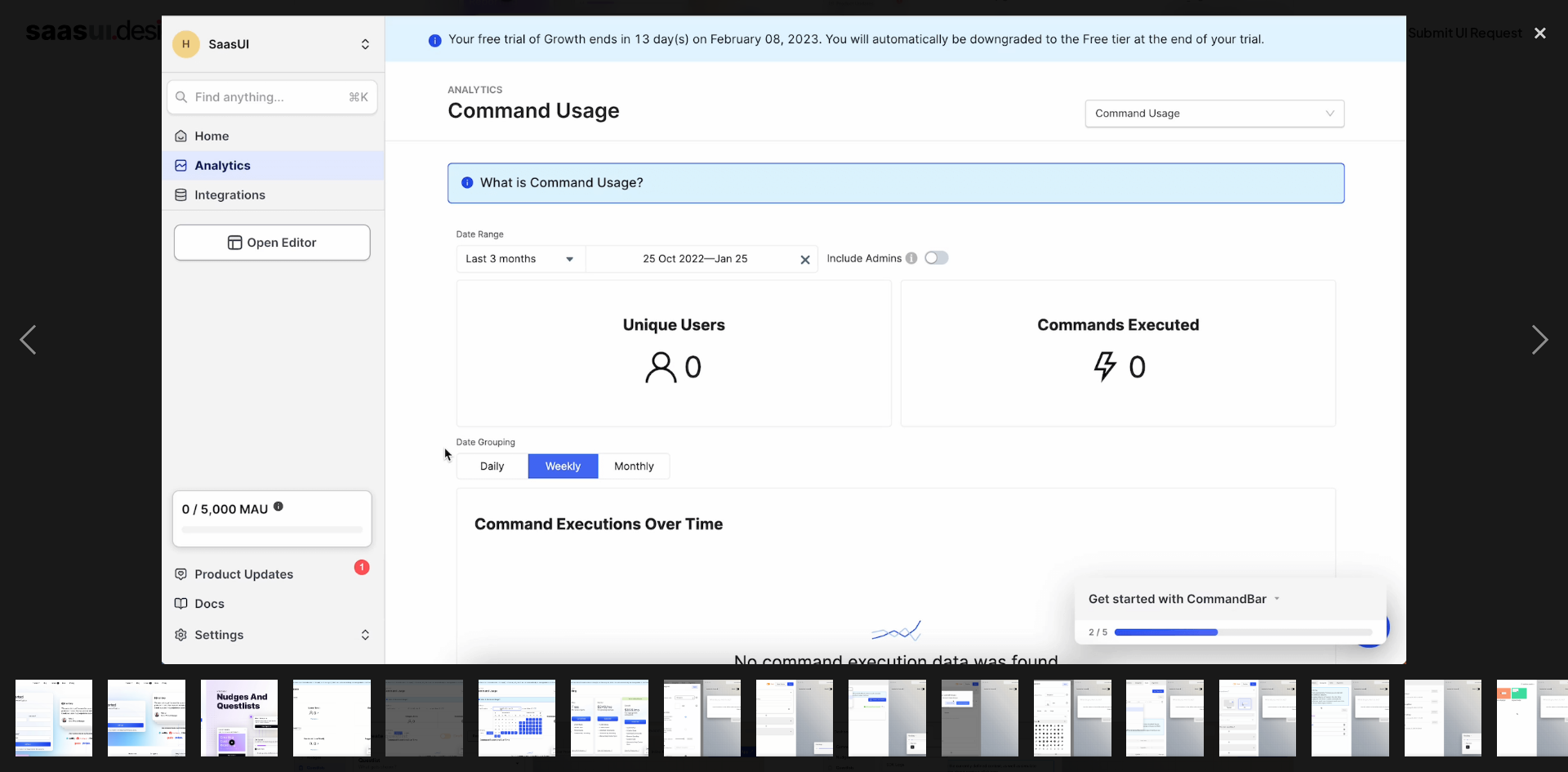
click at [112, 193] on div at bounding box center [784, 340] width 1568 height 649
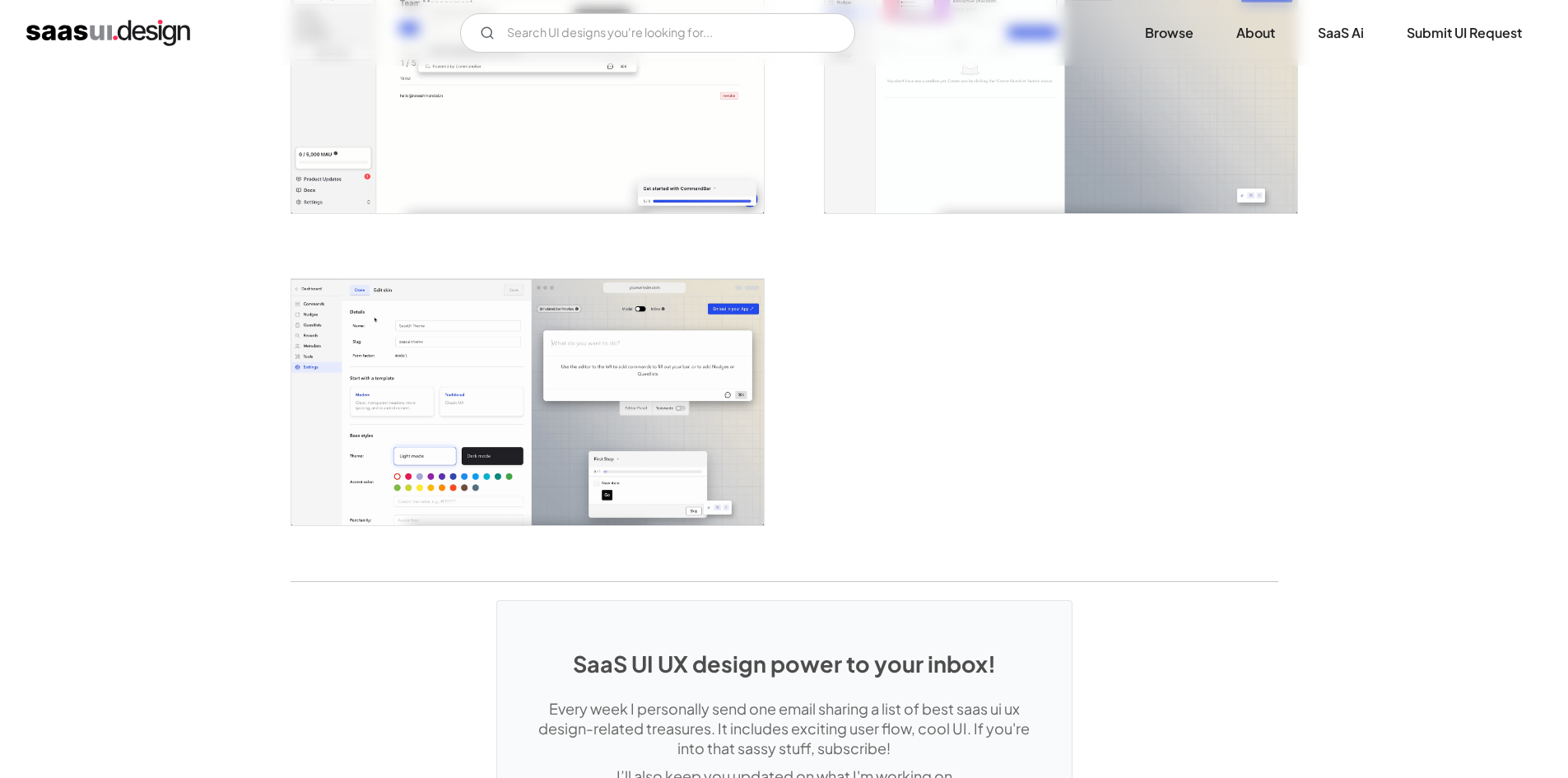
scroll to position [3539, 0]
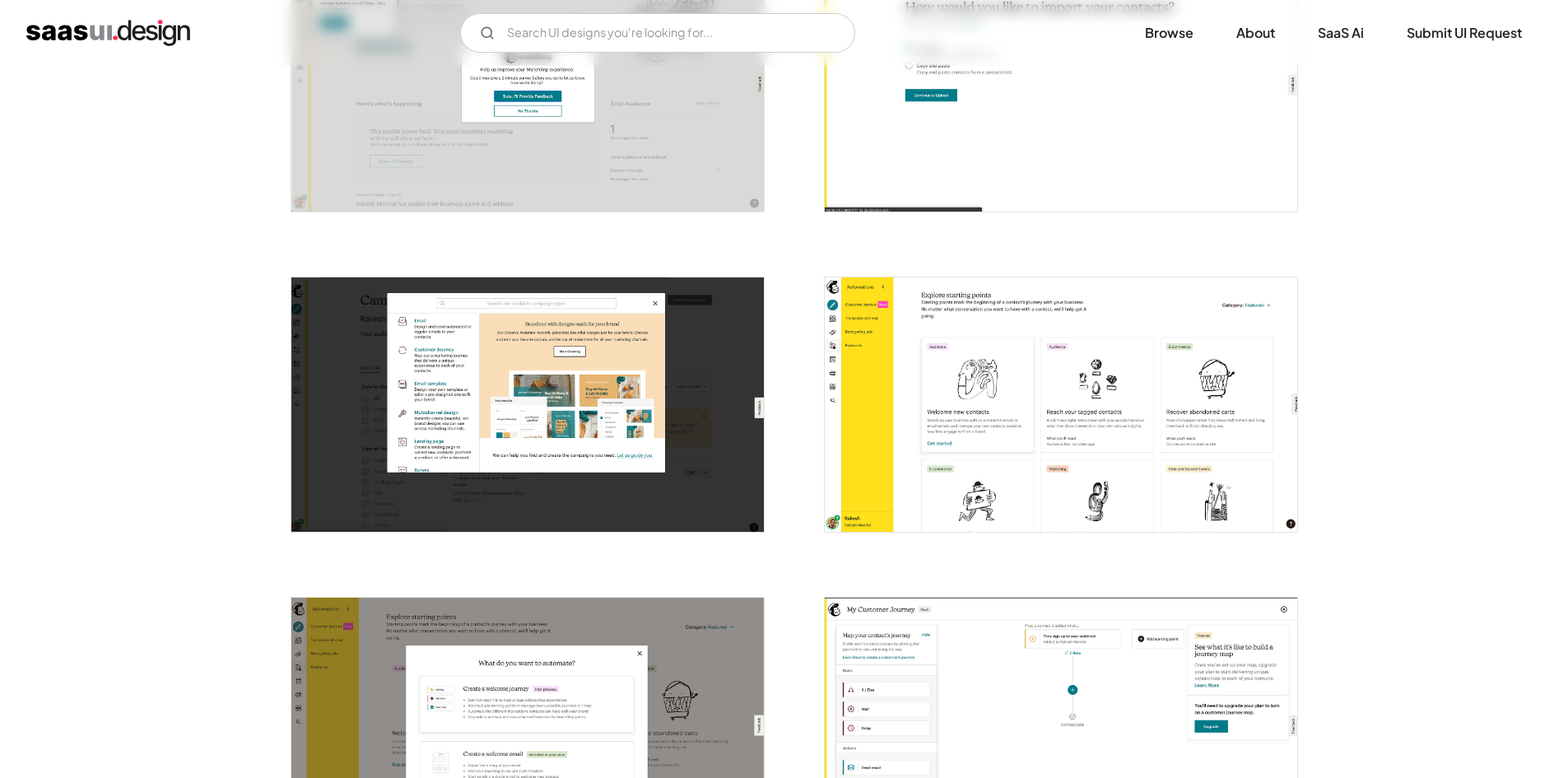
scroll to position [1564, 0]
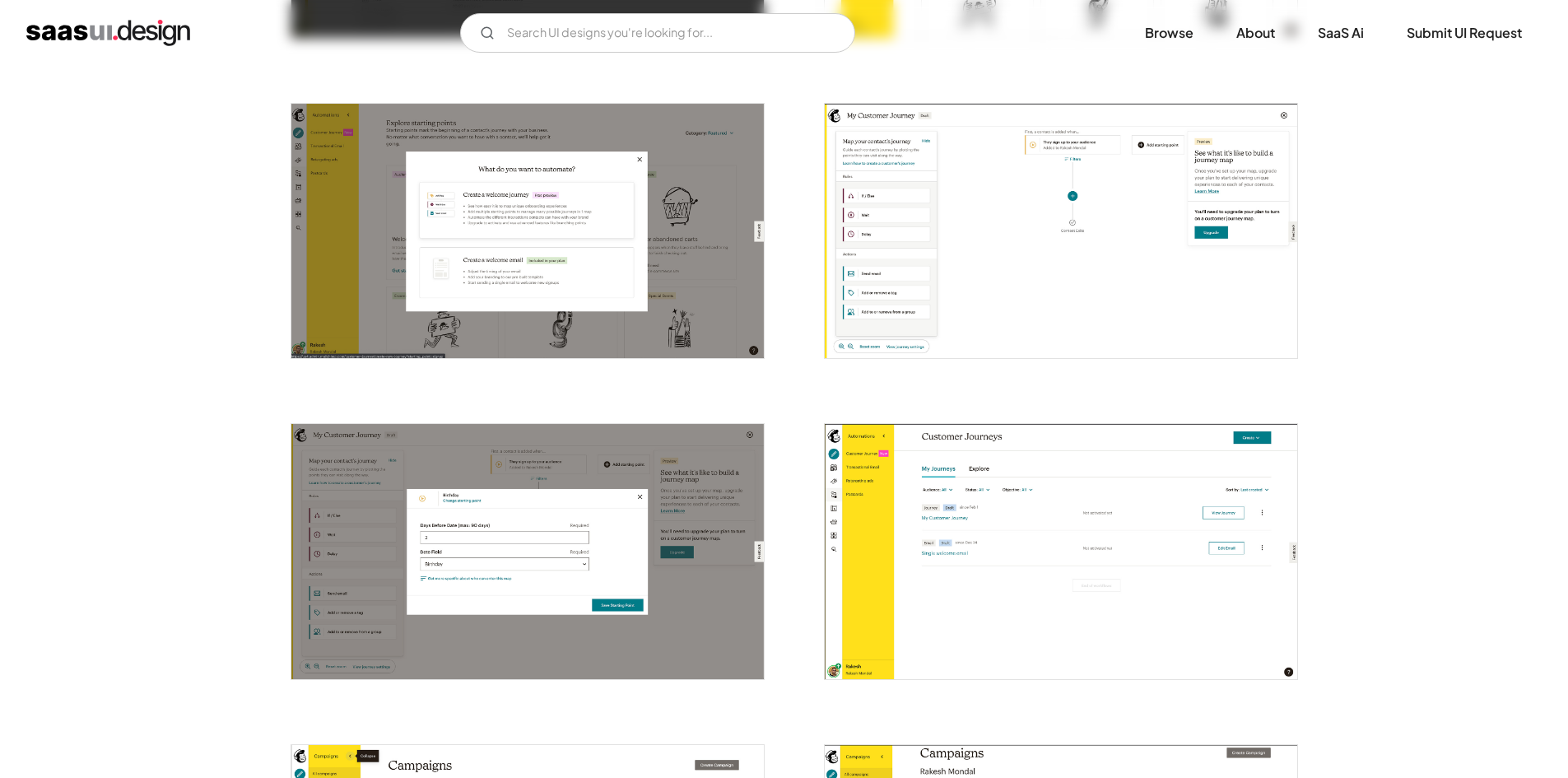
click at [818, 447] on div at bounding box center [1051, 541] width 494 height 320
click at [922, 443] on img "open lightbox" at bounding box center [1062, 550] width 473 height 254
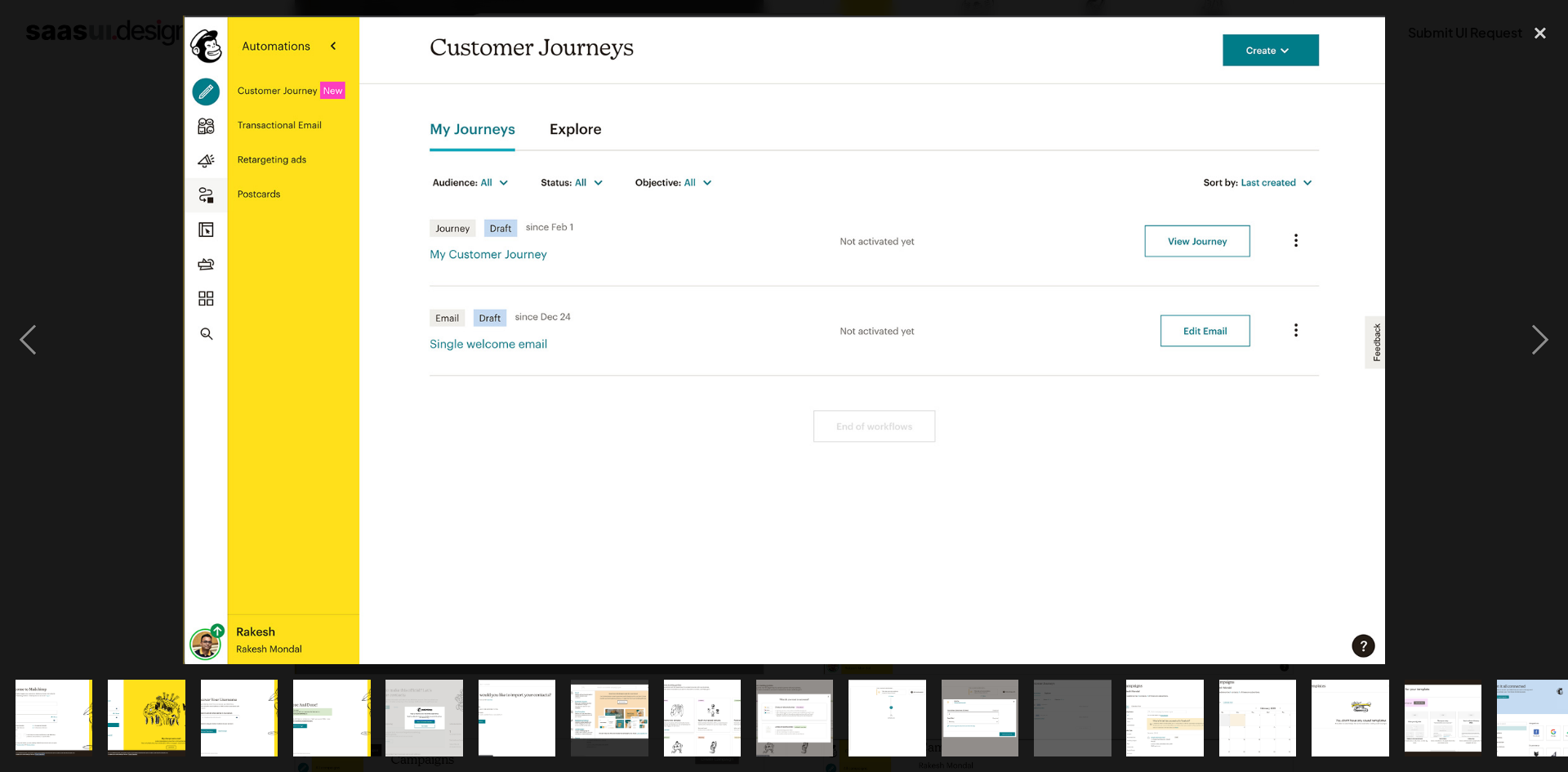
click at [1453, 88] on div at bounding box center [784, 340] width 1568 height 649
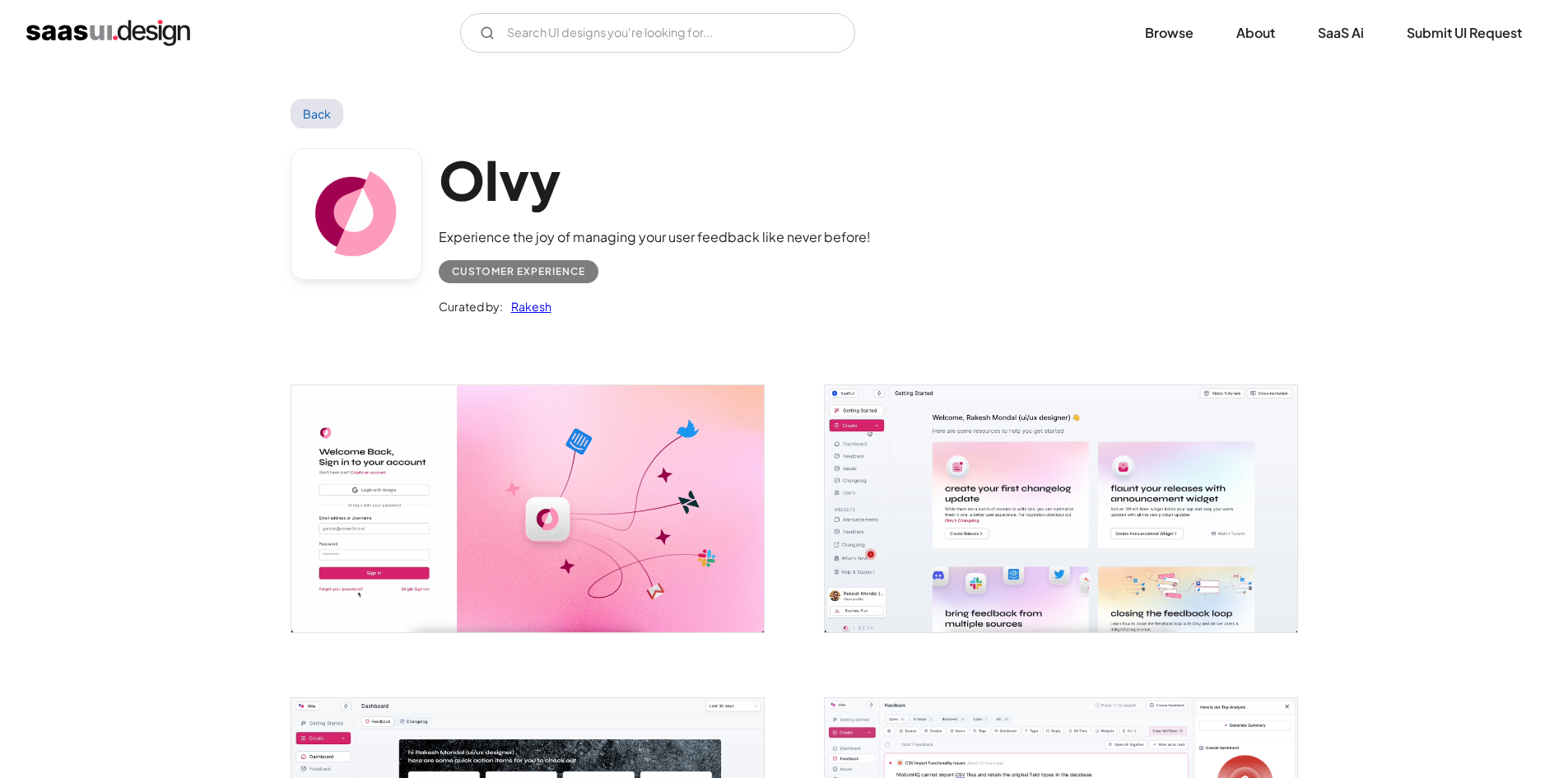
click at [827, 458] on img "open lightbox" at bounding box center [1062, 508] width 473 height 246
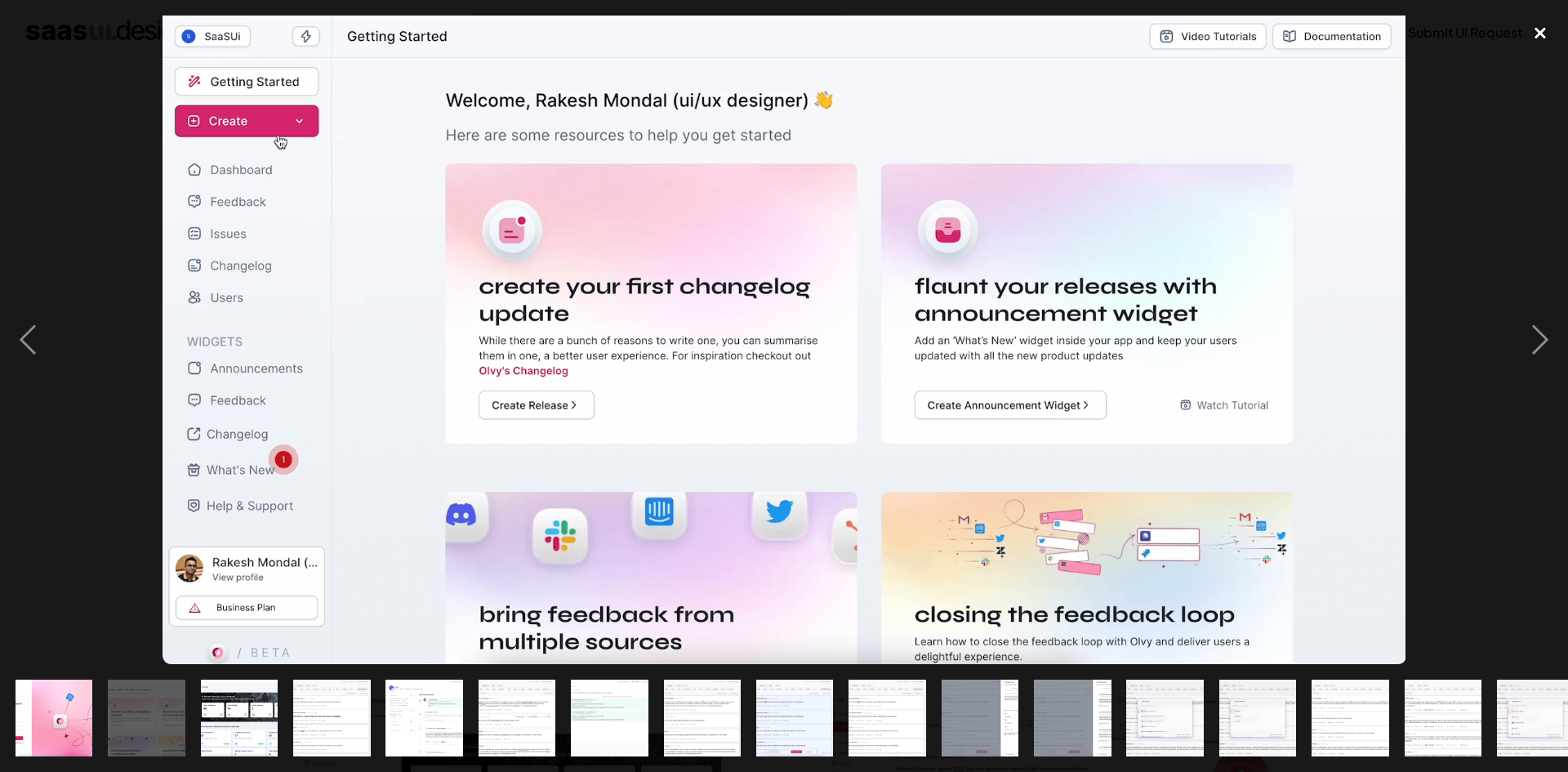
click at [1529, 35] on div "close lightbox" at bounding box center [1540, 33] width 55 height 36
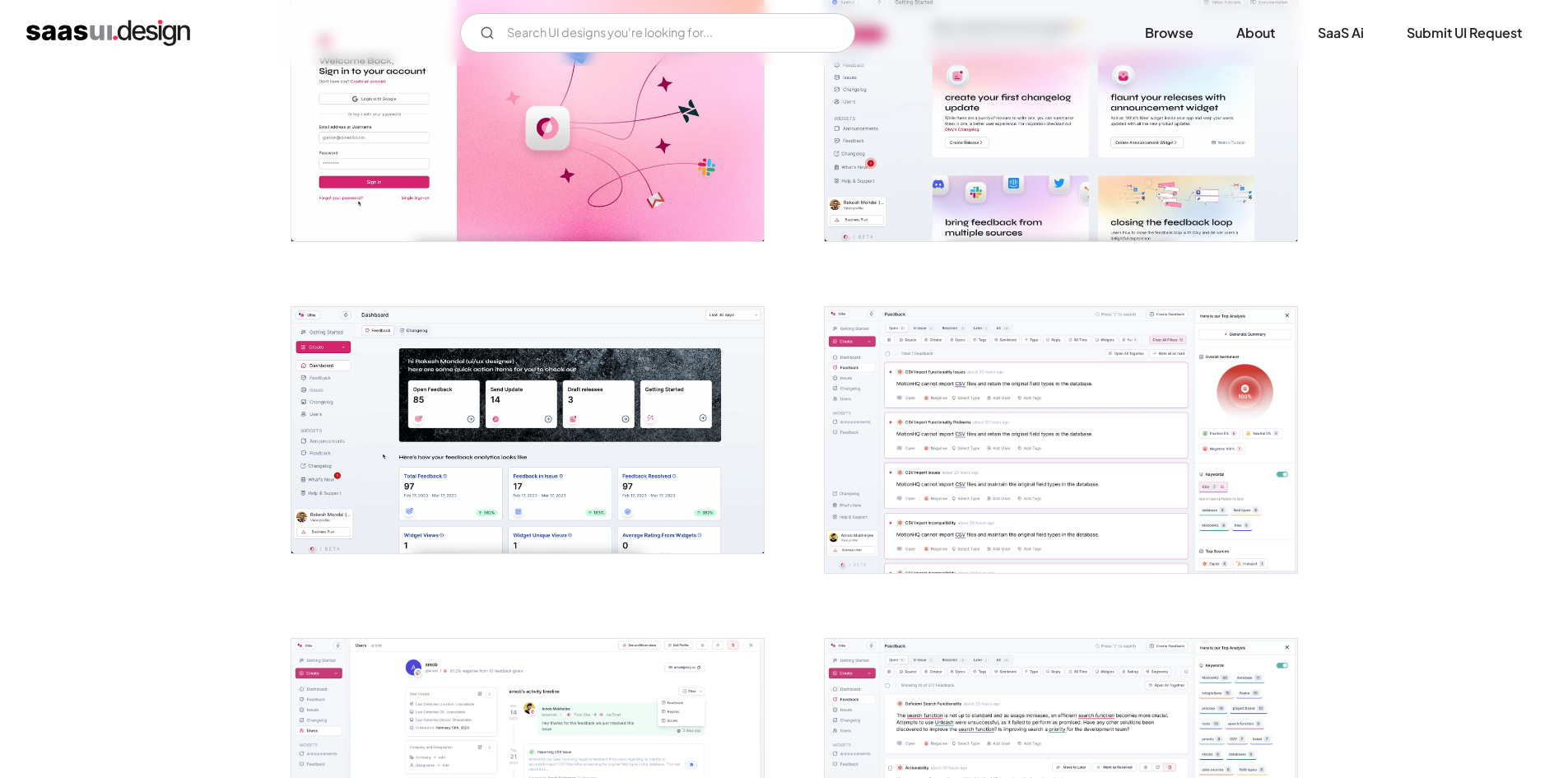
scroll to position [411, 0]
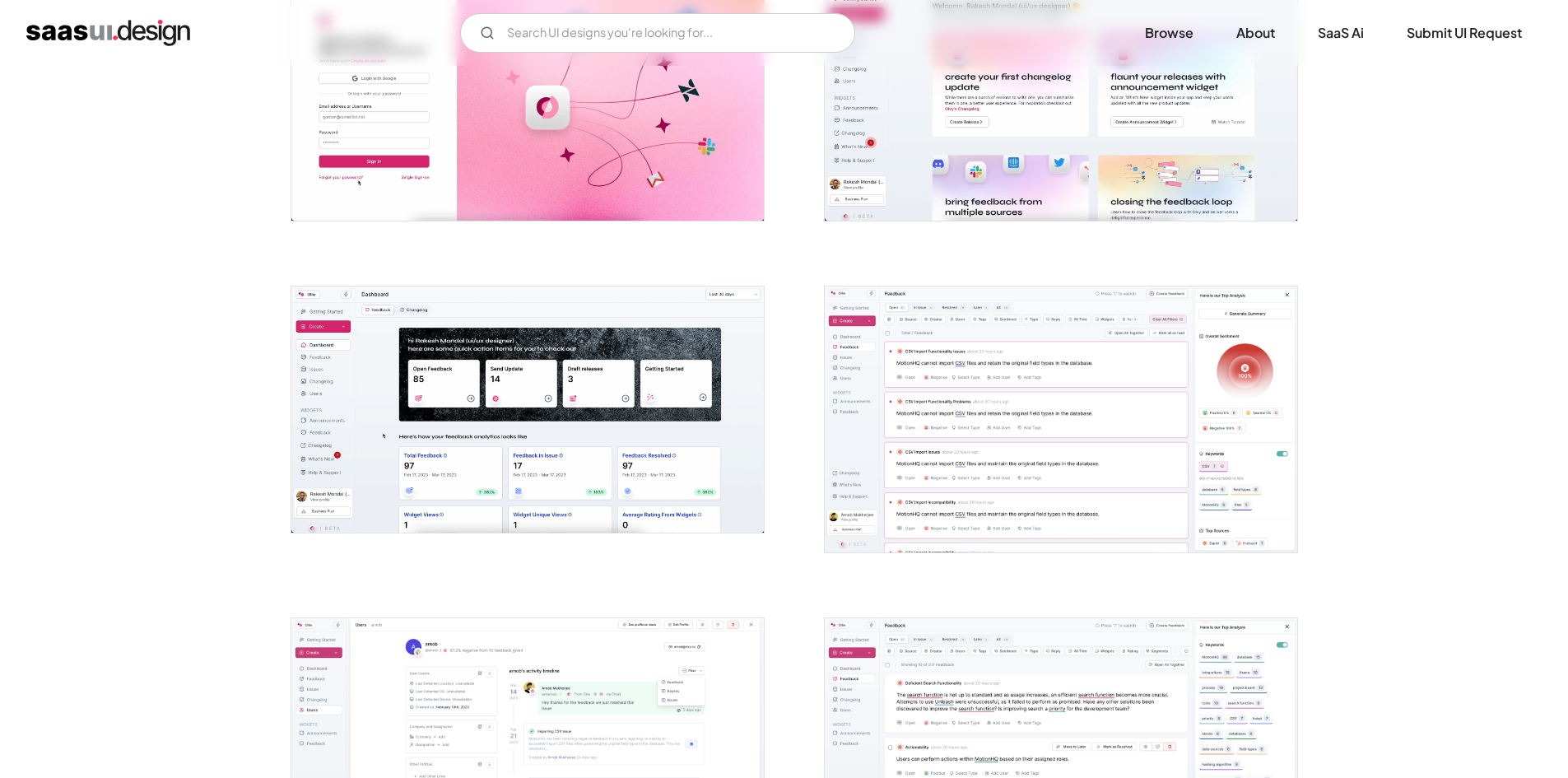
click at [1096, 323] on img "open lightbox" at bounding box center [1062, 419] width 473 height 266
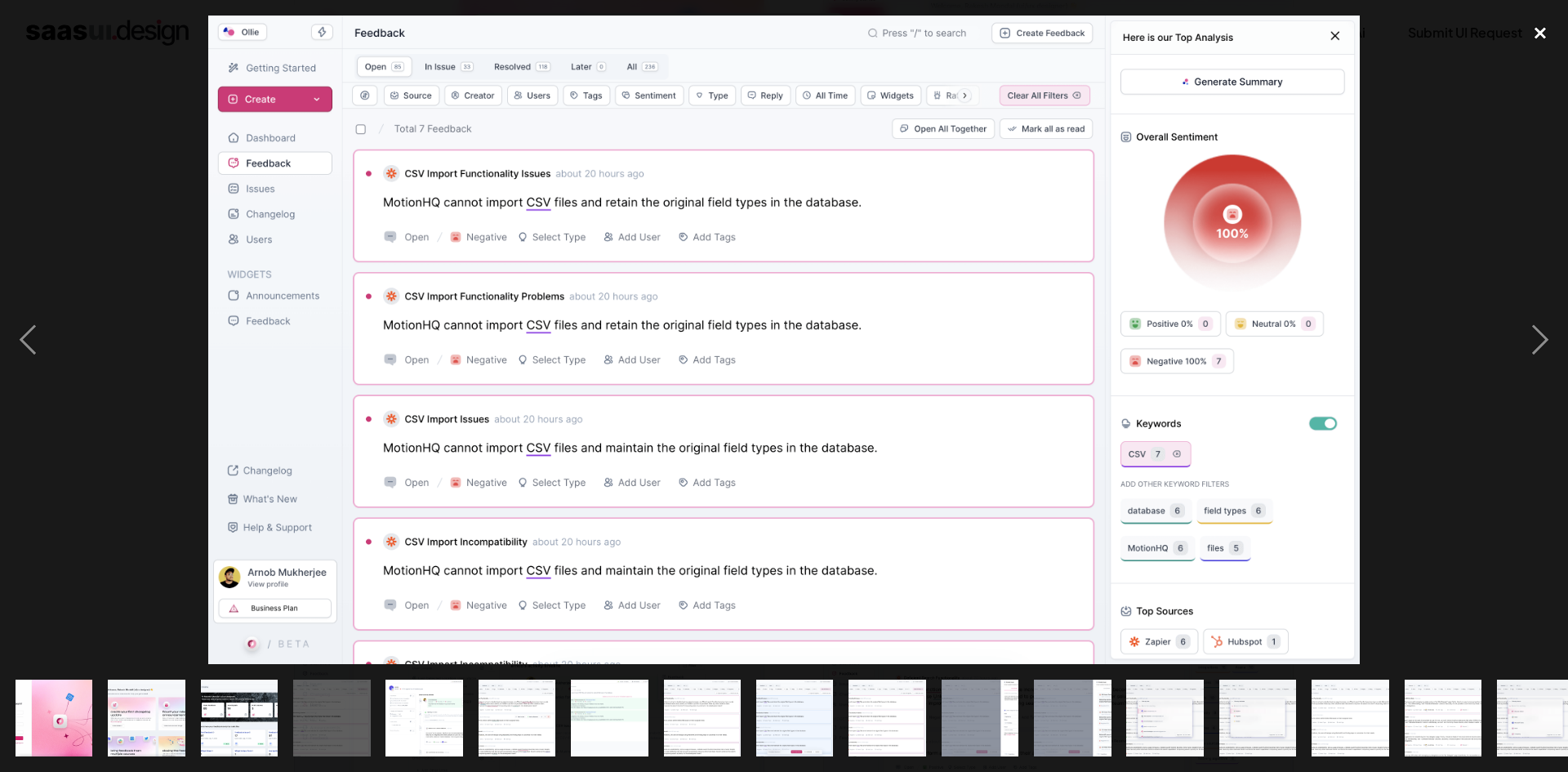
click at [1537, 31] on div "close lightbox" at bounding box center [1540, 33] width 55 height 36
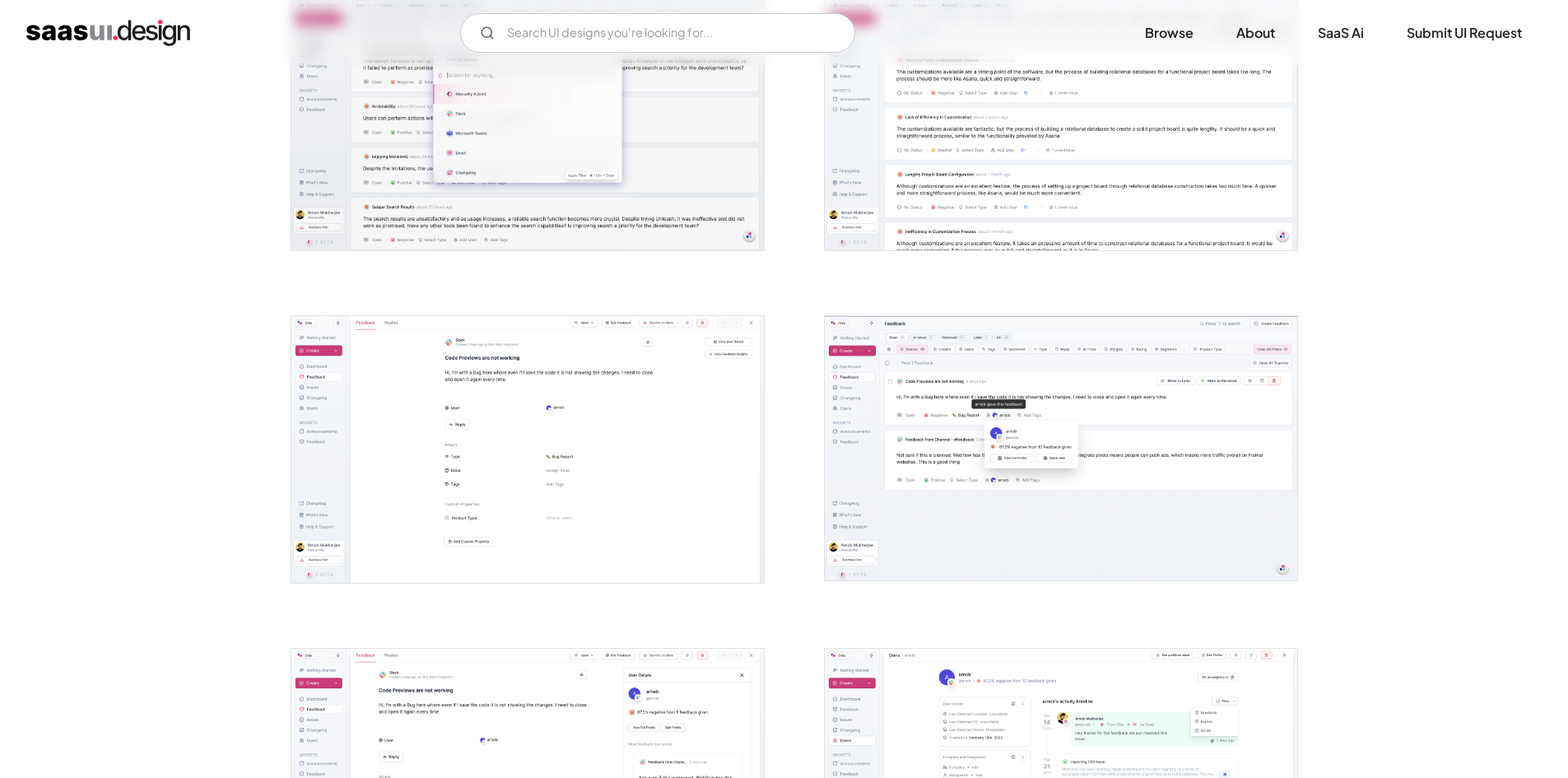
scroll to position [3045, 0]
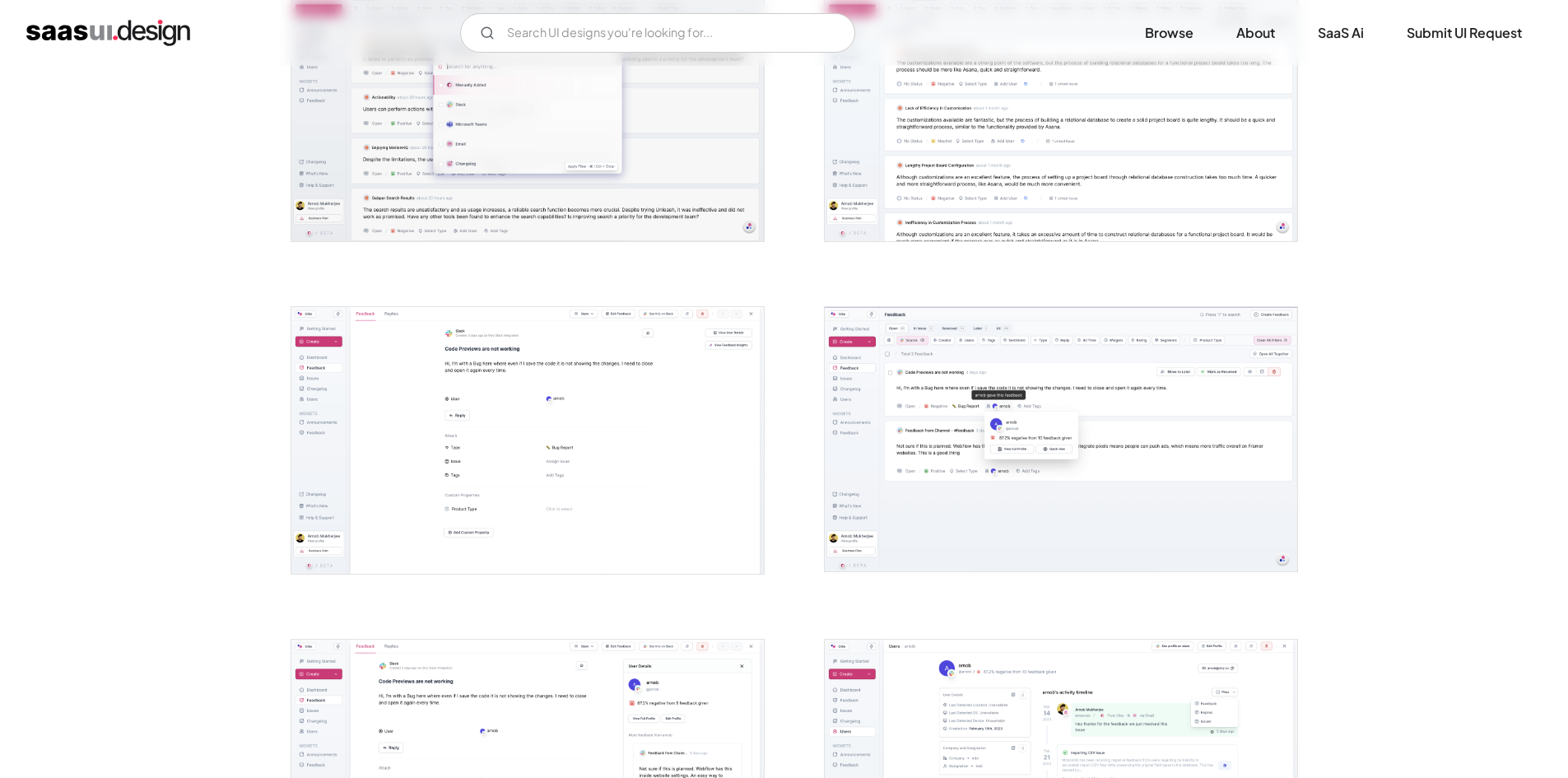
click at [415, 543] on img "open lightbox" at bounding box center [528, 439] width 473 height 266
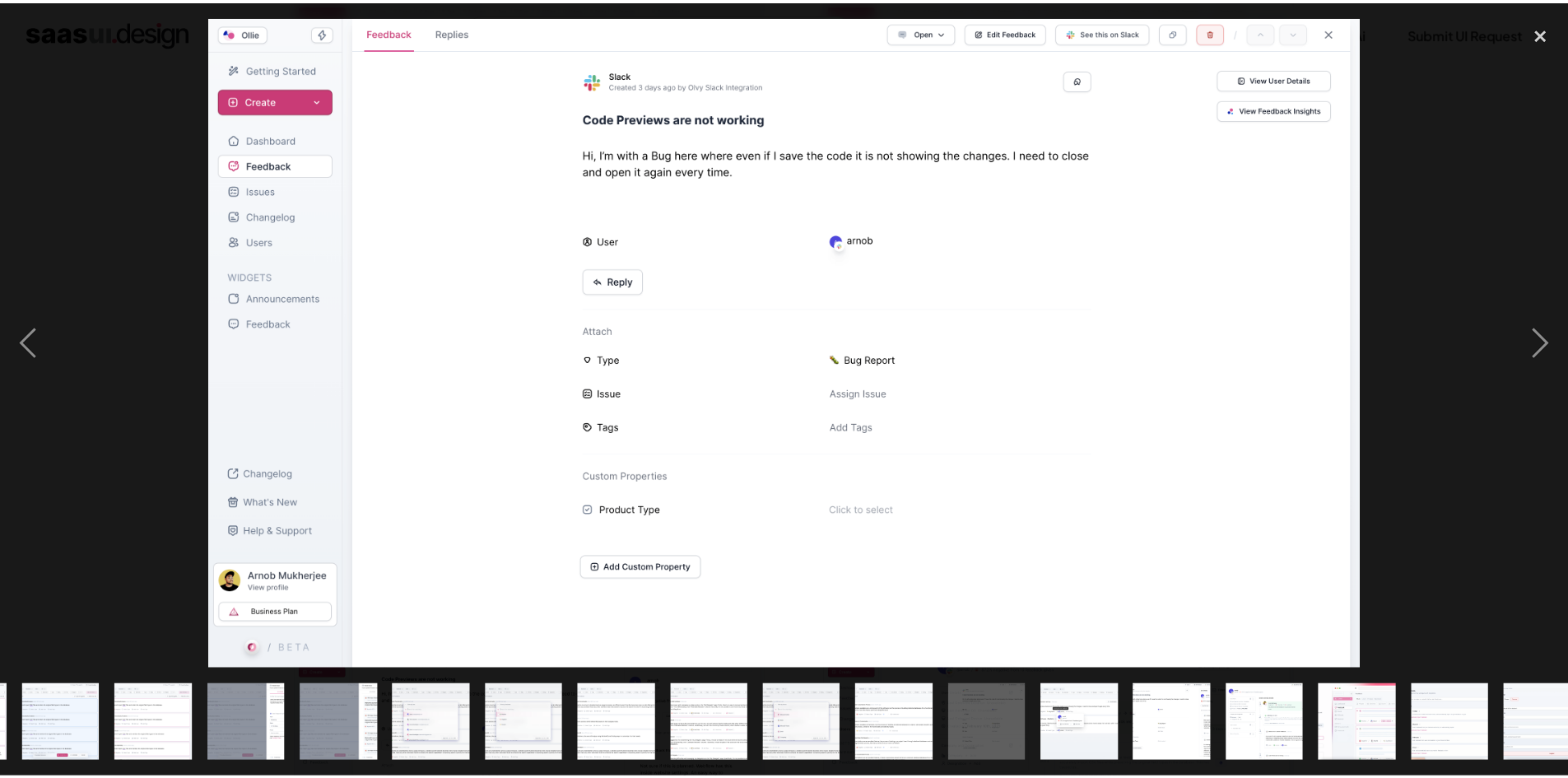
scroll to position [0, 768]
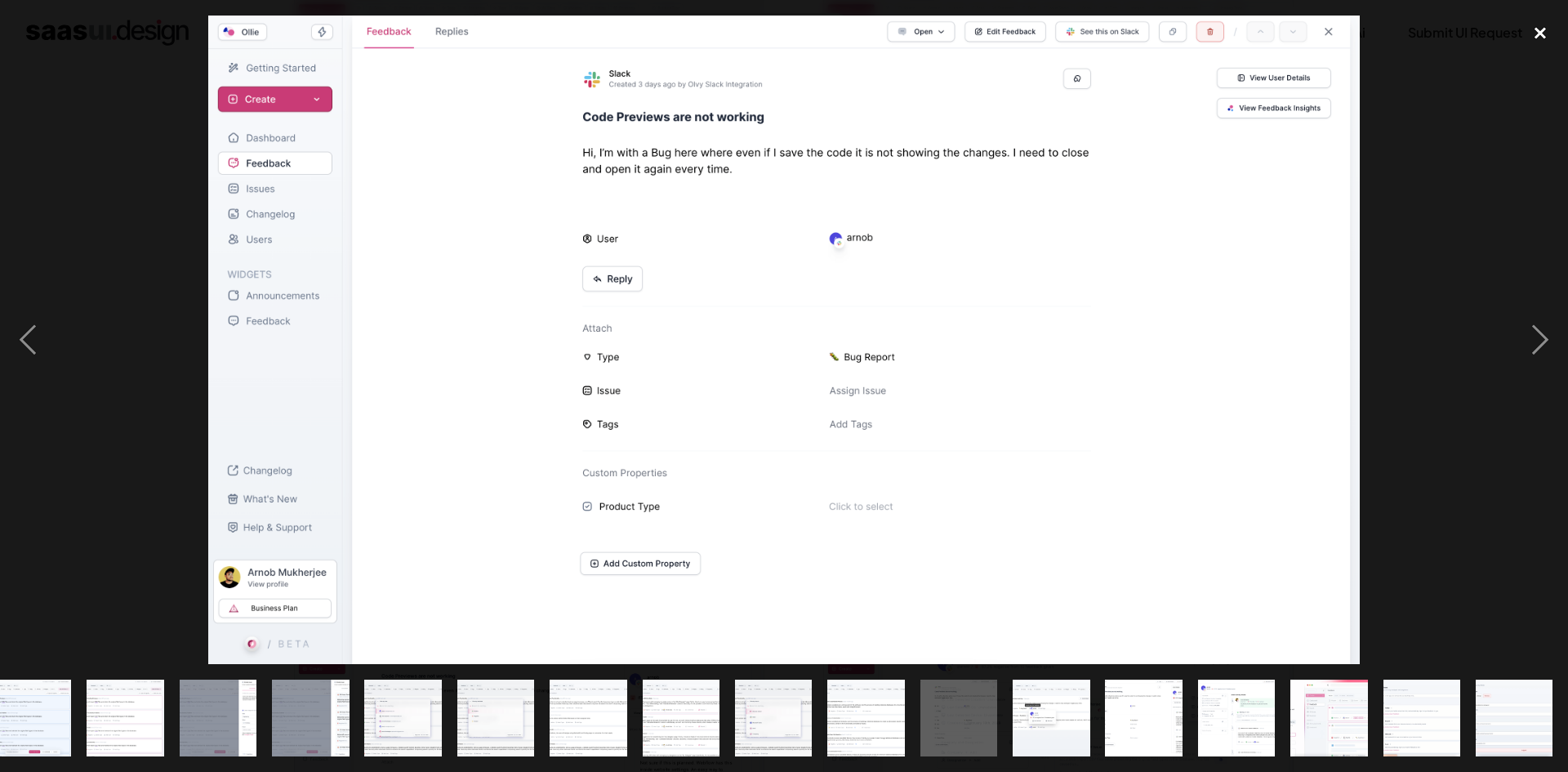
click at [1544, 34] on div "close lightbox" at bounding box center [1540, 33] width 55 height 36
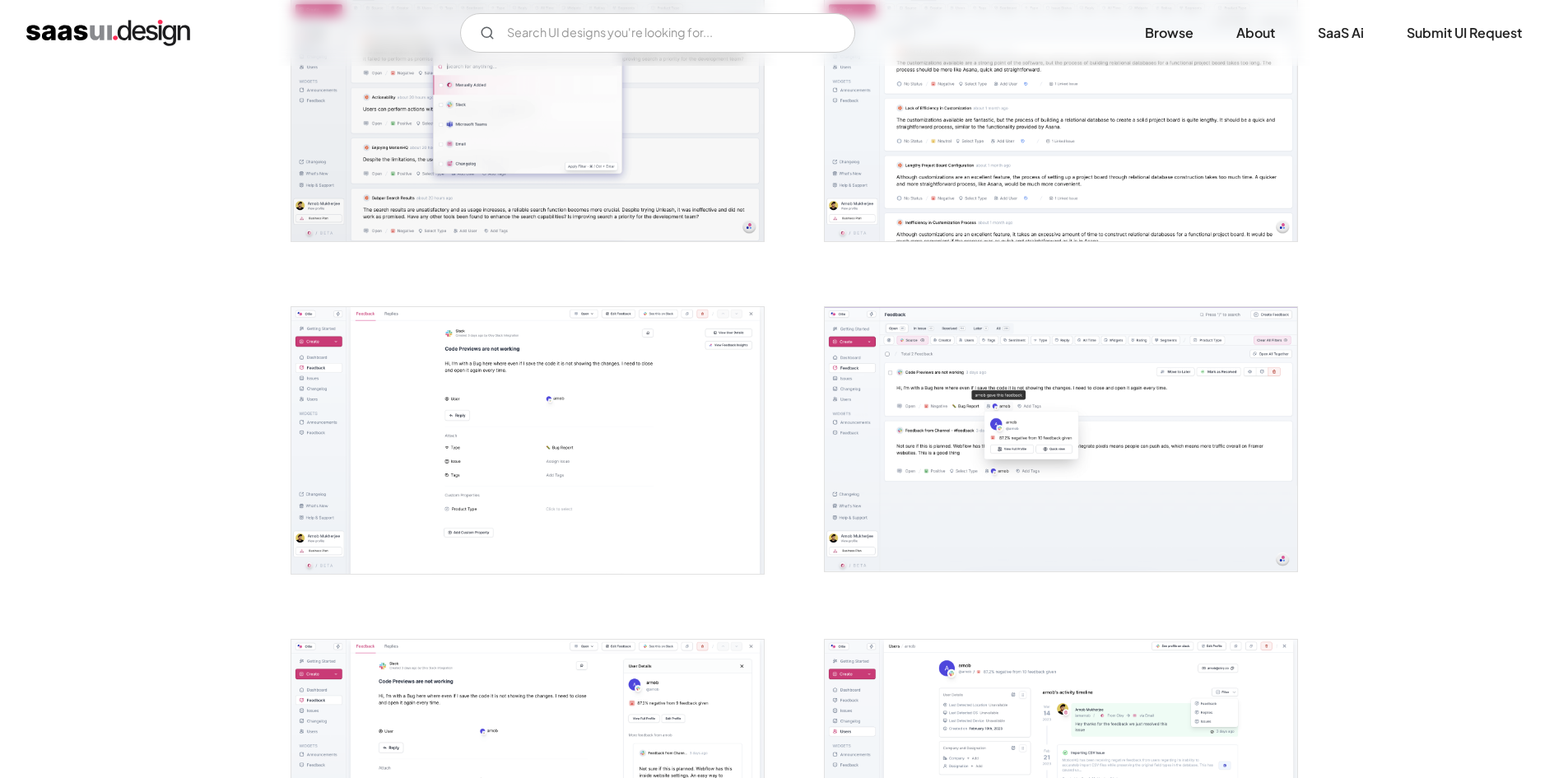
scroll to position [0, 0]
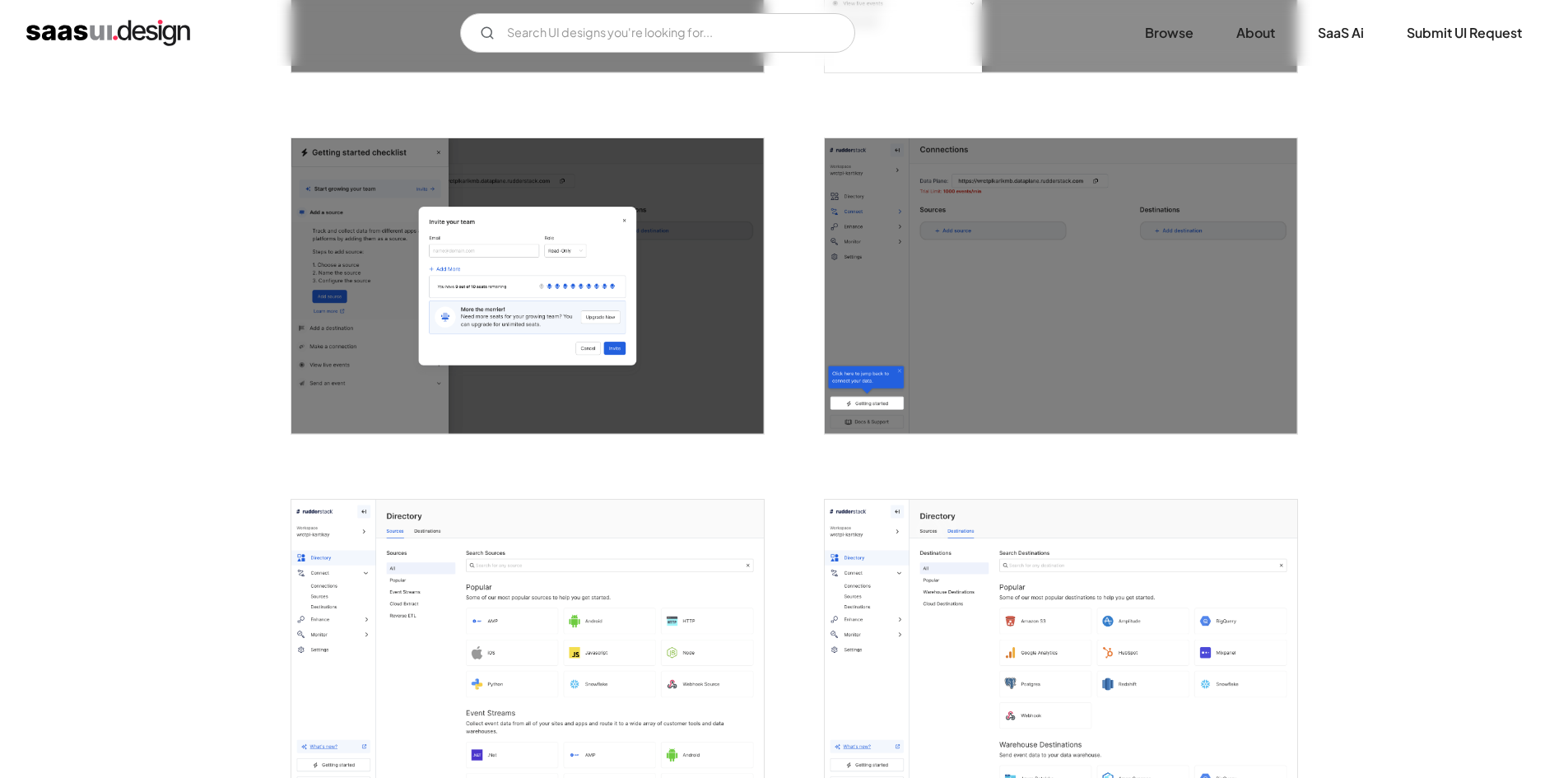
scroll to position [1646, 0]
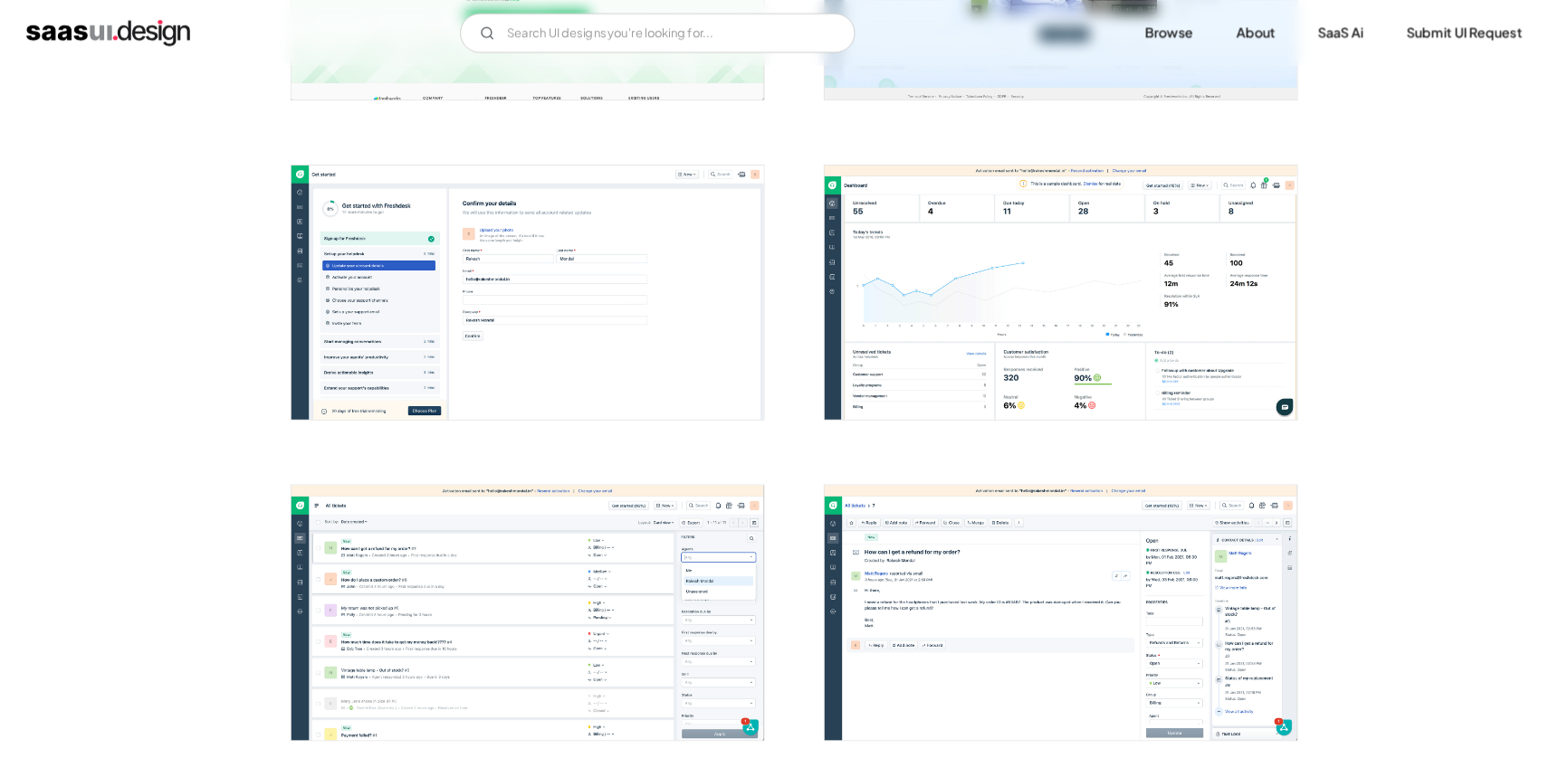
scroll to position [633, 0]
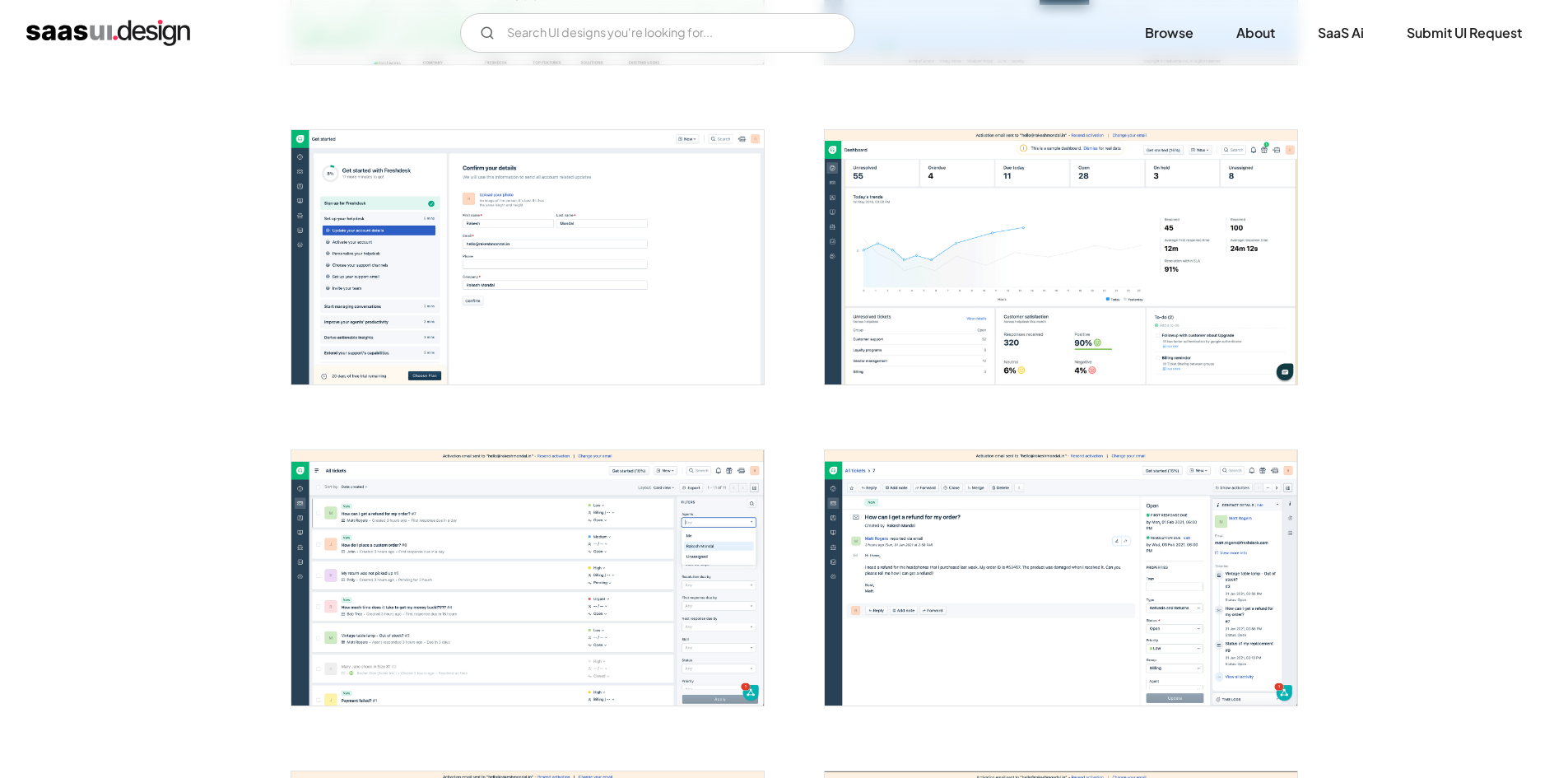
click at [893, 310] on img "open lightbox" at bounding box center [1062, 257] width 473 height 254
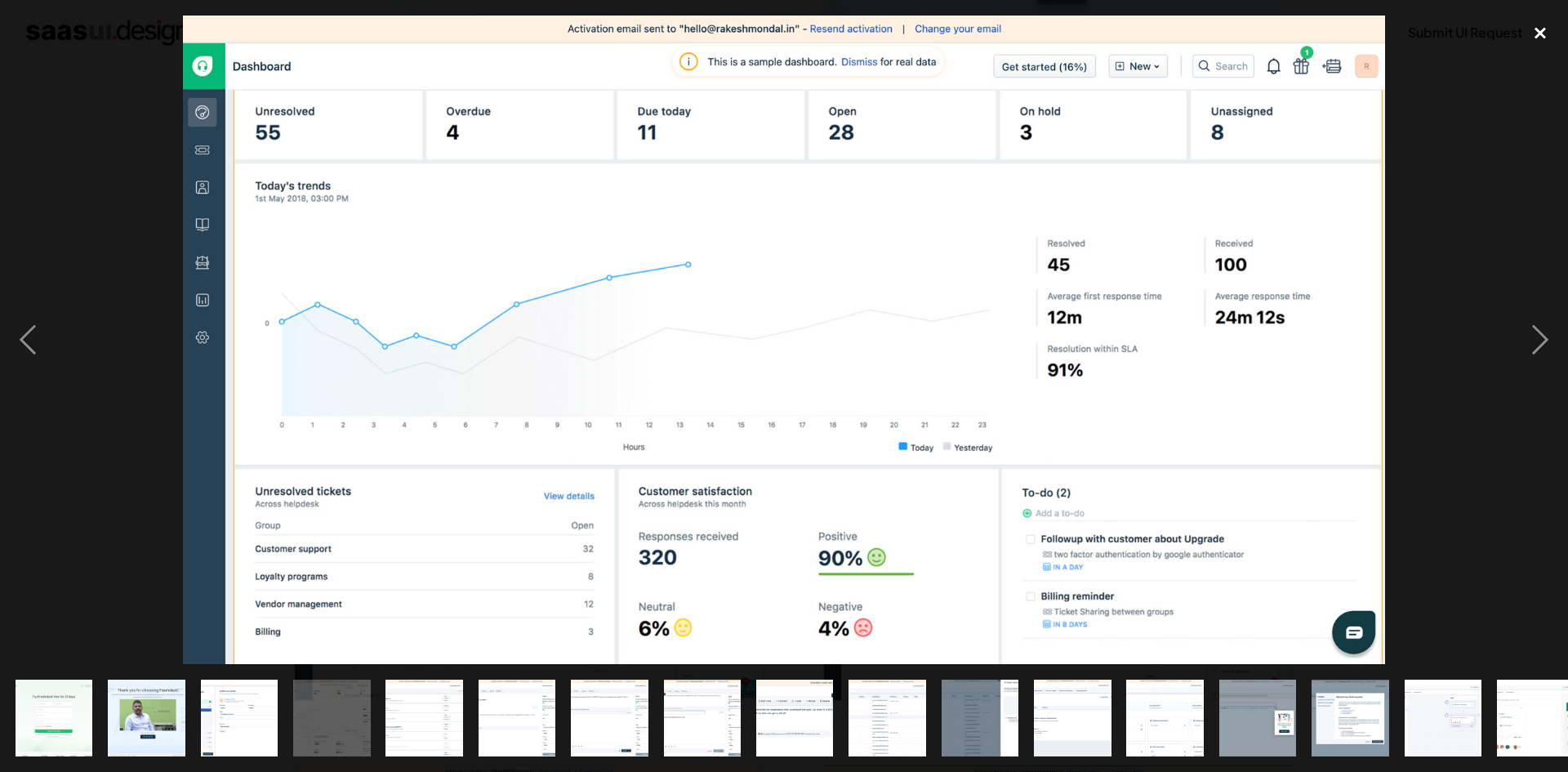
click at [1541, 30] on div "close lightbox" at bounding box center [1540, 33] width 55 height 36
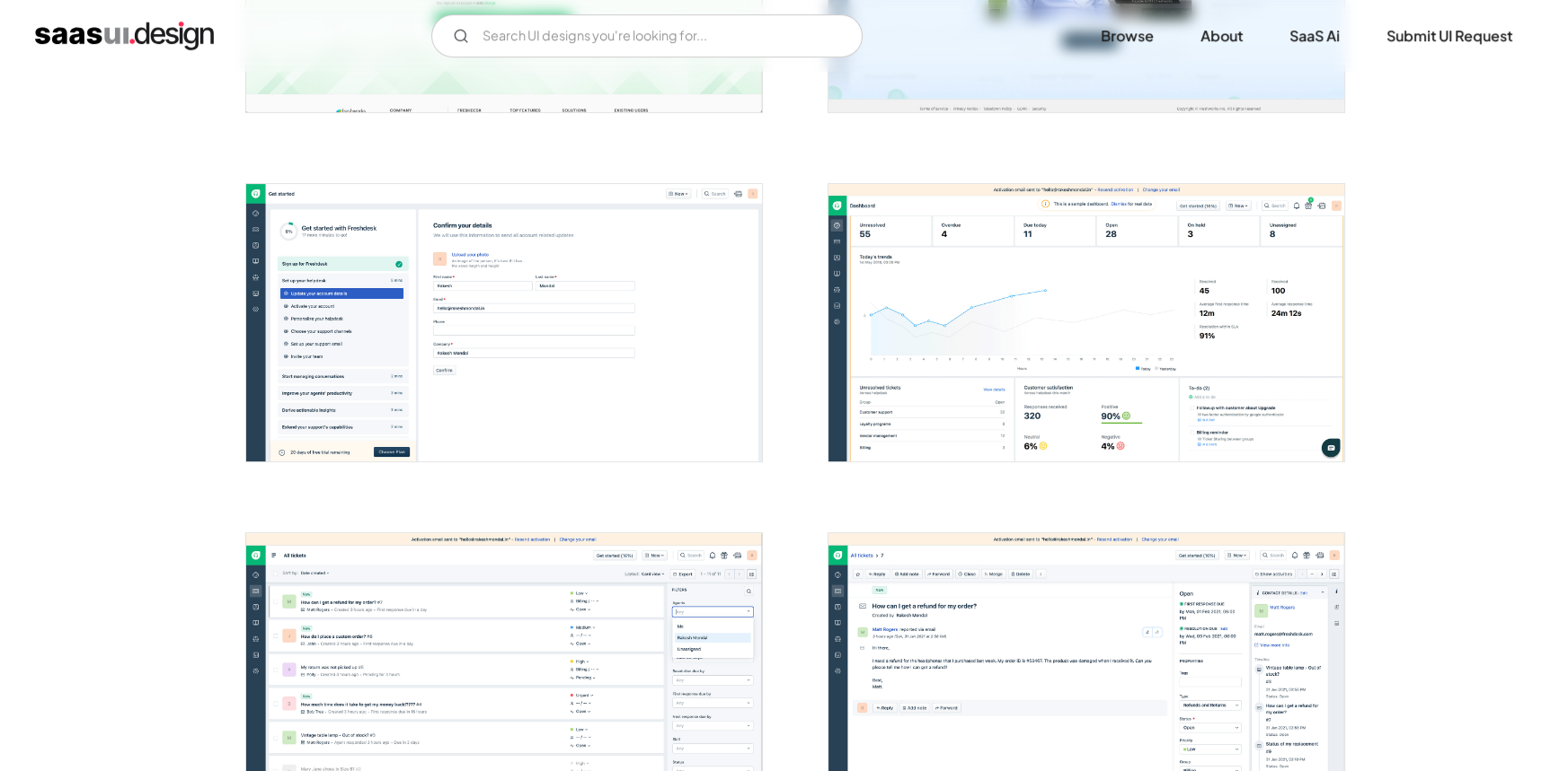
scroll to position [547, 0]
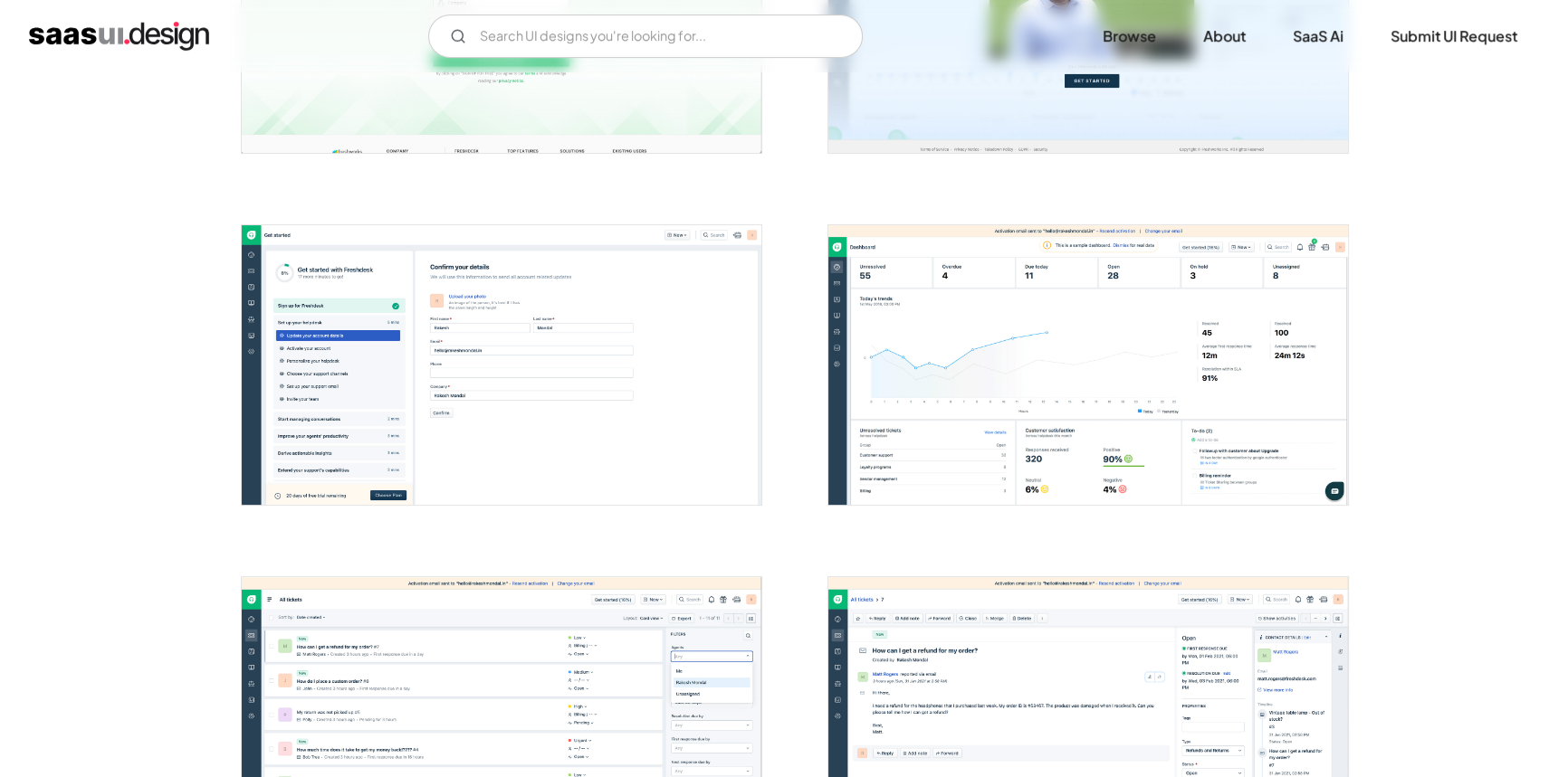
click at [314, 313] on img "open lightbox" at bounding box center [502, 365] width 520 height 279
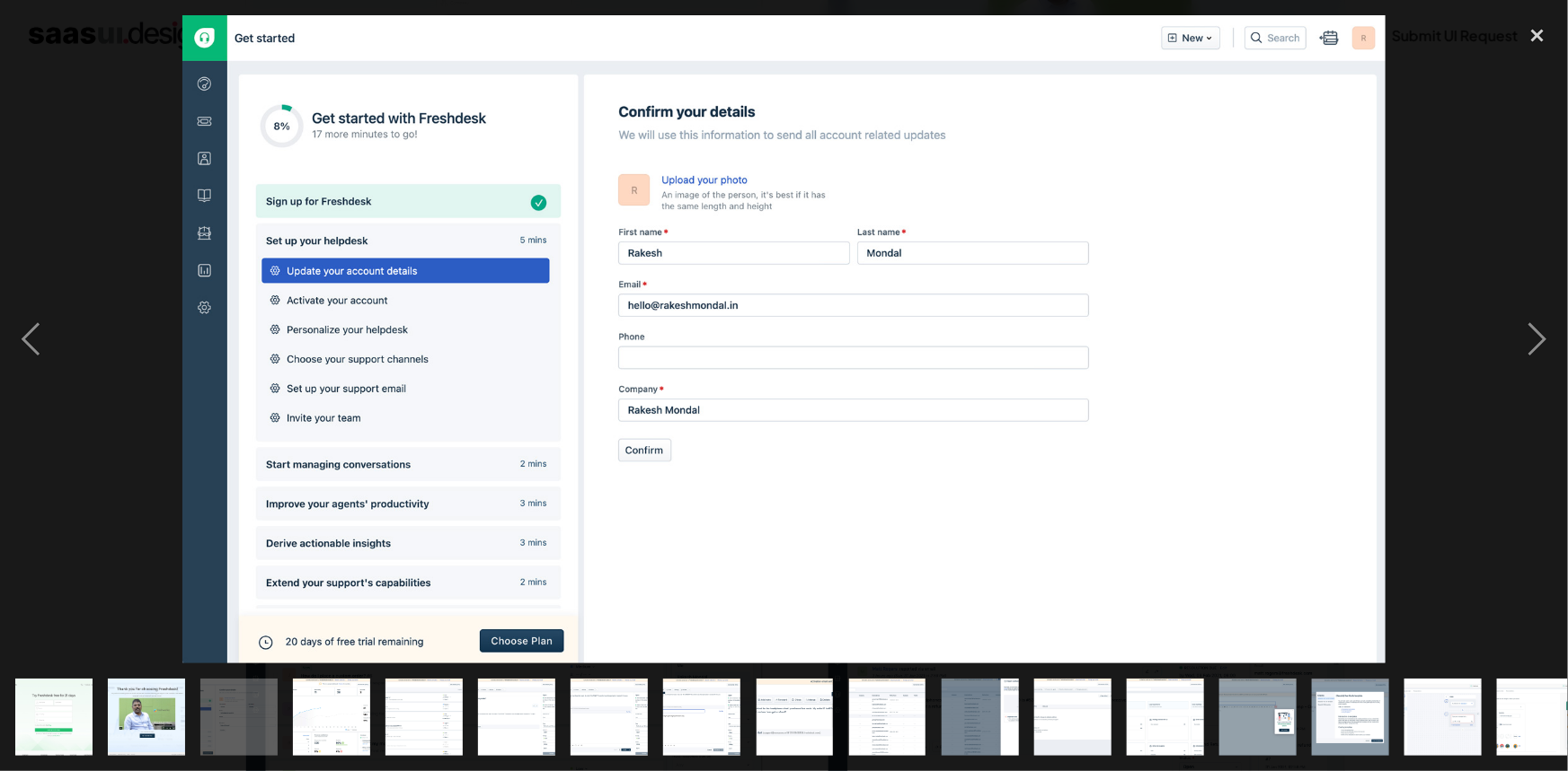
click at [1504, 297] on div at bounding box center [784, 340] width 1568 height 649
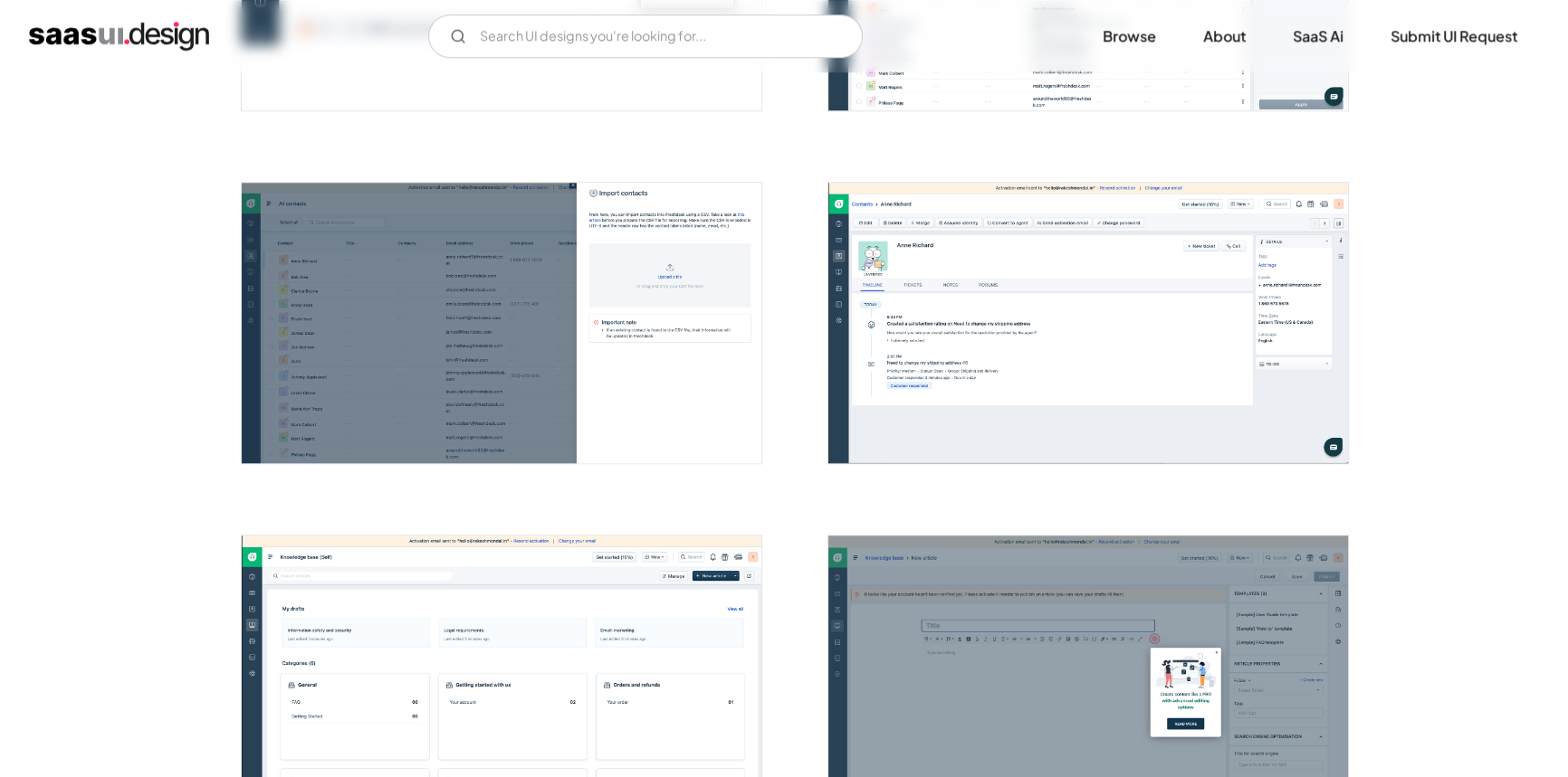
scroll to position [2361, 0]
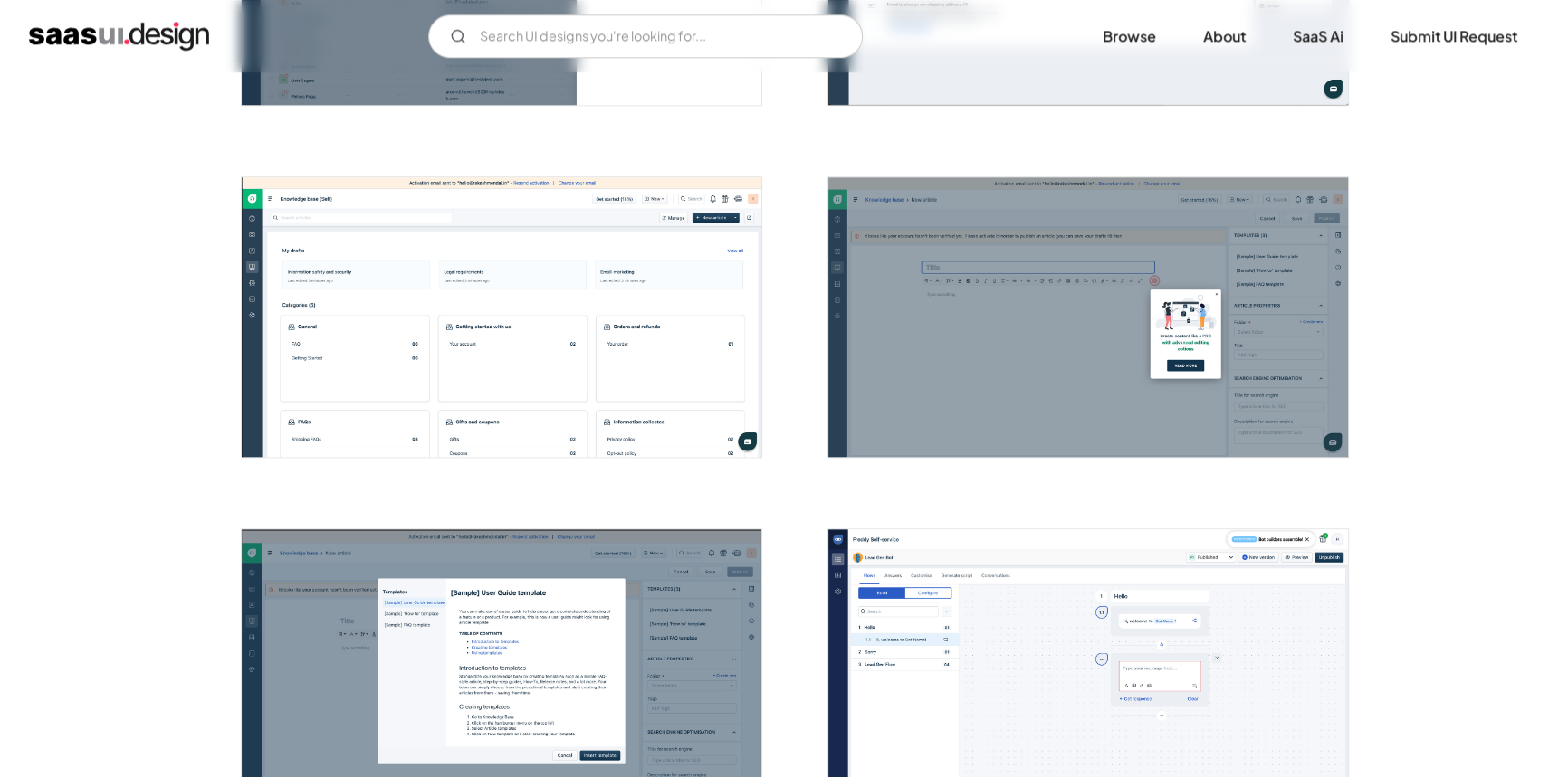
click at [627, 287] on img "open lightbox" at bounding box center [502, 317] width 520 height 279
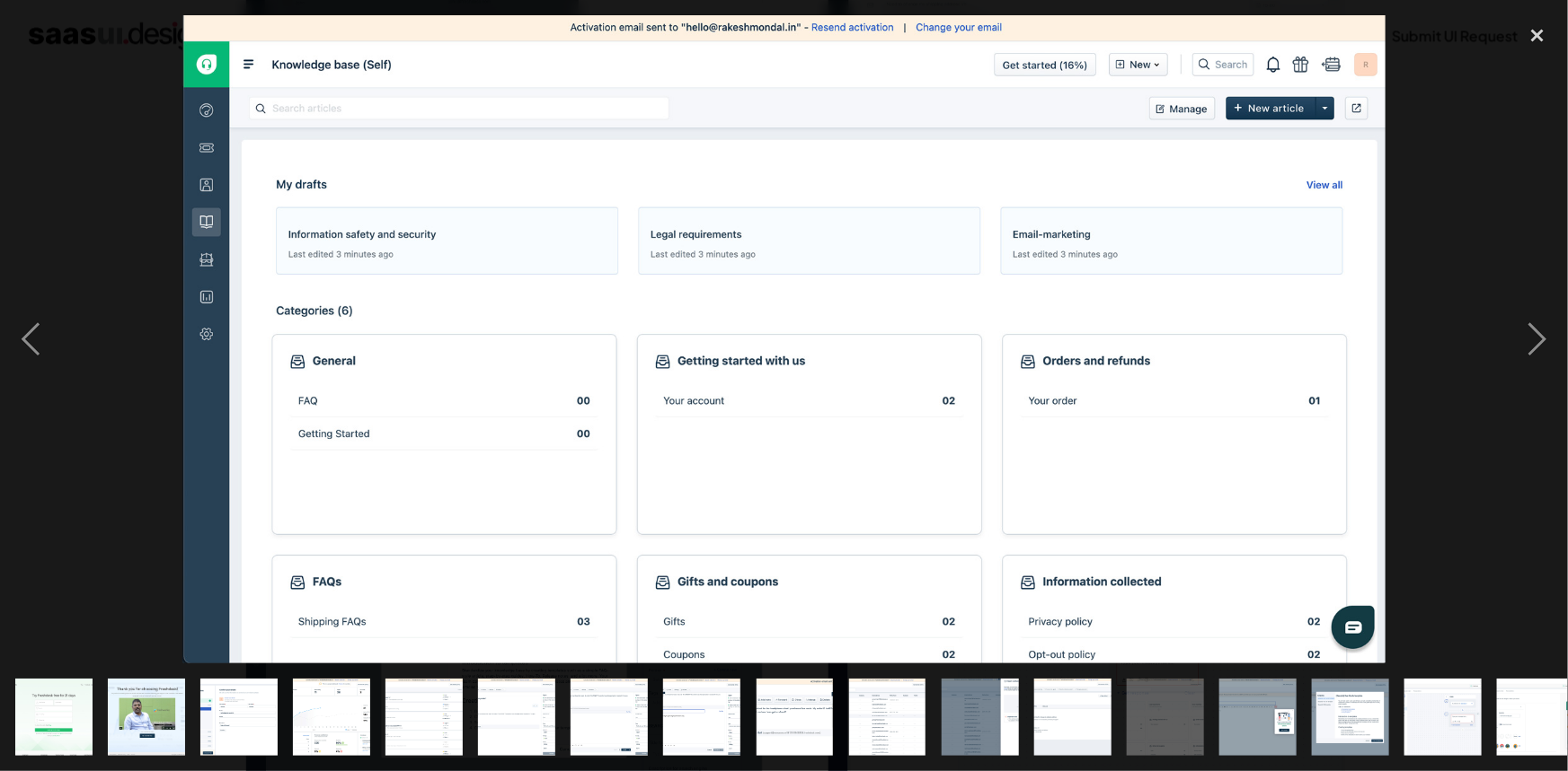
click at [1434, 223] on div at bounding box center [784, 340] width 1568 height 649
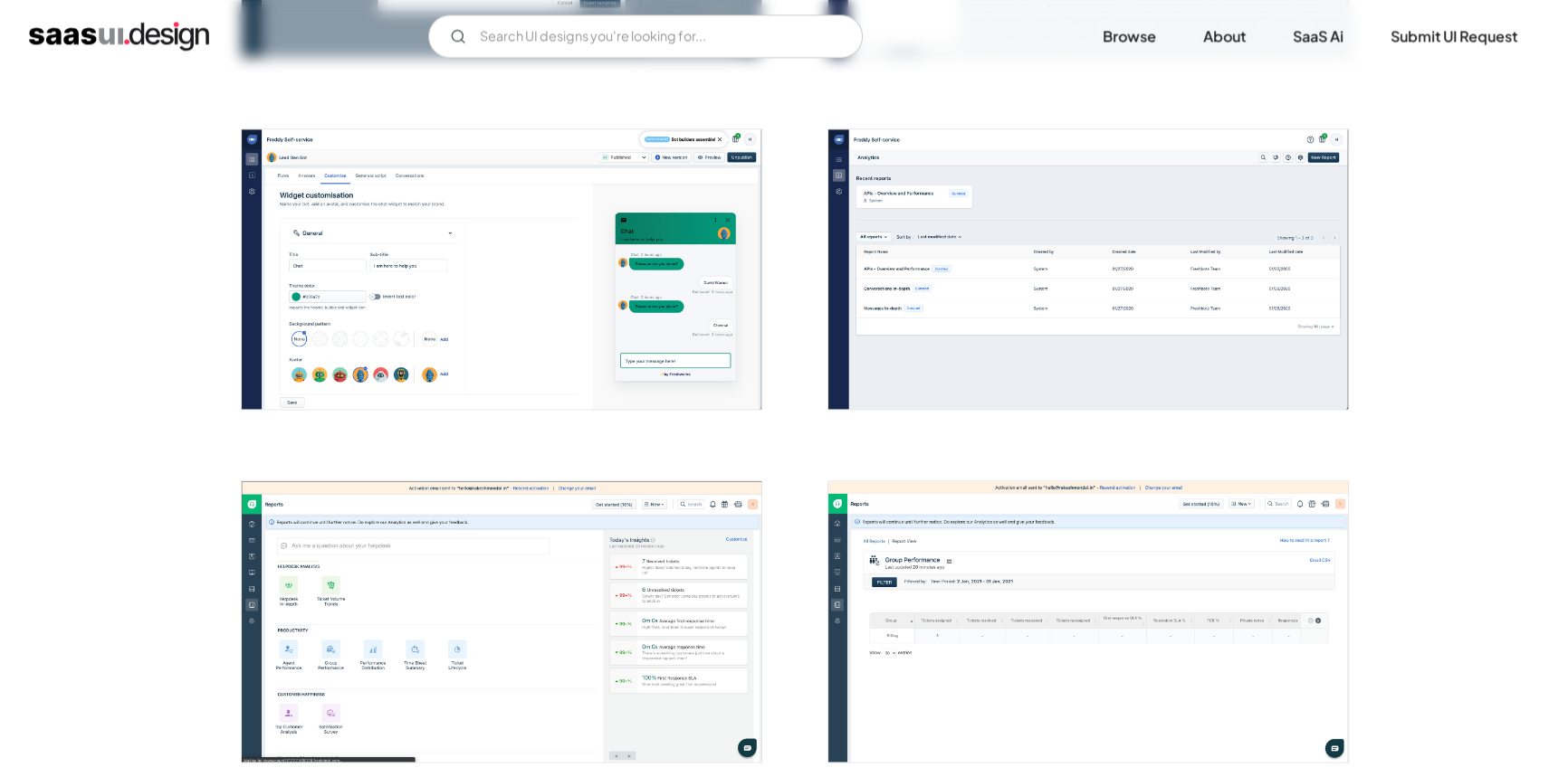
scroll to position [3184, 0]
